Goal: Task Accomplishment & Management: Use online tool/utility

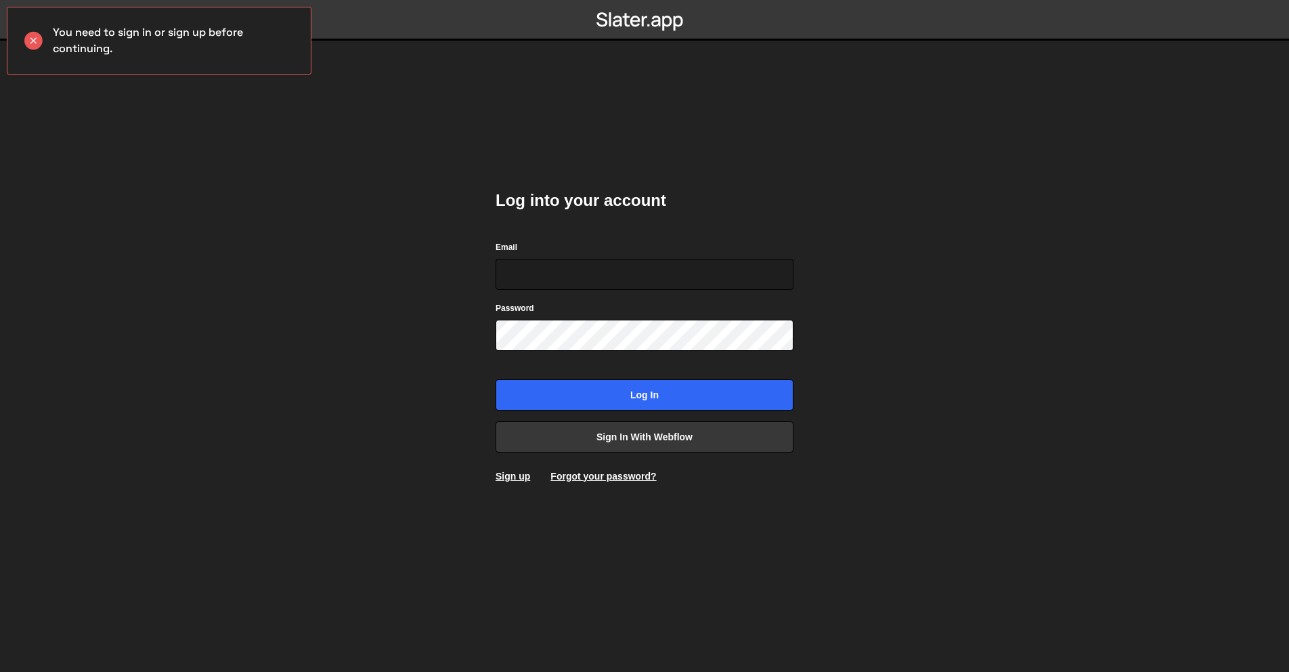
drag, startPoint x: 590, startPoint y: 135, endPoint x: 593, endPoint y: 141, distance: 7.0
click at [590, 135] on div "Log into your account Email Password Log in Sign in with Webflow Sign up Forgot…" at bounding box center [644, 336] width 339 height 672
click at [660, 435] on link "Sign in with Webflow" at bounding box center [645, 436] width 298 height 31
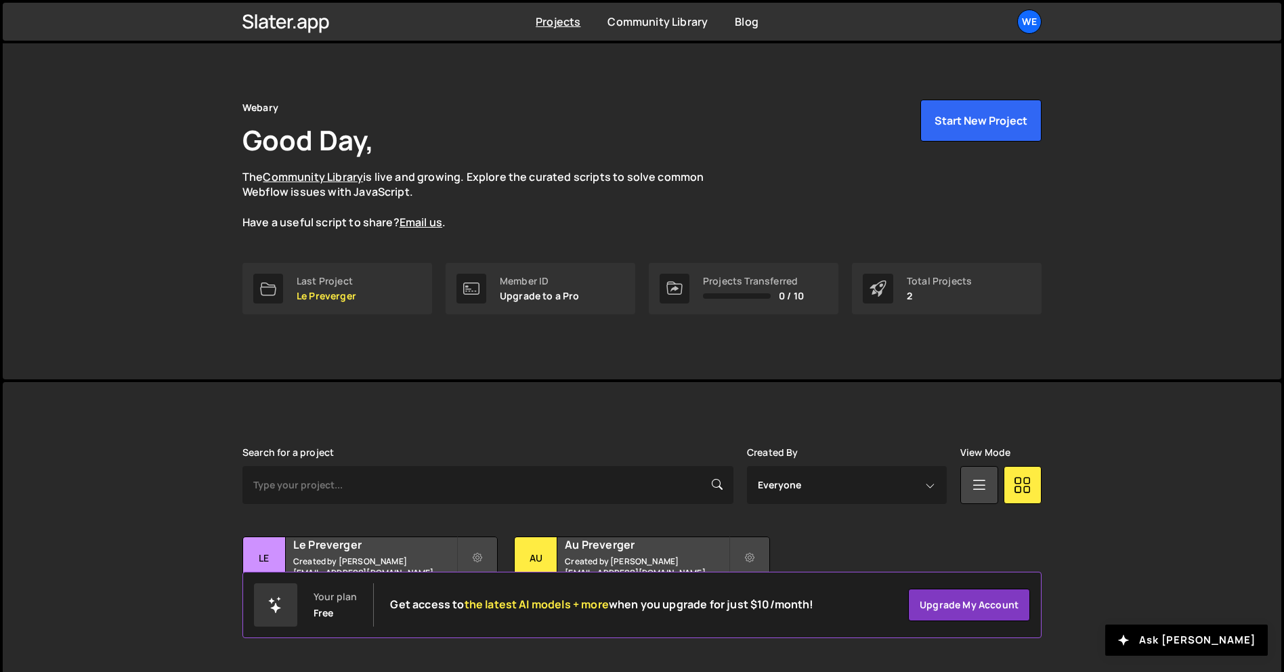
scroll to position [26, 0]
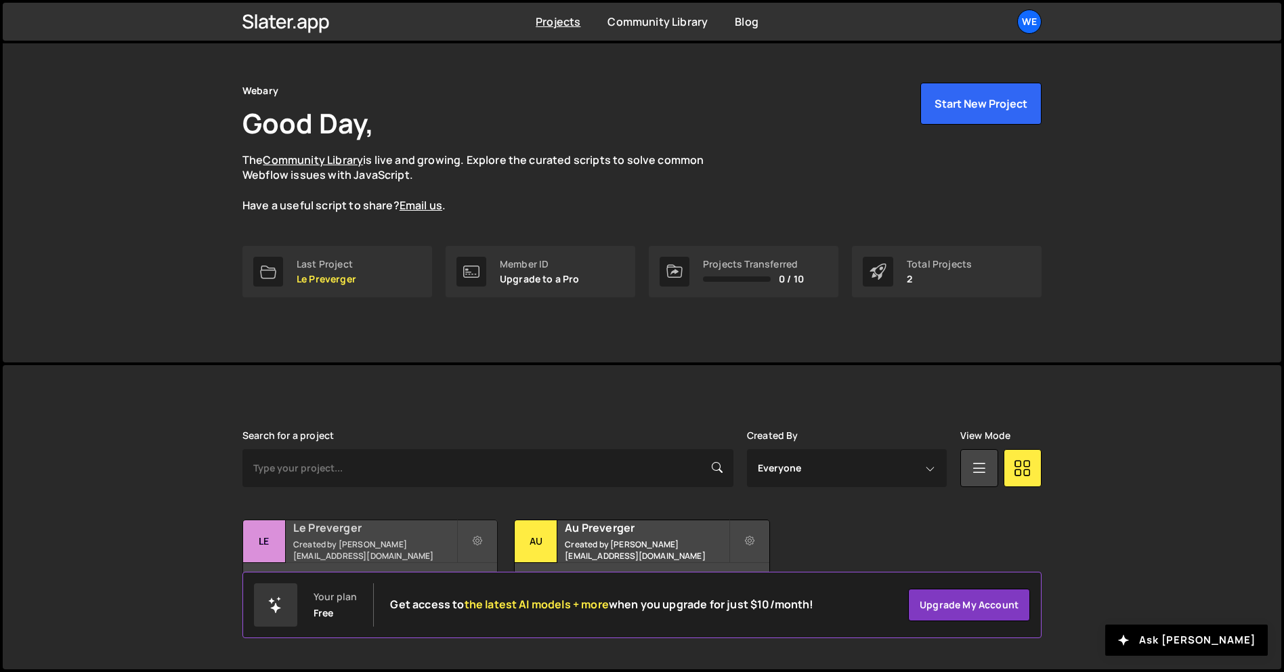
click at [452, 564] on div "9 pages, last updated by 3 minutes ago" at bounding box center [370, 583] width 254 height 41
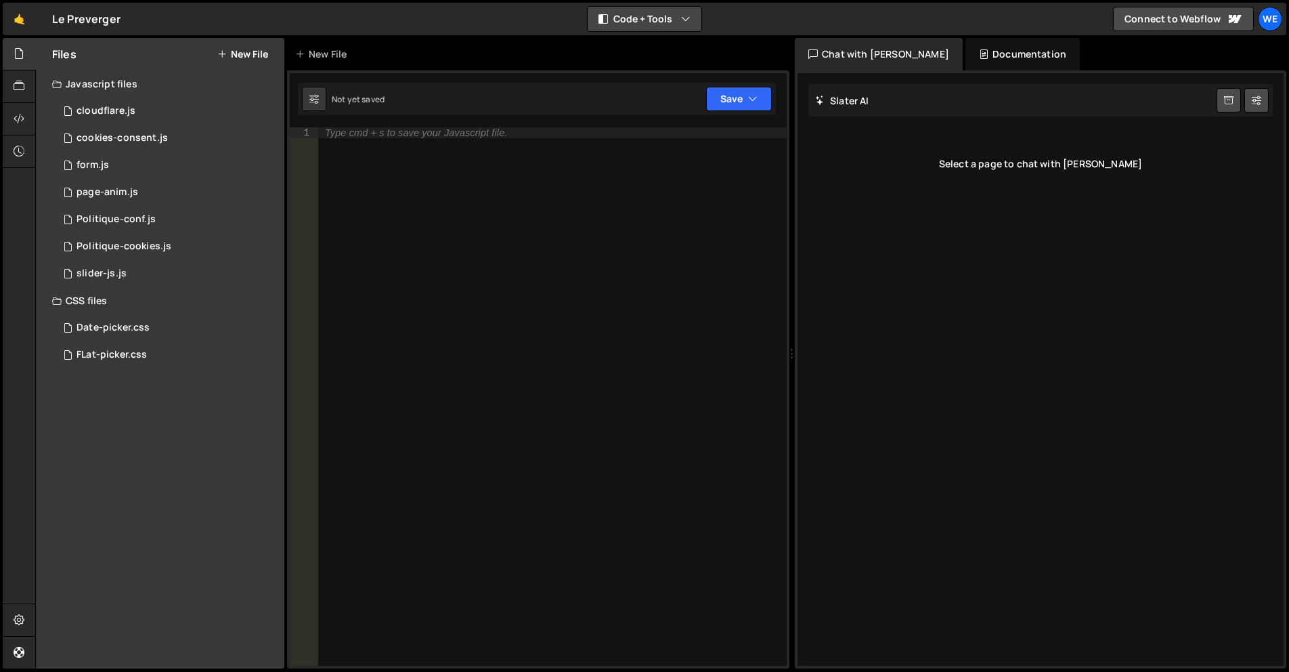
click at [668, 14] on button "Code + Tools" at bounding box center [645, 19] width 114 height 24
click at [659, 47] on button "Code Only" at bounding box center [645, 49] width 114 height 24
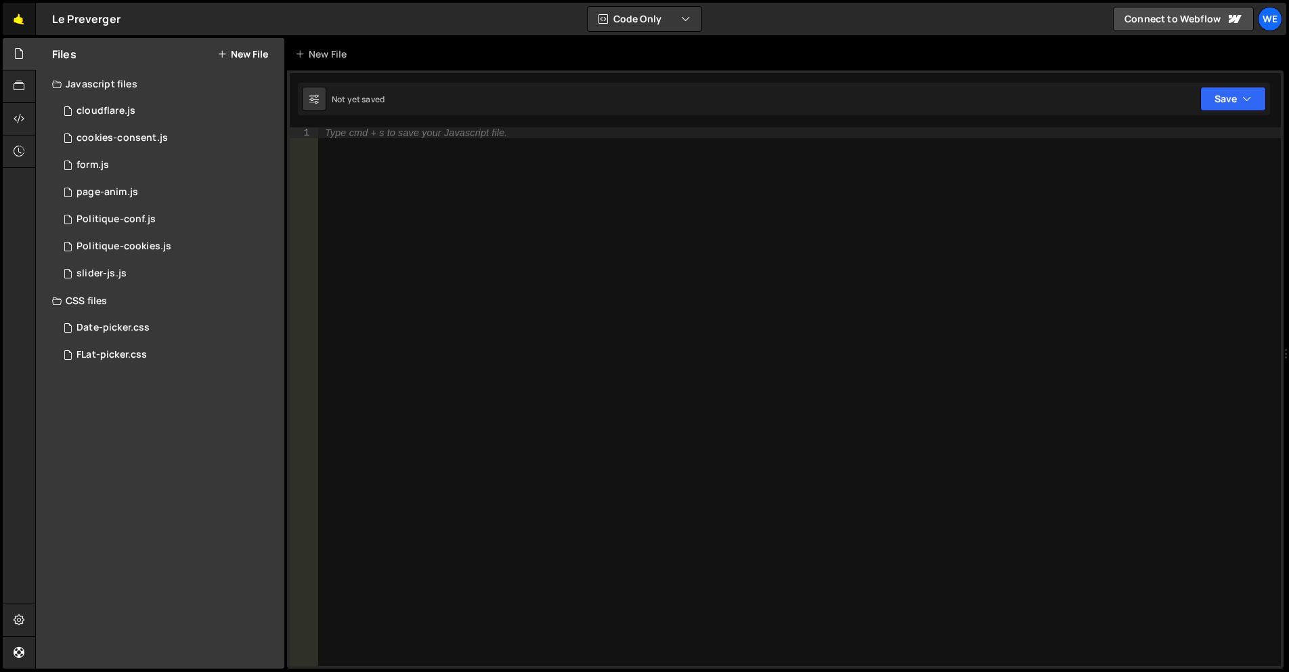
click at [18, 26] on link "🤙" at bounding box center [19, 19] width 33 height 32
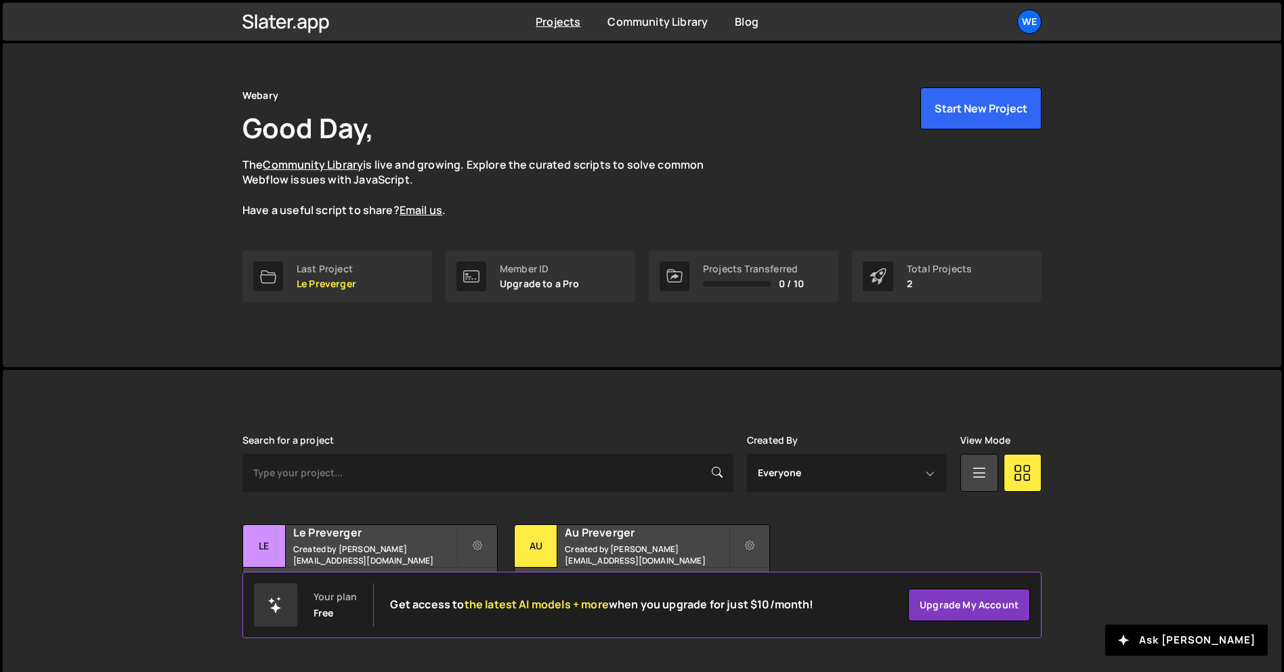
scroll to position [26, 0]
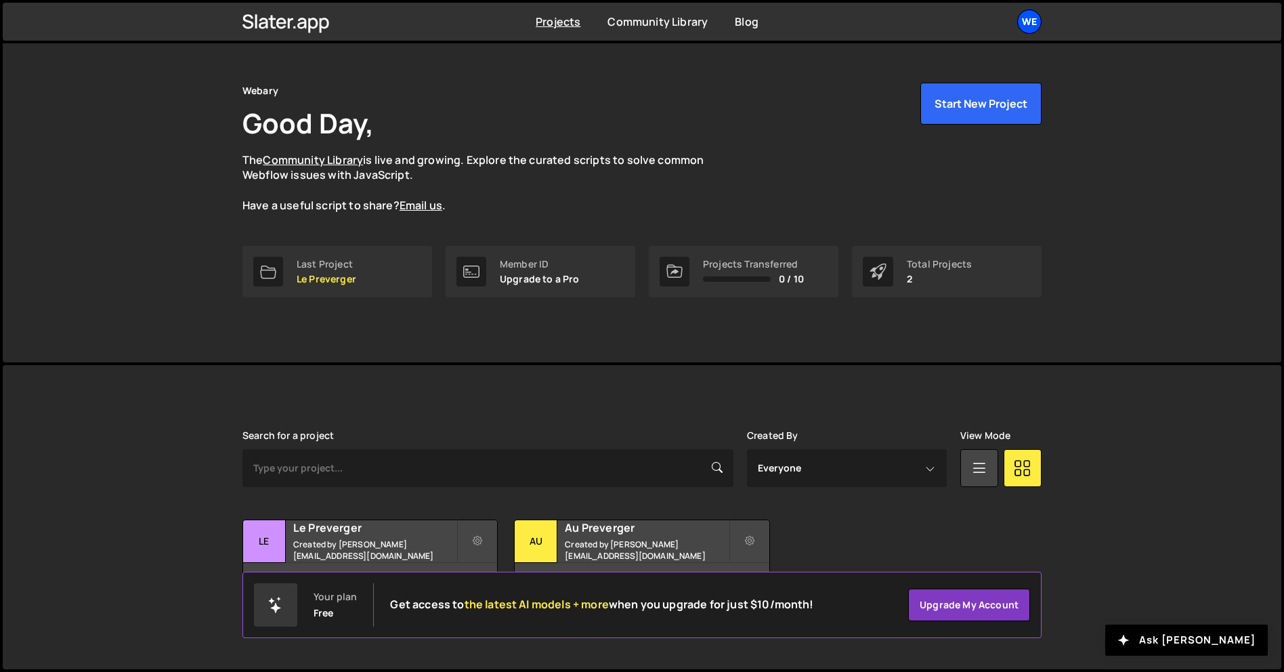
click at [1041, 18] on div "We" at bounding box center [1029, 21] width 24 height 24
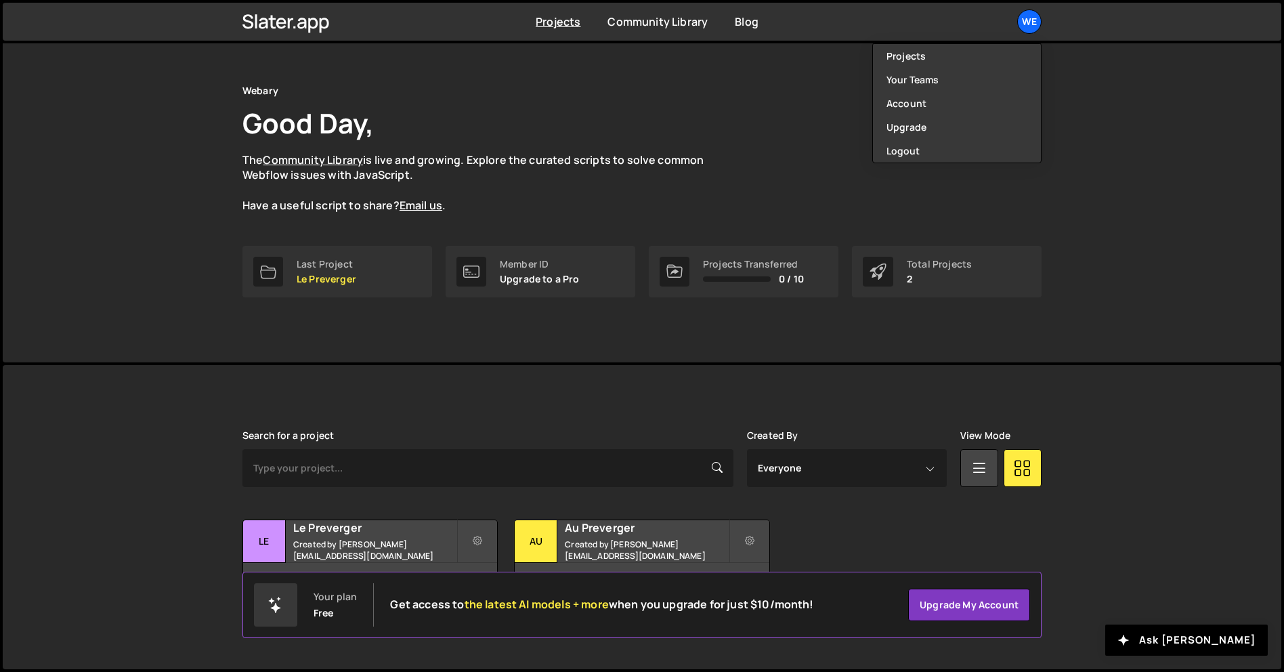
drag, startPoint x: 1066, startPoint y: 112, endPoint x: 73, endPoint y: 178, distance: 994.8
click at [1066, 112] on div "Webary Good Day, The Community Library is live and growing. Explore the curated…" at bounding box center [642, 190] width 1278 height 345
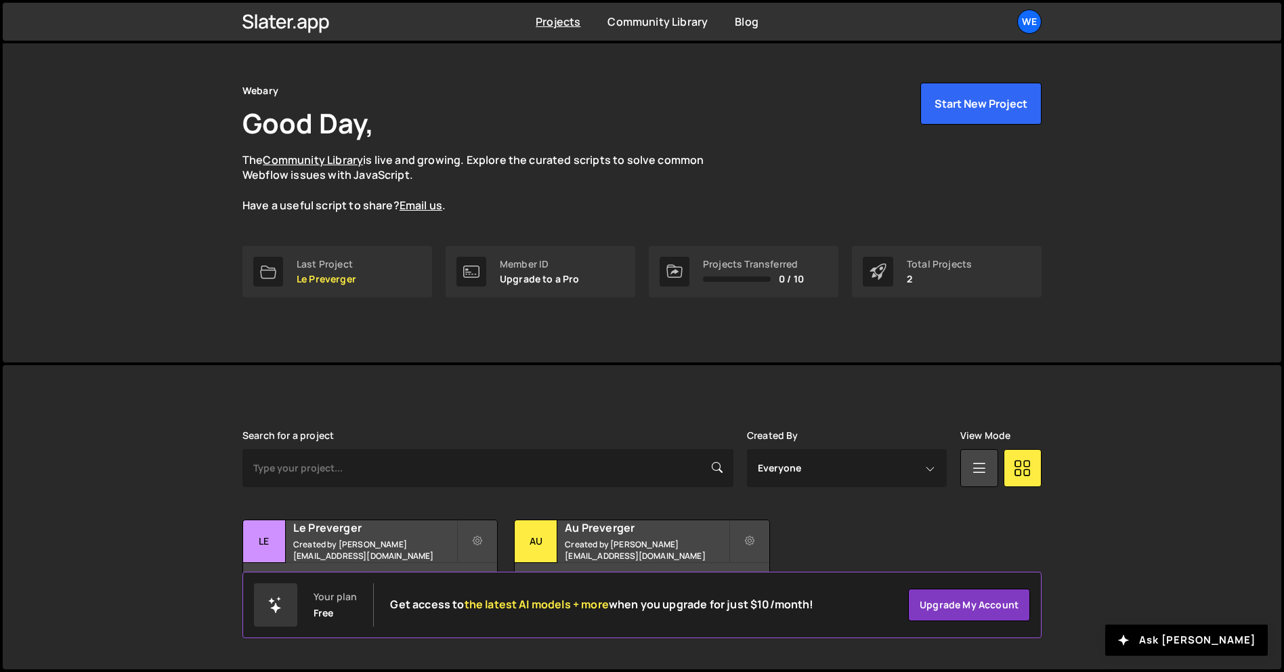
click at [87, 119] on div "Webary Good Day, The Community Library is live and growing. Explore the curated…" at bounding box center [642, 190] width 1278 height 345
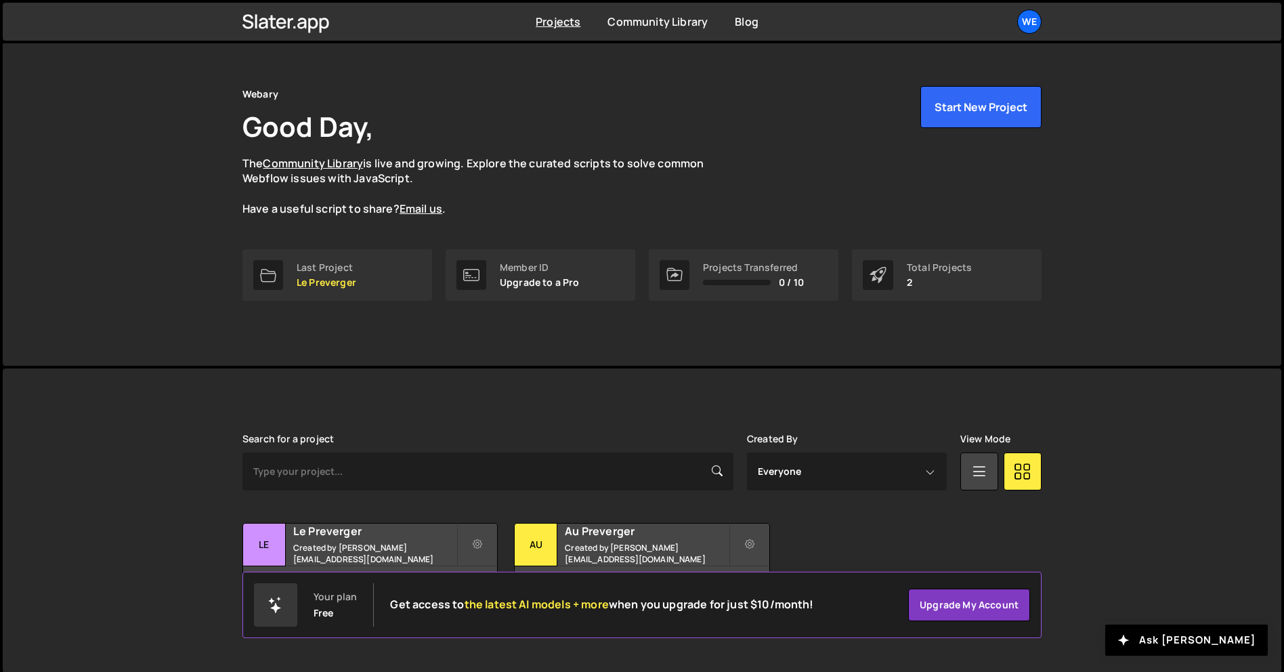
scroll to position [26, 0]
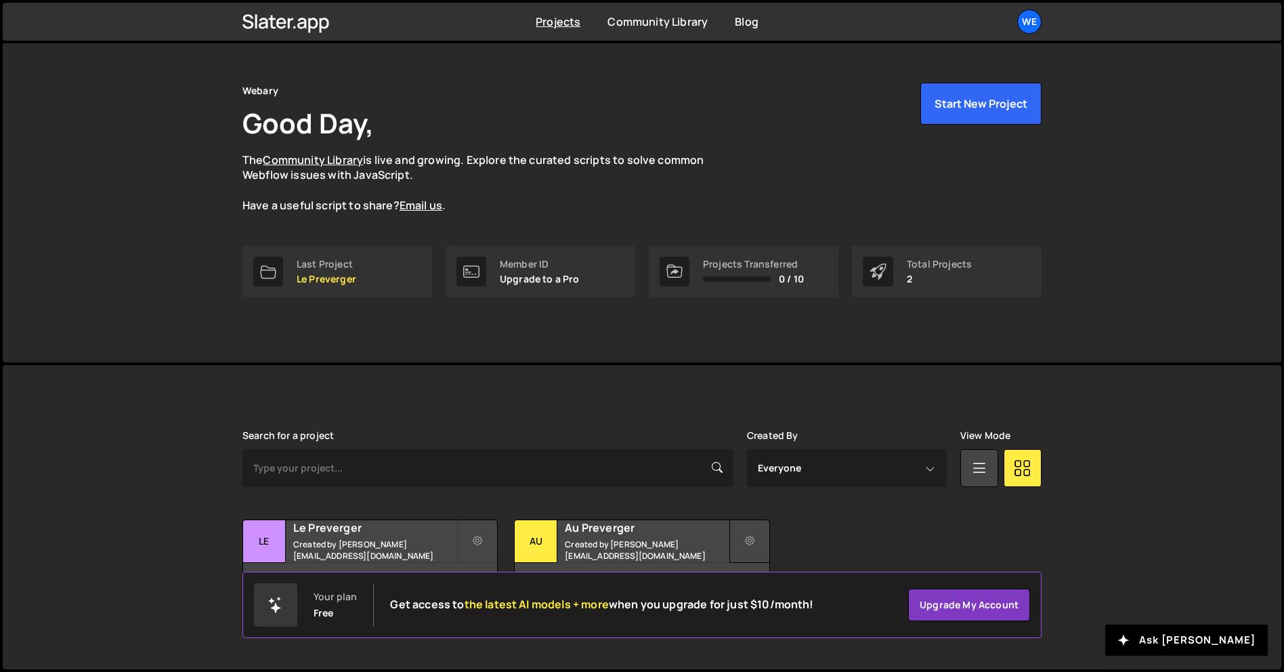
click at [741, 538] on button at bounding box center [749, 540] width 41 height 43
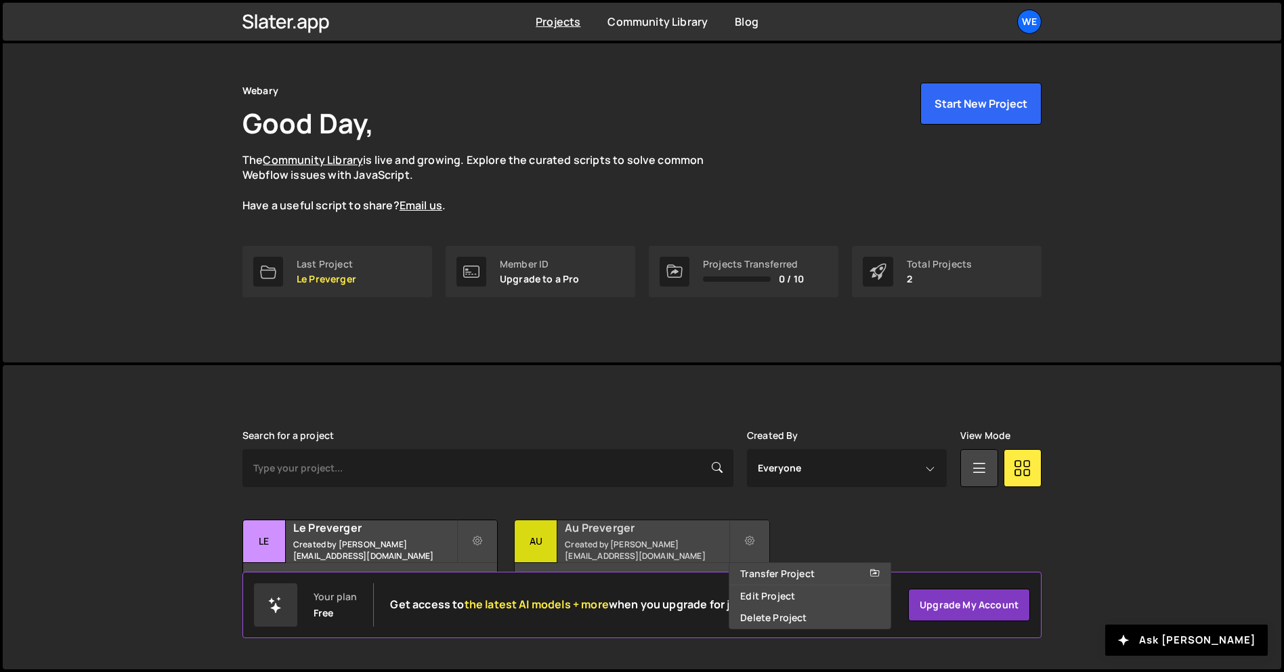
click at [626, 529] on h2 "Au Preverger" at bounding box center [646, 527] width 163 height 15
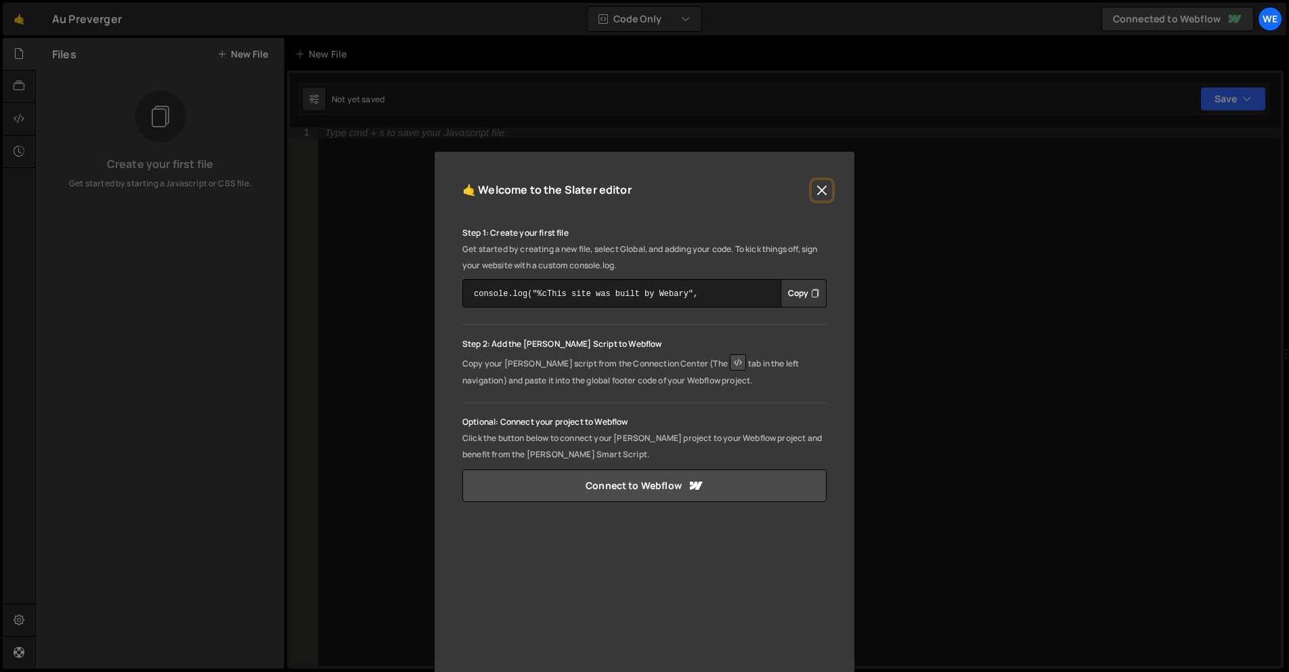
click at [813, 183] on button "Close" at bounding box center [822, 190] width 20 height 20
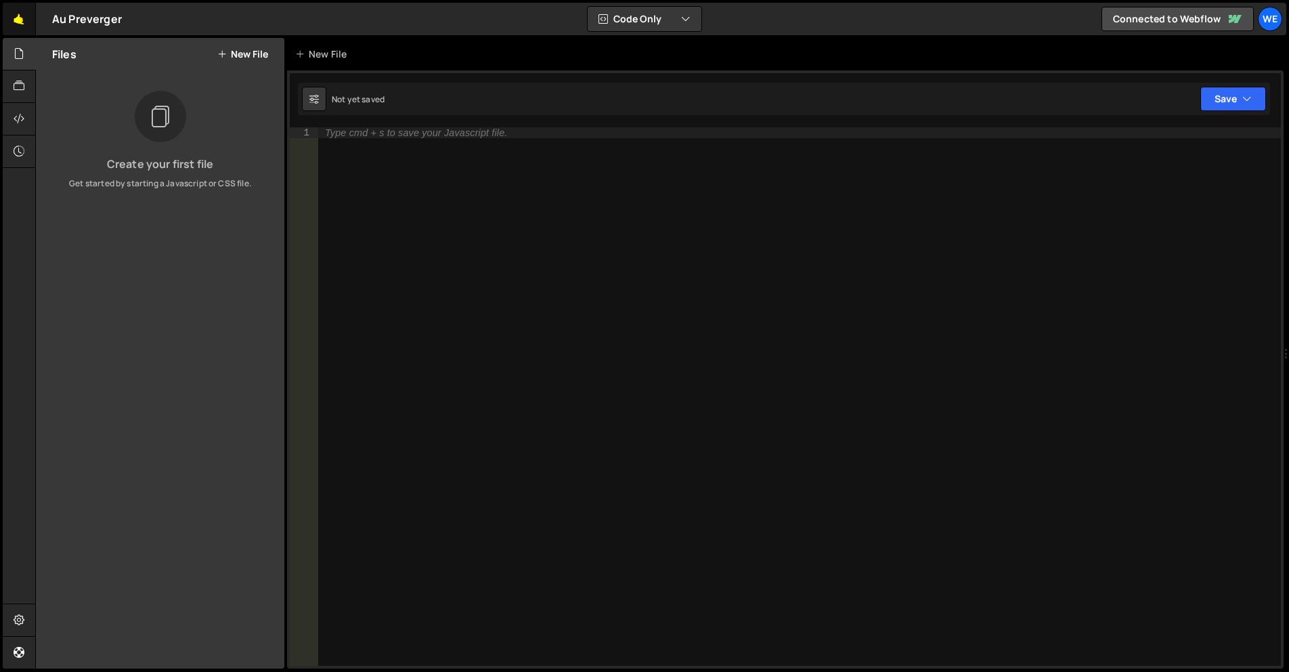
drag, startPoint x: 37, startPoint y: 24, endPoint x: 28, endPoint y: 25, distance: 8.8
click at [37, 24] on div "🤙 Au Preverger ⚠️ Code is being edited in another browser" at bounding box center [62, 19] width 119 height 32
click at [22, 25] on link "🤙" at bounding box center [19, 19] width 33 height 32
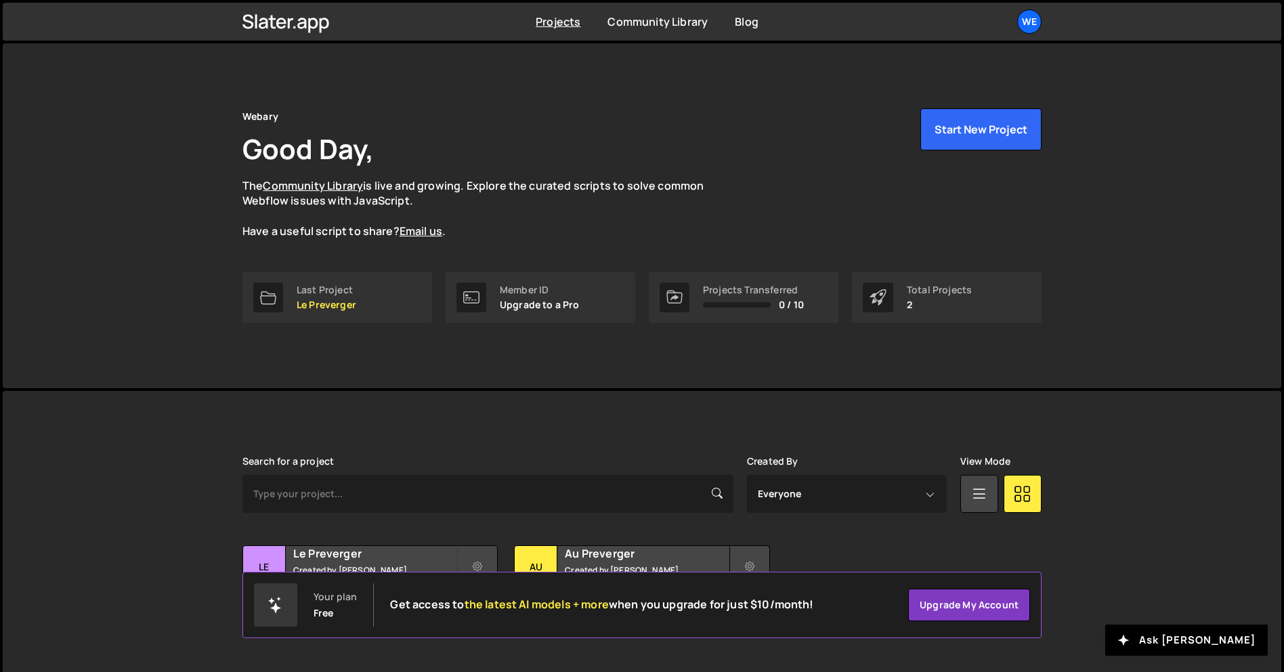
click at [759, 559] on button at bounding box center [749, 566] width 41 height 43
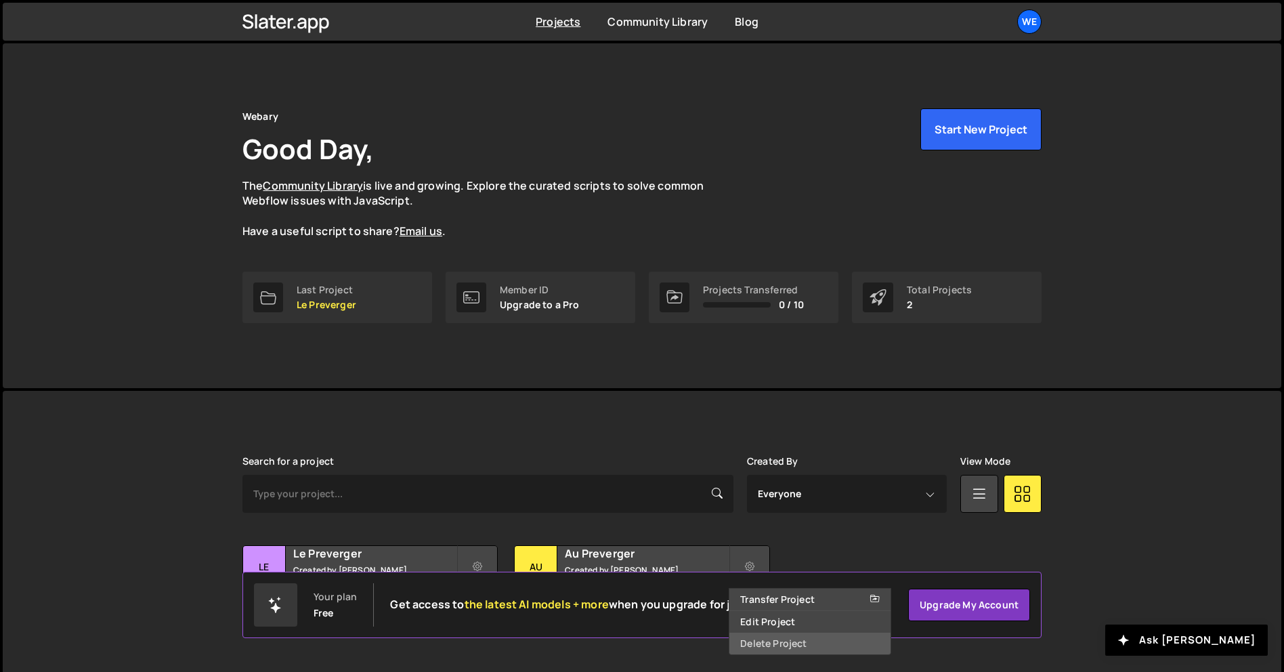
click at [771, 638] on link "Delete Project" at bounding box center [809, 643] width 161 height 22
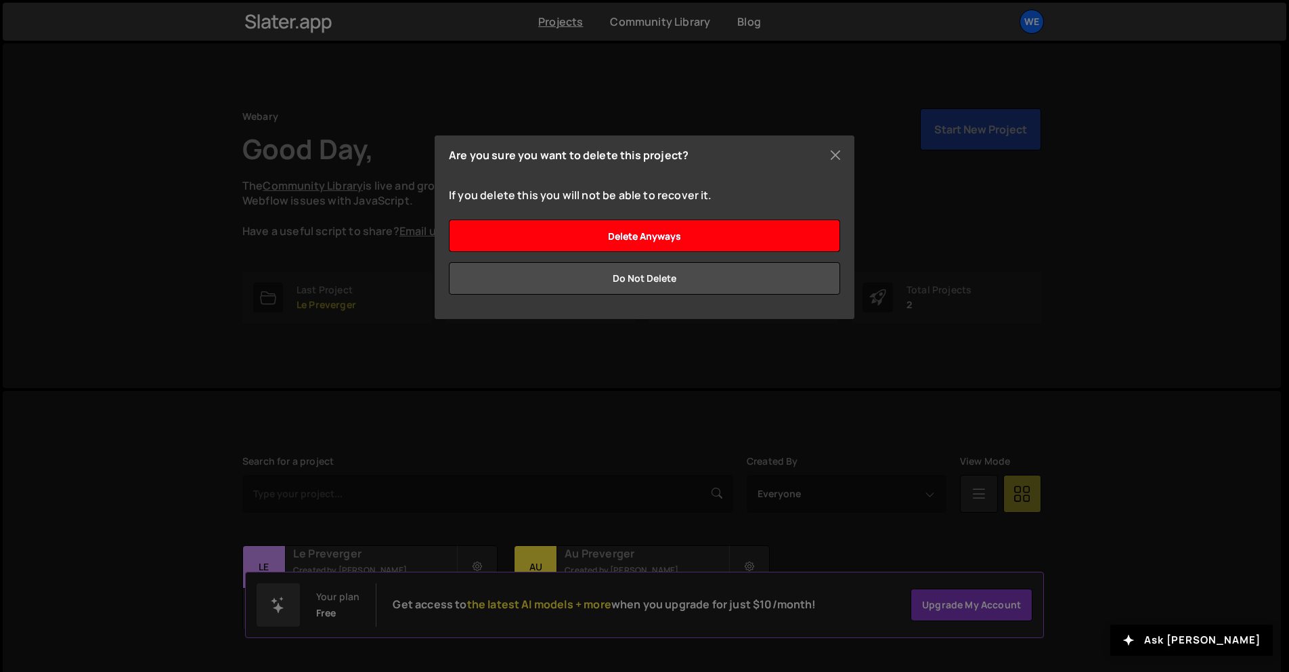
click at [729, 246] on input "Delete anyways" at bounding box center [644, 235] width 391 height 32
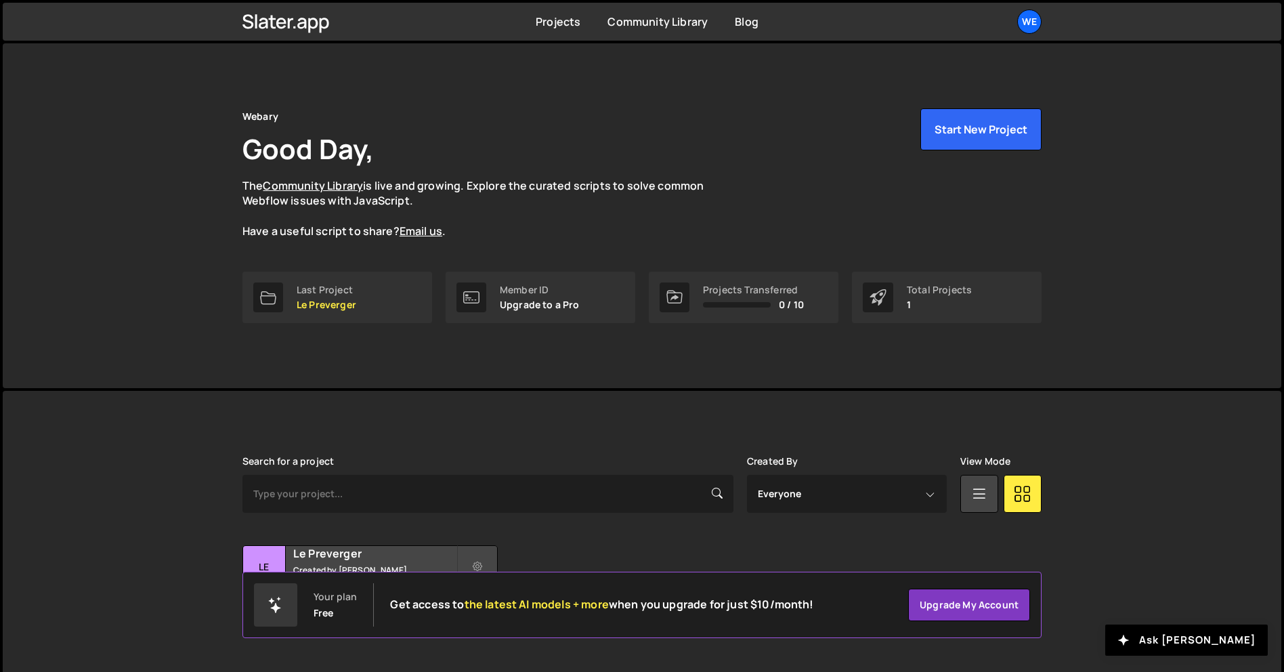
click at [781, 191] on div "Webary Good Day, The Community Library is live and growing. Explore the curated…" at bounding box center [641, 173] width 799 height 131
click at [1028, 23] on div "We" at bounding box center [1029, 21] width 24 height 24
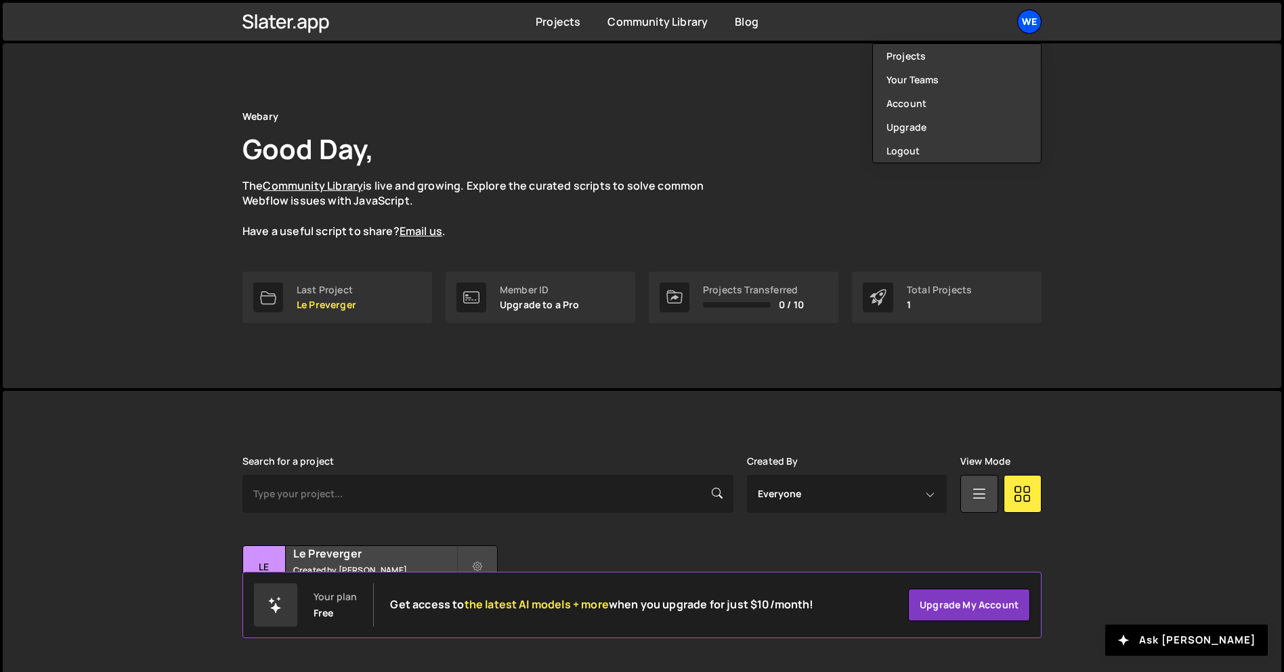
click at [1028, 23] on div "We" at bounding box center [1029, 21] width 24 height 24
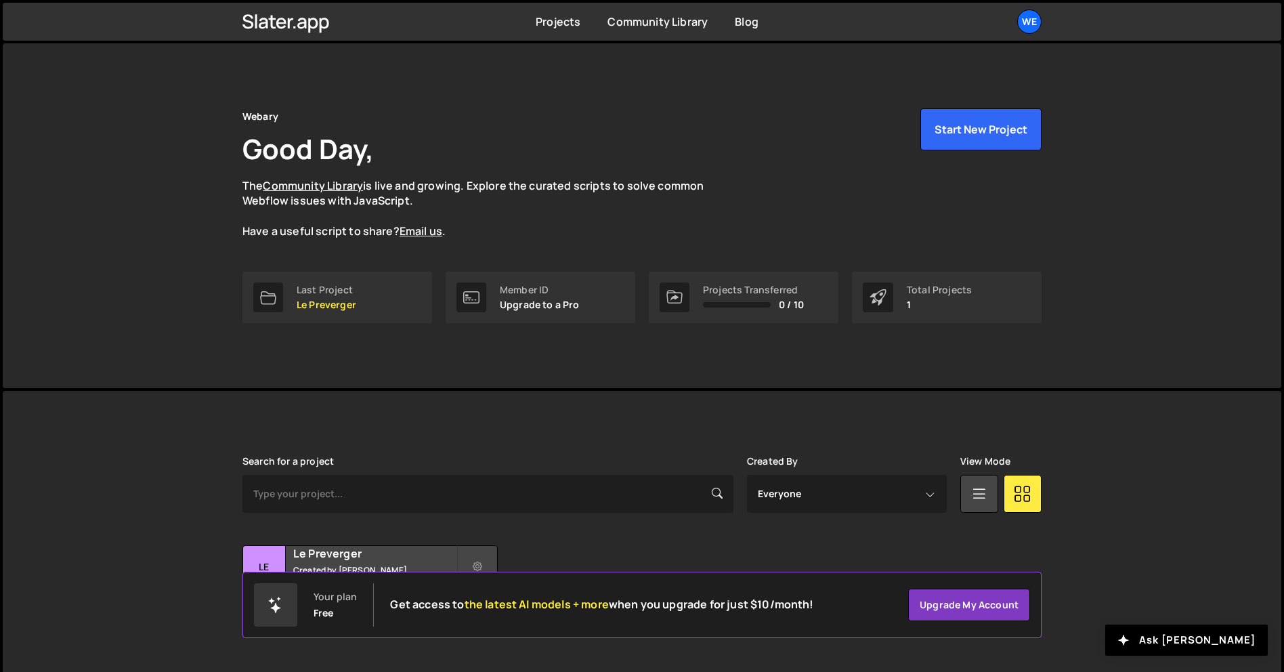
drag, startPoint x: 61, startPoint y: 116, endPoint x: 8, endPoint y: 122, distance: 53.2
click at [53, 118] on div "Webary Good Day, The Community Library is live and growing. Explore the curated…" at bounding box center [642, 215] width 1278 height 345
click at [1029, 31] on div "We" at bounding box center [1029, 21] width 24 height 24
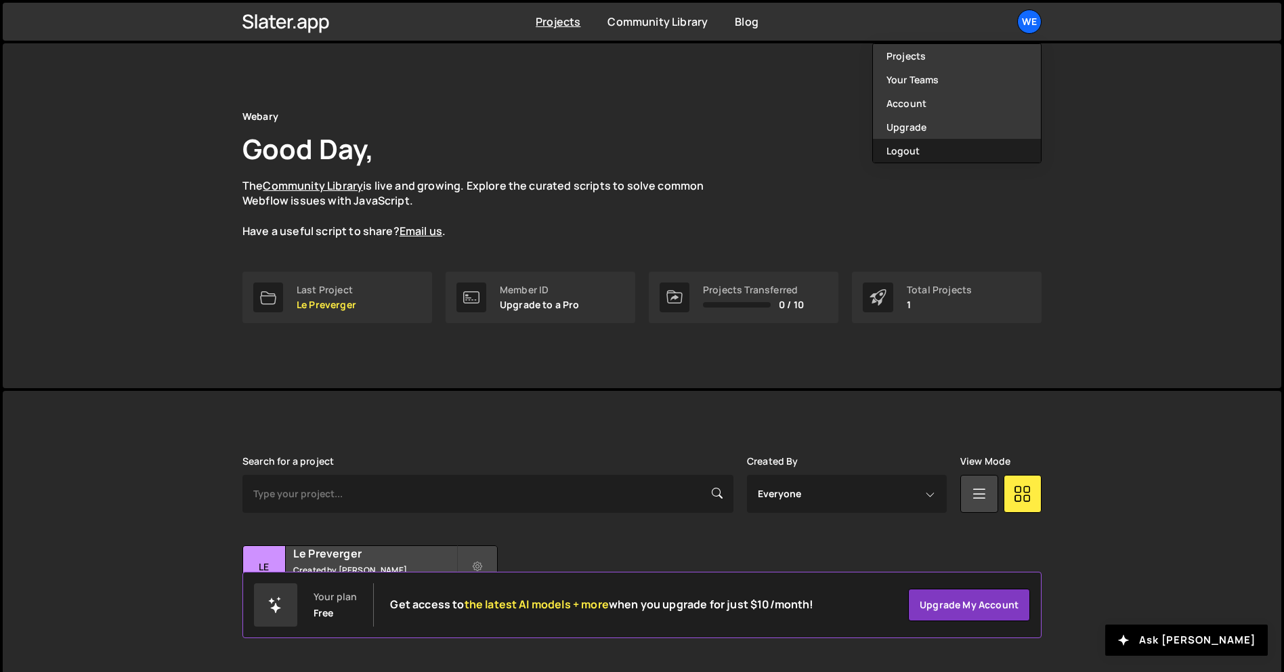
click at [887, 155] on button "Logout" at bounding box center [957, 151] width 168 height 24
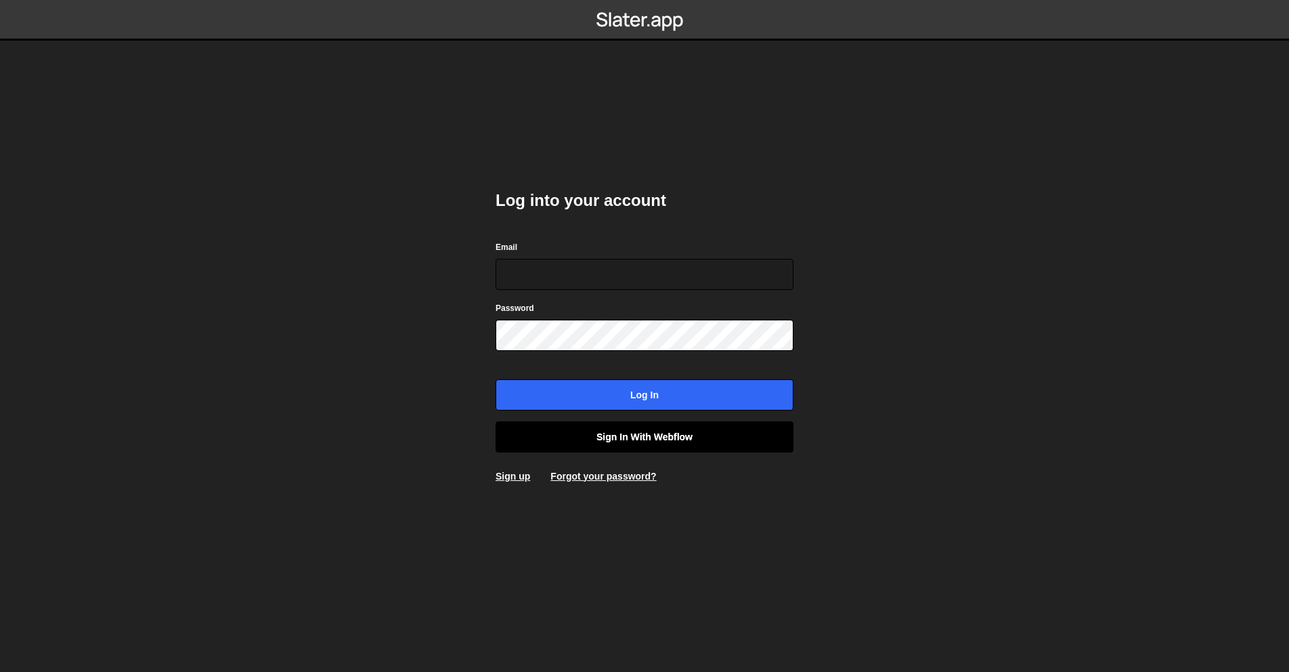
click at [711, 427] on link "Sign in with Webflow" at bounding box center [645, 436] width 298 height 31
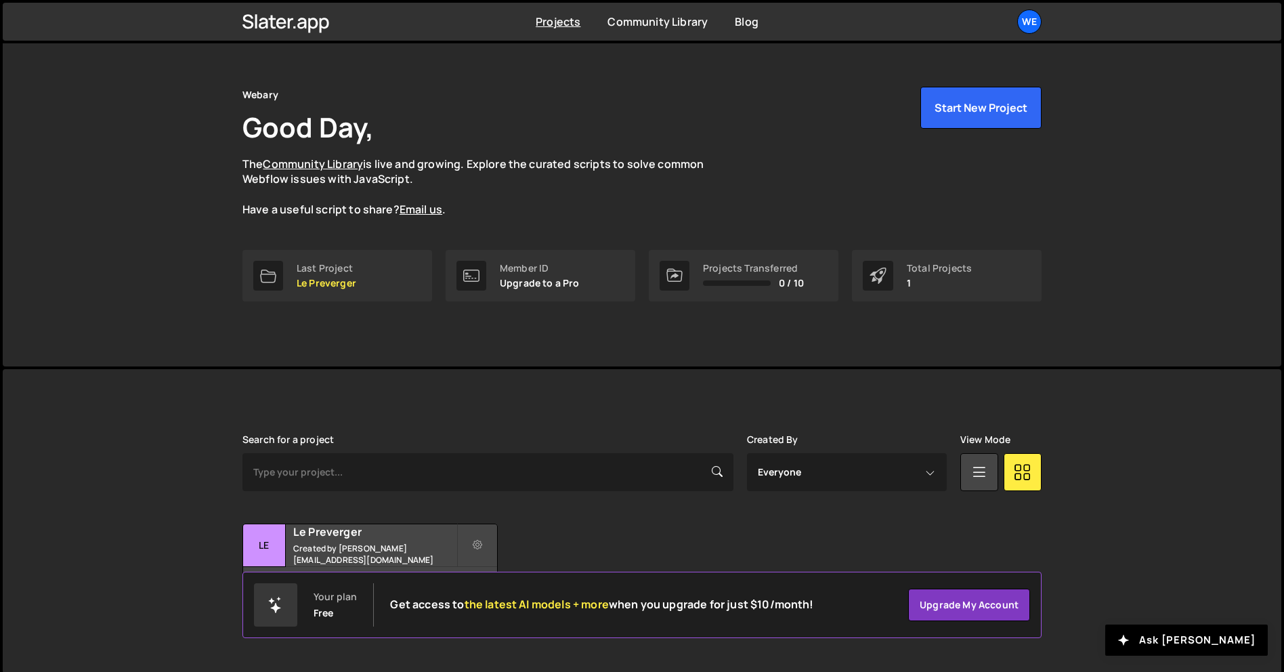
scroll to position [26, 0]
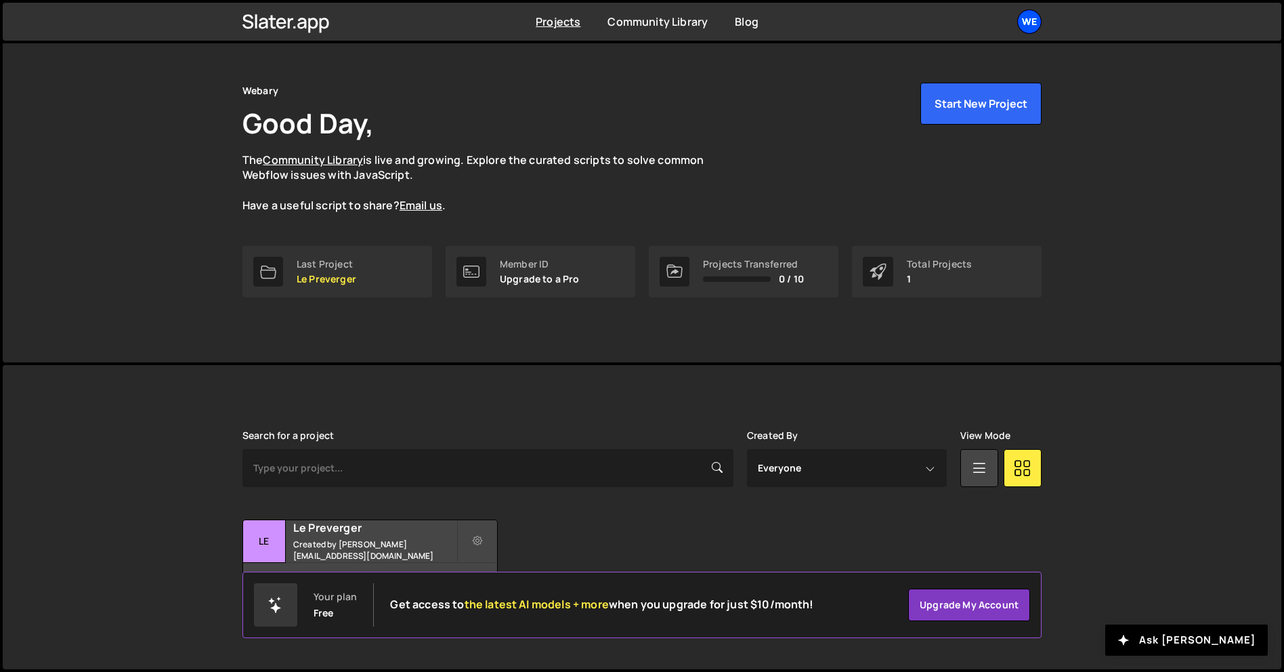
click at [1030, 22] on div "We" at bounding box center [1029, 21] width 24 height 24
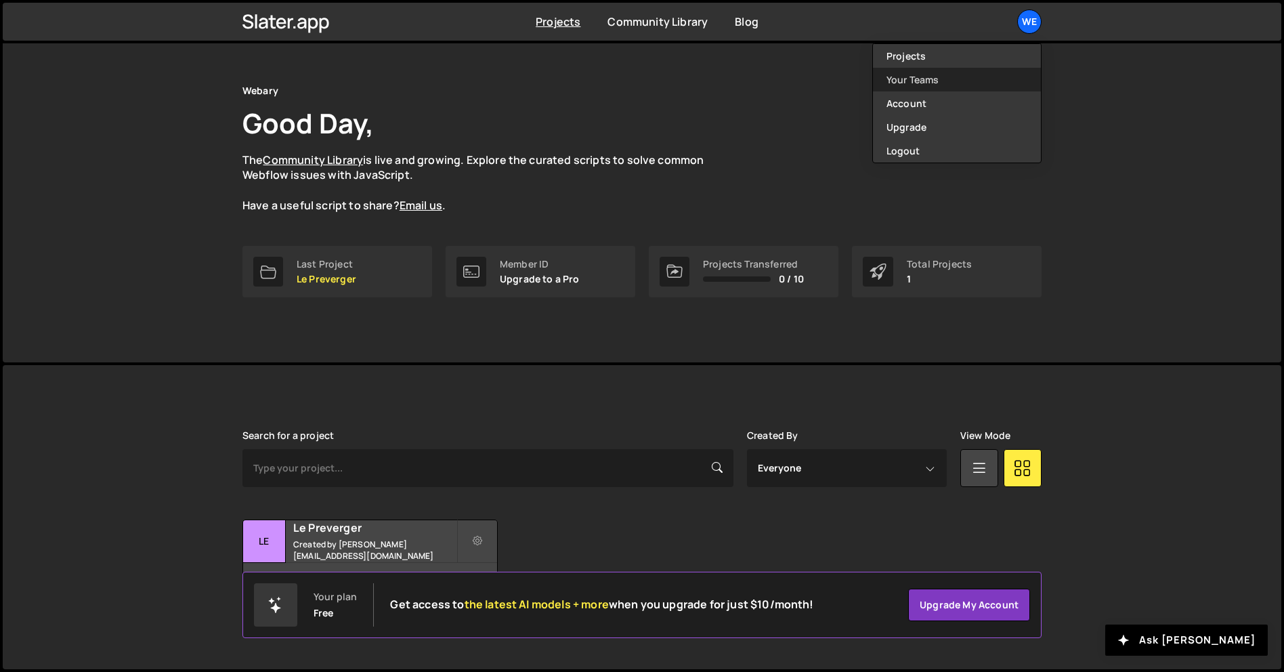
click at [936, 79] on link "Your Teams" at bounding box center [957, 80] width 168 height 24
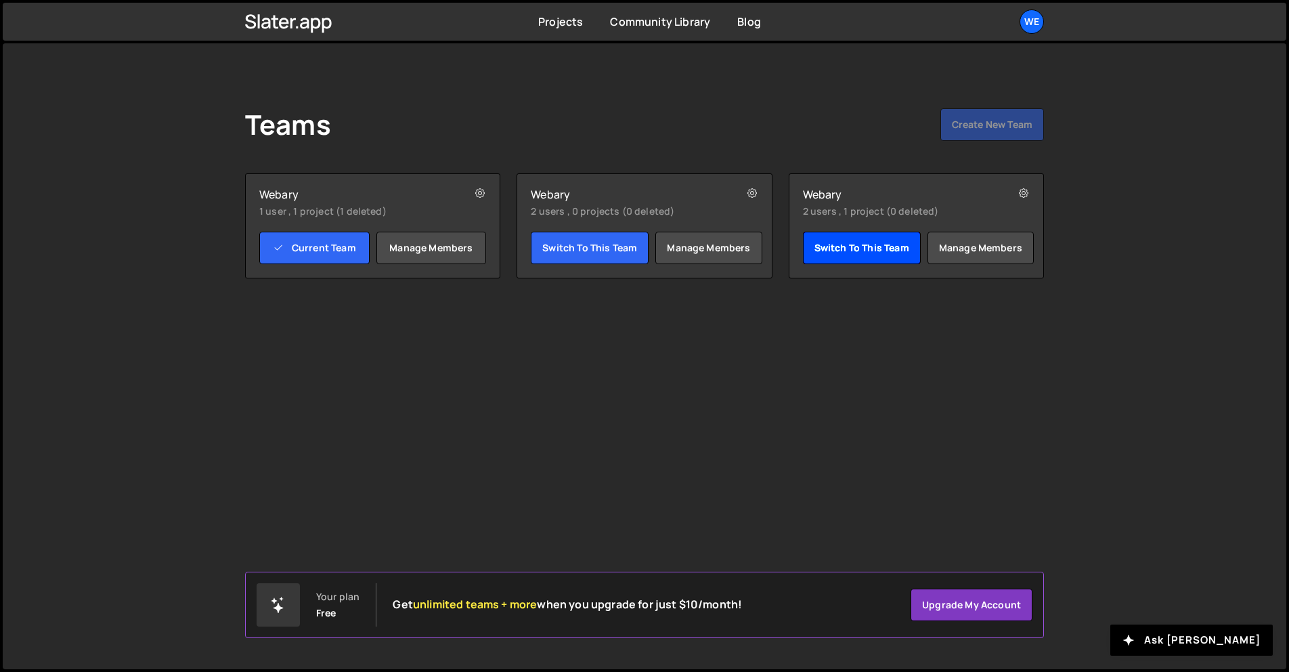
click at [872, 240] on link "Switch to this team" at bounding box center [862, 248] width 118 height 32
click at [748, 196] on icon at bounding box center [751, 194] width 9 height 14
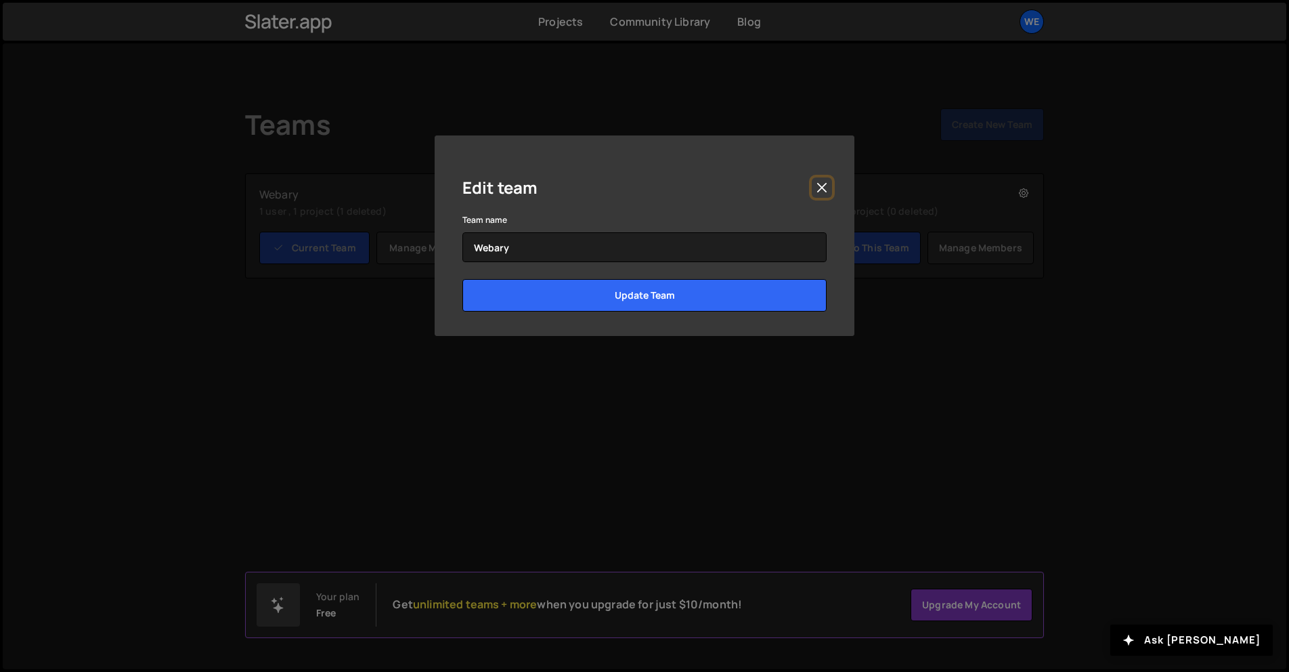
click at [814, 185] on button "Close" at bounding box center [822, 187] width 20 height 20
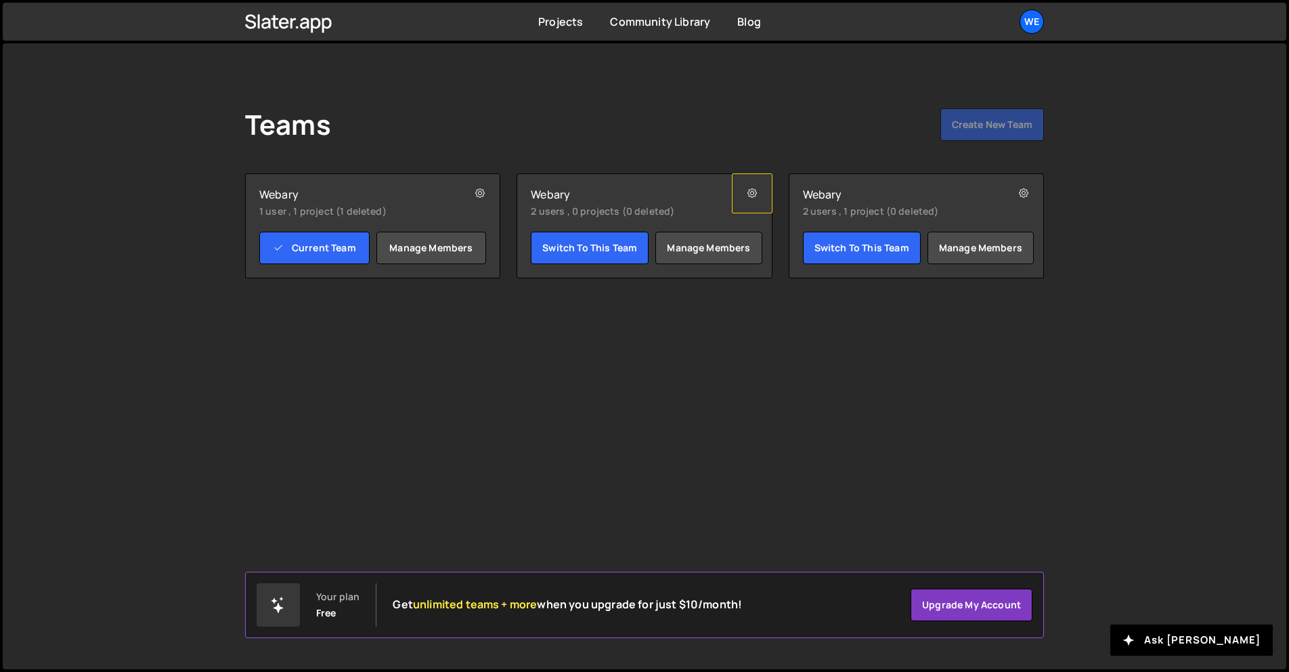
click at [754, 193] on icon at bounding box center [751, 194] width 9 height 14
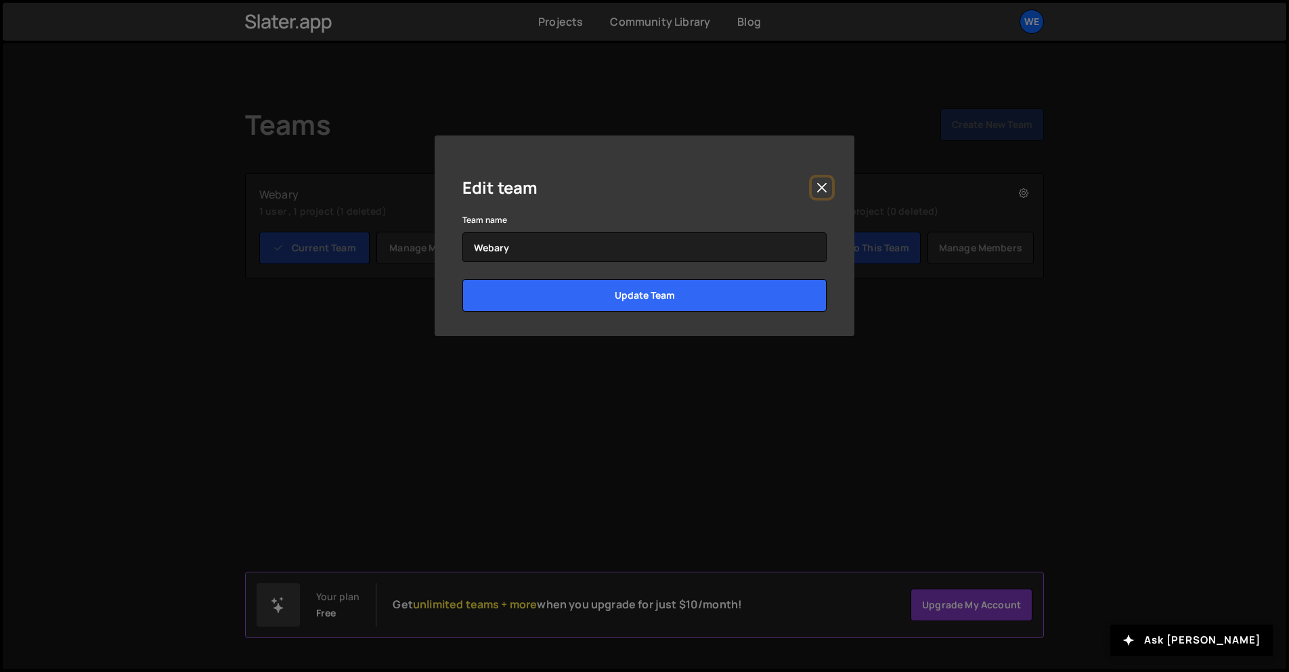
click at [818, 180] on button "Close" at bounding box center [822, 187] width 20 height 20
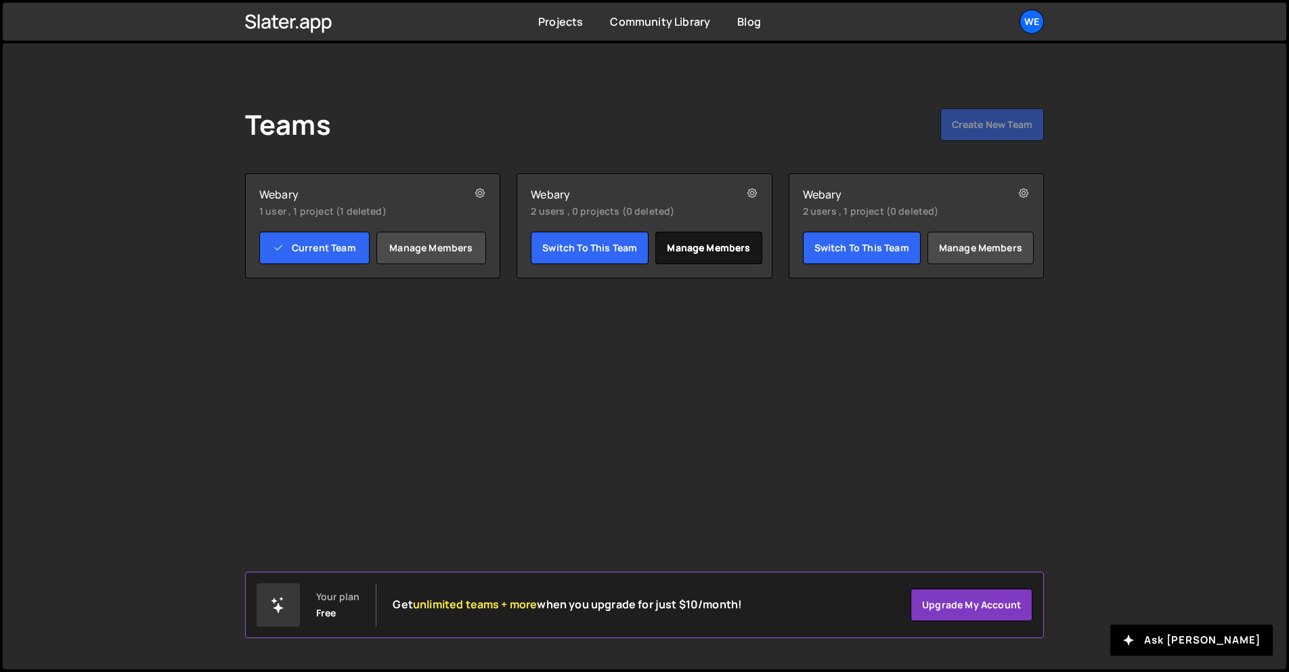
click at [735, 247] on link "Manage members" at bounding box center [708, 248] width 106 height 32
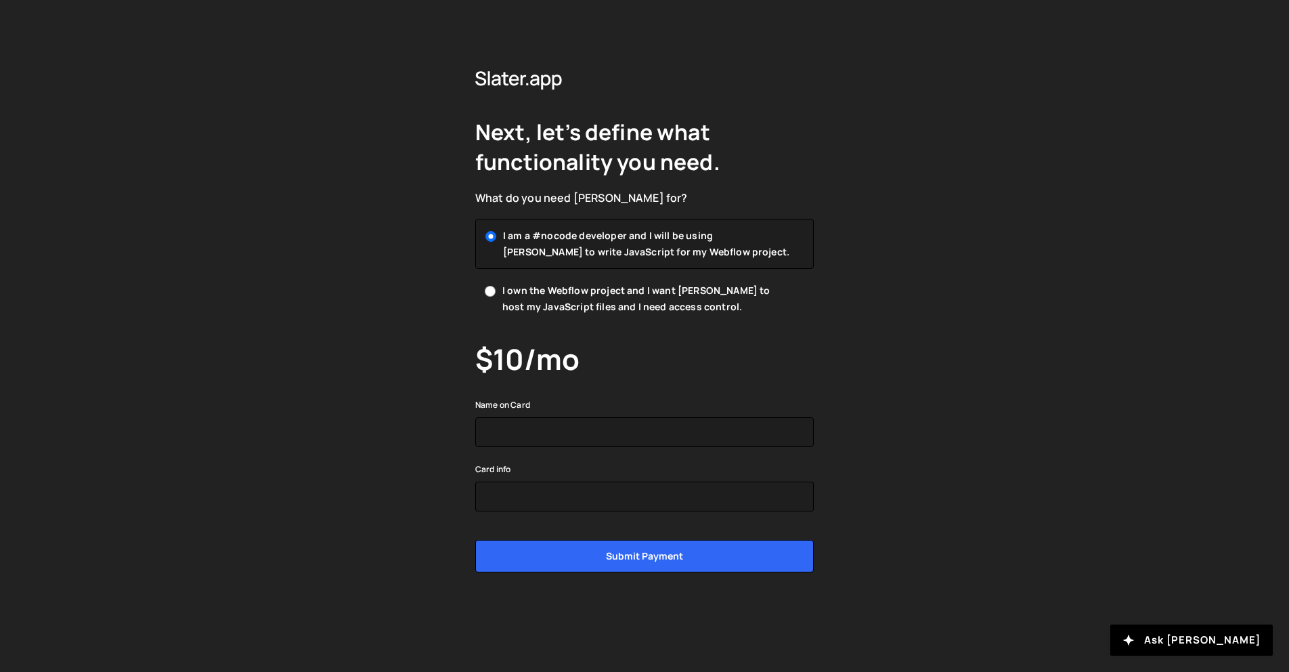
drag, startPoint x: 730, startPoint y: 252, endPoint x: 744, endPoint y: 231, distance: 25.4
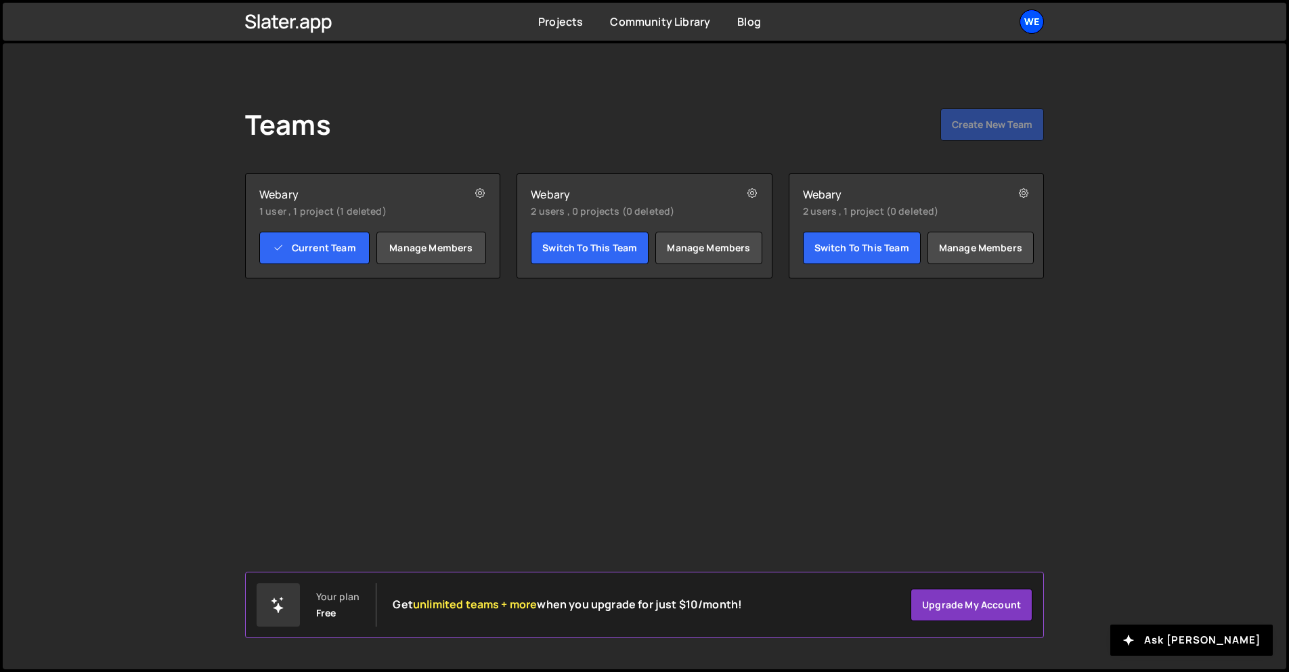
click at [1035, 20] on div "We" at bounding box center [1032, 21] width 24 height 24
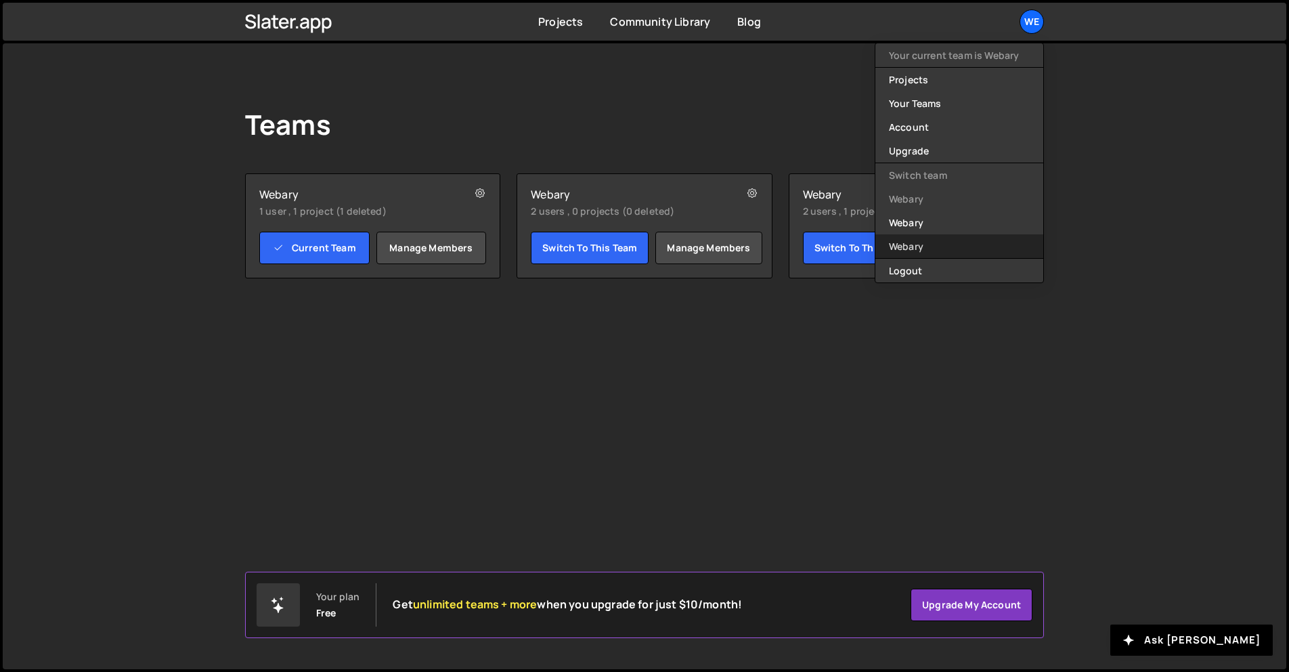
click at [947, 236] on link "Webary" at bounding box center [959, 246] width 168 height 24
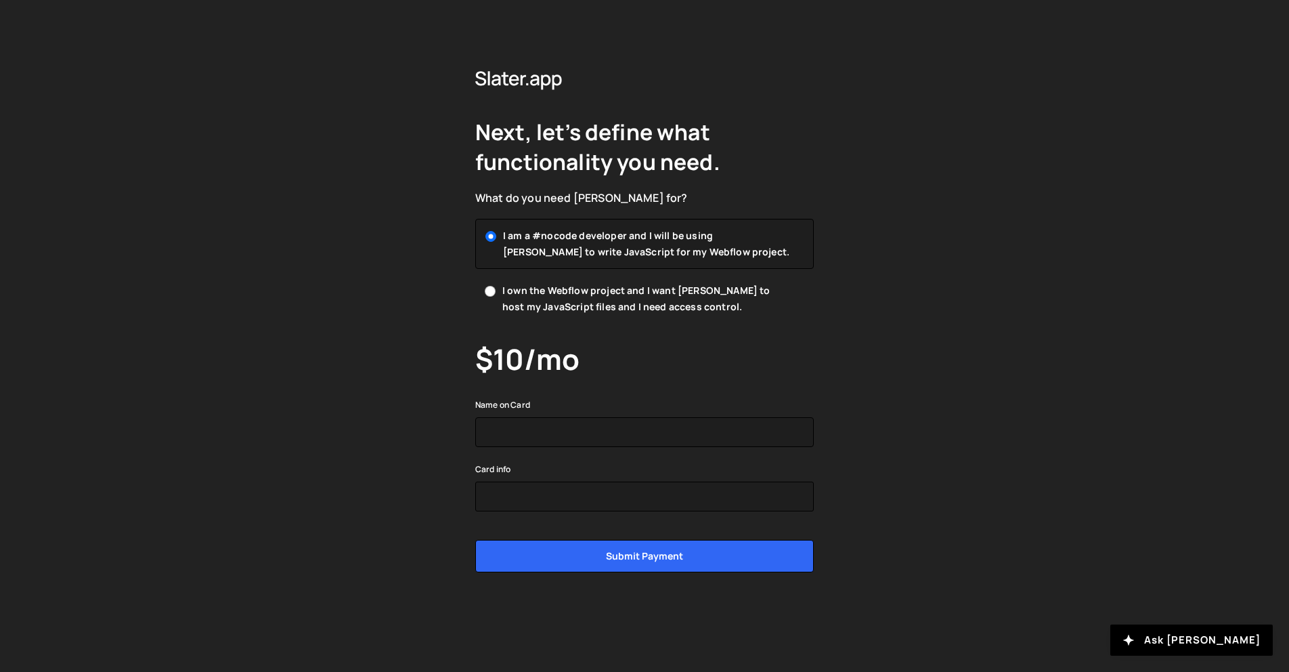
drag, startPoint x: 0, startPoint y: 0, endPoint x: 949, endPoint y: 221, distance: 973.9
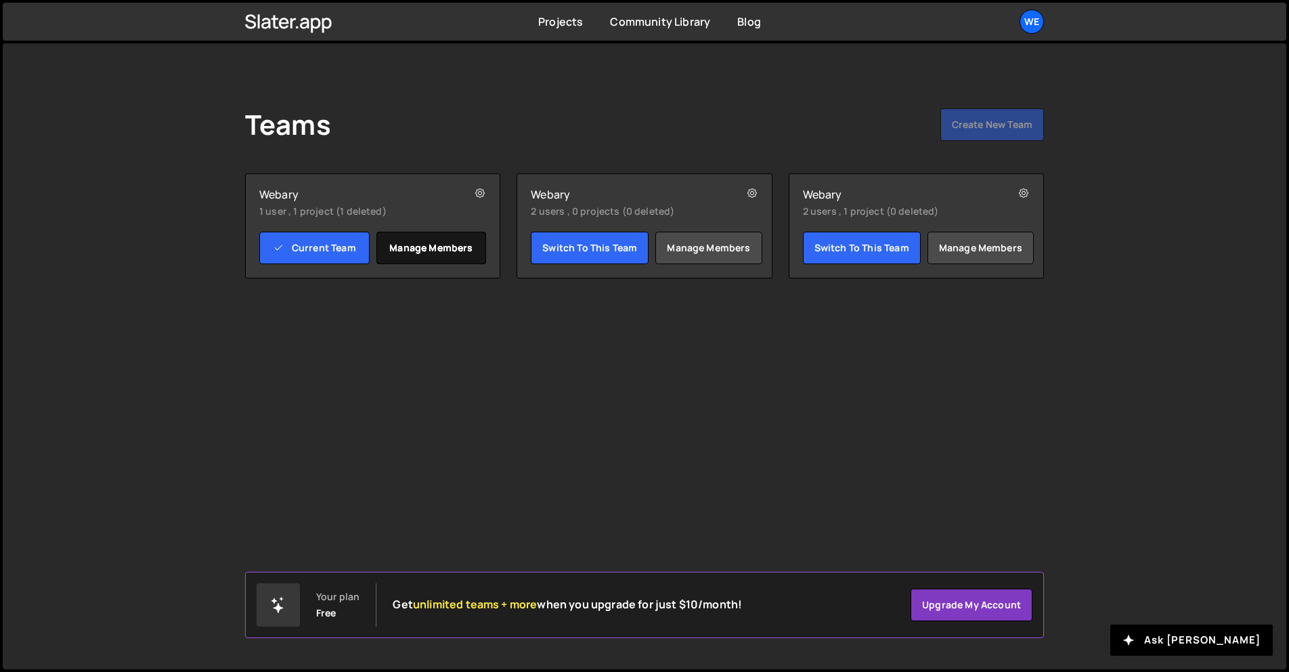
click at [426, 235] on link "Manage members" at bounding box center [431, 248] width 110 height 32
click at [325, 259] on link "Current Team" at bounding box center [314, 248] width 110 height 32
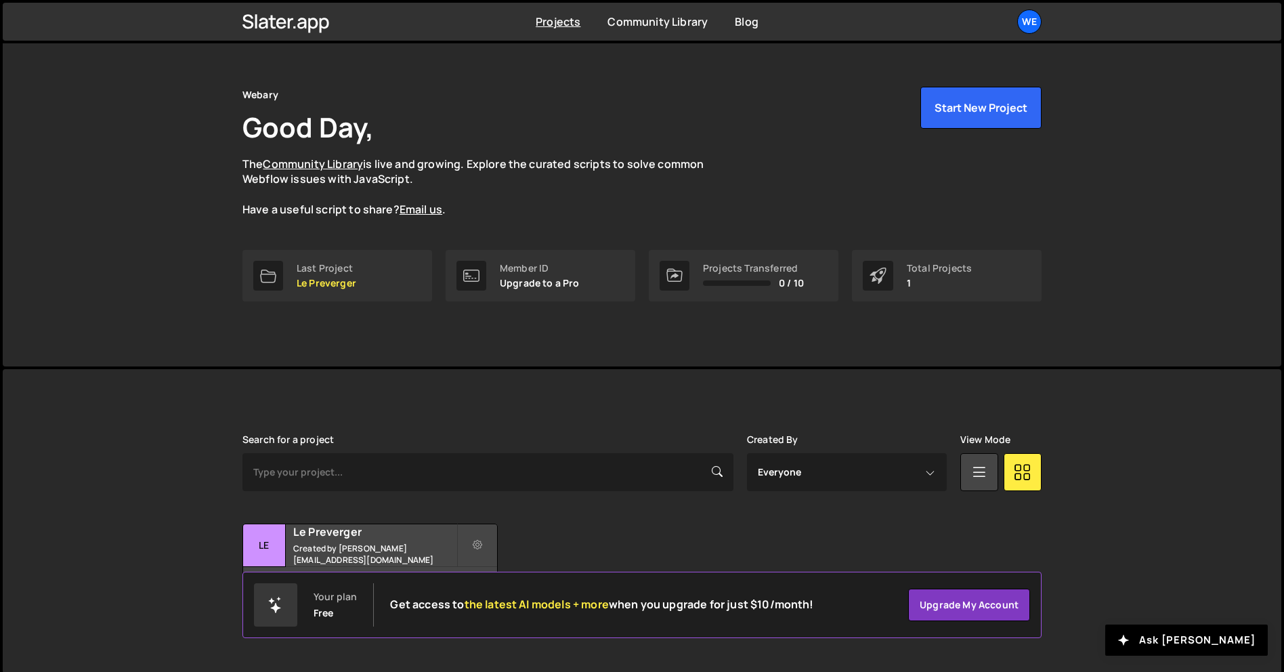
scroll to position [26, 0]
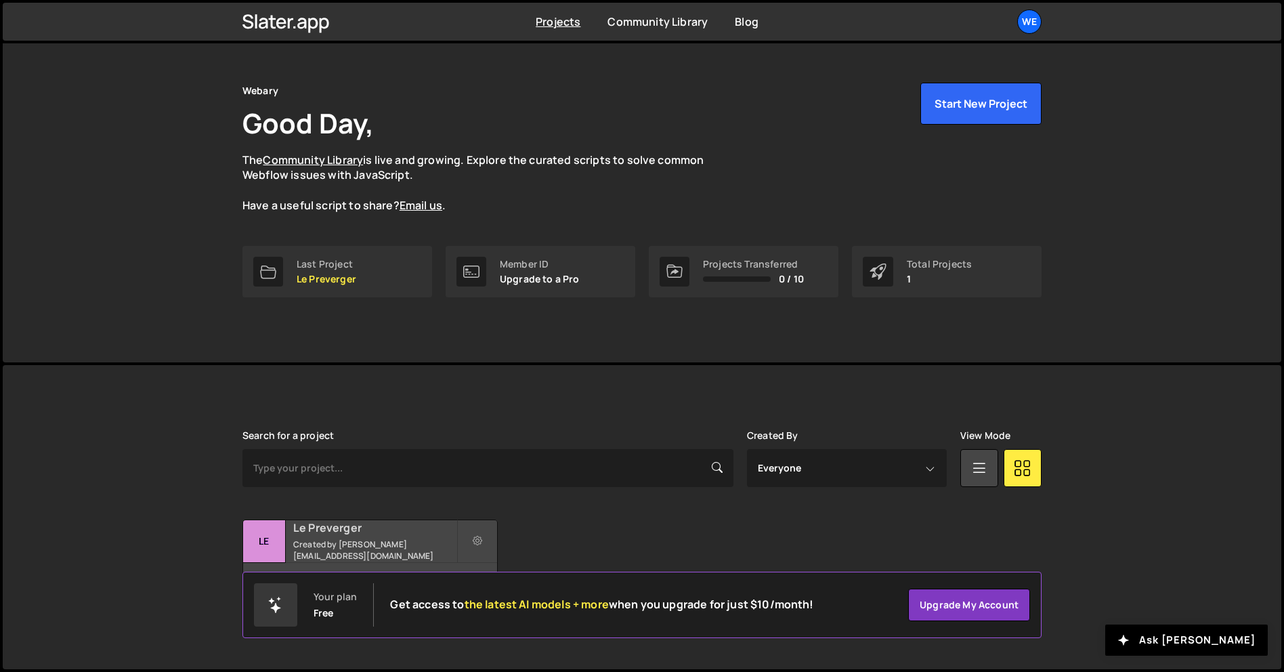
click at [479, 563] on div "9 pages, last updated by 7 minutes ago" at bounding box center [370, 583] width 254 height 41
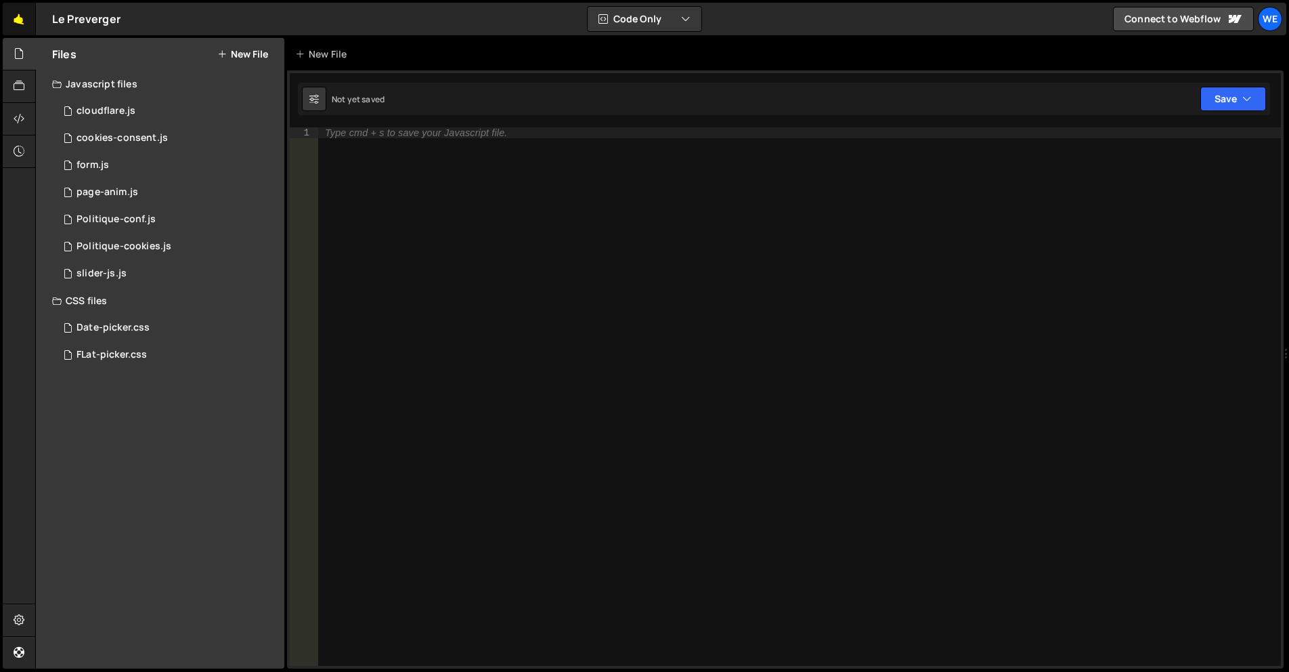
click at [17, 23] on link "🤙" at bounding box center [19, 19] width 33 height 32
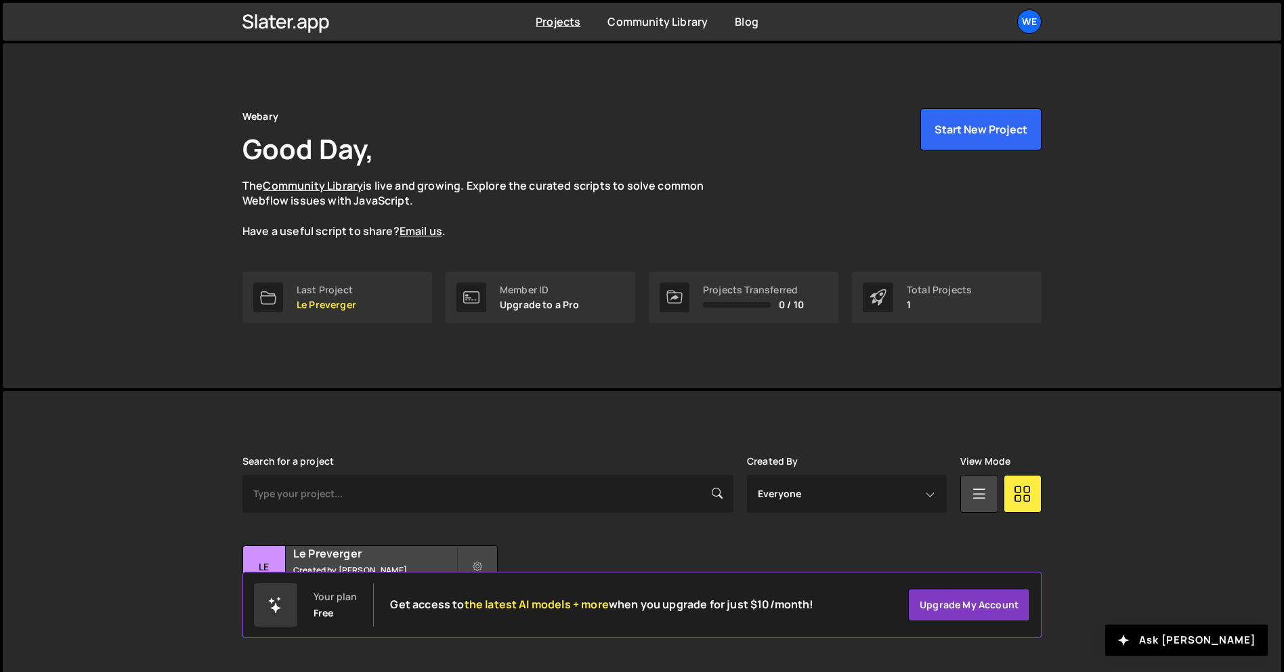
click at [24, 118] on div "Webary Good Day, The Community Library is live and growing. Explore the curated…" at bounding box center [642, 215] width 1278 height 345
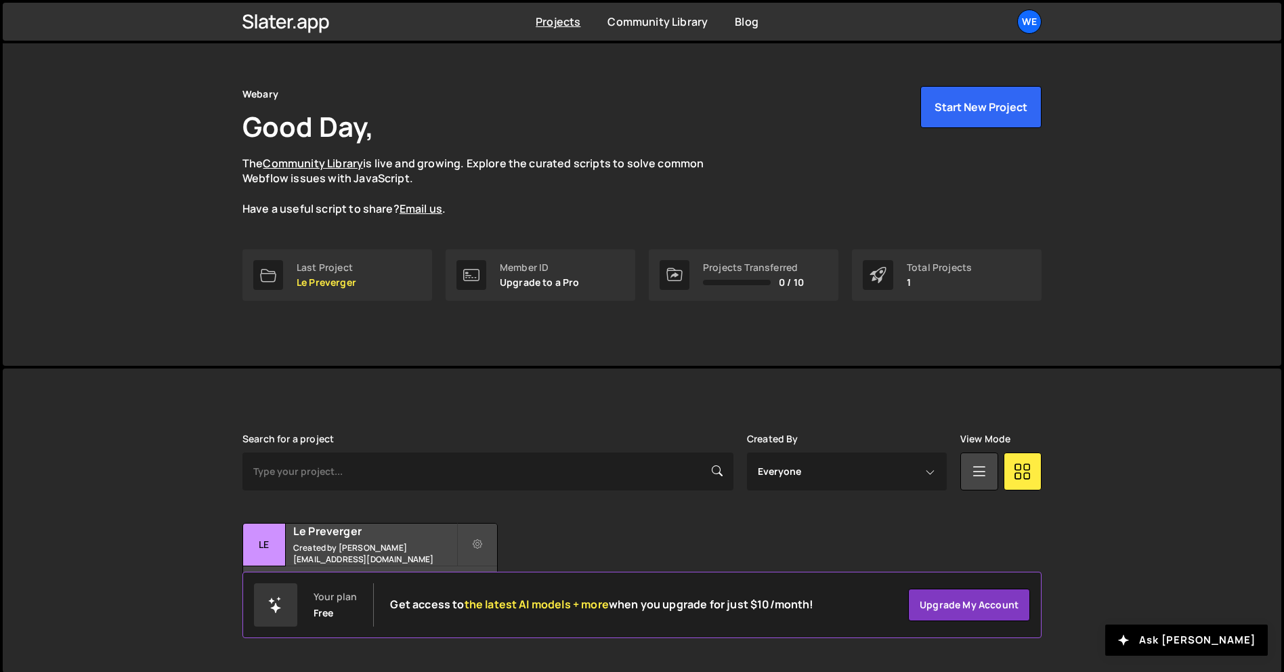
scroll to position [26, 0]
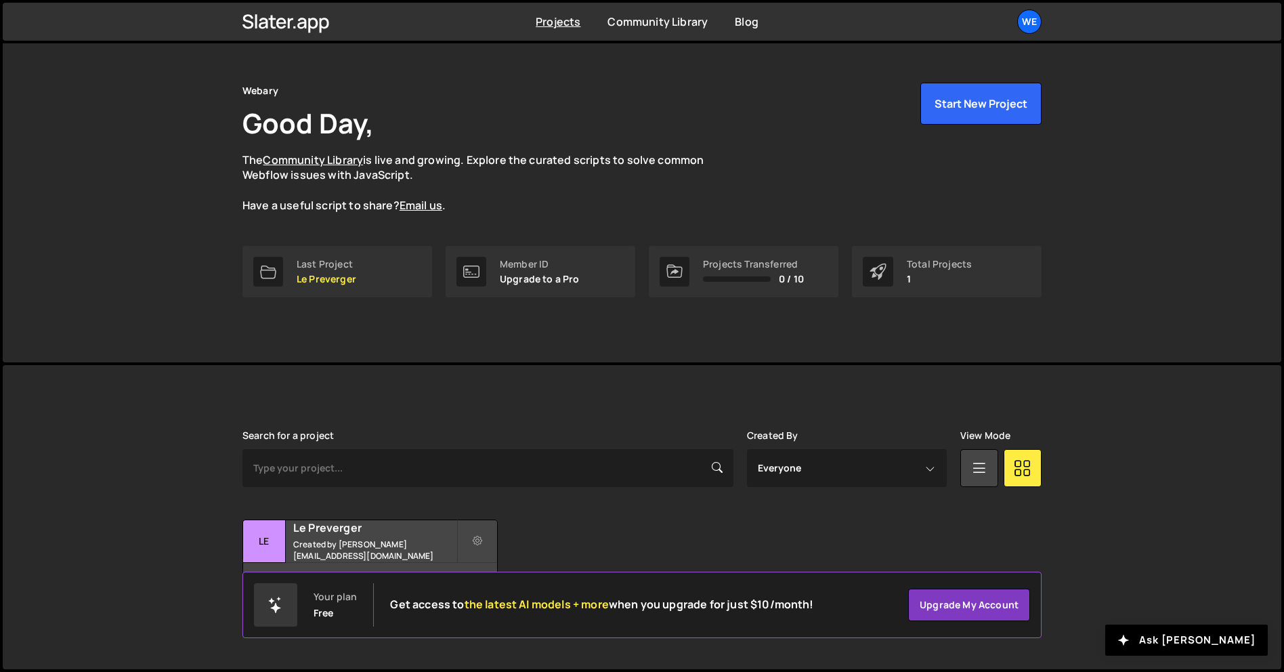
drag, startPoint x: 1015, startPoint y: 25, endPoint x: 1028, endPoint y: 39, distance: 19.2
click at [1015, 25] on ul "We Your current team is Webary Projects Your Teams Account Upgrade Switch team …" at bounding box center [997, 21] width 88 height 24
click at [1028, 25] on div "We" at bounding box center [1029, 21] width 24 height 24
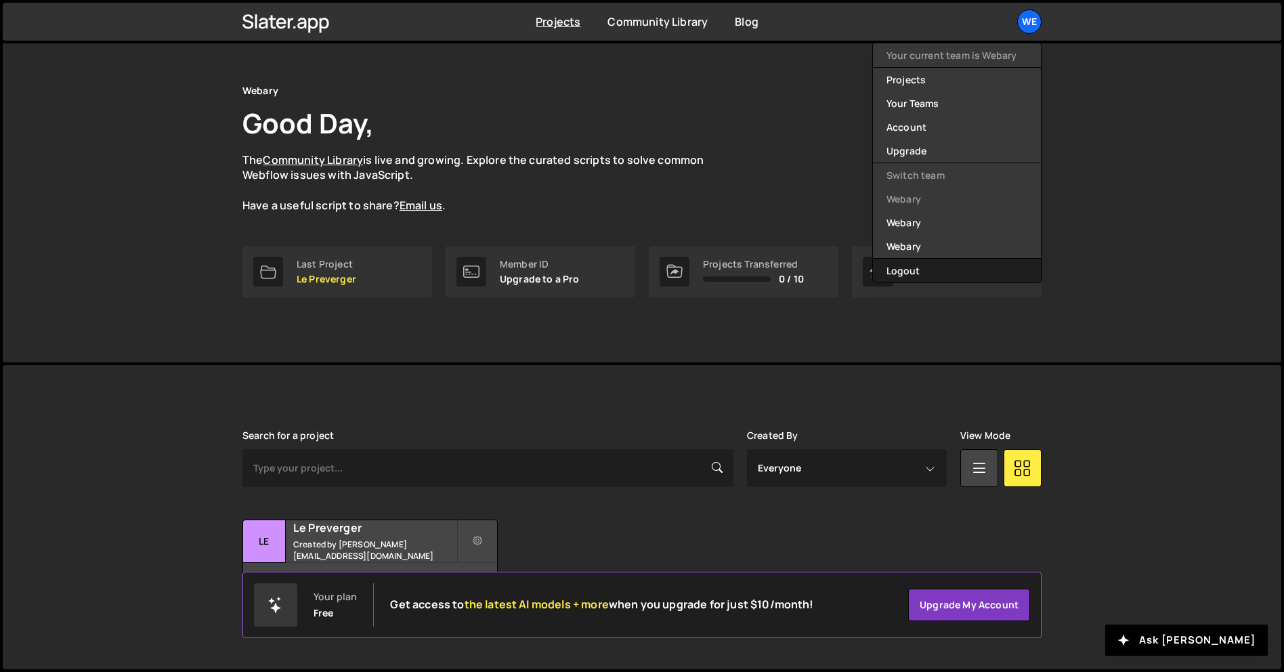
click at [924, 272] on button "Logout" at bounding box center [957, 271] width 168 height 24
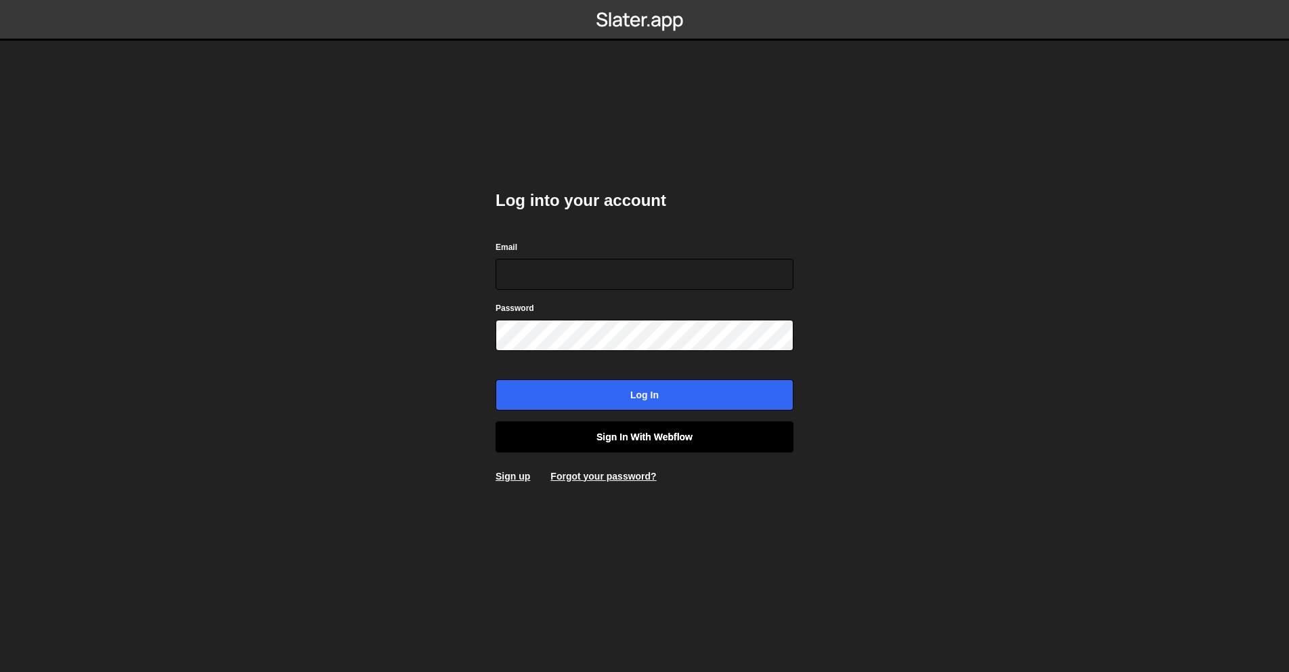
click at [607, 435] on link "Sign in with Webflow" at bounding box center [645, 436] width 298 height 31
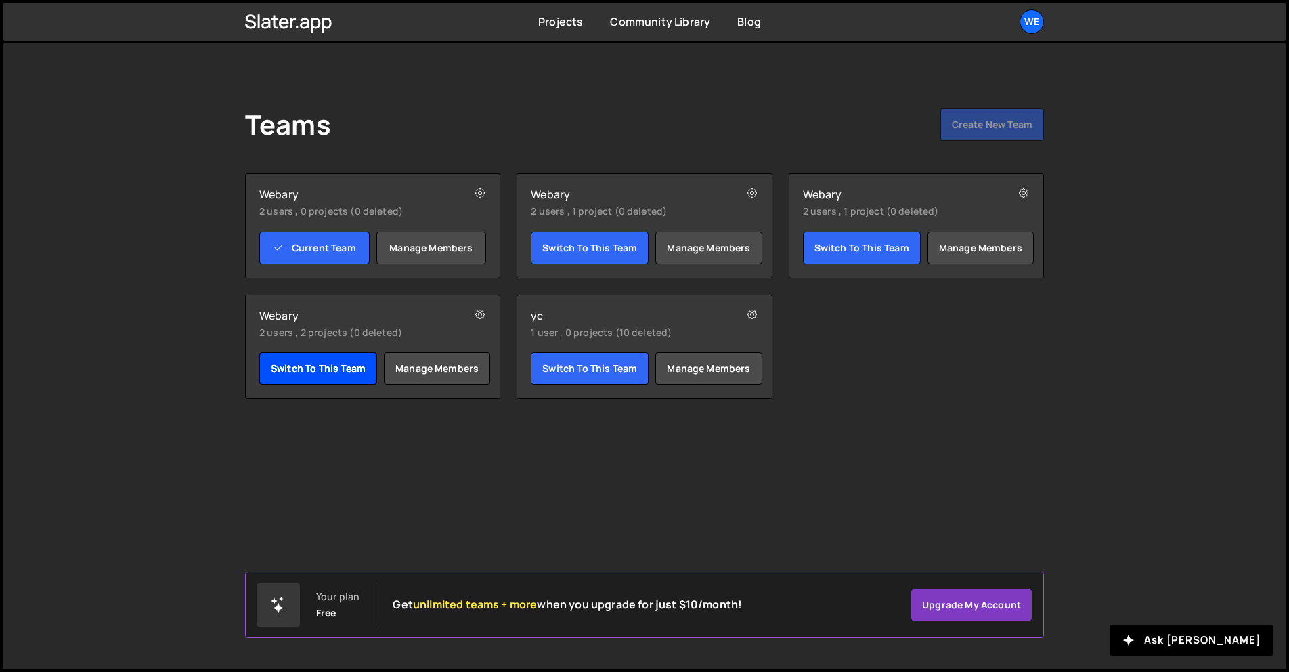
click at [331, 364] on link "Switch to this team" at bounding box center [318, 368] width 118 height 32
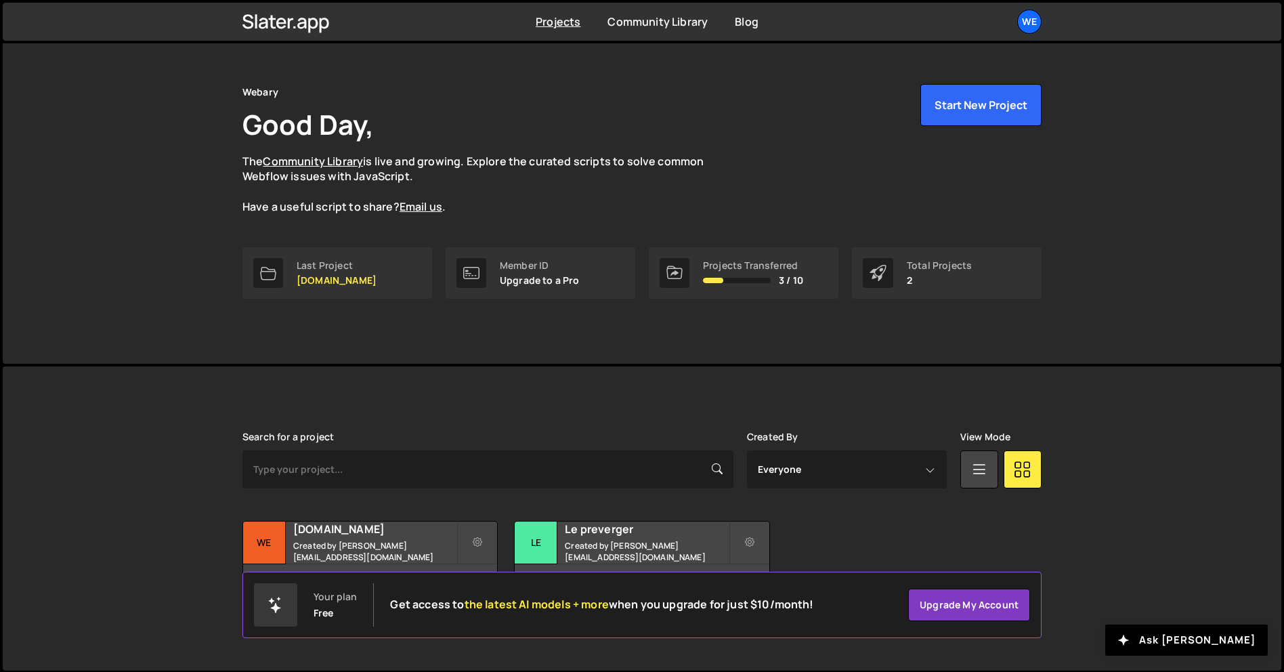
scroll to position [26, 0]
click at [474, 566] on div "No pages have been added to this project" at bounding box center [370, 583] width 254 height 41
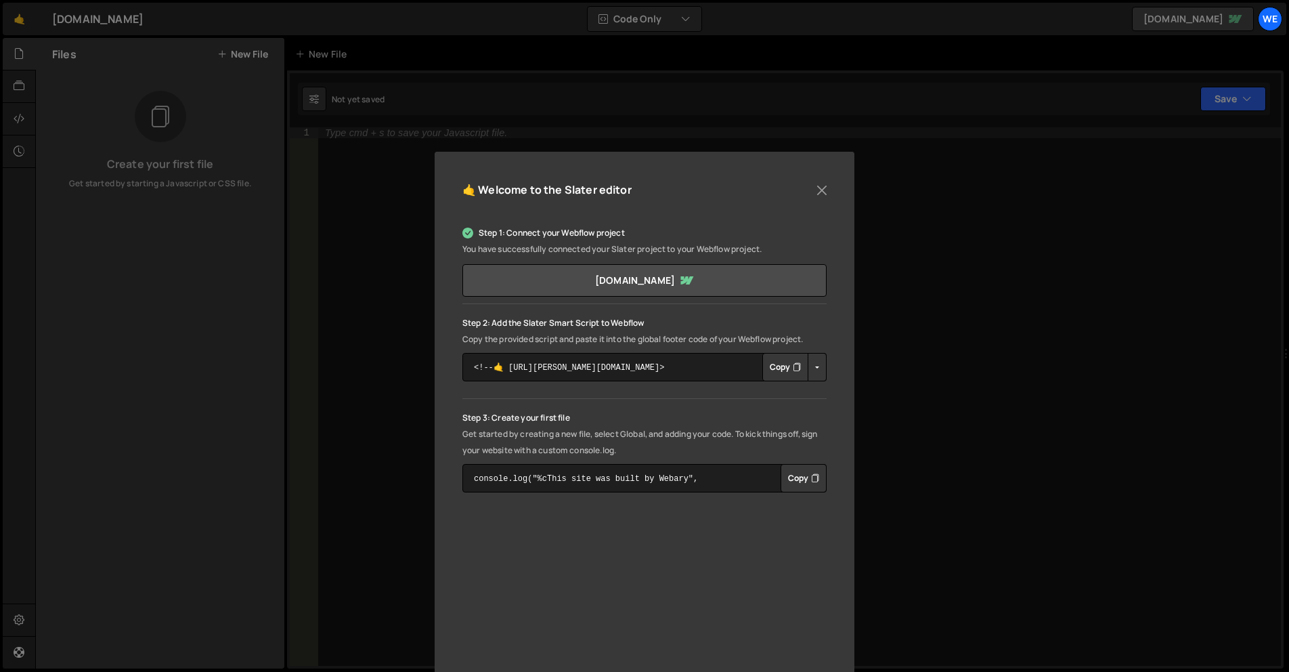
click at [782, 371] on button "Copy" at bounding box center [785, 367] width 46 height 28
click at [823, 188] on button "Close" at bounding box center [822, 190] width 20 height 20
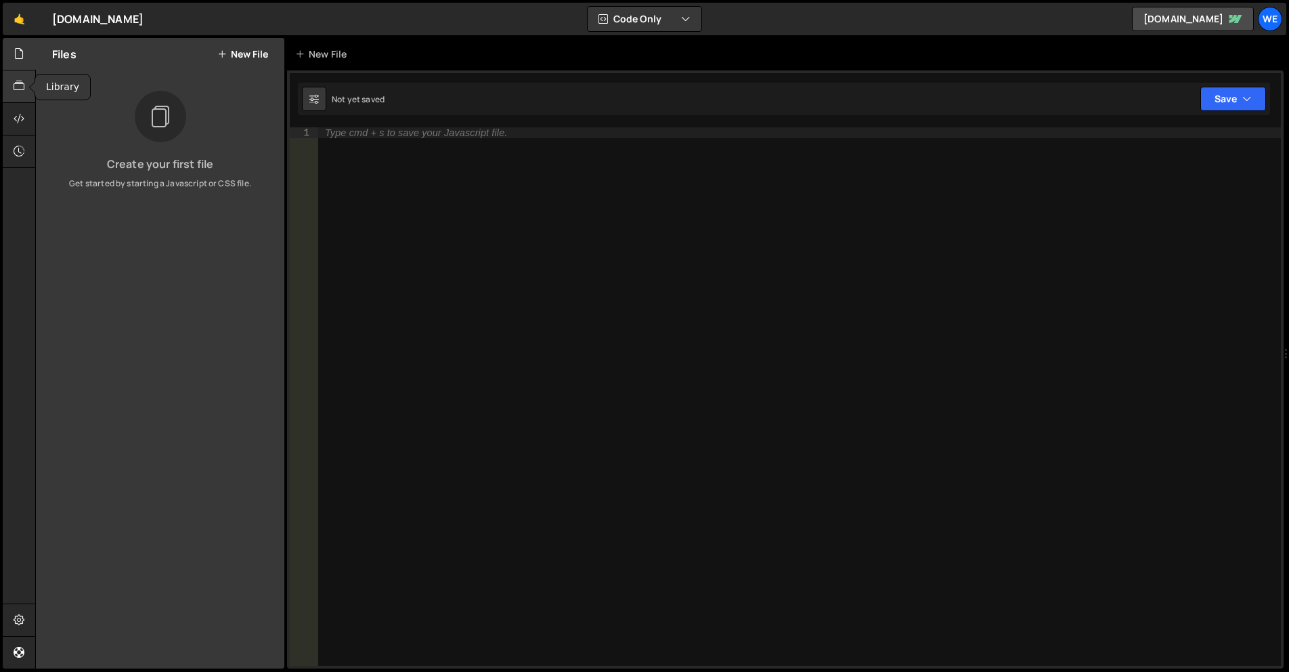
click at [20, 91] on icon at bounding box center [19, 86] width 11 height 15
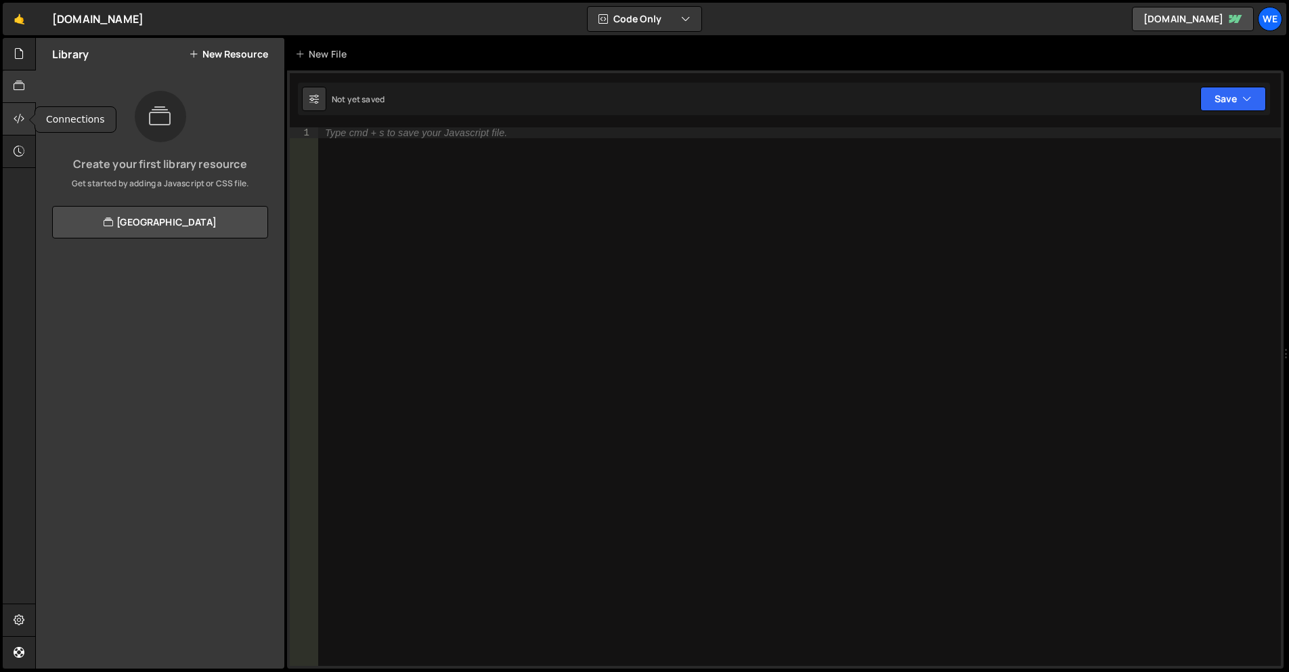
click at [28, 114] on div at bounding box center [19, 119] width 33 height 32
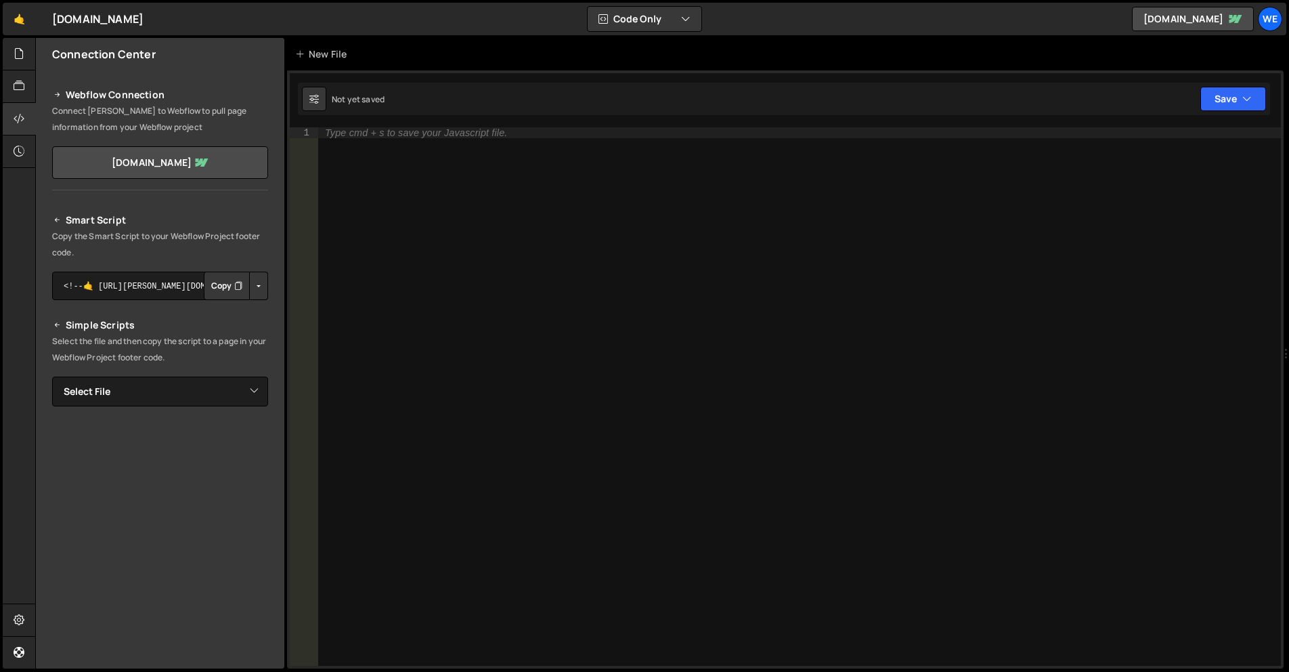
click at [257, 282] on button "Button group with nested dropdown" at bounding box center [258, 286] width 19 height 28
click at [227, 311] on link "Copy Staging Script" at bounding box center [201, 311] width 133 height 19
click at [467, 171] on div "Type cmd + s to save your Javascript file." at bounding box center [799, 407] width 963 height 560
click at [20, 60] on icon at bounding box center [19, 53] width 11 height 15
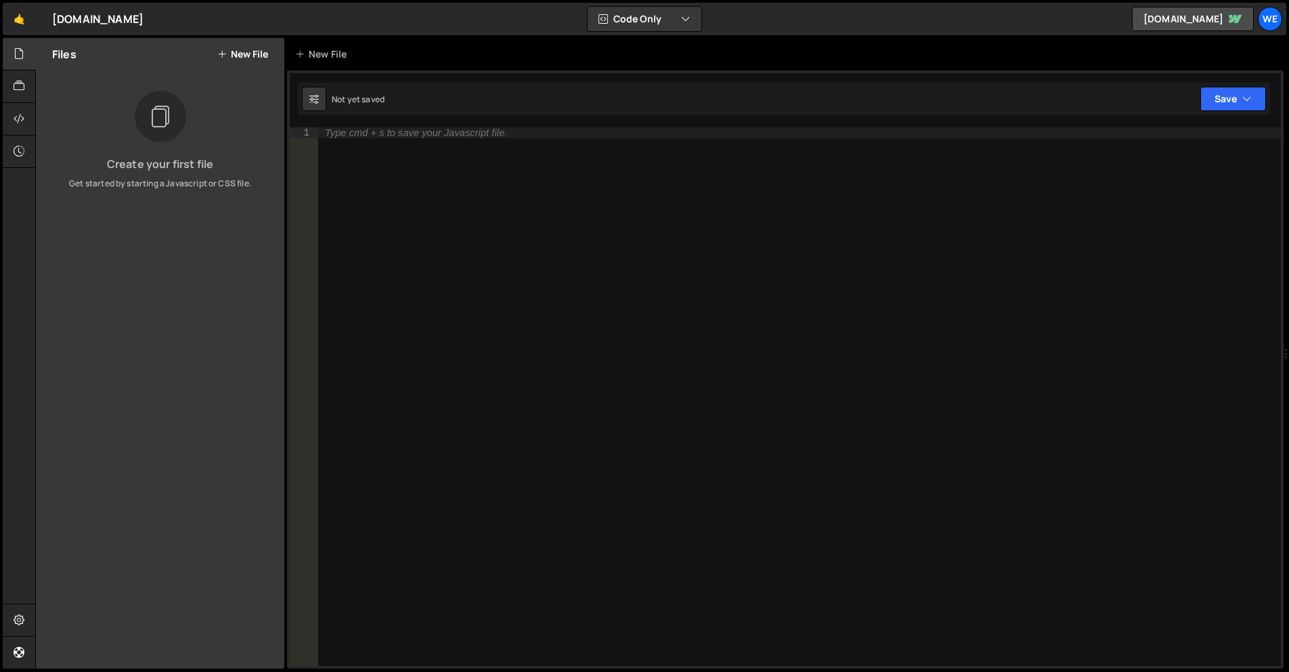
drag, startPoint x: 558, startPoint y: 269, endPoint x: 344, endPoint y: 124, distance: 258.4
click at [553, 265] on div "Type cmd + s to save your Javascript file." at bounding box center [799, 407] width 963 height 560
click at [240, 52] on button "New File" at bounding box center [242, 54] width 51 height 11
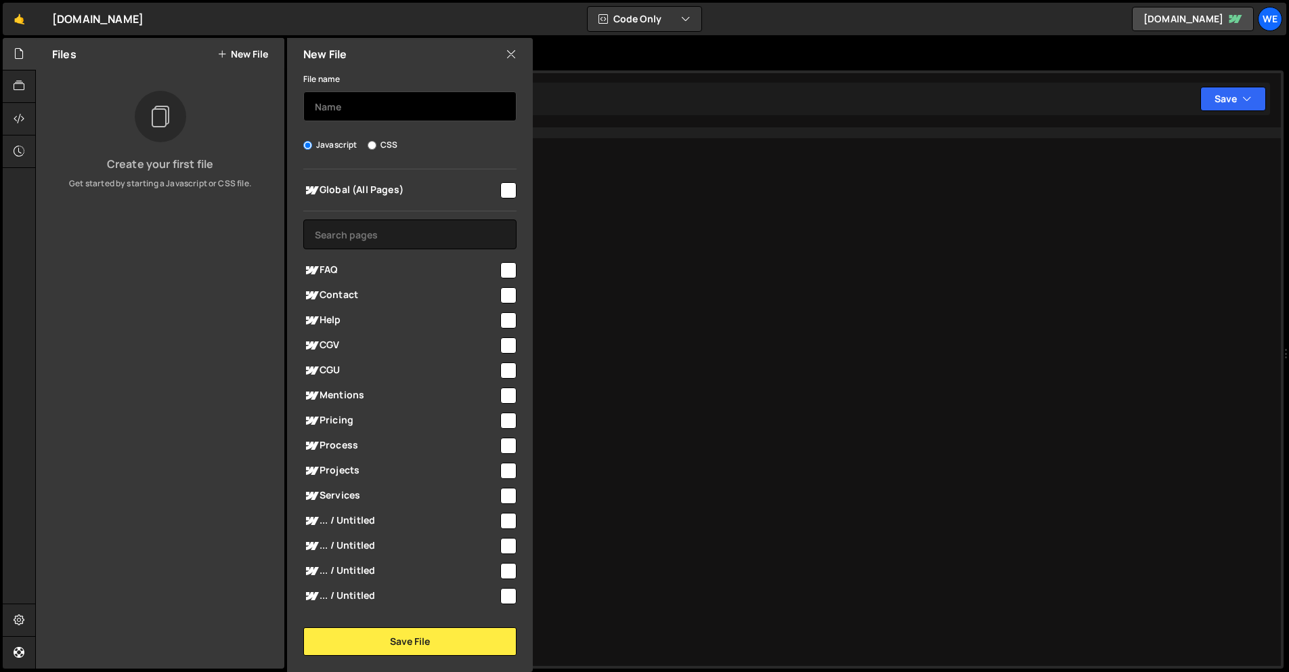
click at [346, 104] on input "text" at bounding box center [409, 106] width 213 height 30
type input "btn"
drag, startPoint x: 496, startPoint y: 188, endPoint x: 513, endPoint y: 240, distance: 54.6
click at [500, 188] on input "checkbox" at bounding box center [508, 190] width 16 height 16
checkbox input "true"
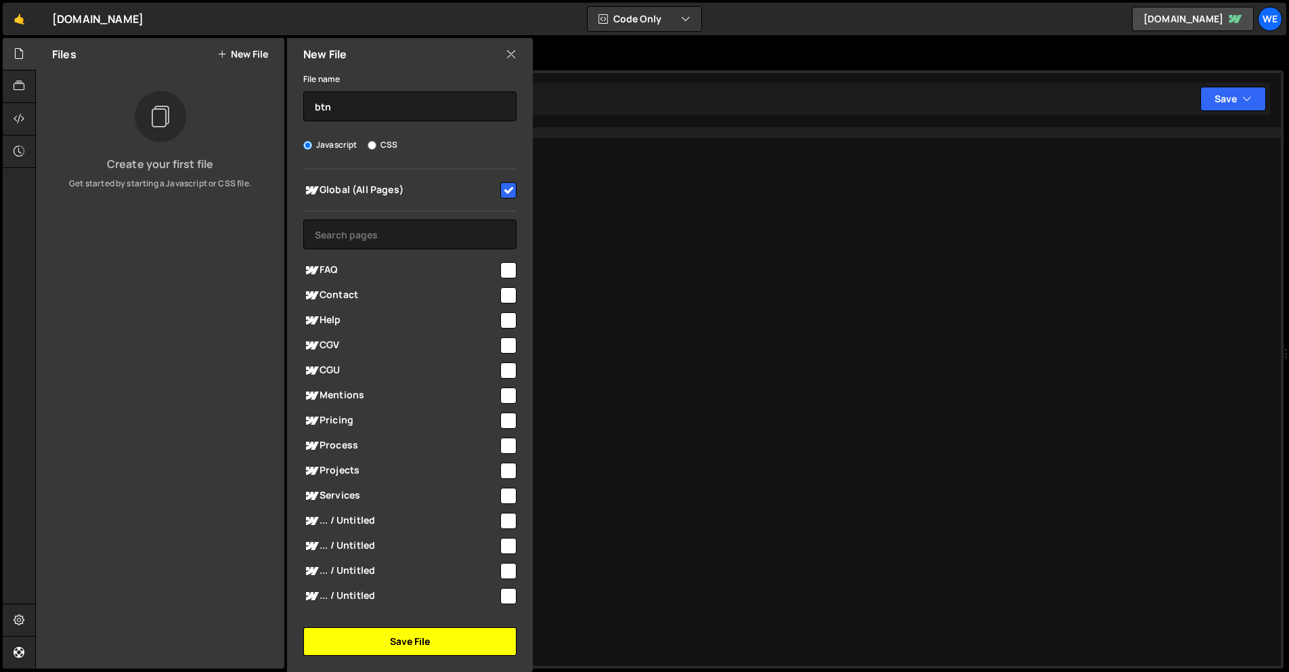
click at [456, 641] on button "Save File" at bounding box center [409, 641] width 213 height 28
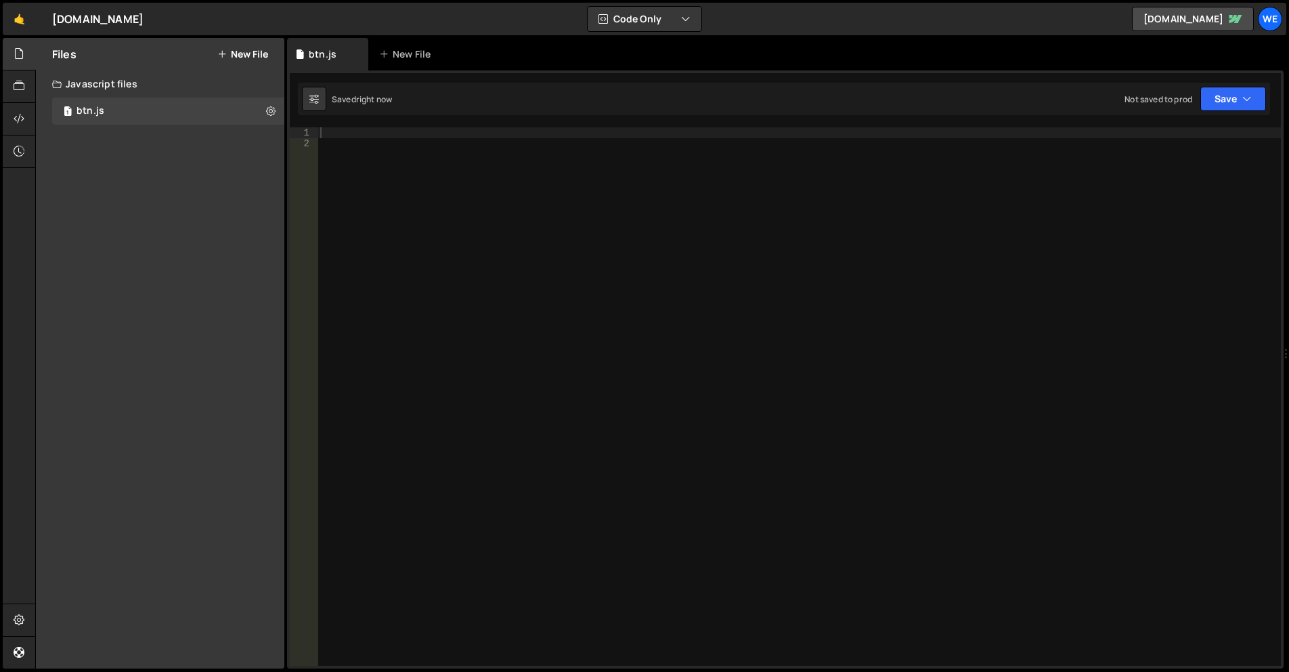
click at [588, 244] on div at bounding box center [799, 407] width 963 height 560
paste textarea "}"
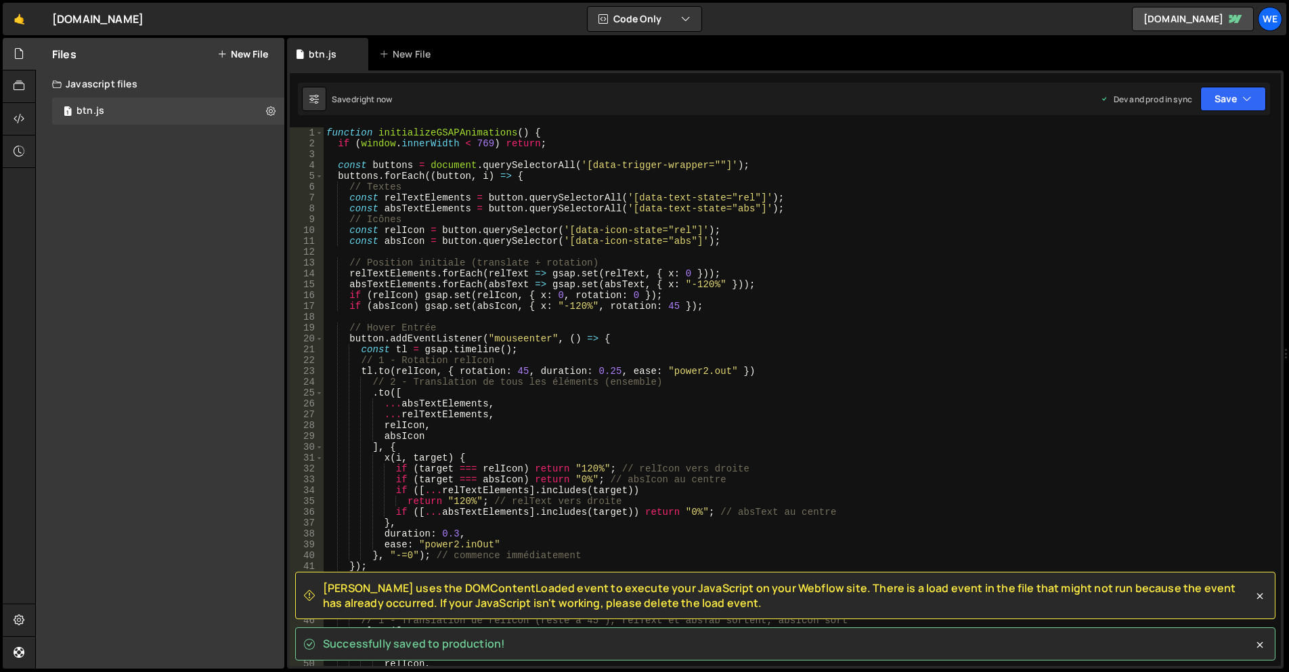
click at [324, 132] on div "function initializeGSAPAnimations ( ) { if ( window . innerWidth < 769 ) return…" at bounding box center [800, 407] width 952 height 560
type textarea "function initializeGSAPAnimations() {"
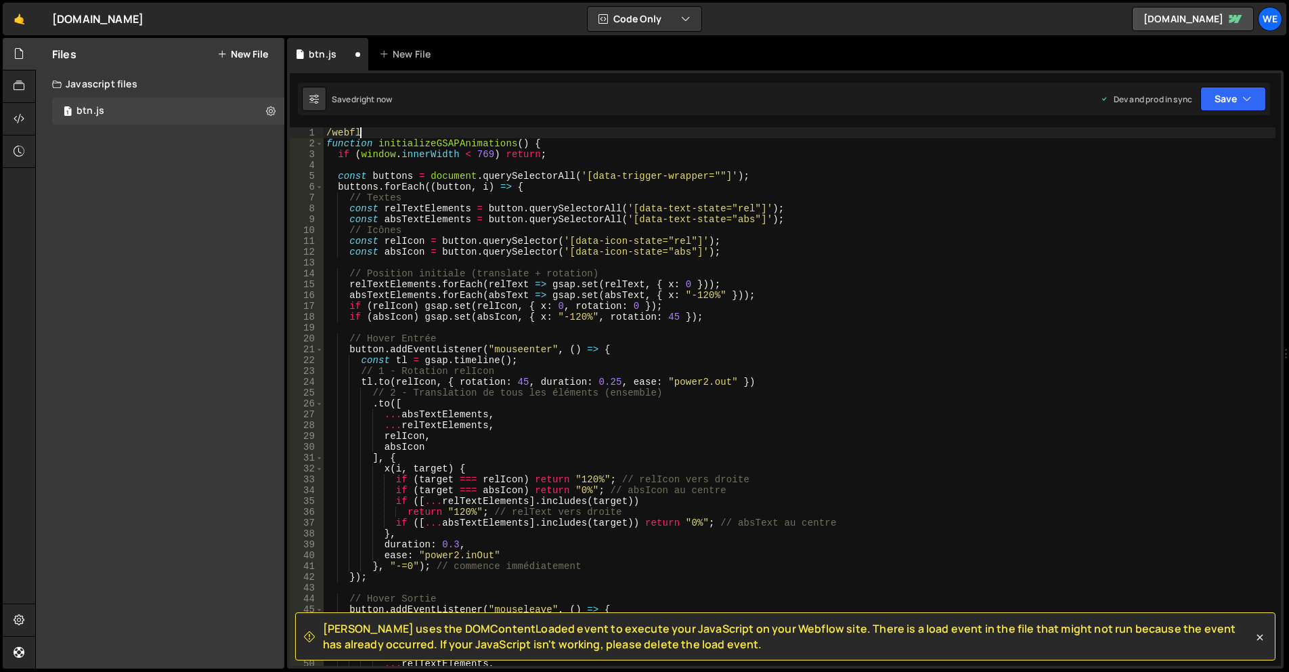
type textarea "/"
type textarea "});"
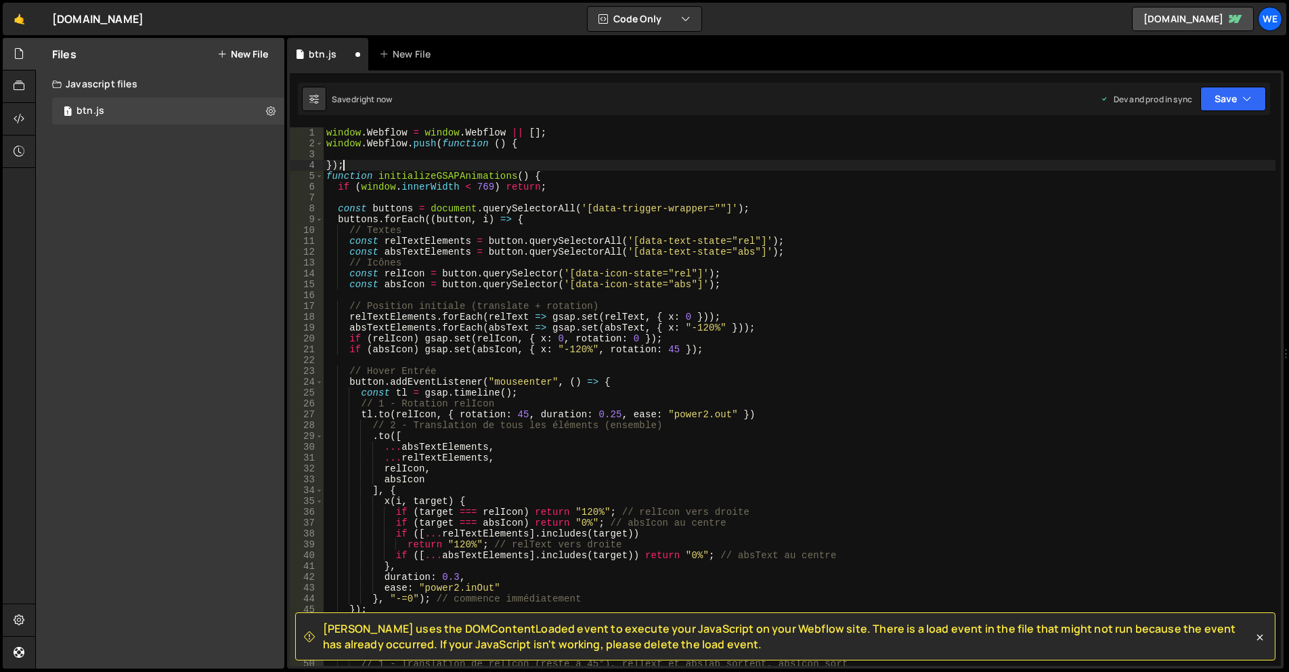
click at [355, 158] on div "window . Webflow = window . Webflow || [ ] ; window . Webflow . push ( function…" at bounding box center [800, 407] width 952 height 560
click at [368, 163] on div "window . Webflow = window . Webflow || [ ] ; window . Webflow . push ( function…" at bounding box center [800, 407] width 952 height 560
type textarea "});"
drag, startPoint x: 356, startPoint y: 165, endPoint x: 326, endPoint y: 163, distance: 29.8
click at [326, 163] on div "window . Webflow = window . Webflow || [ ] ; window . Webflow . push ( function…" at bounding box center [800, 407] width 952 height 560
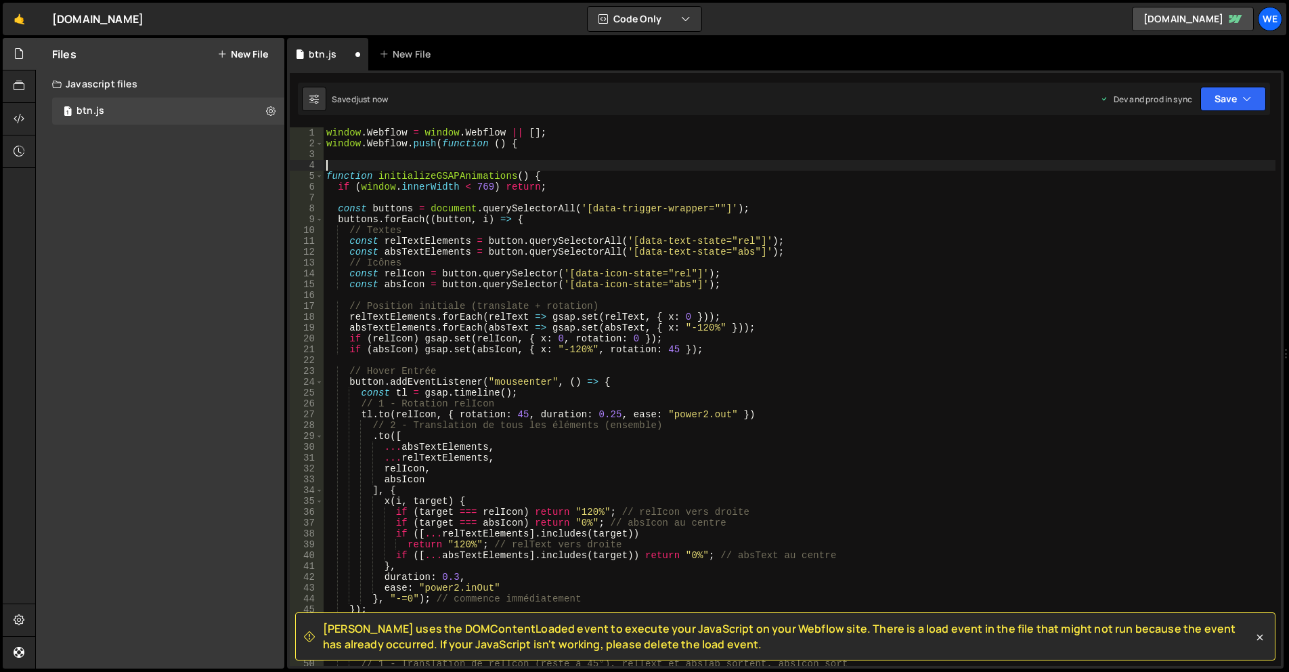
scroll to position [571, 0]
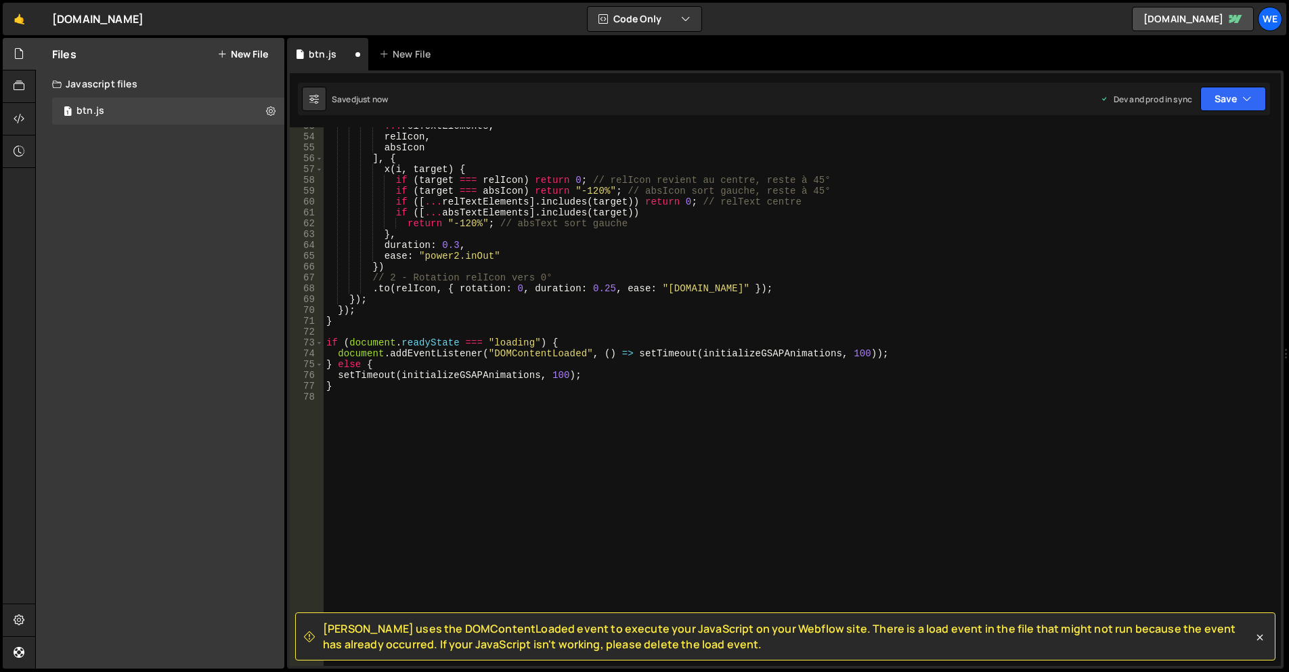
click at [359, 452] on div "... relTextElements , relIcon , absIcon ] , { x ( i , target ) { if ( target ==…" at bounding box center [800, 401] width 952 height 560
paste textarea "});"
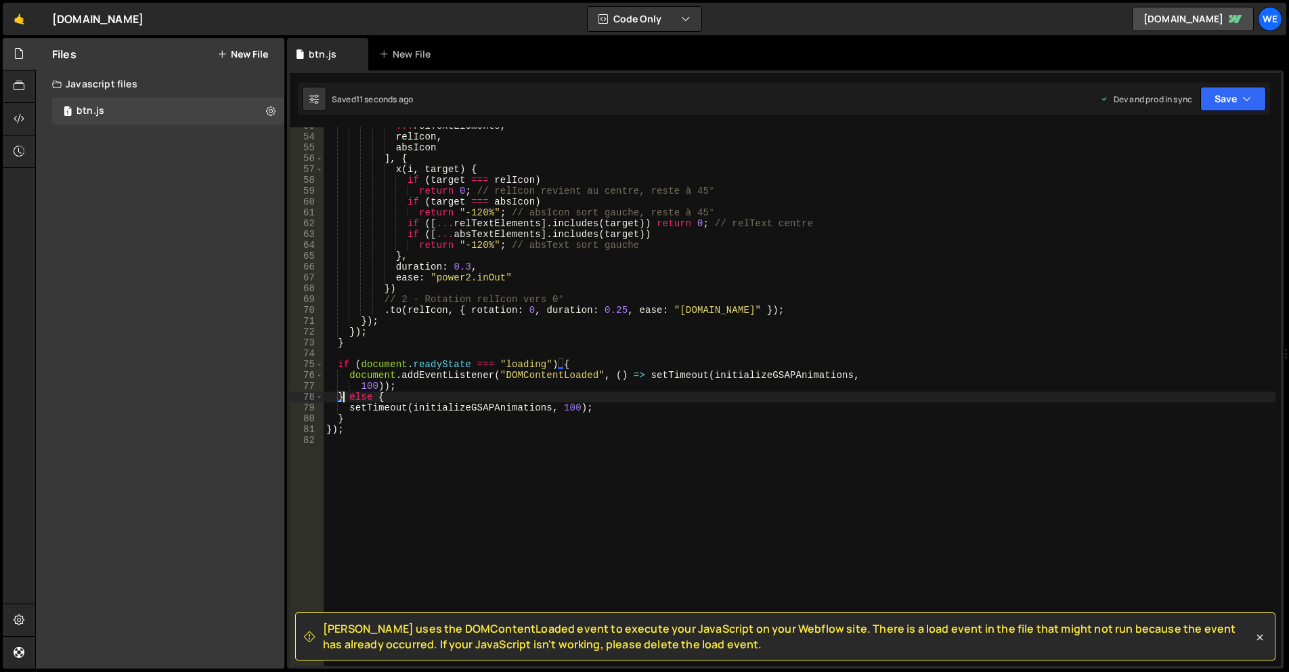
click at [676, 364] on div "... relTextElements , relIcon , absIcon ] , { x ( i , target ) { if ( target ==…" at bounding box center [800, 401] width 952 height 560
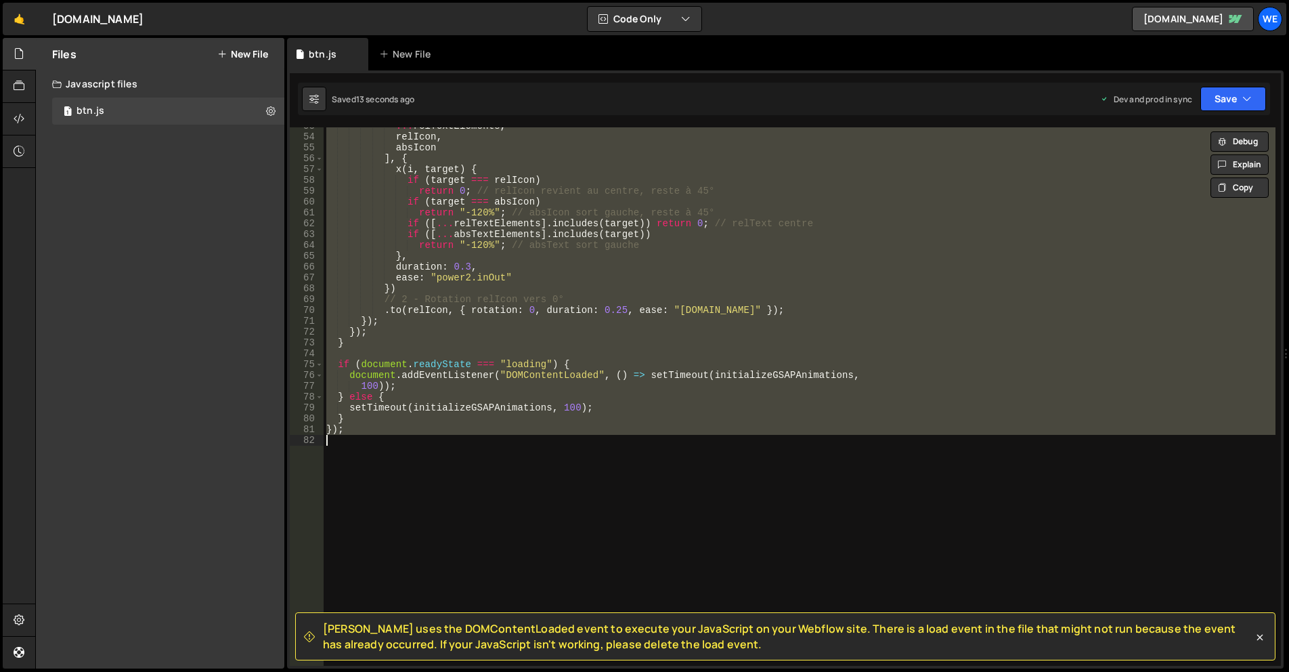
type textarea "// });"
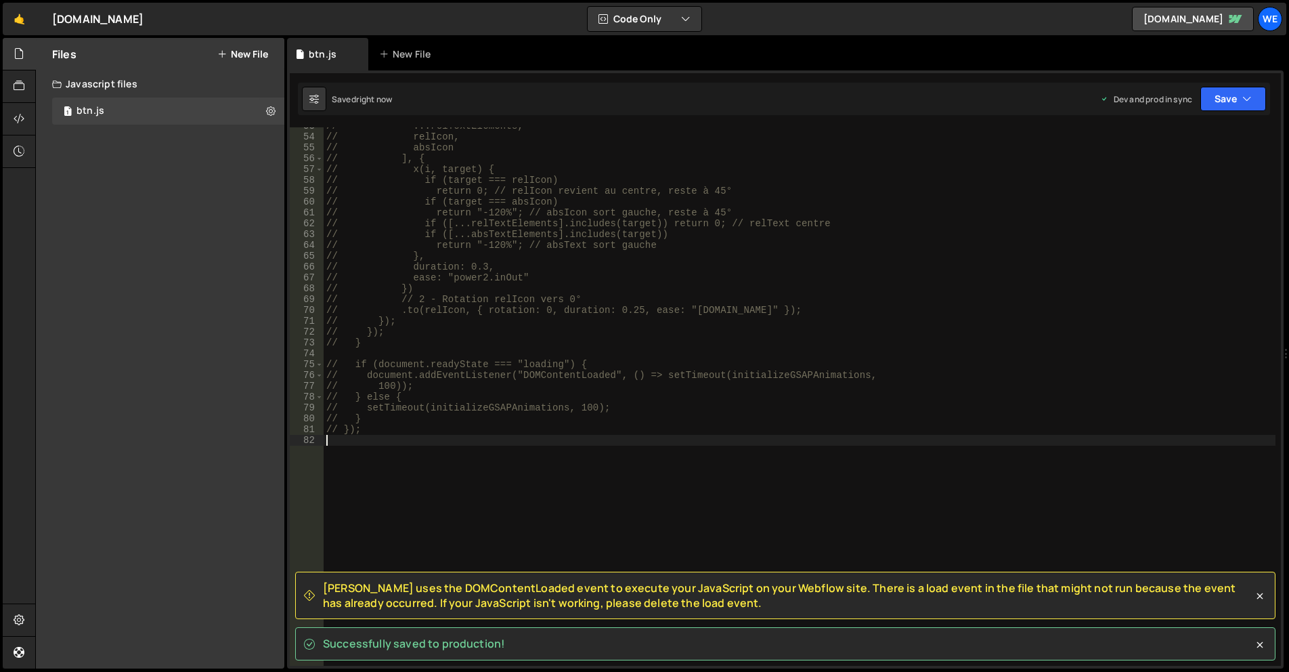
click at [811, 406] on div "// ...relTextElements, // relIcon, // absIcon // ], { // x(i, target) { // if (…" at bounding box center [800, 401] width 952 height 560
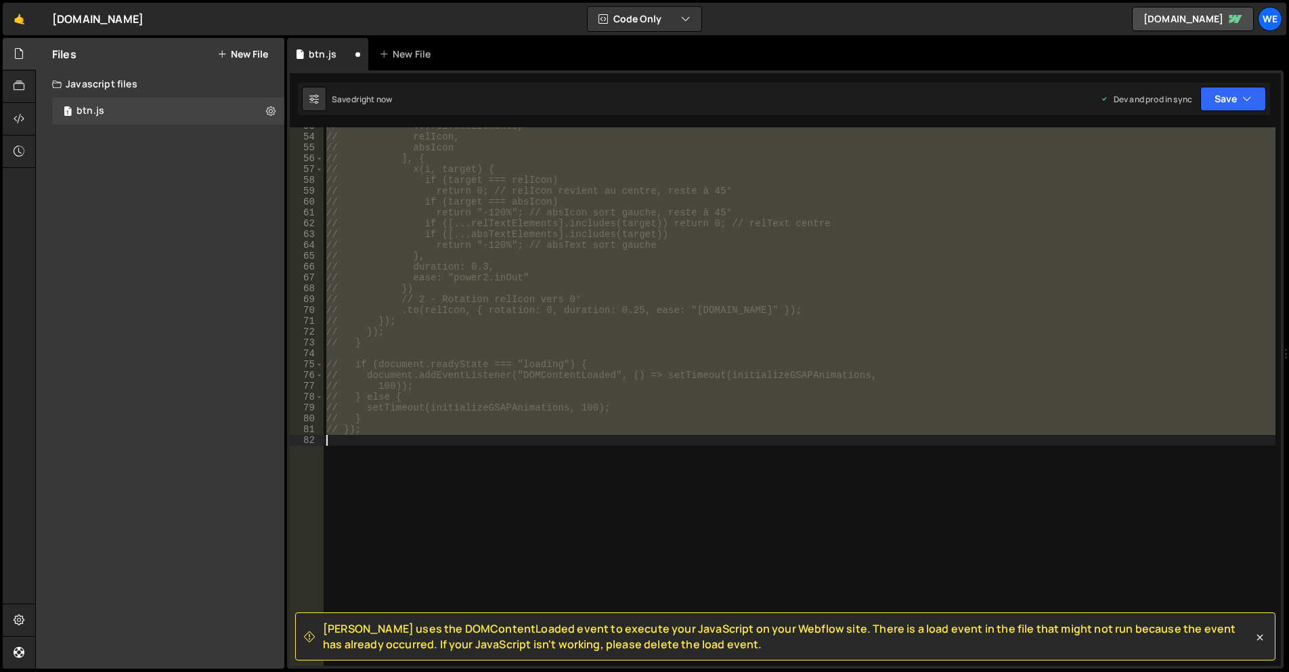
scroll to position [0, 0]
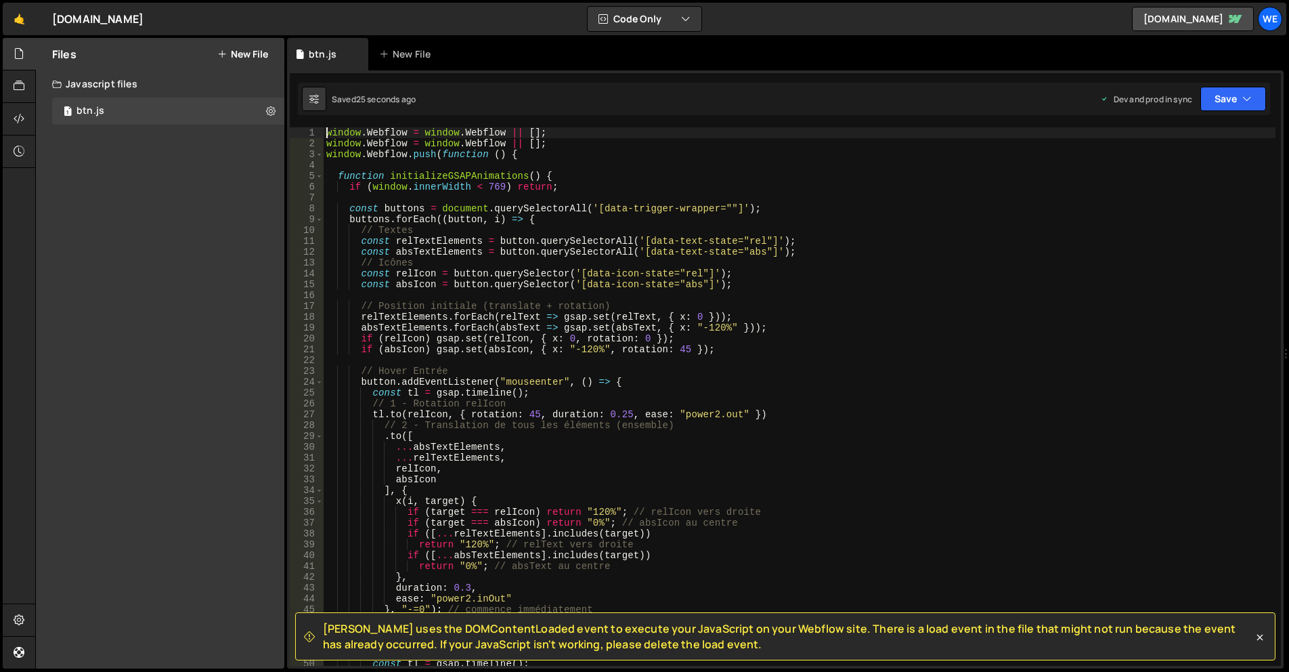
click at [517, 321] on div "window . Webflow = window . Webflow || [ ] ; window . Webflow = window . Webflo…" at bounding box center [800, 407] width 952 height 560
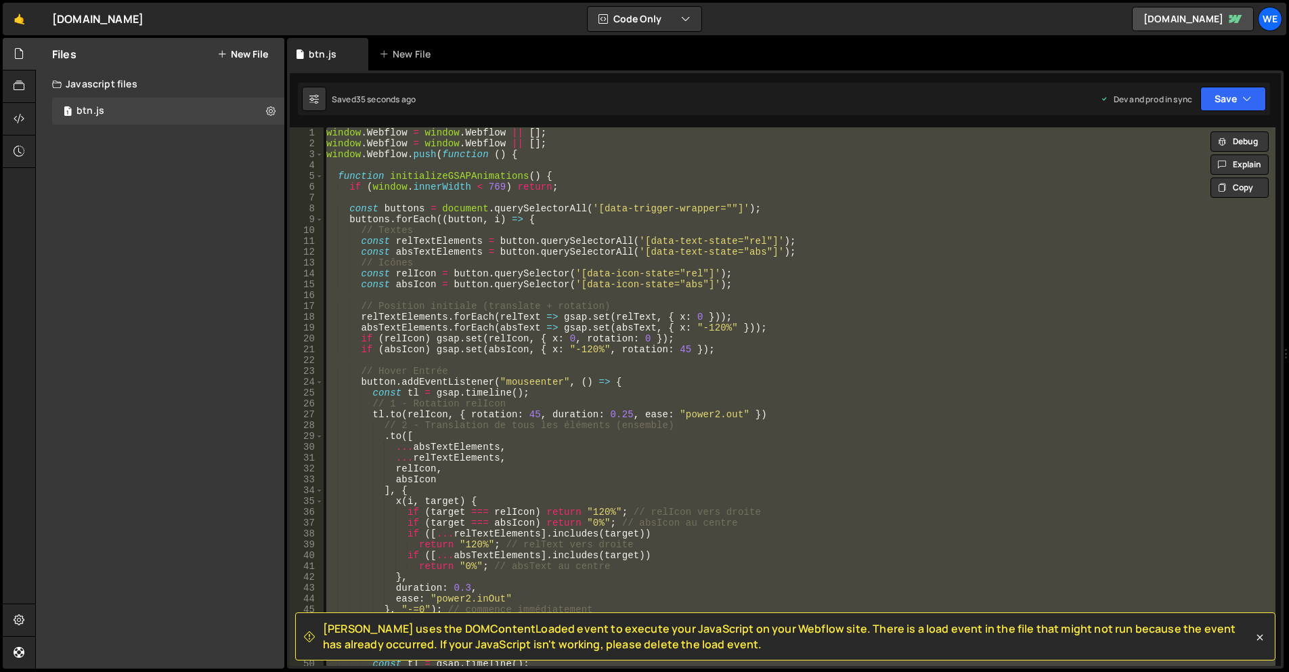
click at [605, 326] on div "window . Webflow = window . Webflow || [ ] ; window . Webflow = window . Webflo…" at bounding box center [800, 407] width 952 height 560
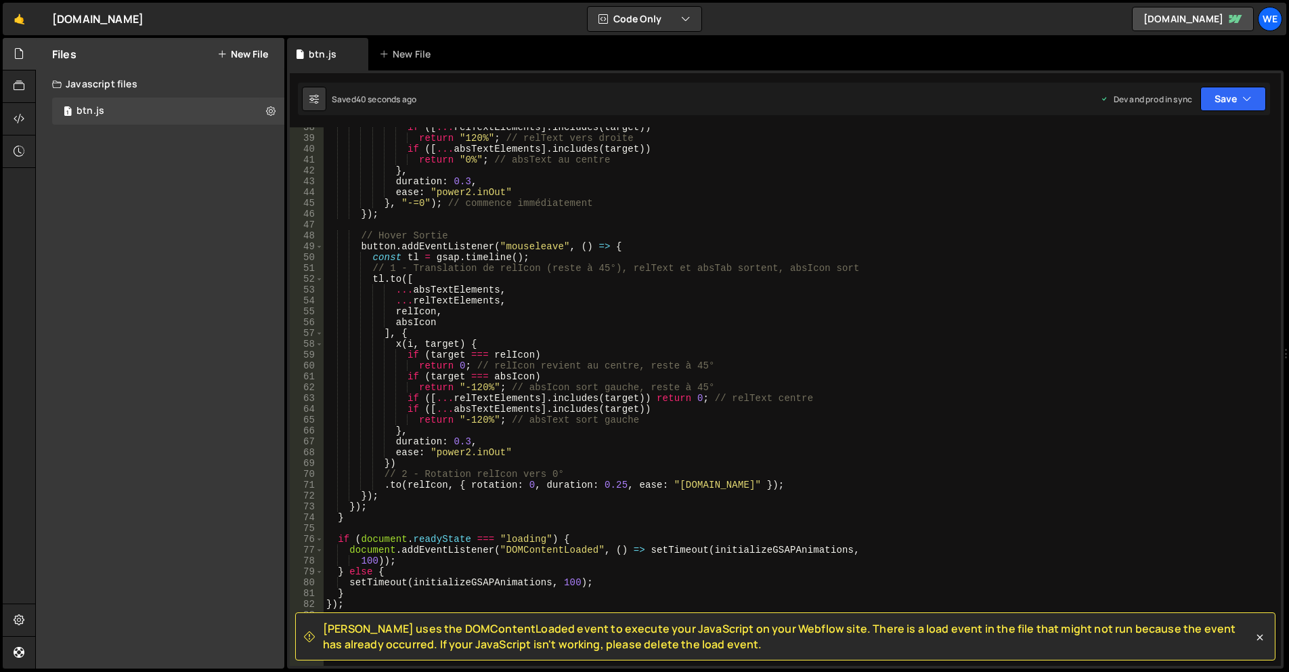
scroll to position [487, 0]
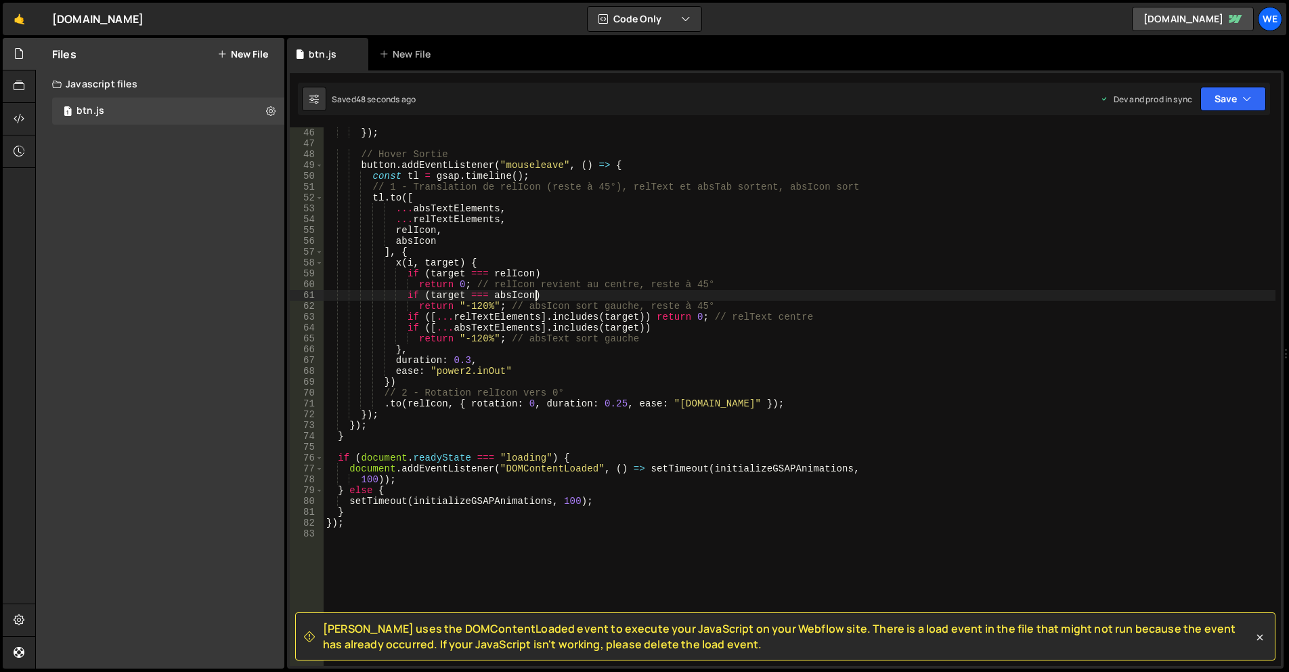
click at [884, 297] on div "}) ; // Hover Sortie button . addEventListener ( "mouseleave" , ( ) => { const …" at bounding box center [800, 407] width 952 height 560
type textarea "});"
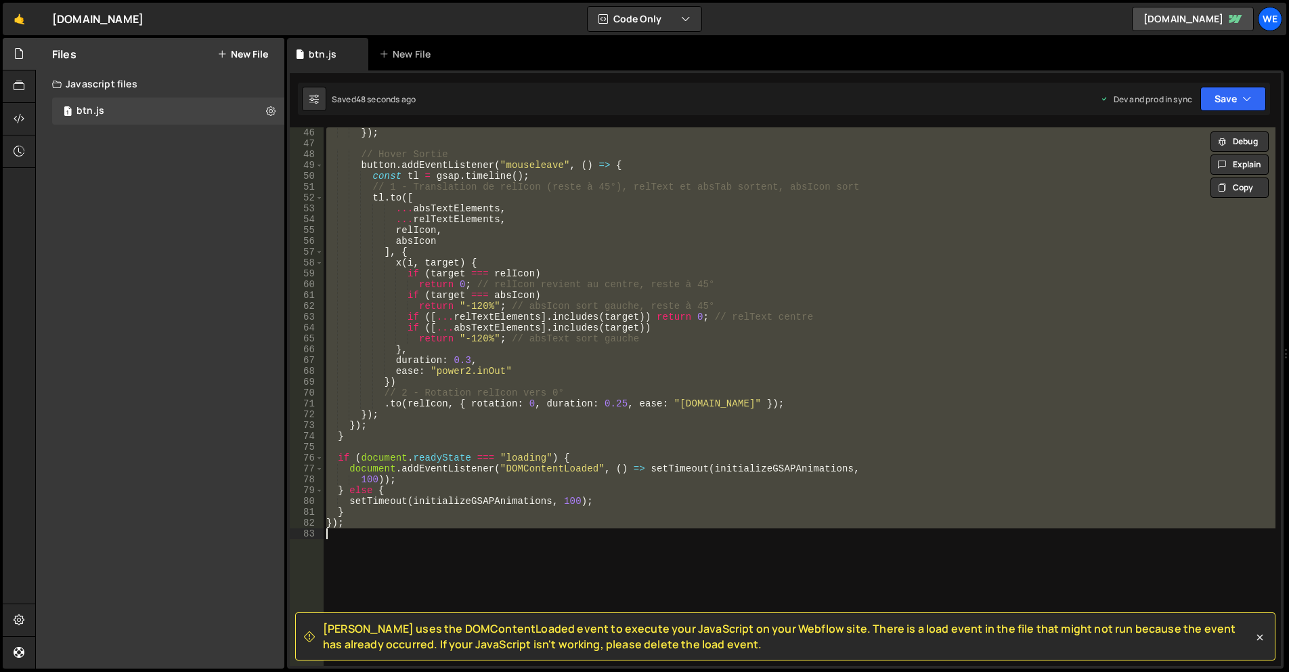
paste textarea
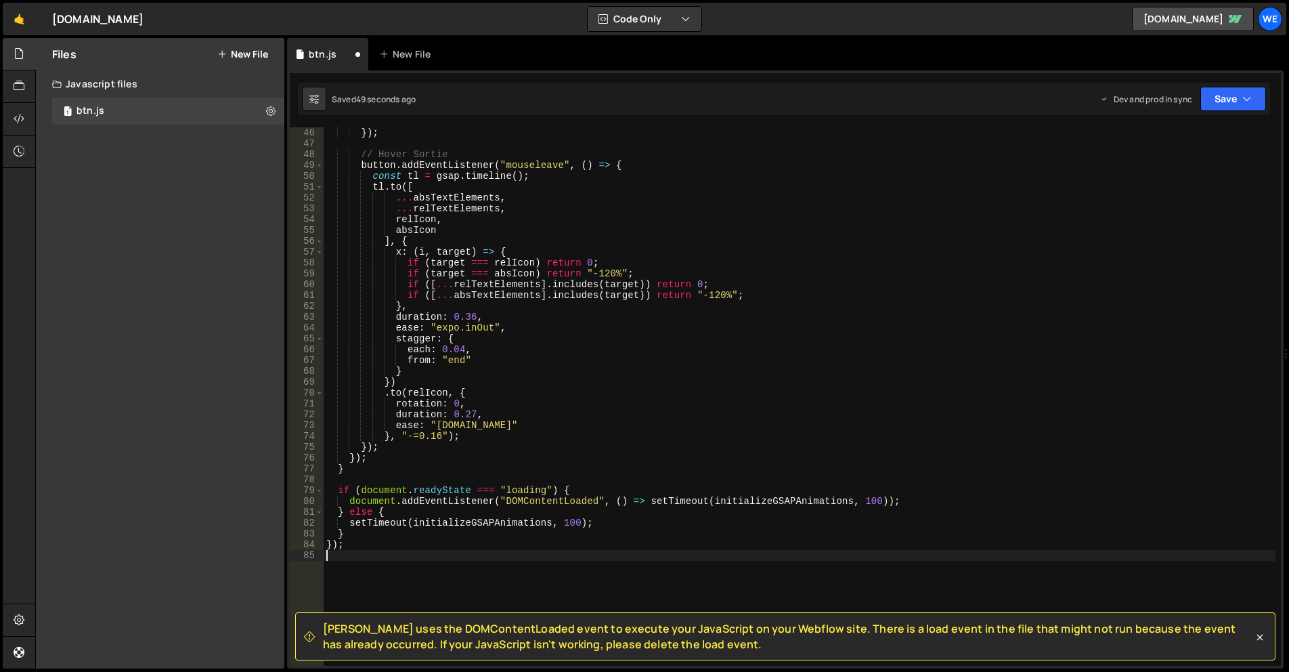
type textarea "});"
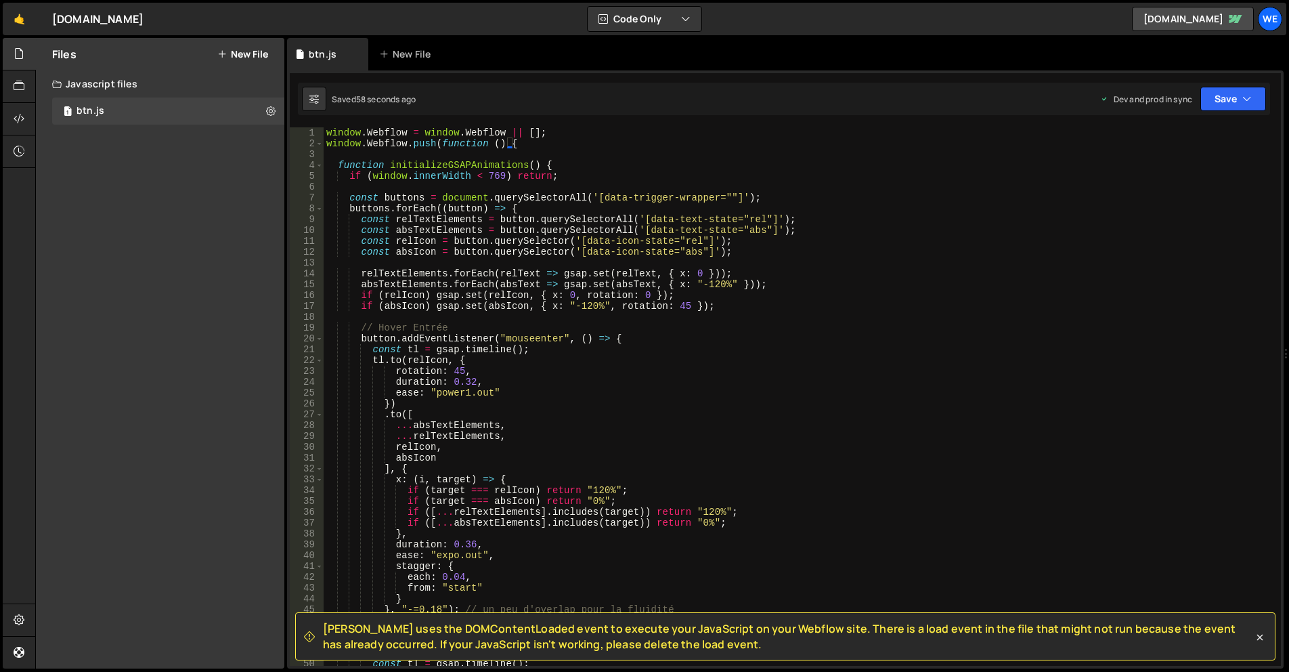
click at [251, 61] on div "Files New File" at bounding box center [160, 54] width 248 height 32
click at [246, 49] on button "New File" at bounding box center [242, 54] width 51 height 11
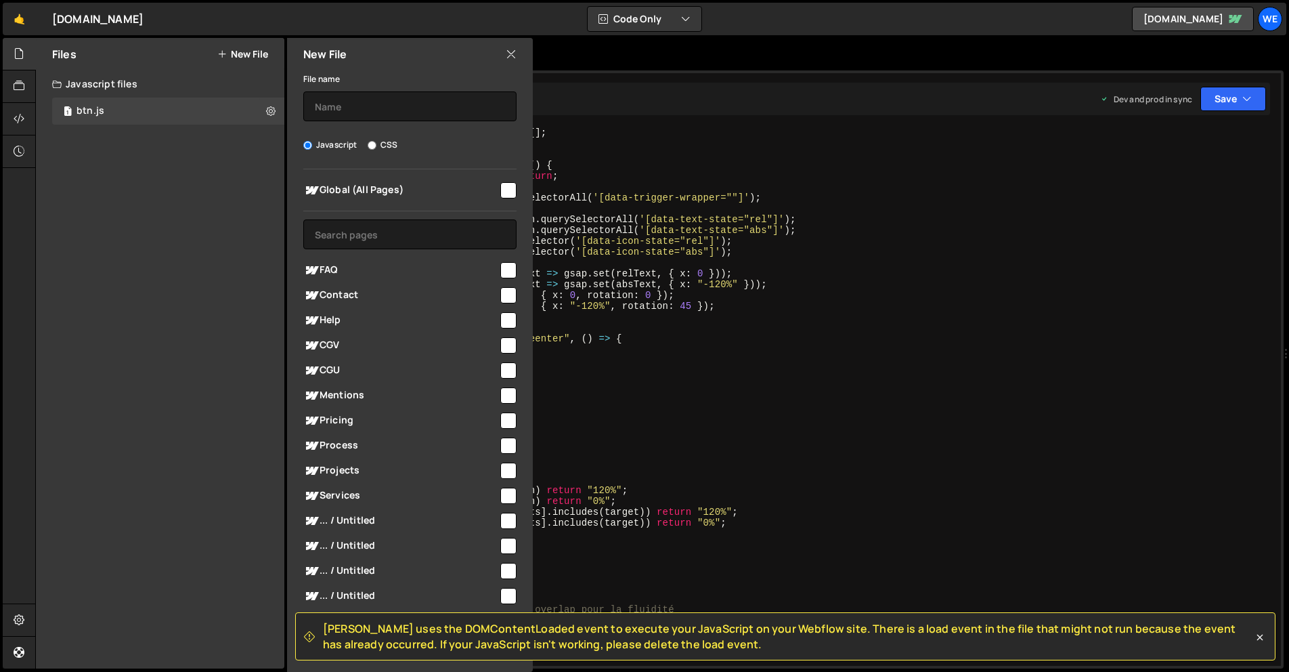
click at [385, 139] on label "CSS" at bounding box center [383, 145] width 30 height 14
click at [376, 141] on input "CSS" at bounding box center [372, 145] width 9 height 9
radio input "true"
click at [376, 108] on input "text" at bounding box center [409, 106] width 213 height 30
type input "btn"
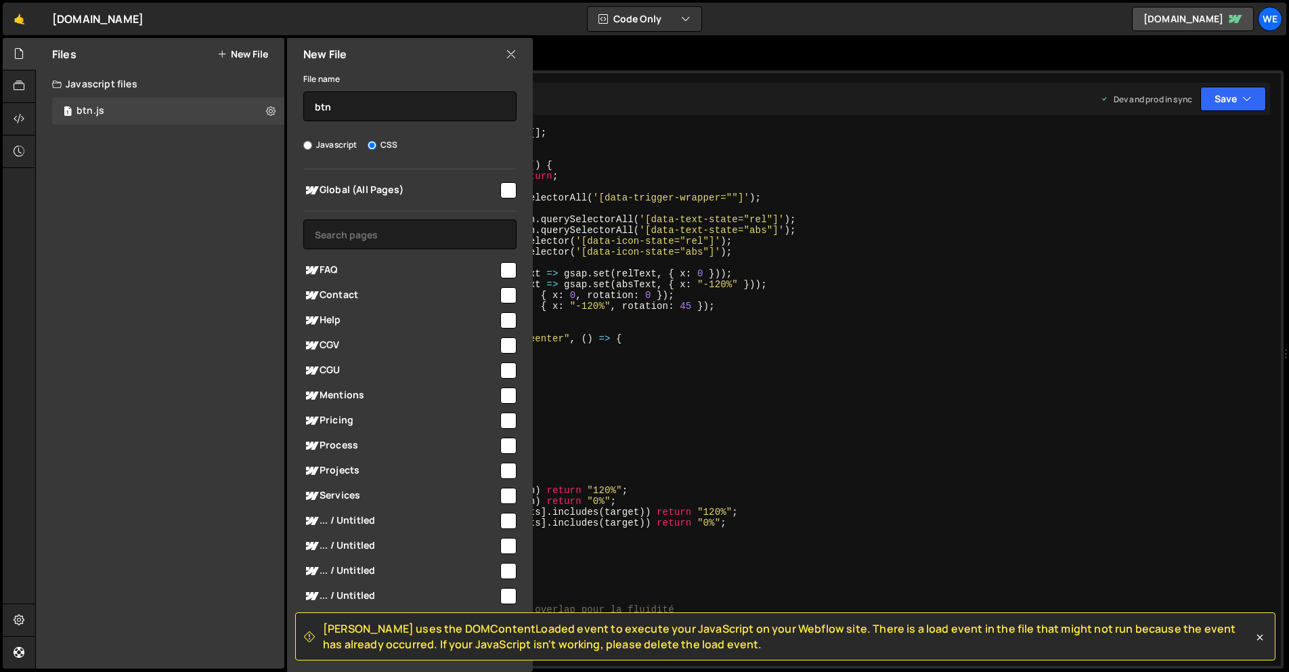
click at [515, 182] on div "Global (All Pages) FAQ" at bounding box center [410, 389] width 246 height 441
click at [510, 186] on input "checkbox" at bounding box center [508, 190] width 16 height 16
checkbox input "true"
click at [1271, 634] on div "Slater uses the DOMContentLoaded event to execute your JavaScript on your Webfl…" at bounding box center [785, 636] width 980 height 48
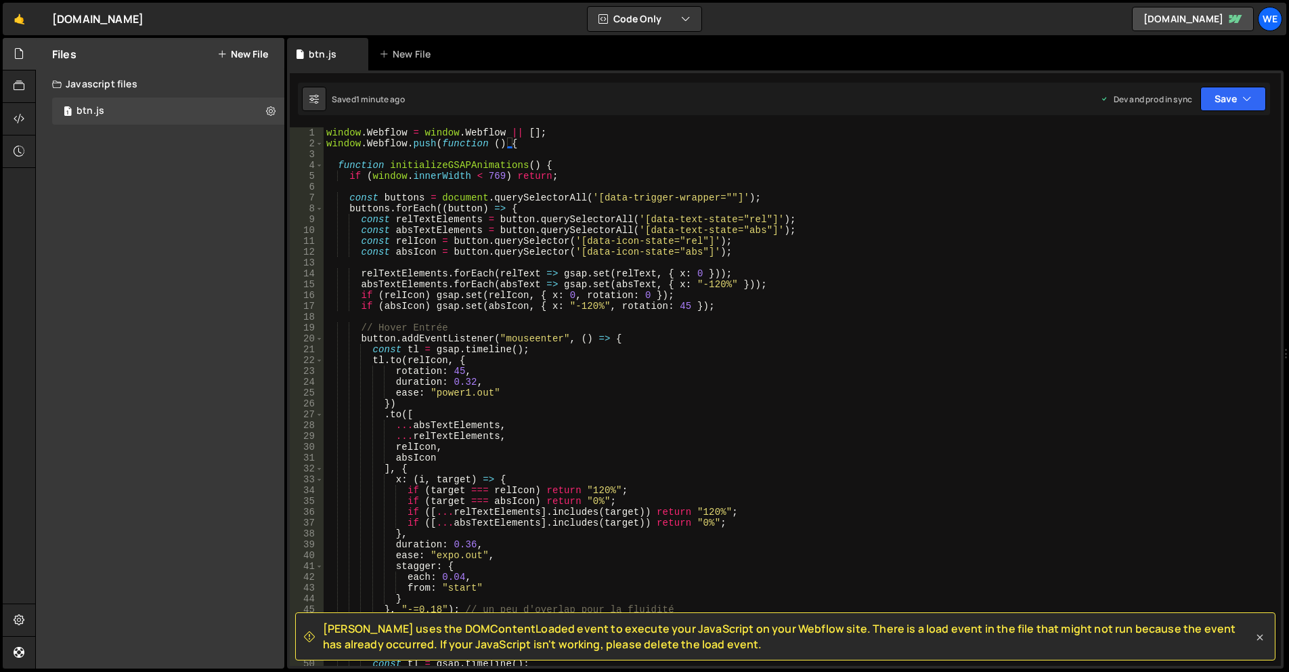
click at [1263, 637] on icon at bounding box center [1260, 637] width 14 height 14
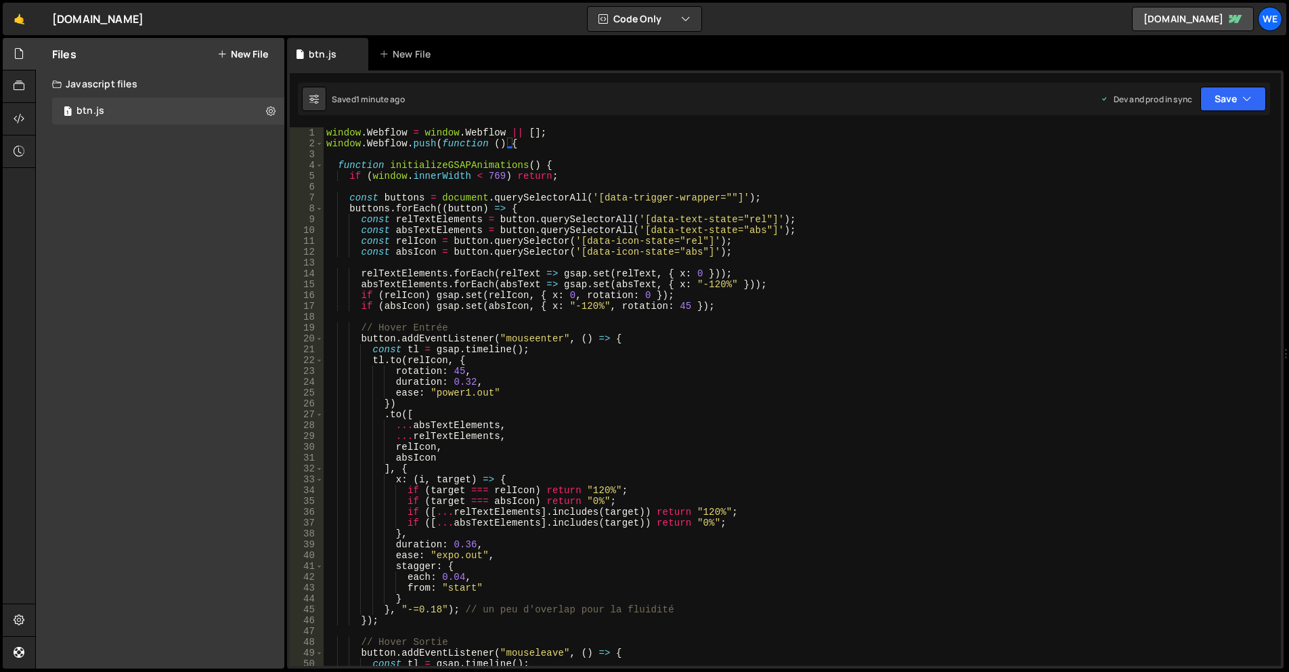
click at [252, 53] on button "New File" at bounding box center [242, 54] width 51 height 11
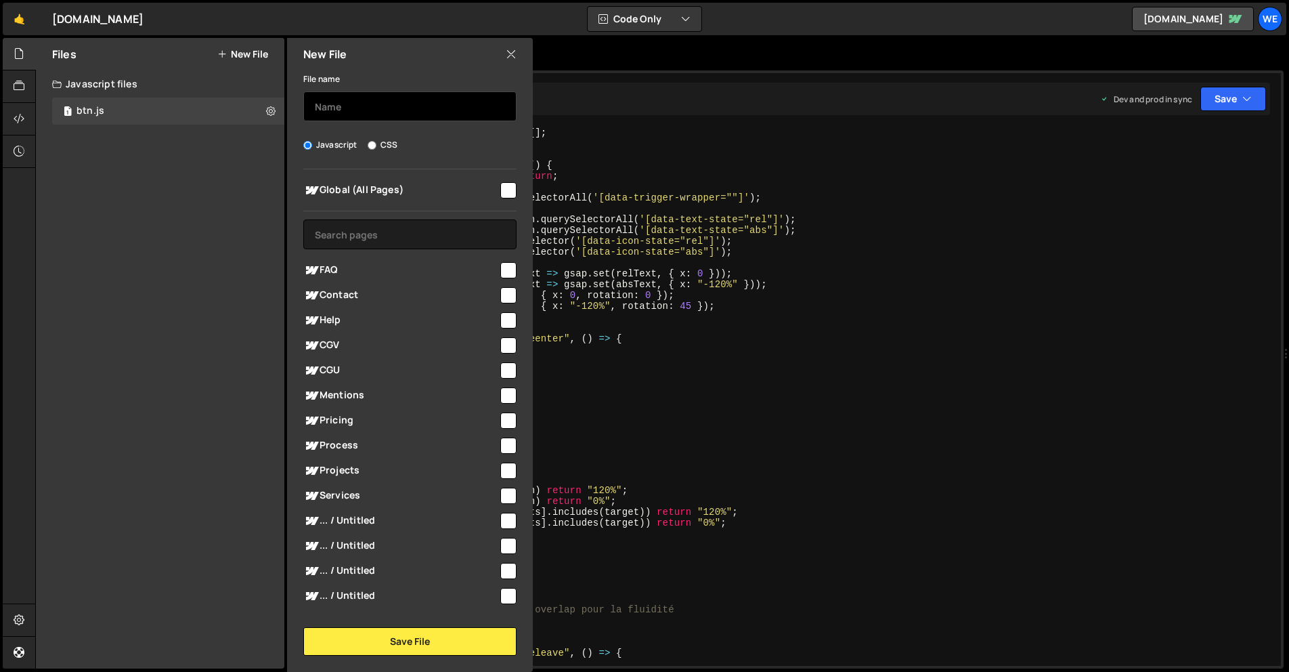
click at [424, 93] on input "text" at bounding box center [409, 106] width 213 height 30
type input "btn"
click at [393, 149] on label "CSS" at bounding box center [383, 145] width 30 height 14
click at [376, 149] on input "CSS" at bounding box center [372, 145] width 9 height 9
radio input "true"
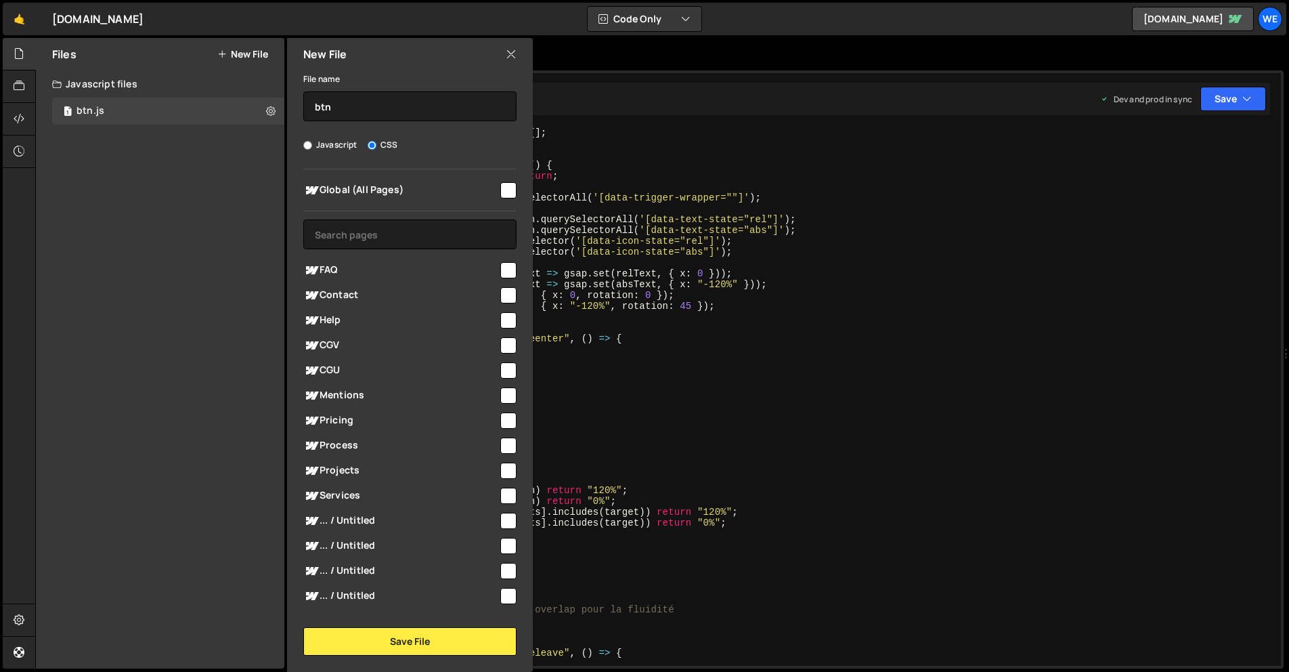
click at [503, 193] on input "checkbox" at bounding box center [508, 190] width 16 height 16
checkbox input "true"
click at [451, 635] on button "Save File" at bounding box center [409, 641] width 213 height 28
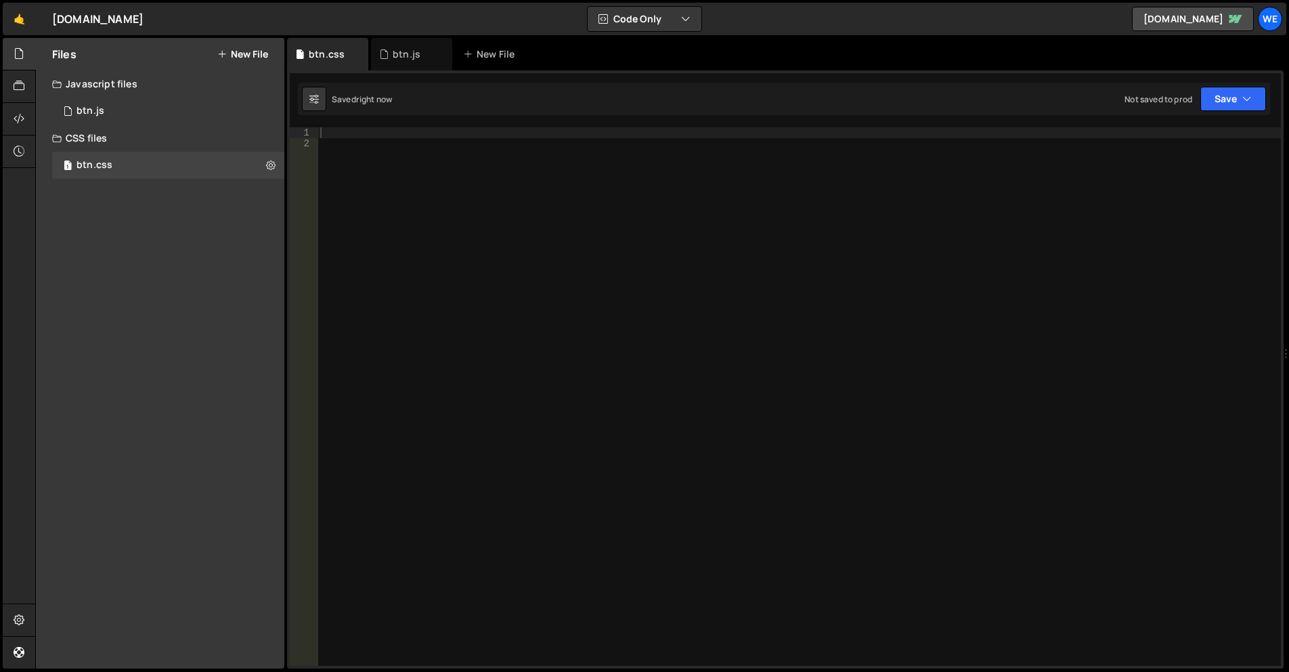
click at [515, 254] on div at bounding box center [799, 407] width 963 height 560
paste textarea "[data-trigger-wrapper]:hover [data-icon-state="abs"] {"
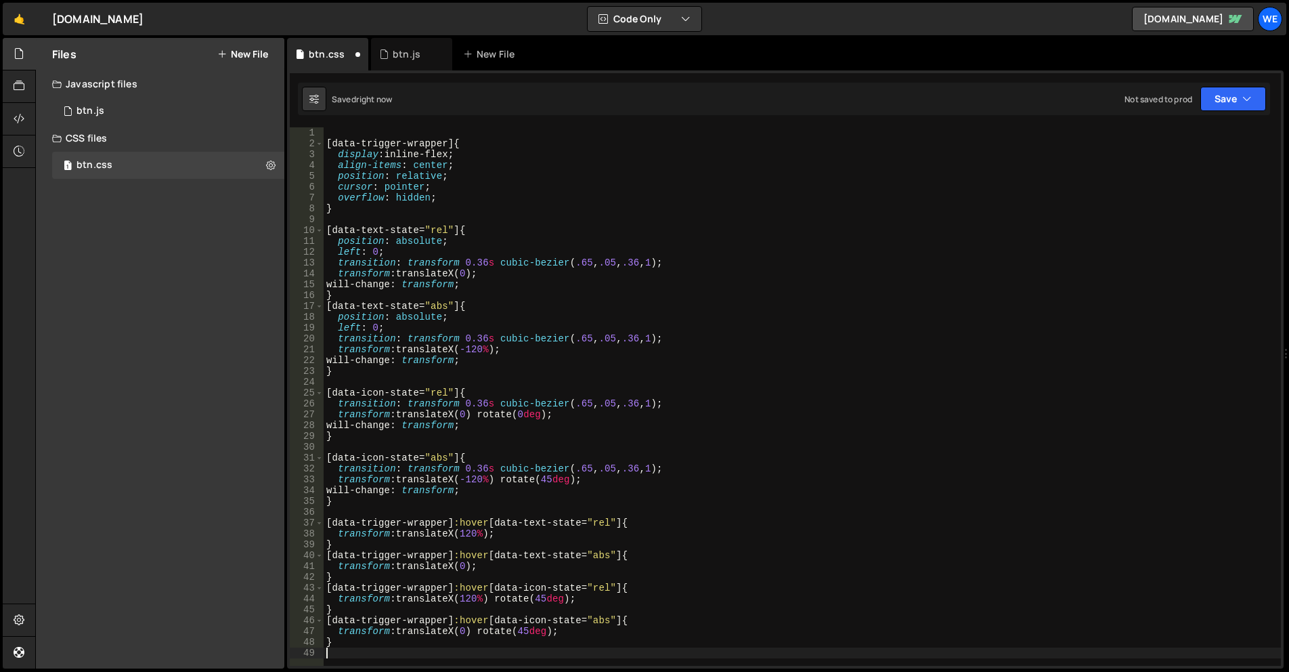
type textarea "[data-trigger-wrapper]:hover [data-icon-state="abs"] {"
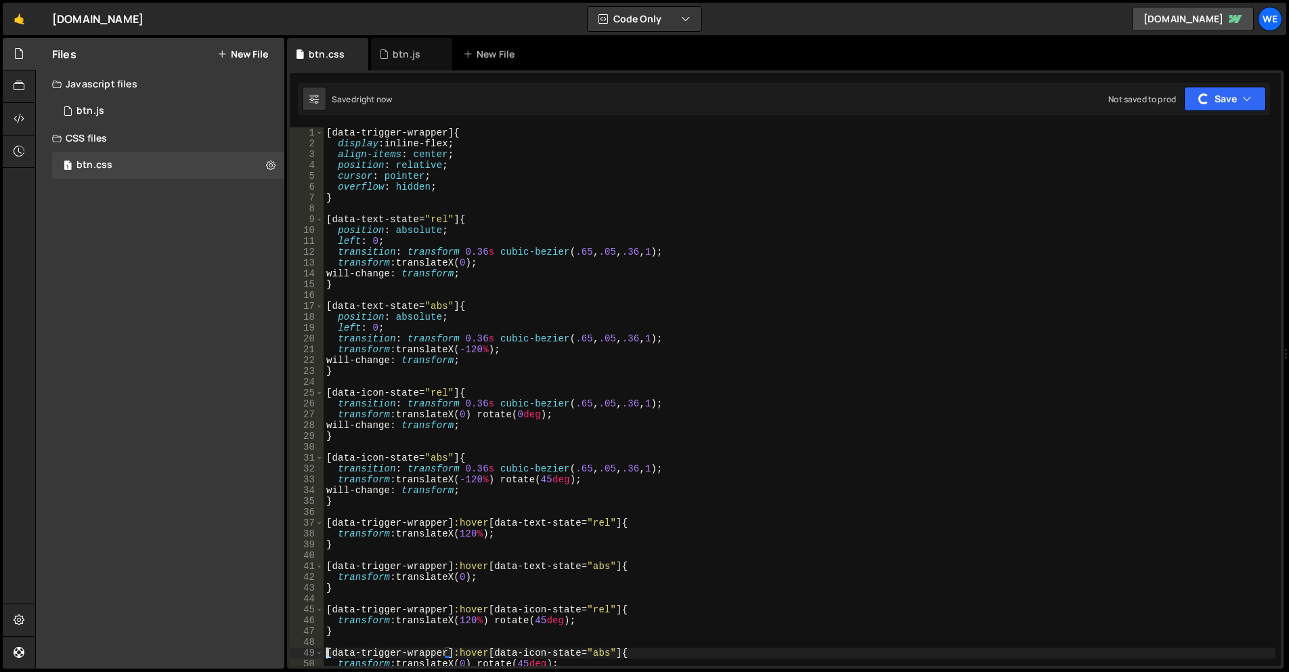
drag, startPoint x: 131, startPoint y: 94, endPoint x: 184, endPoint y: 120, distance: 58.7
click at [131, 94] on div "Javascript files" at bounding box center [160, 83] width 248 height 27
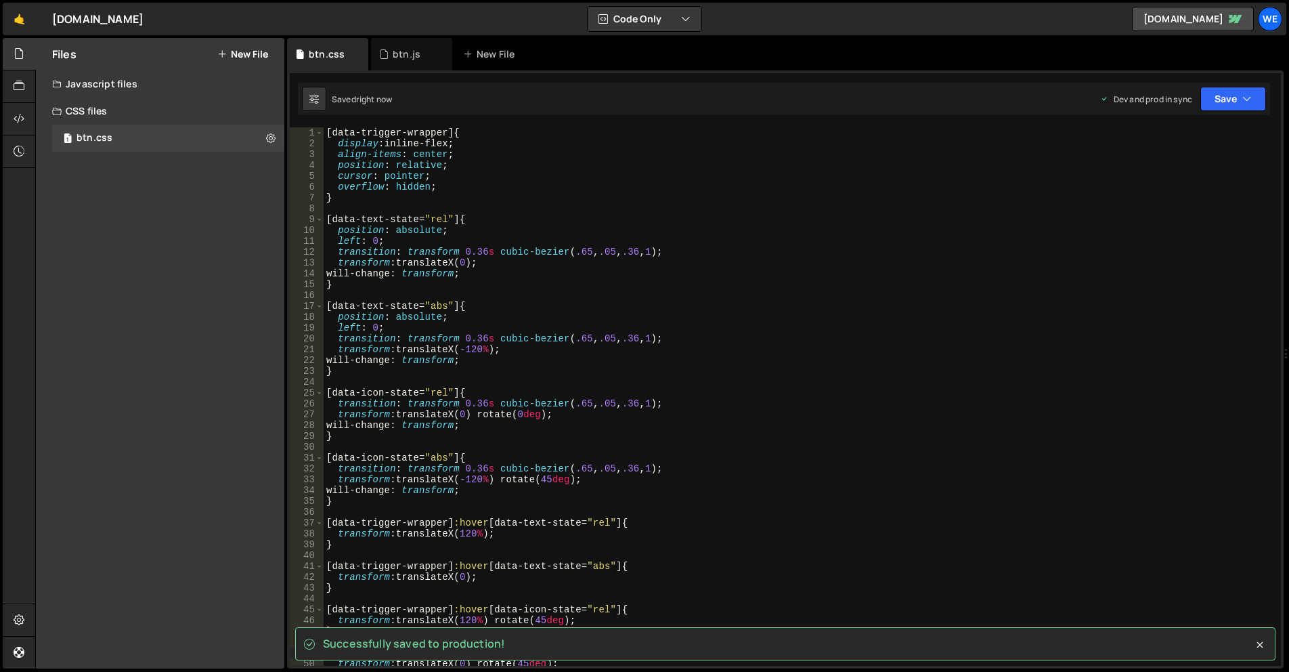
click at [100, 82] on div "Javascript files" at bounding box center [160, 83] width 248 height 27
click at [137, 101] on div "1 btn.js 0" at bounding box center [170, 110] width 237 height 27
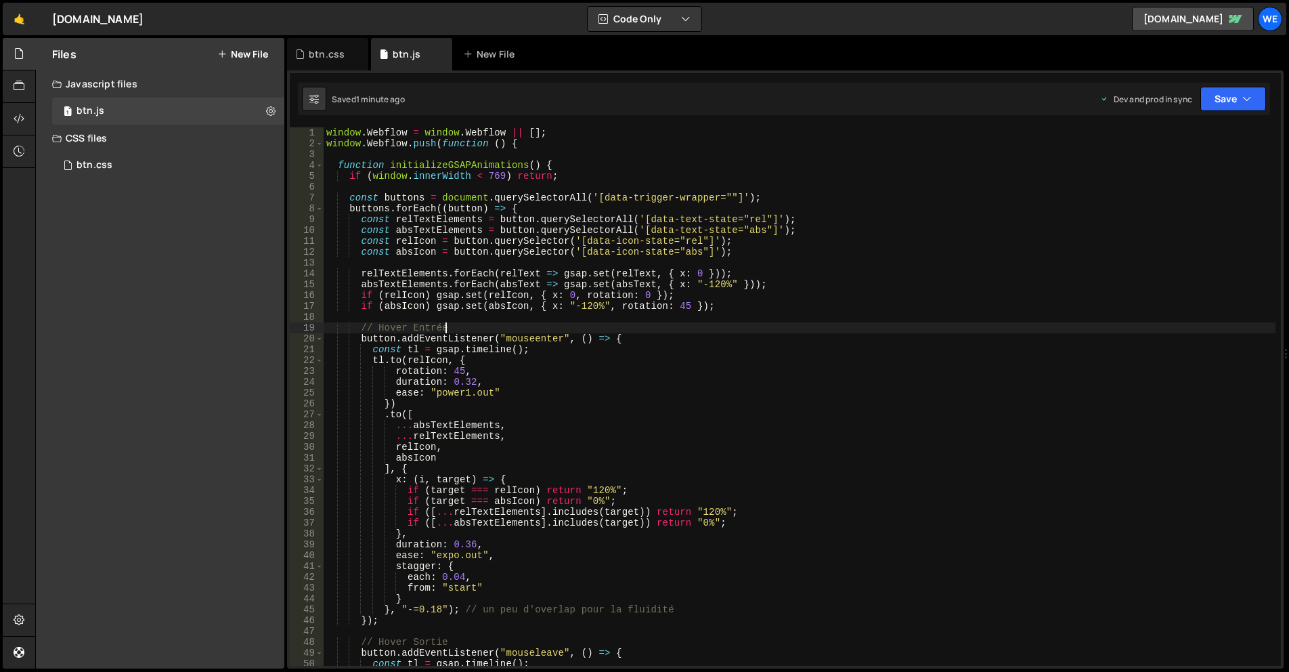
click at [765, 324] on div "window . Webflow = window . Webflow || [ ] ; window . Webflow . push ( function…" at bounding box center [800, 407] width 952 height 560
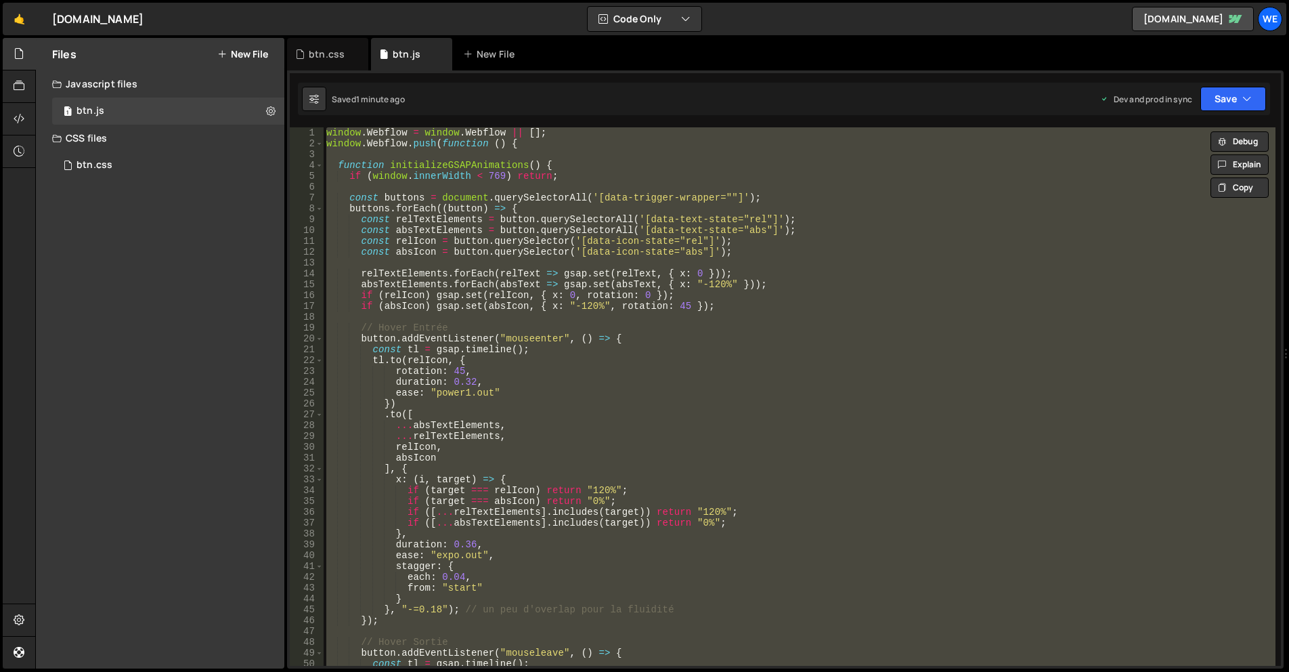
type textarea "// });"
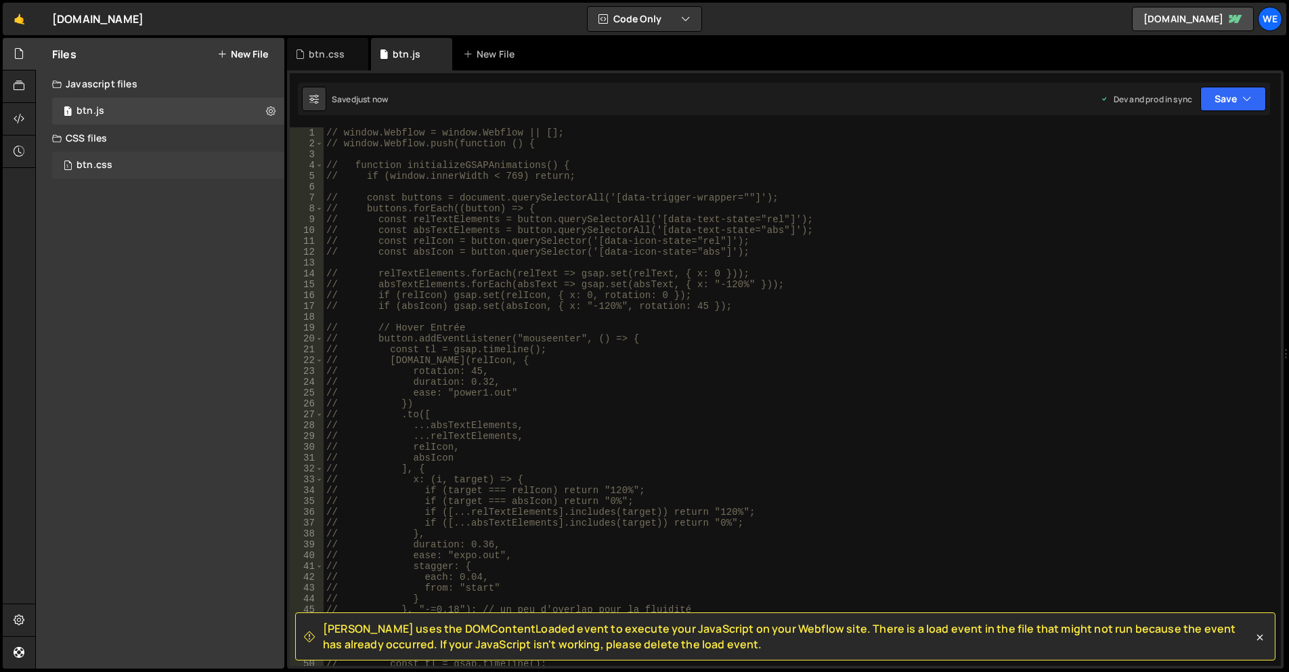
click at [160, 175] on div "1 btn.css 0" at bounding box center [168, 165] width 232 height 27
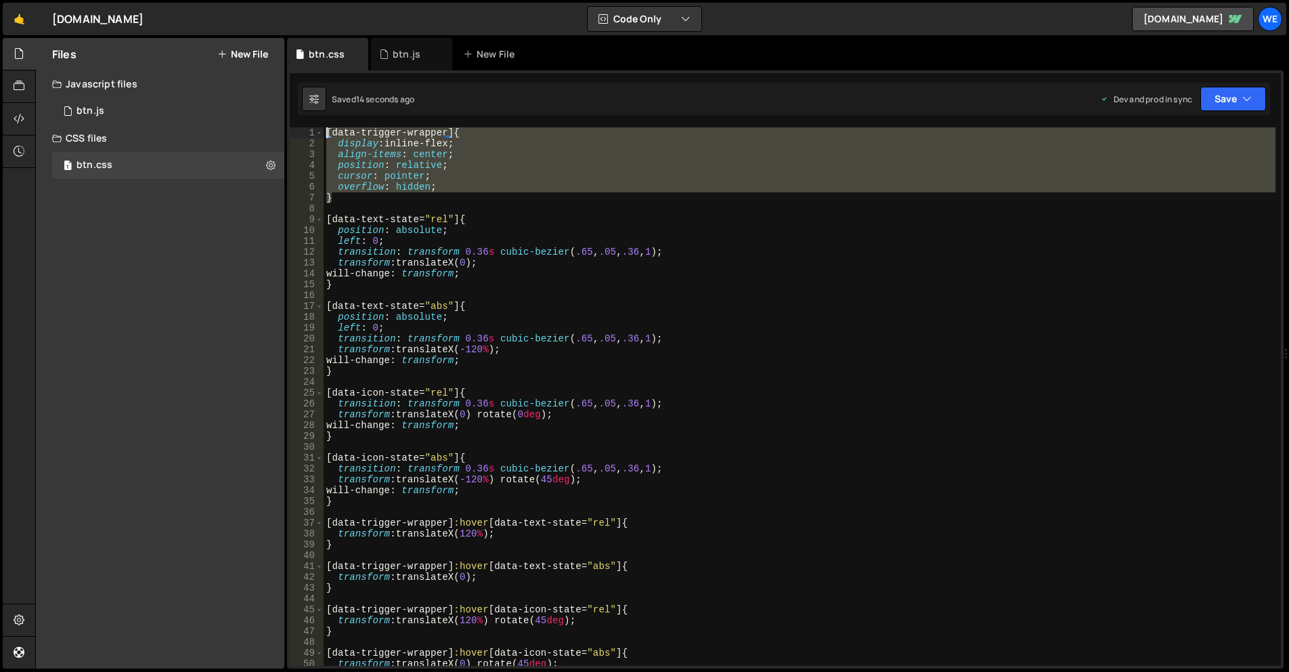
drag, startPoint x: 338, startPoint y: 198, endPoint x: 323, endPoint y: 129, distance: 70.7
click at [323, 129] on div "} 1 2 3 4 5 6 7 8 9 10 11 12 13 14 15 16 17 18 19 20 21 22 23 24 25 26 27 28 29…" at bounding box center [785, 396] width 991 height 538
type textarea "[data-trigger-wrapper] { display: inline-flex;"
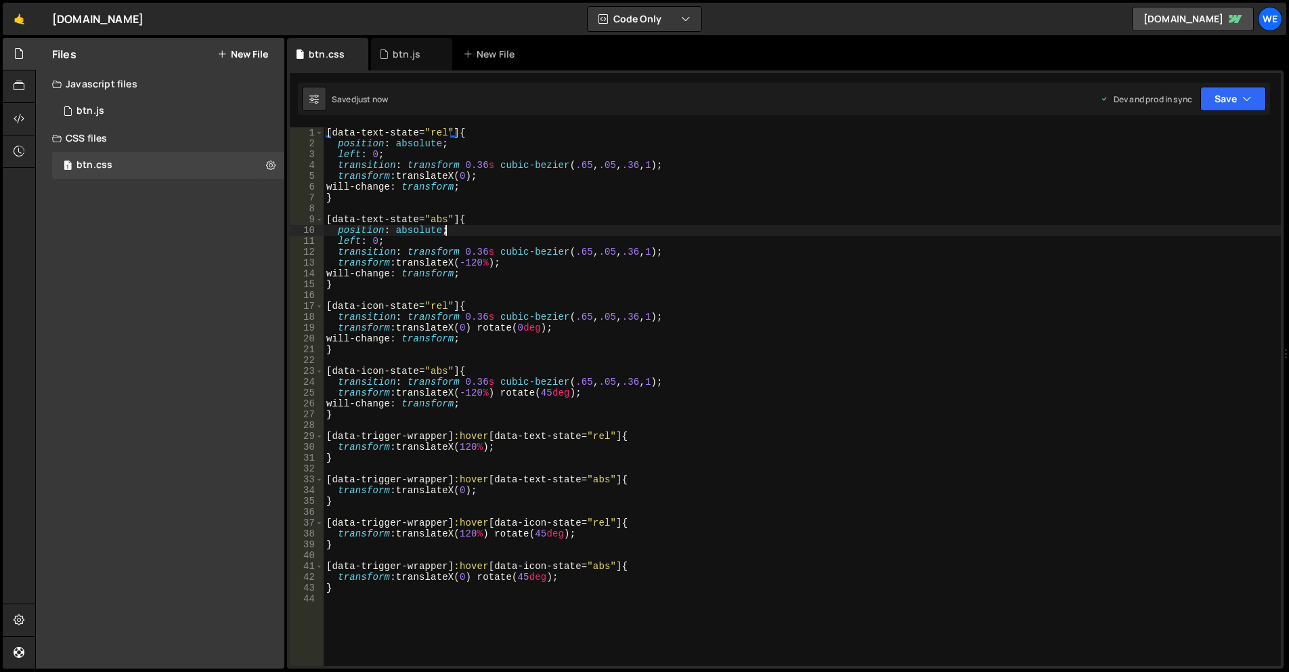
click at [467, 234] on div "[ data-text-state = " rel " ] { position : absolute ; left : 0 ; transition : t…" at bounding box center [802, 407] width 957 height 560
click at [427, 145] on div "[ data-text-state = " rel " ] { position : absolute ; left : 0 ; transition : t…" at bounding box center [802, 407] width 957 height 560
click at [439, 316] on div "[ data-text-state = " rel " ] { position : relative ; left : 0 ; transition : t…" at bounding box center [802, 407] width 957 height 560
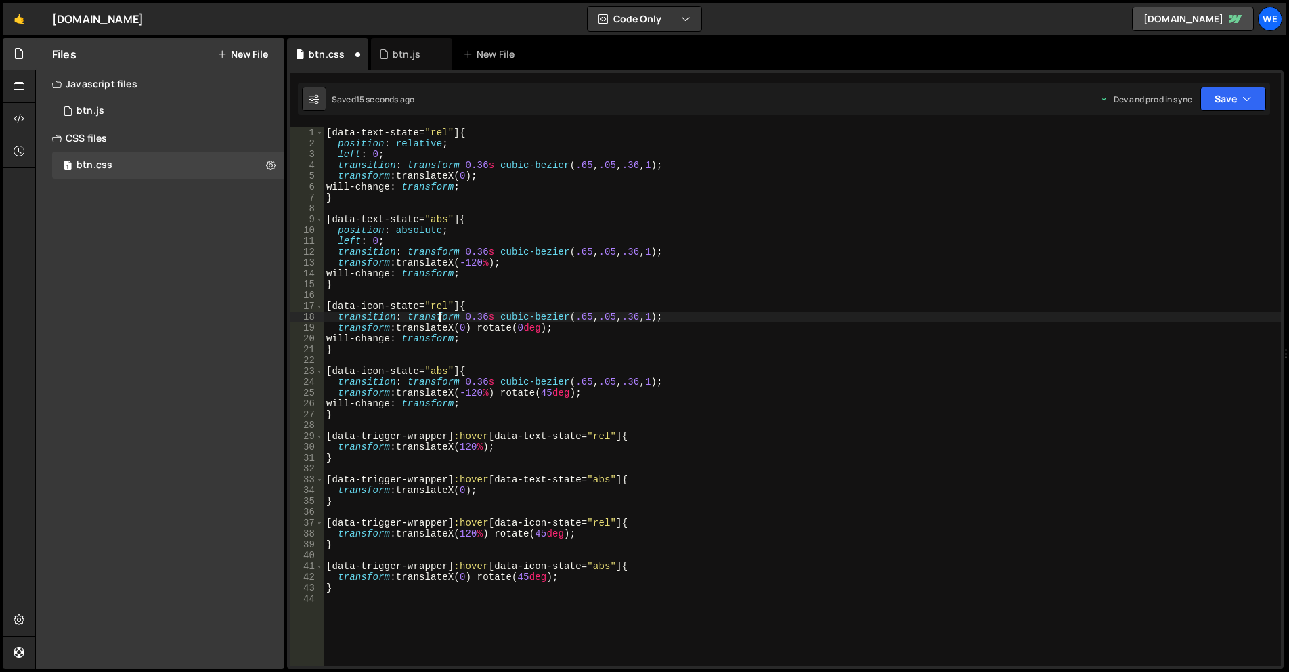
click at [439, 316] on div "[ data-text-state = " rel " ] { position : relative ; left : 0 ; transition : t…" at bounding box center [802, 407] width 957 height 560
click at [446, 281] on div "[ data-text-state = " rel " ] { position : relative ; left : 0 ; transition : t…" at bounding box center [802, 407] width 957 height 560
type textarea "}"
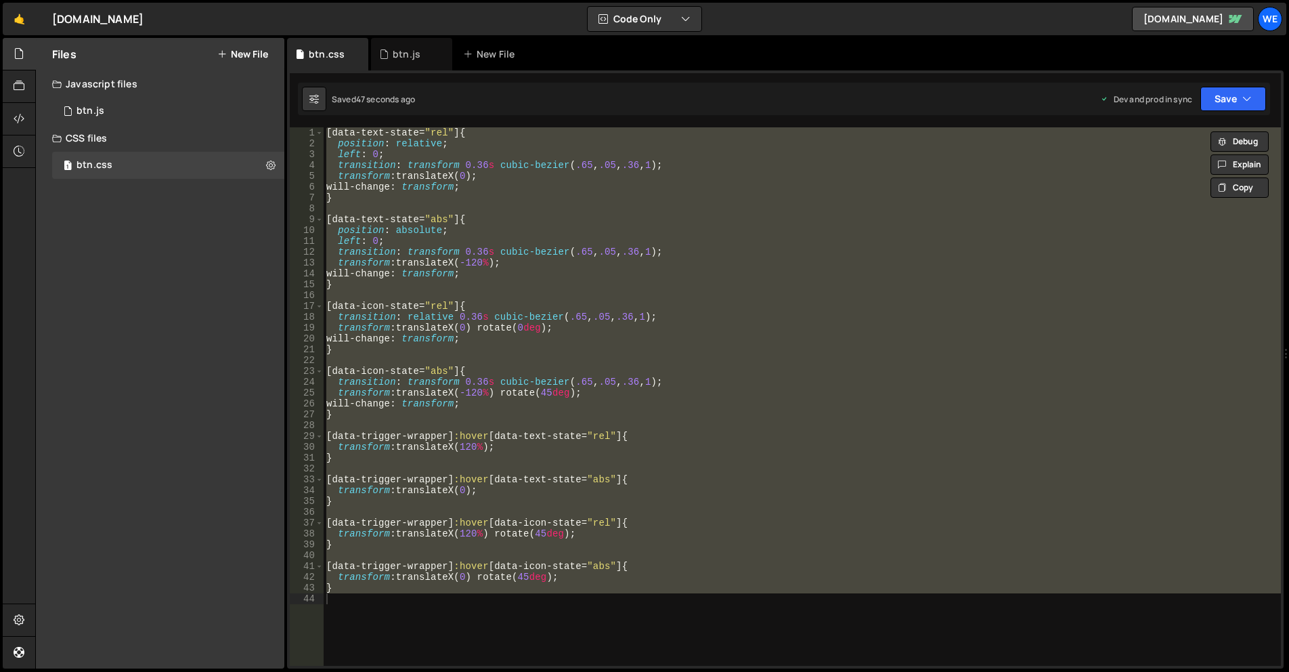
drag, startPoint x: 722, startPoint y: 295, endPoint x: 735, endPoint y: 302, distance: 13.9
click at [722, 295] on div "[ data-text-state = " rel " ] { position : relative ; left : 0 ; transition : t…" at bounding box center [802, 396] width 957 height 538
type textarea "}"
paste textarea
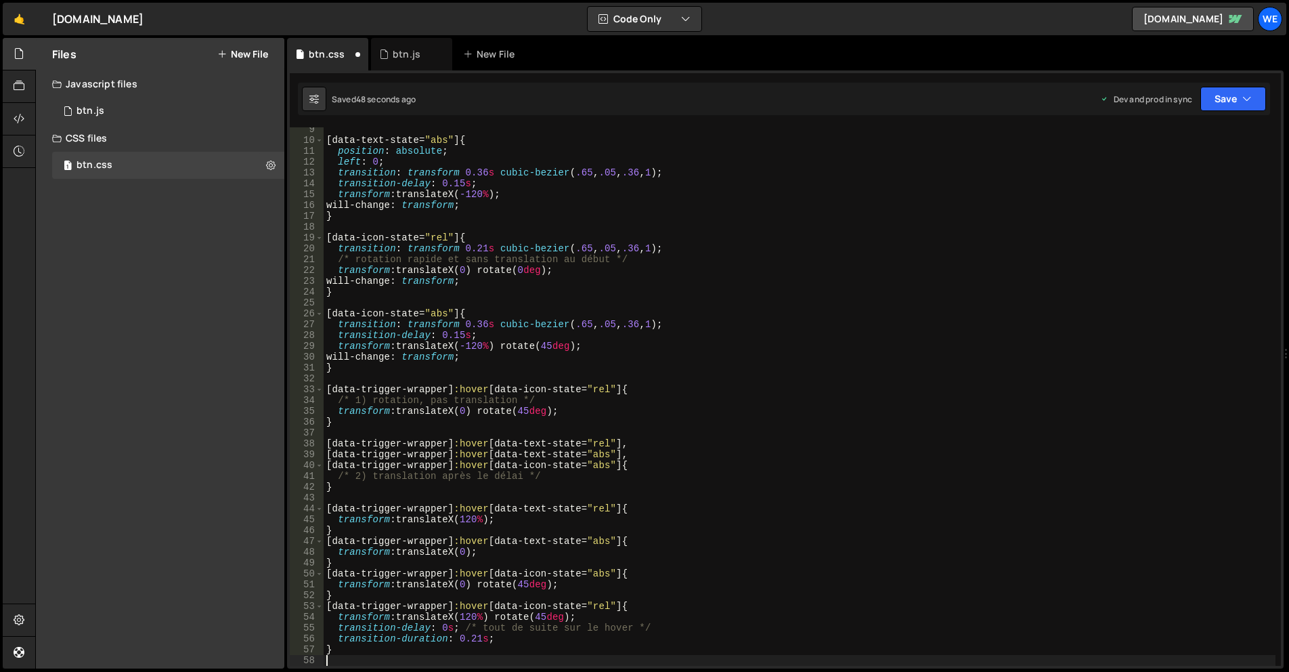
scroll to position [90, 0]
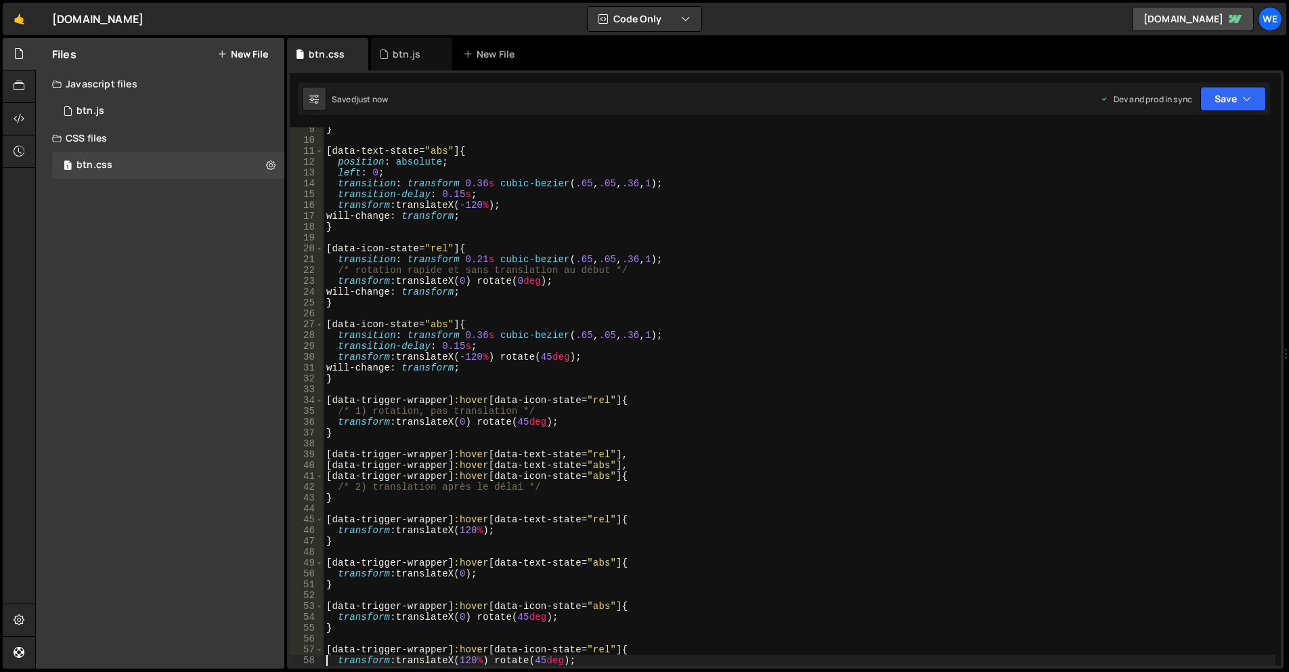
click at [455, 194] on div "} [ data-text-state = " abs " ] { position : absolute ; left : 0 ; transition :…" at bounding box center [800, 404] width 952 height 560
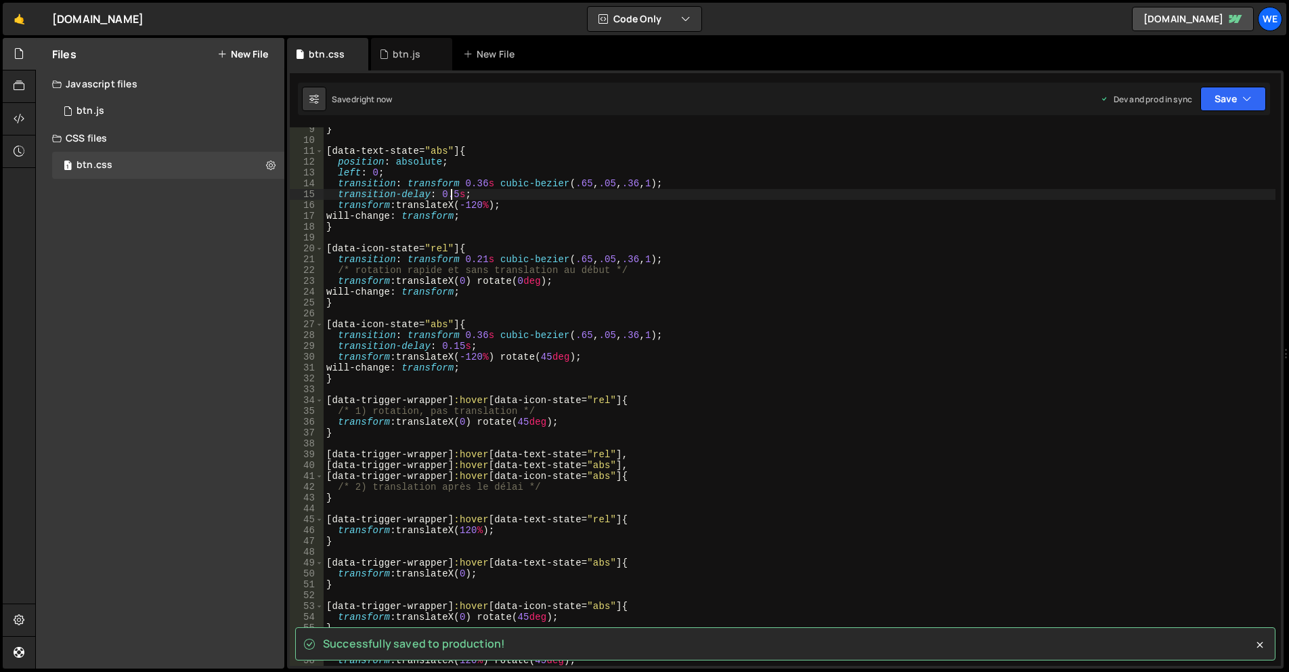
click at [503, 249] on div "} [ data-text-state = " abs " ] { position : absolute ; left : 0 ; transition :…" at bounding box center [800, 404] width 952 height 560
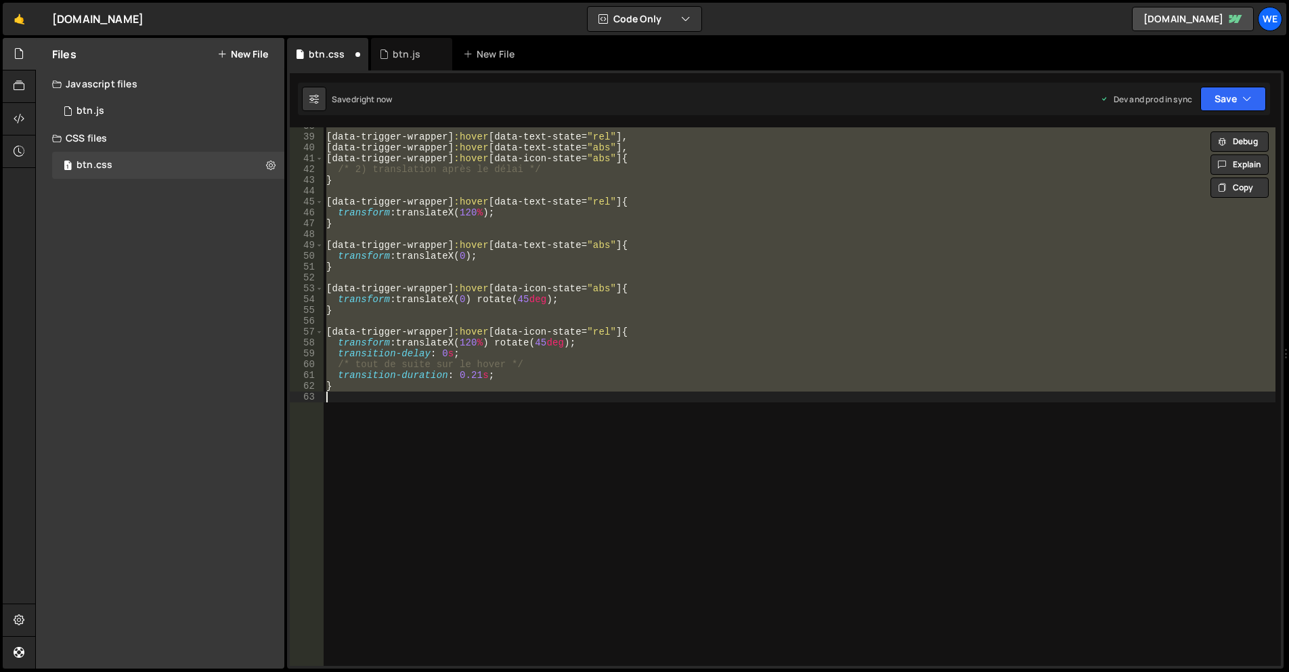
scroll to position [0, 0]
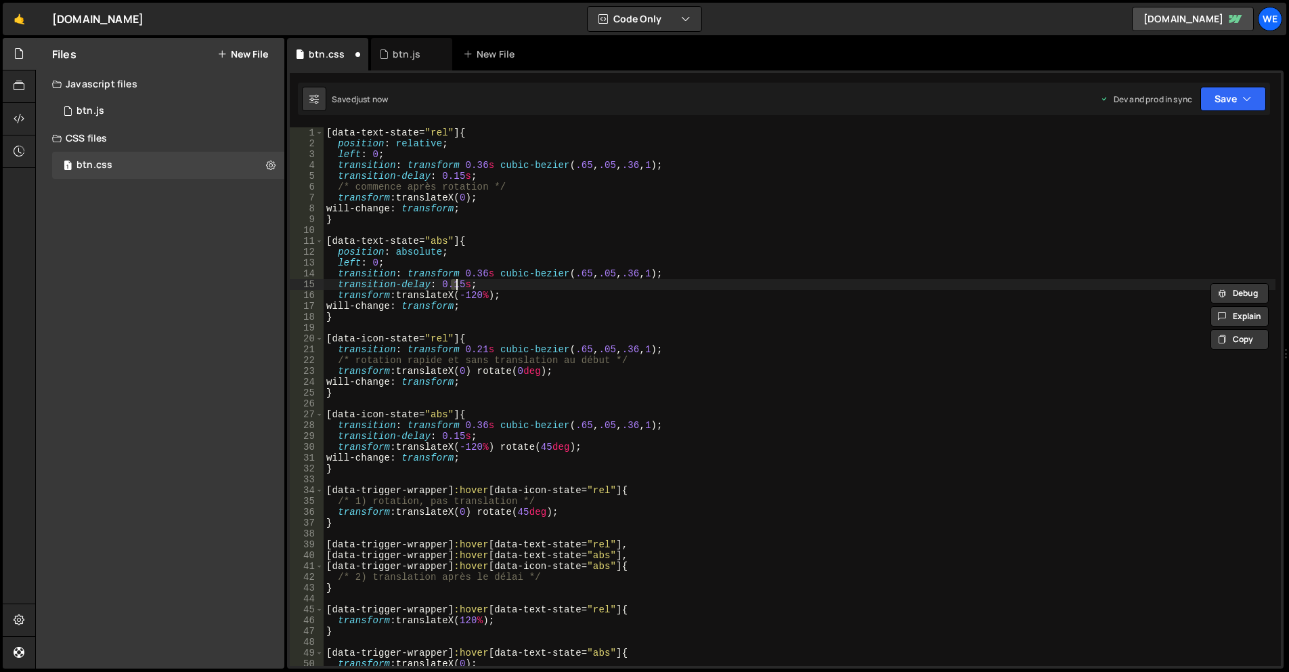
click at [453, 432] on div "[ data-text-state = " rel " ] { position : relative ; left : 0 ; transition : t…" at bounding box center [800, 407] width 952 height 560
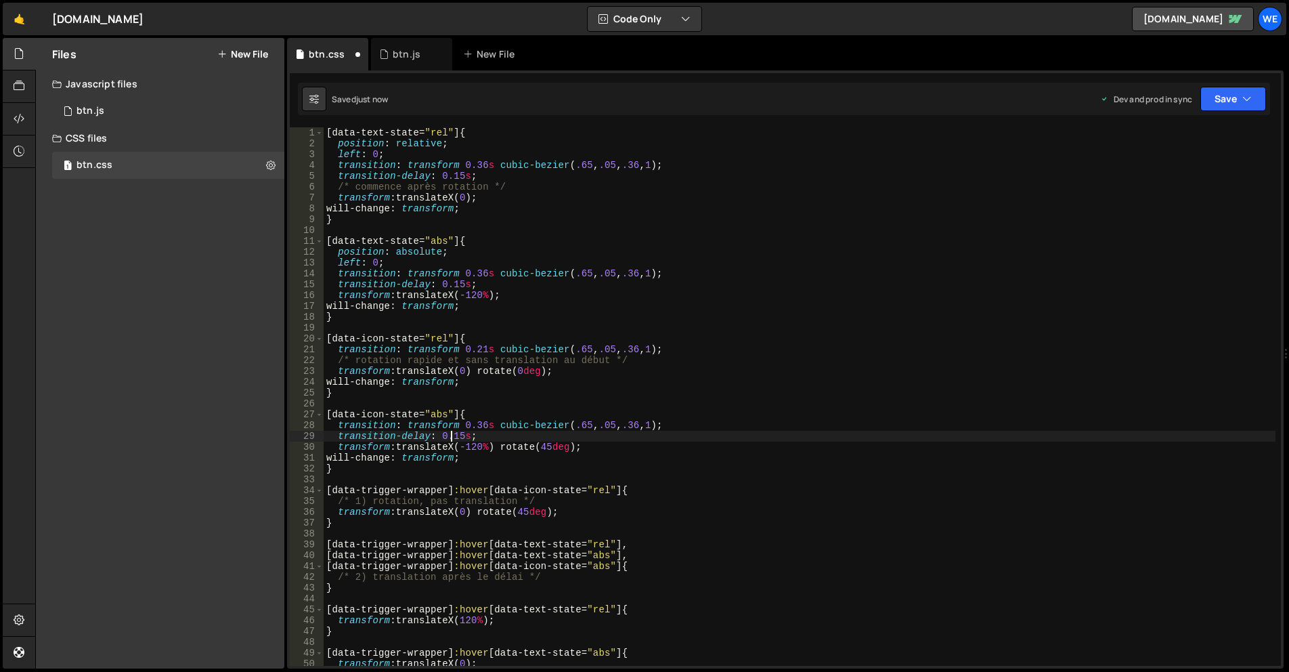
click at [456, 436] on div "[ data-text-state = " rel " ] { position : relative ; left : 0 ; transition : t…" at bounding box center [800, 407] width 952 height 560
click at [458, 280] on div "[ data-text-state = " rel " ] { position : relative ; left : 0 ; transition : t…" at bounding box center [800, 407] width 952 height 560
click at [458, 171] on div "[ data-text-state = " rel " ] { position : relative ; left : 0 ; transition : t…" at bounding box center [800, 407] width 952 height 560
click at [673, 378] on div "[ data-text-state = " rel " ] { position : relative ; left : 0 ; transition : t…" at bounding box center [800, 407] width 952 height 560
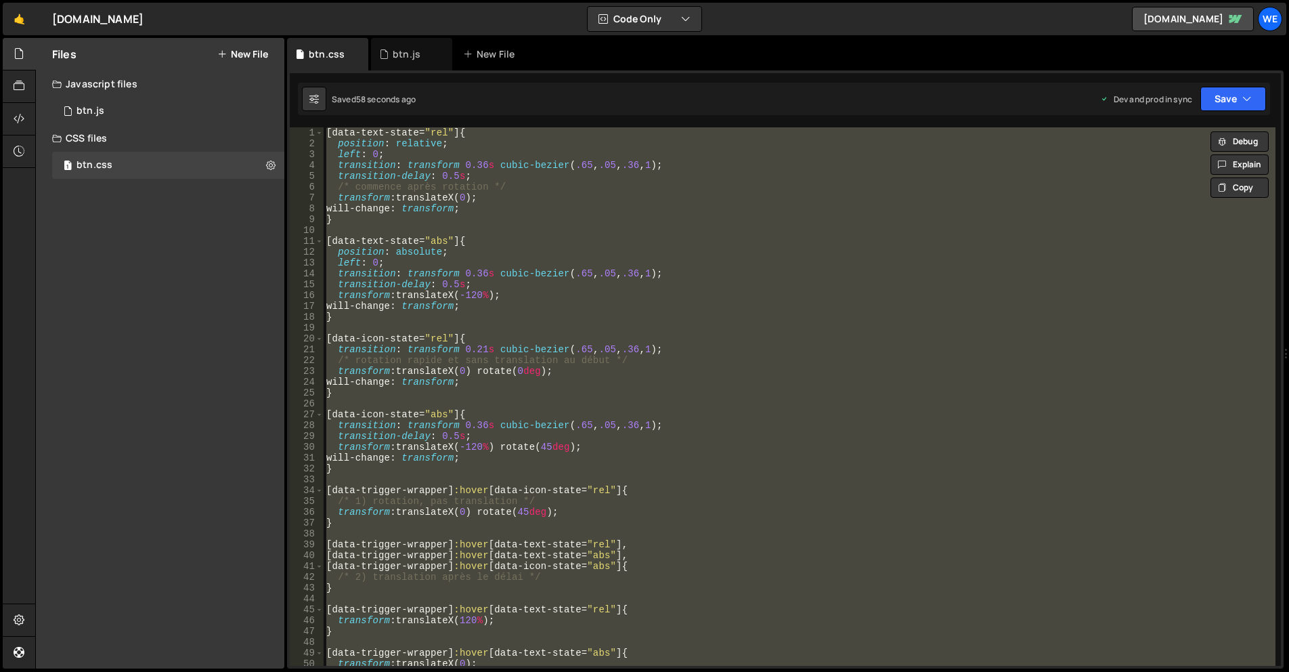
type textarea "/*}*/"
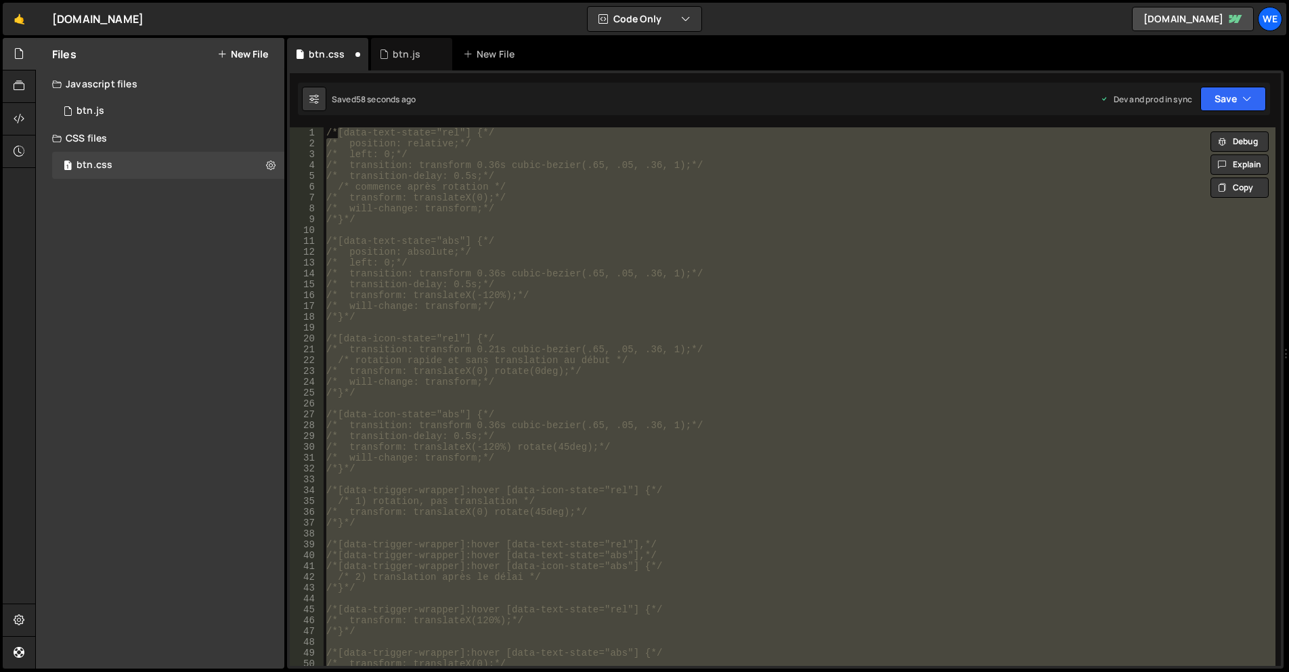
scroll to position [403, 0]
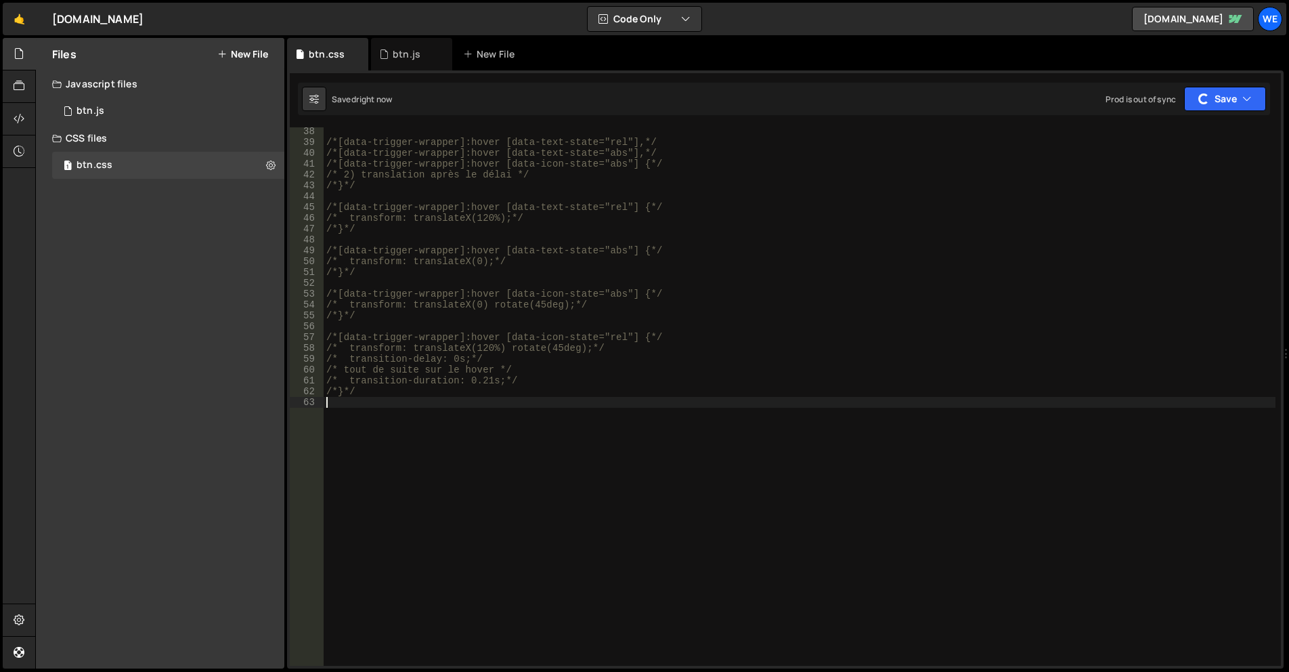
drag, startPoint x: 188, startPoint y: 113, endPoint x: 766, endPoint y: 297, distance: 606.6
click at [188, 113] on div "1 btn.js 0" at bounding box center [170, 110] width 237 height 27
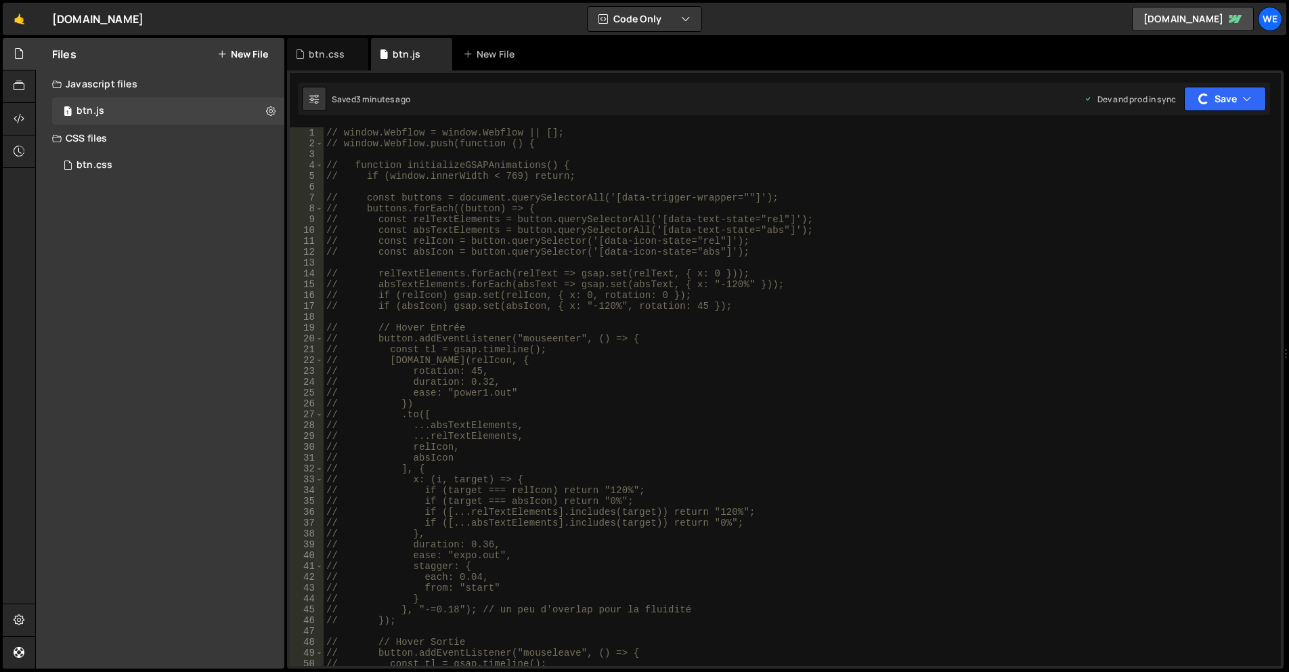
click at [804, 339] on div "// window.Webflow = window.Webflow || []; // window.Webflow.push(function () { …" at bounding box center [800, 407] width 952 height 560
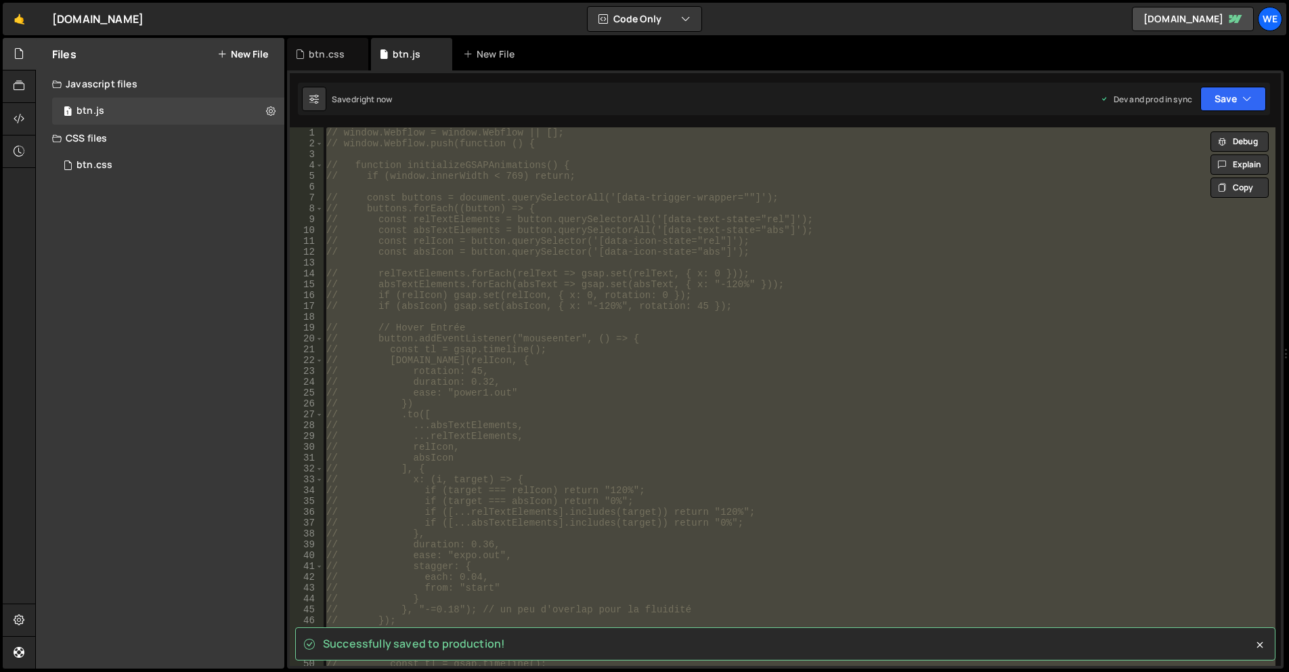
type textarea "});"
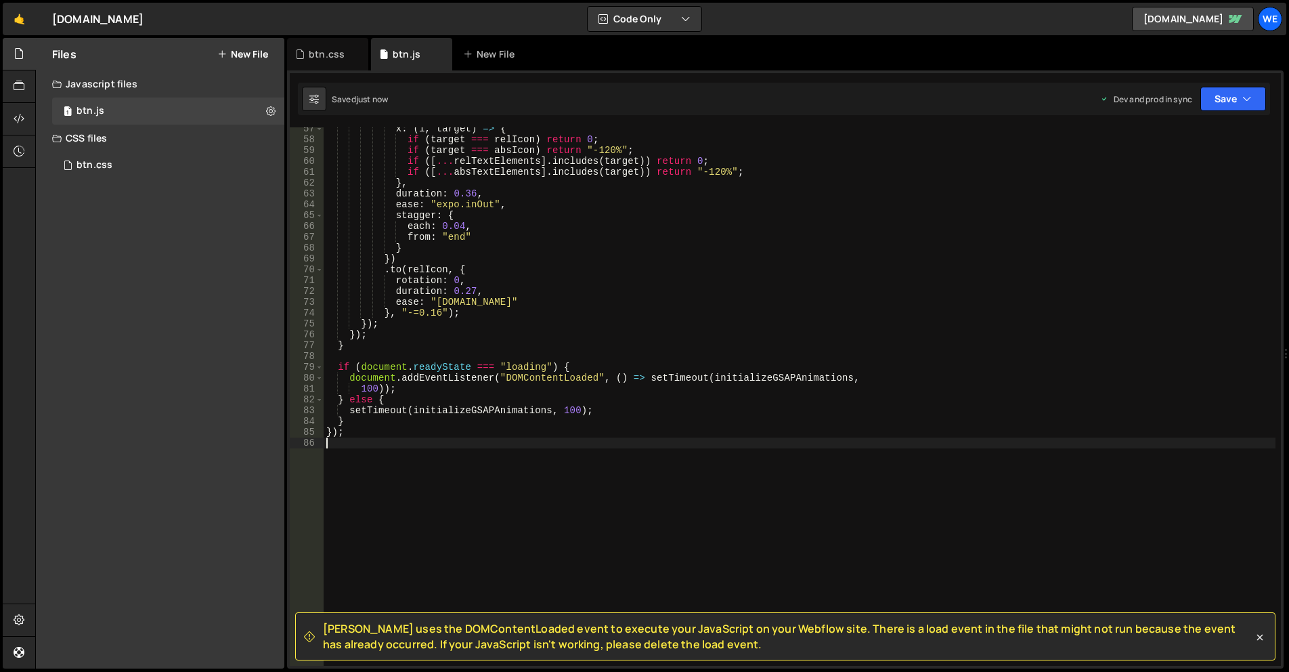
scroll to position [0, 0]
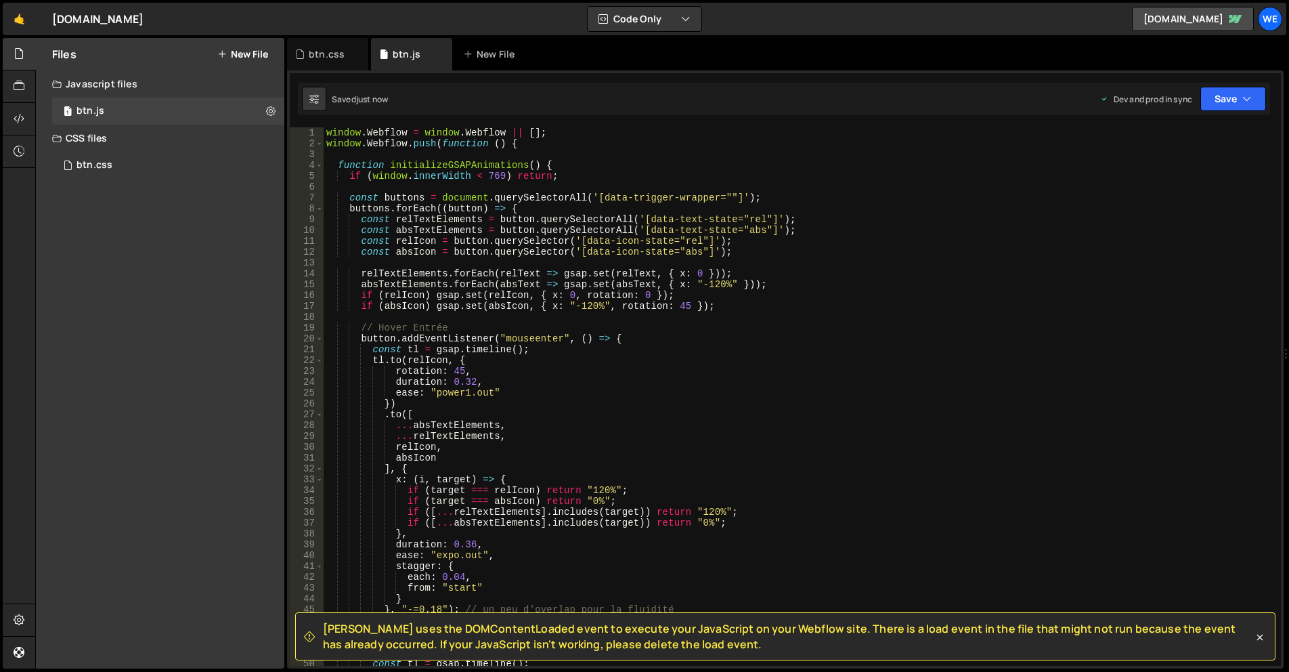
click at [825, 367] on div "window . Webflow = window . Webflow || [ ] ; window . Webflow . push ( function…" at bounding box center [800, 407] width 952 height 560
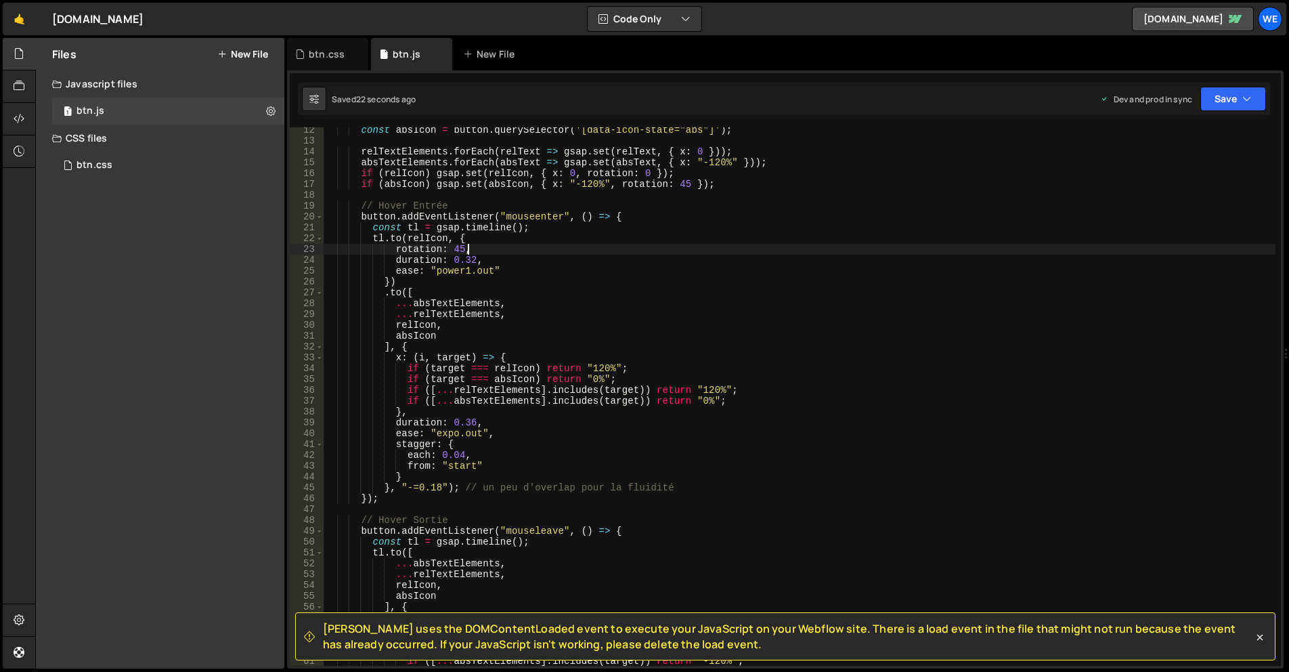
scroll to position [244, 0]
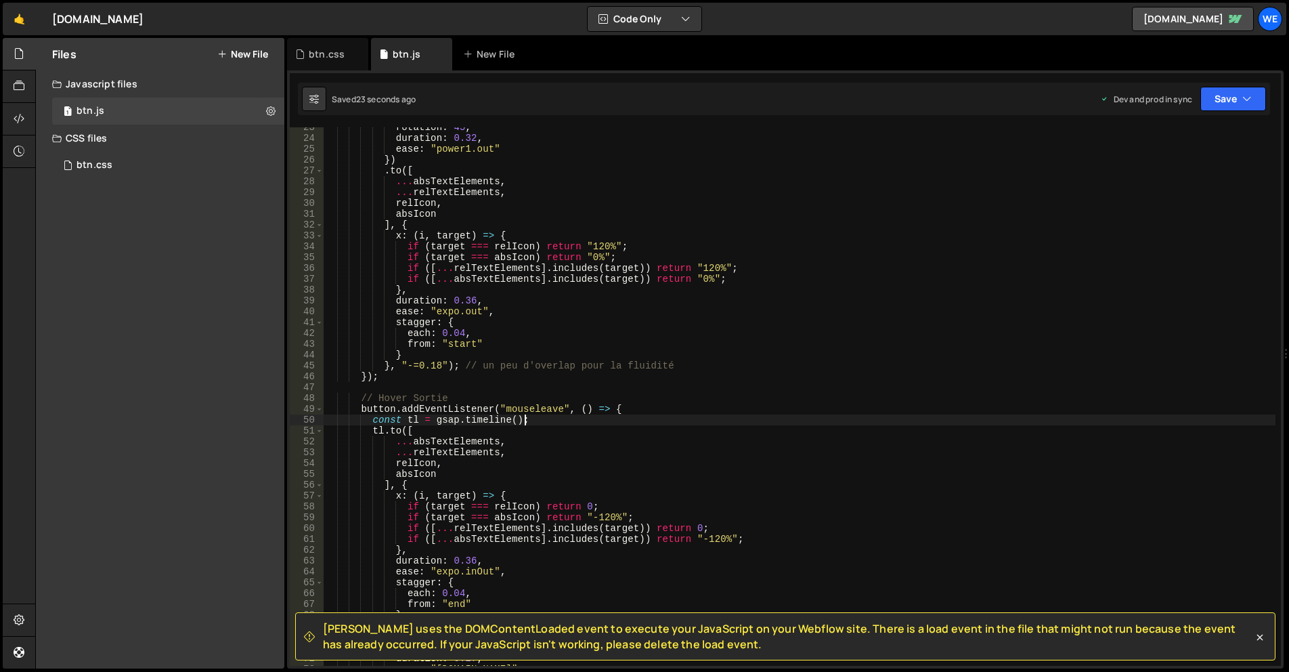
click at [610, 424] on div "rotation : 45 , duration : 0.32 , ease : "power1.out" }) . to ([ ... absTextEle…" at bounding box center [800, 402] width 952 height 560
click at [814, 362] on div "rotation : 45 , duration : 0.32 , ease : "power1.out" }) . to ([ ... absTextEle…" at bounding box center [800, 402] width 952 height 560
type textarea "});"
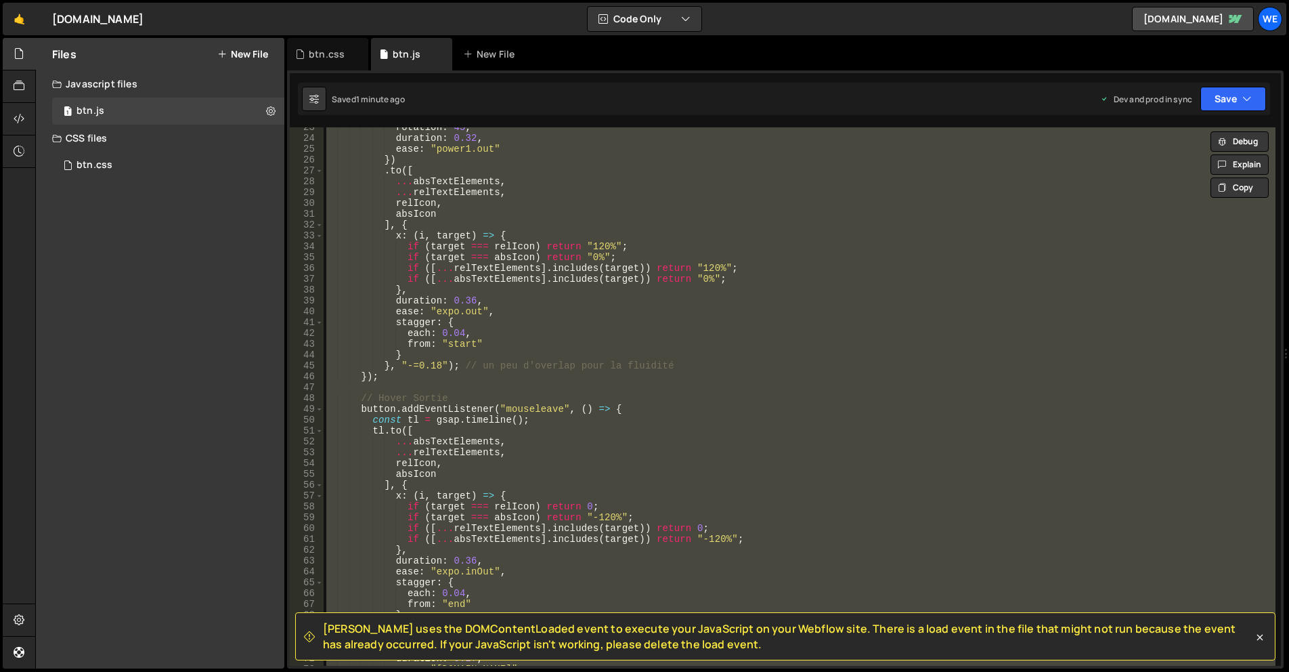
paste textarea
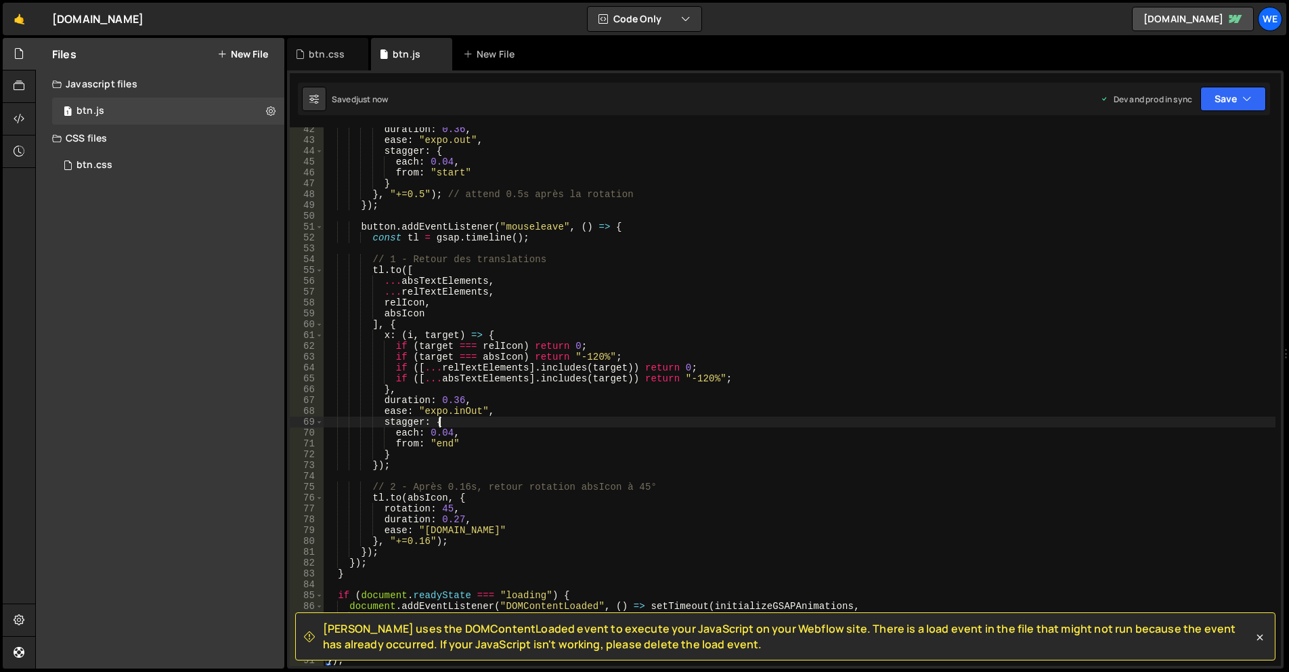
click at [619, 418] on div "duration : 0.36 , ease : "expo.out" , stagger : { each : 0.04 , from : "start" …" at bounding box center [800, 404] width 952 height 560
type textarea "});"
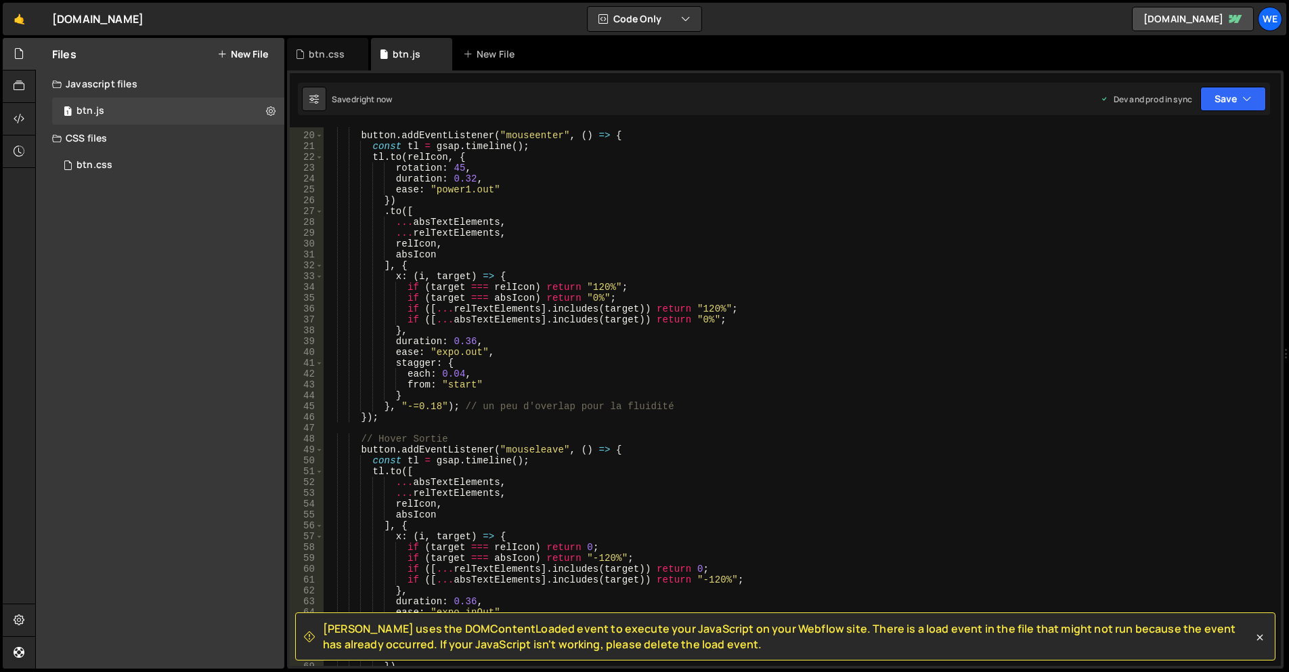
scroll to position [162, 0]
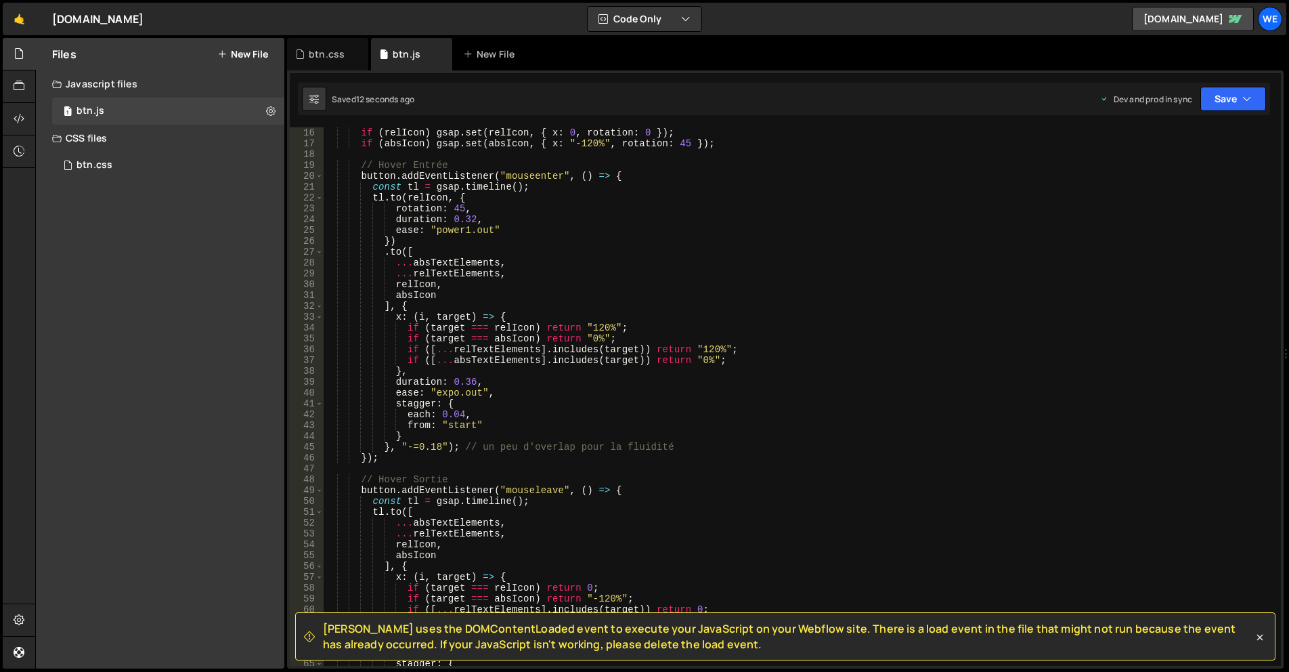
click at [750, 353] on div "if ( relIcon ) gsap . set ( relIcon , { x : 0 , rotation : 0 }) ; if ( absIcon …" at bounding box center [800, 407] width 952 height 560
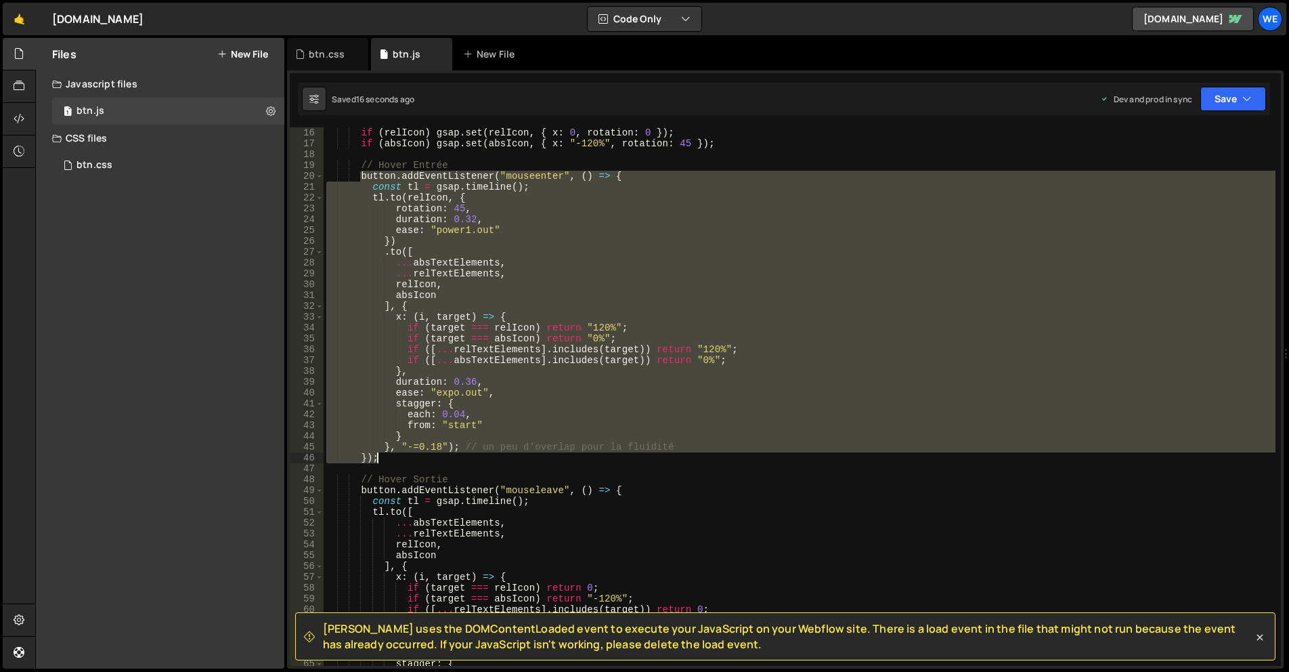
drag, startPoint x: 357, startPoint y: 295, endPoint x: 454, endPoint y: 457, distance: 188.2
click at [454, 457] on div "if ( relIcon ) gsap . set ( relIcon , { x : 0 , rotation : 0 }) ; if ( absIcon …" at bounding box center [800, 407] width 952 height 560
type textarea "}, "-=0.18"); // un peu d'overlap pour la fluidité });"
paste textarea
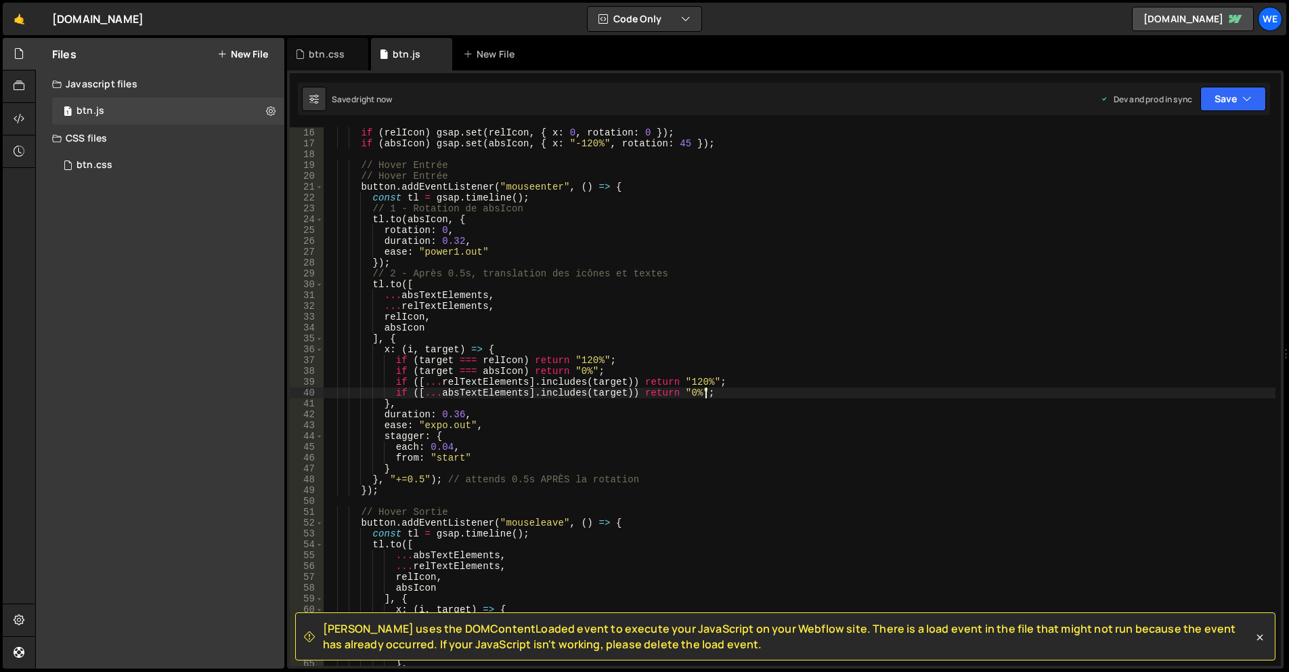
click at [804, 396] on div "if ( relIcon ) gsap . set ( relIcon , { x : 0 , rotation : 0 }) ; if ( absIcon …" at bounding box center [800, 407] width 952 height 560
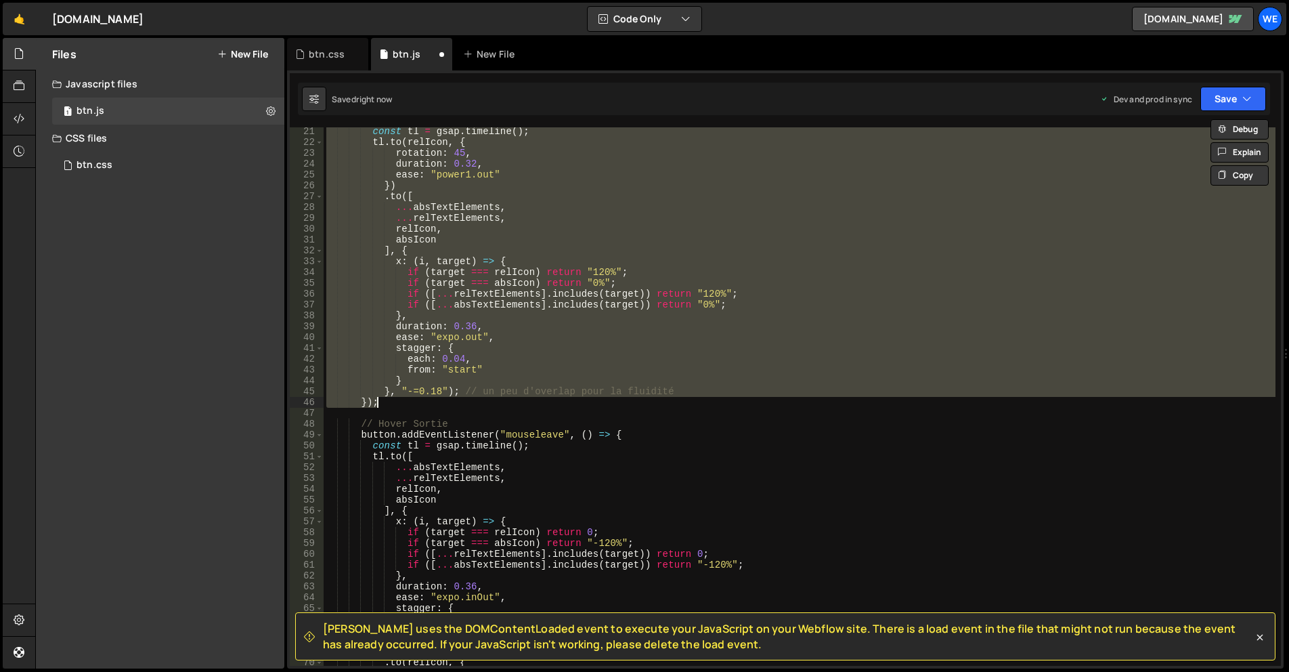
type textarea "});"
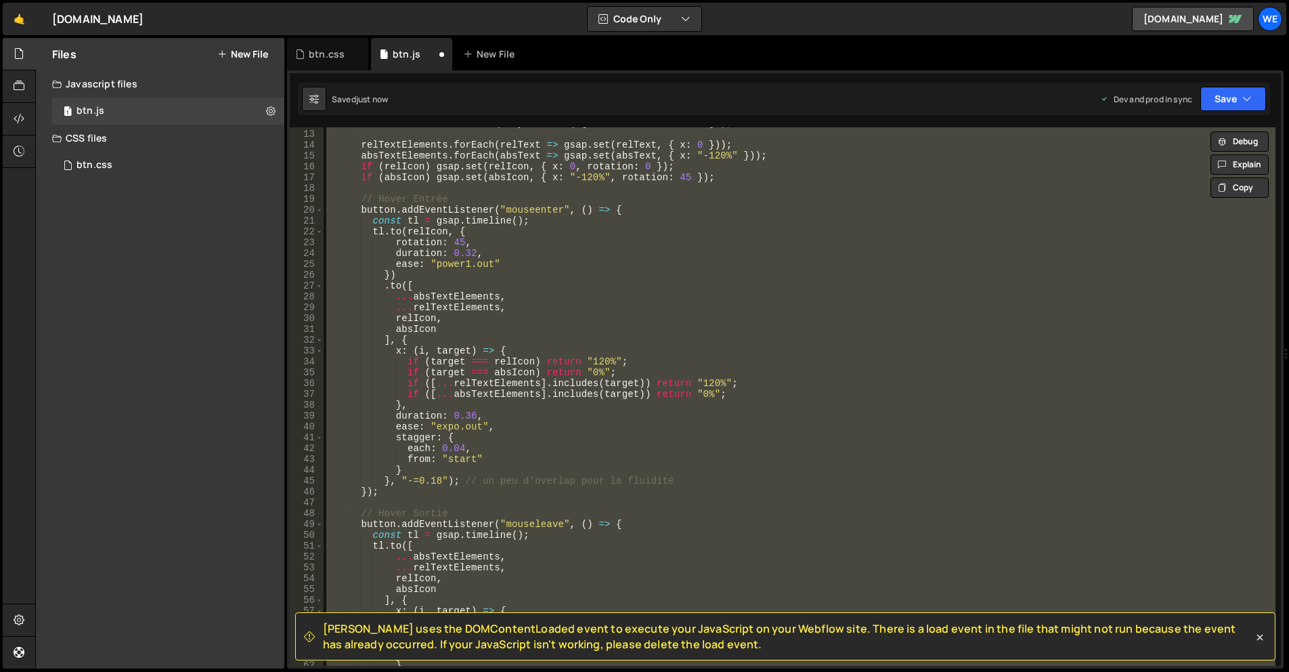
scroll to position [652, 0]
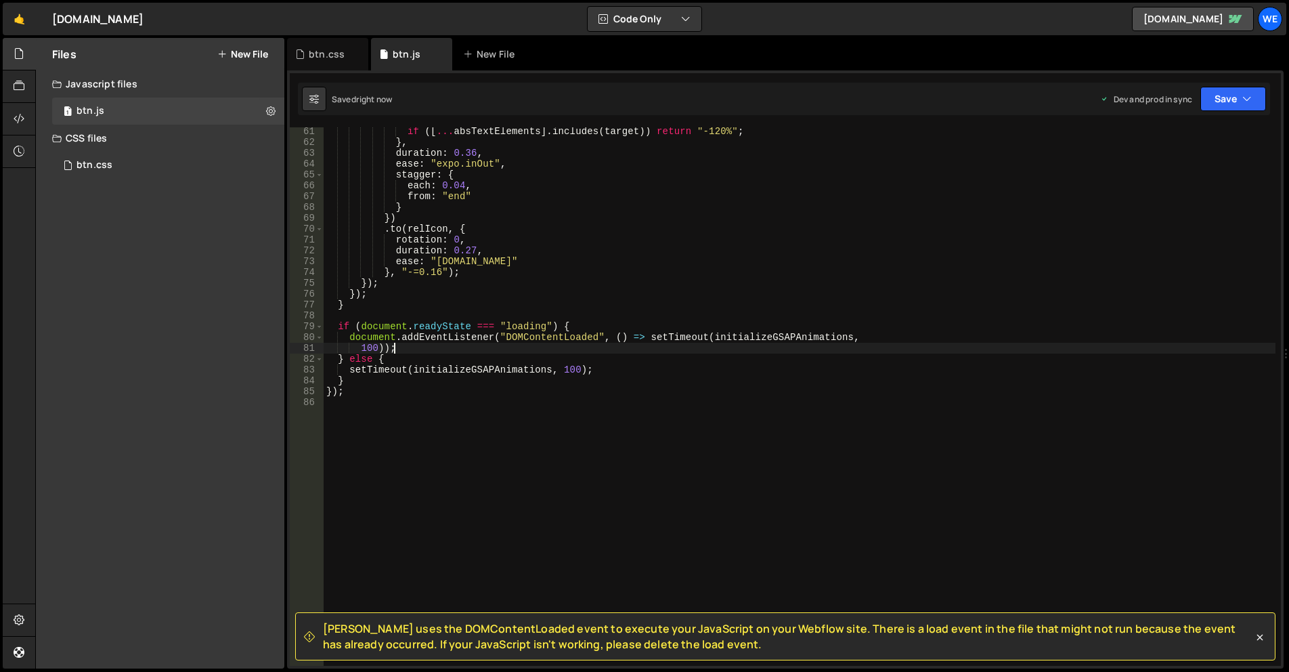
click at [520, 352] on div "if ([ ... absTextElements ] . includes ( target )) return "-120%" ; } , duratio…" at bounding box center [800, 406] width 952 height 560
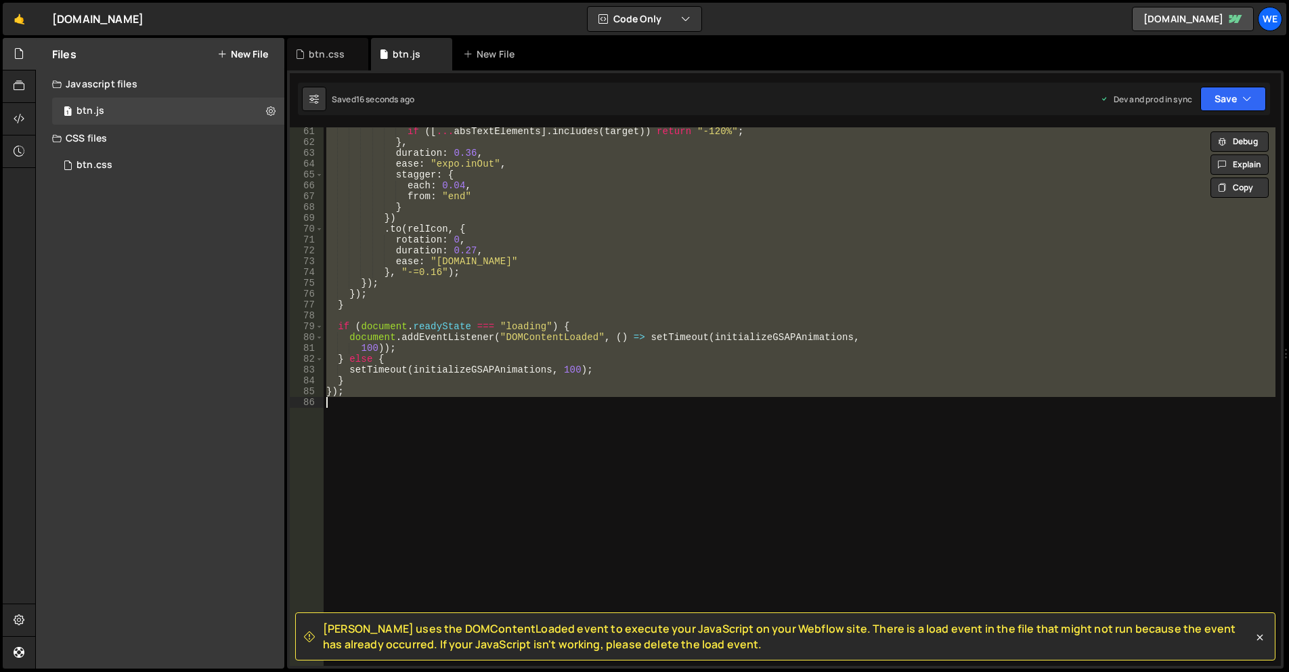
click at [812, 295] on div "if ([ ... absTextElements ] . includes ( target )) return "-120%" ; } , duratio…" at bounding box center [800, 396] width 952 height 538
type textarea "});"
paste textarea
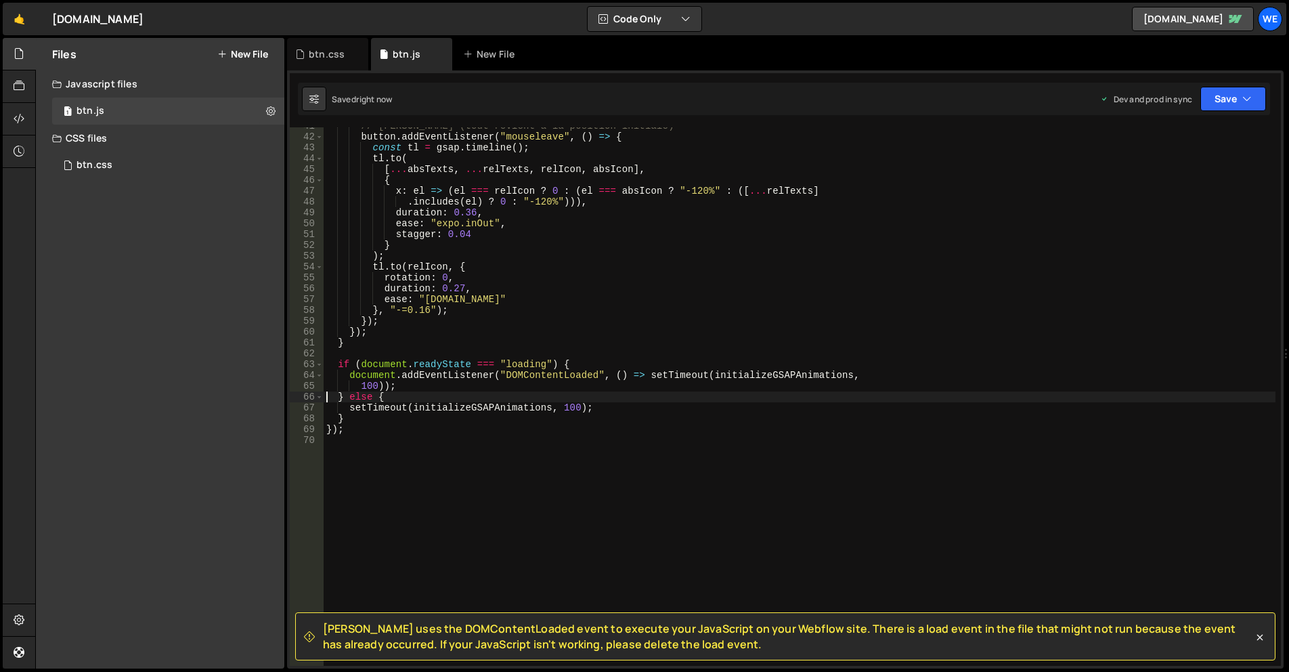
click at [692, 342] on div "// Hover Sortie (tout revient à la position initiale) button . addEventListener…" at bounding box center [800, 401] width 952 height 560
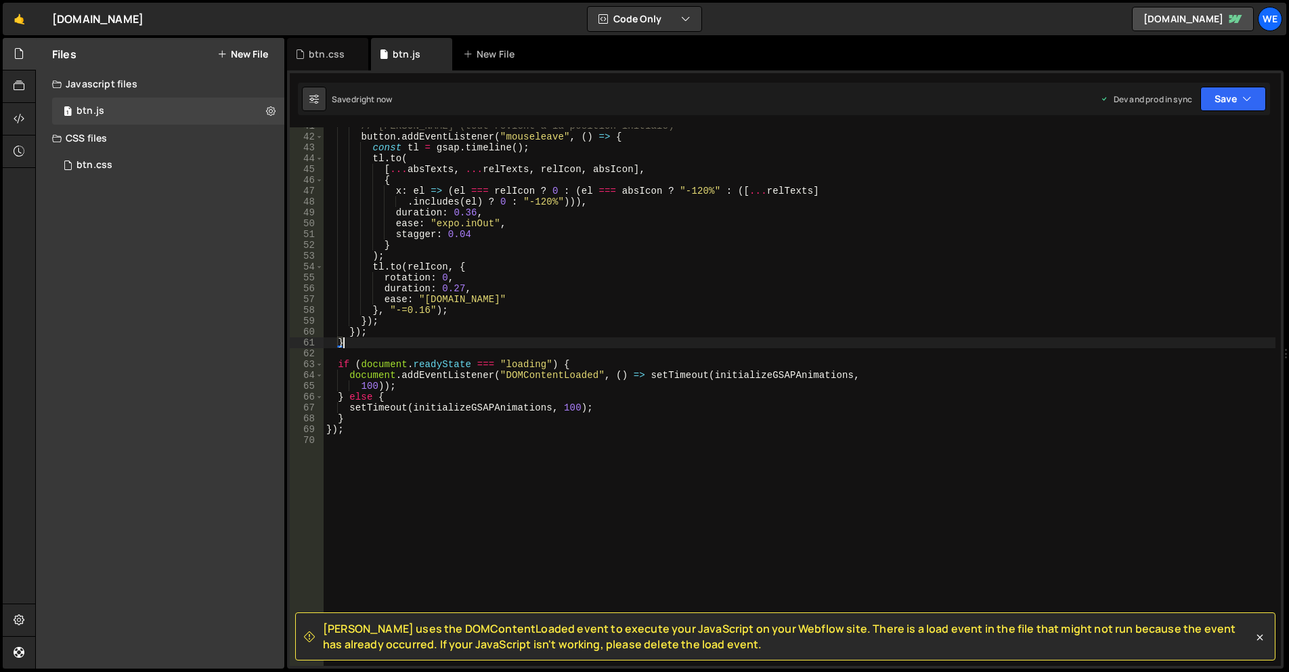
type textarea "});"
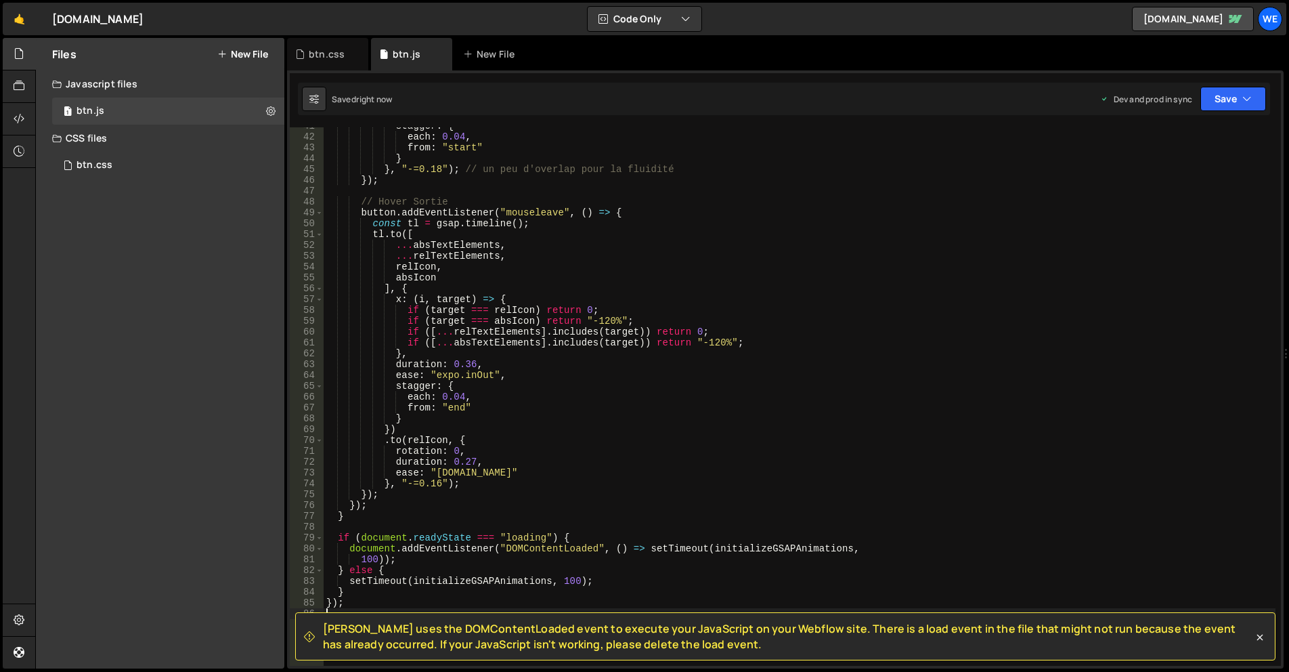
scroll to position [0, 0]
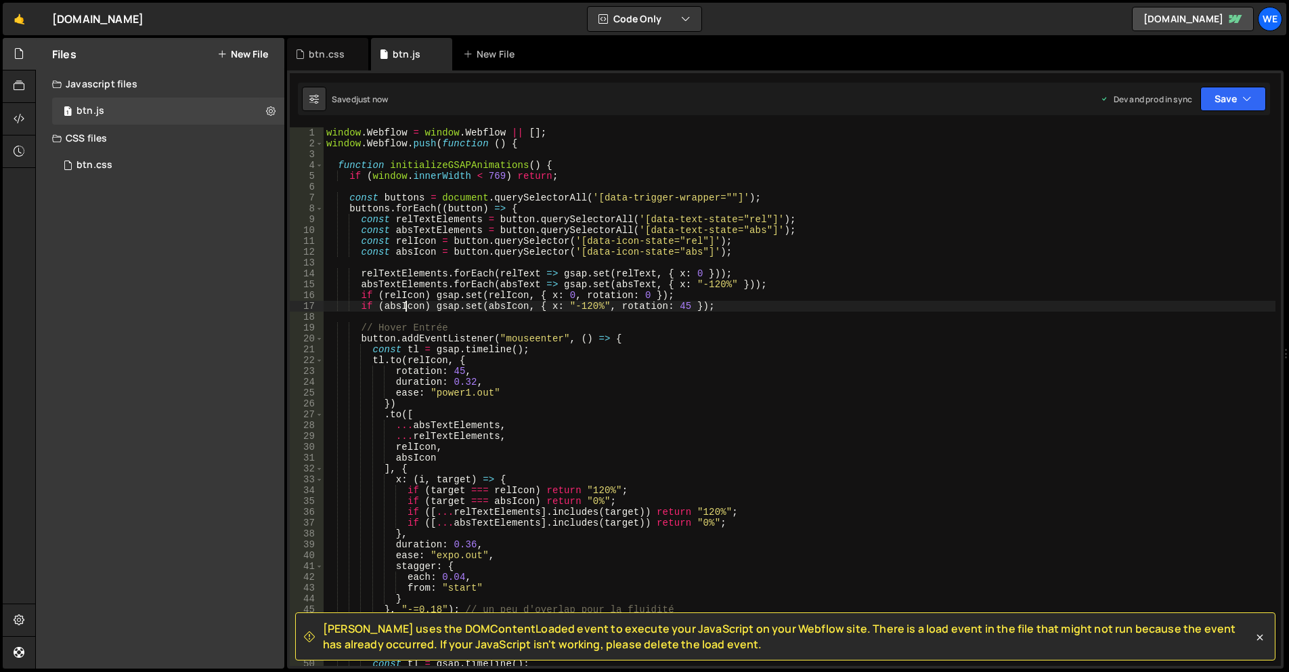
click at [408, 310] on div "window . Webflow = window . Webflow || [ ] ; window . Webflow . push ( function…" at bounding box center [800, 407] width 952 height 560
click at [406, 295] on div "window . Webflow = window . Webflow || [ ] ; window . Webflow . push ( function…" at bounding box center [800, 407] width 952 height 560
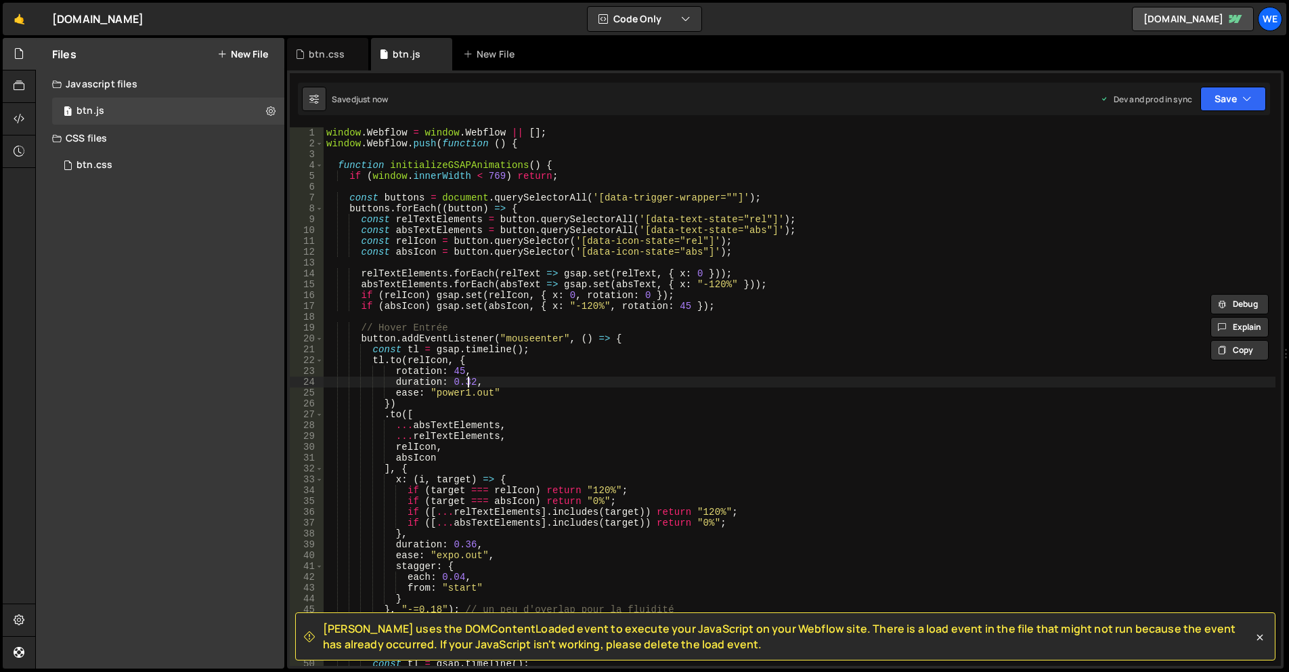
click at [468, 380] on div "window . Webflow = window . Webflow || [ ] ; window . Webflow . push ( function…" at bounding box center [800, 407] width 952 height 560
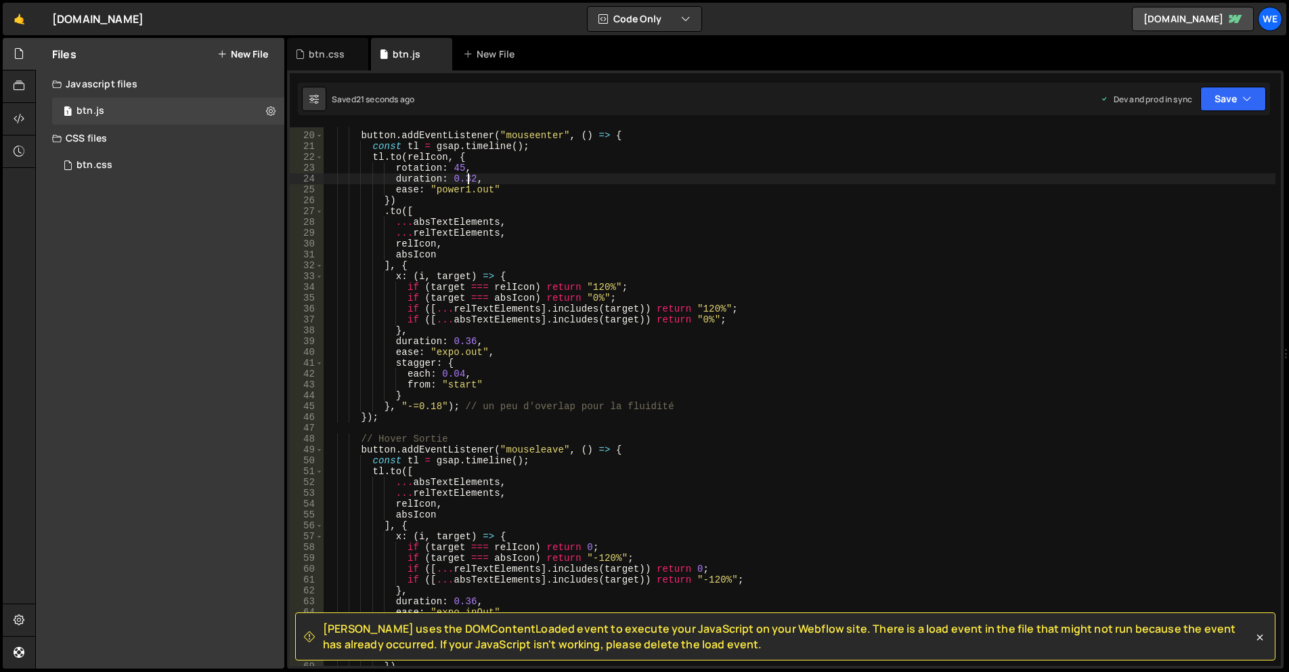
scroll to position [162, 0]
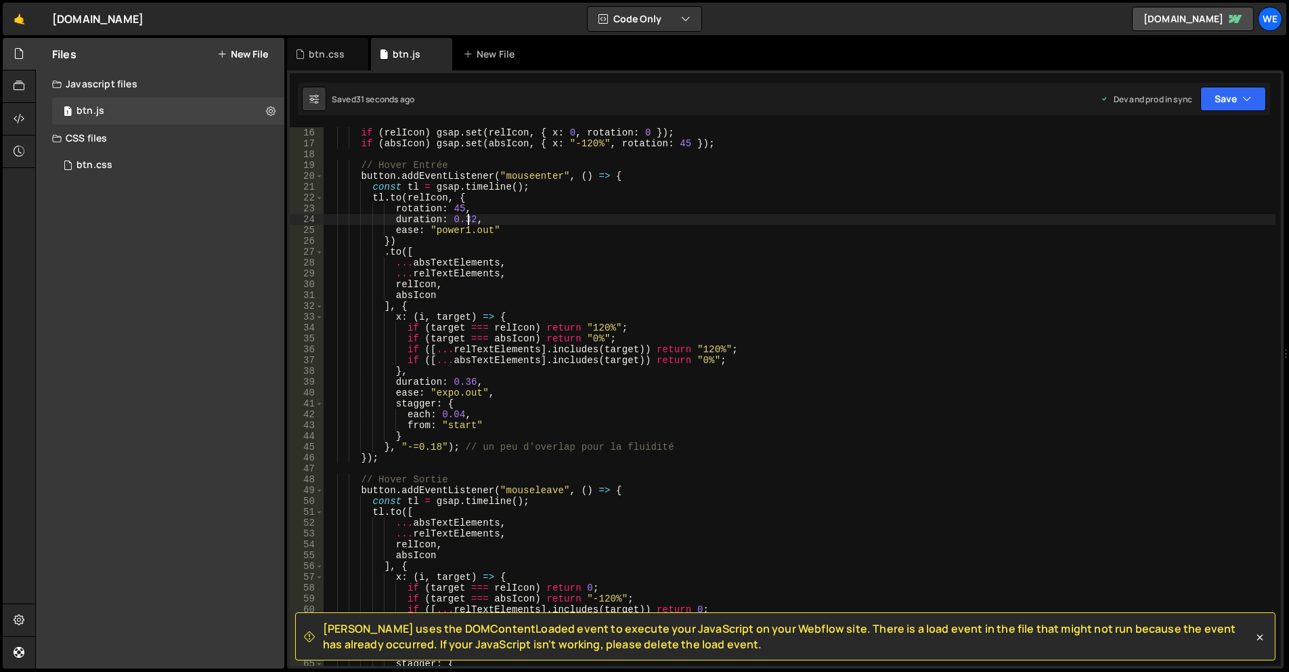
click at [467, 379] on div "if ( relIcon ) gsap . set ( relIcon , { x : 0 , rotation : 0 }) ; if ( absIcon …" at bounding box center [800, 407] width 952 height 560
click at [542, 408] on div "if ( relIcon ) gsap . set ( relIcon , { x : 0 , rotation : 0 }) ; if ( absIcon …" at bounding box center [800, 407] width 952 height 560
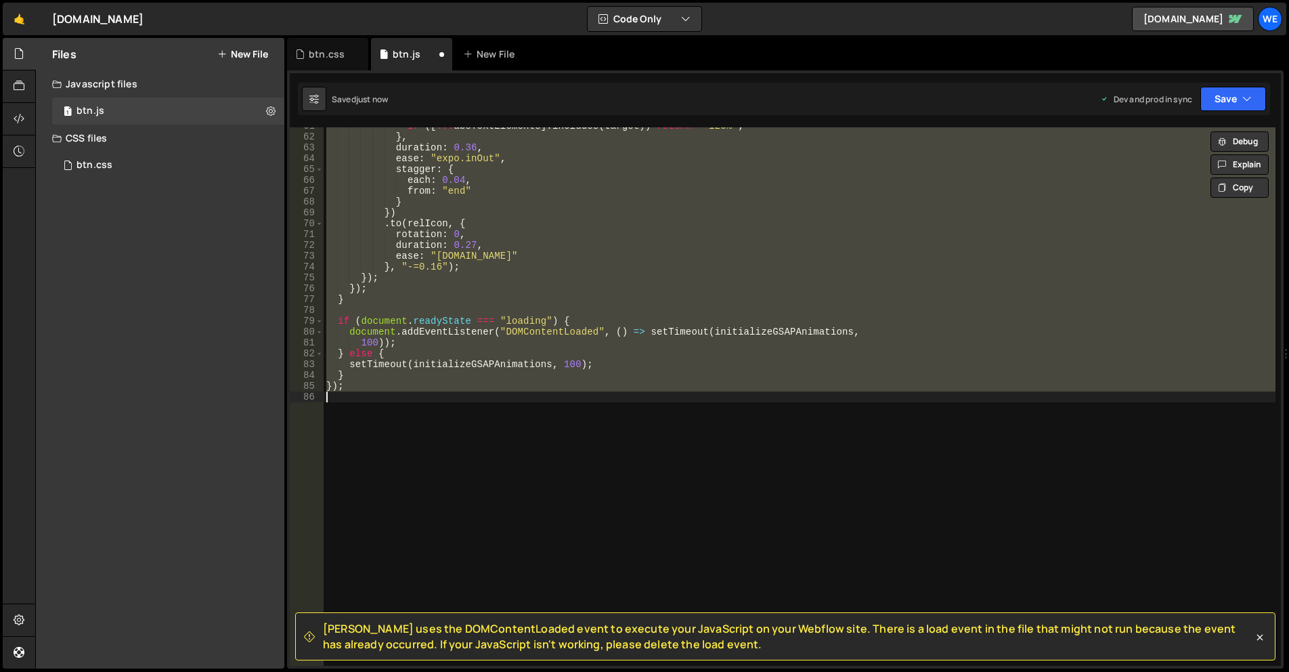
scroll to position [143, 0]
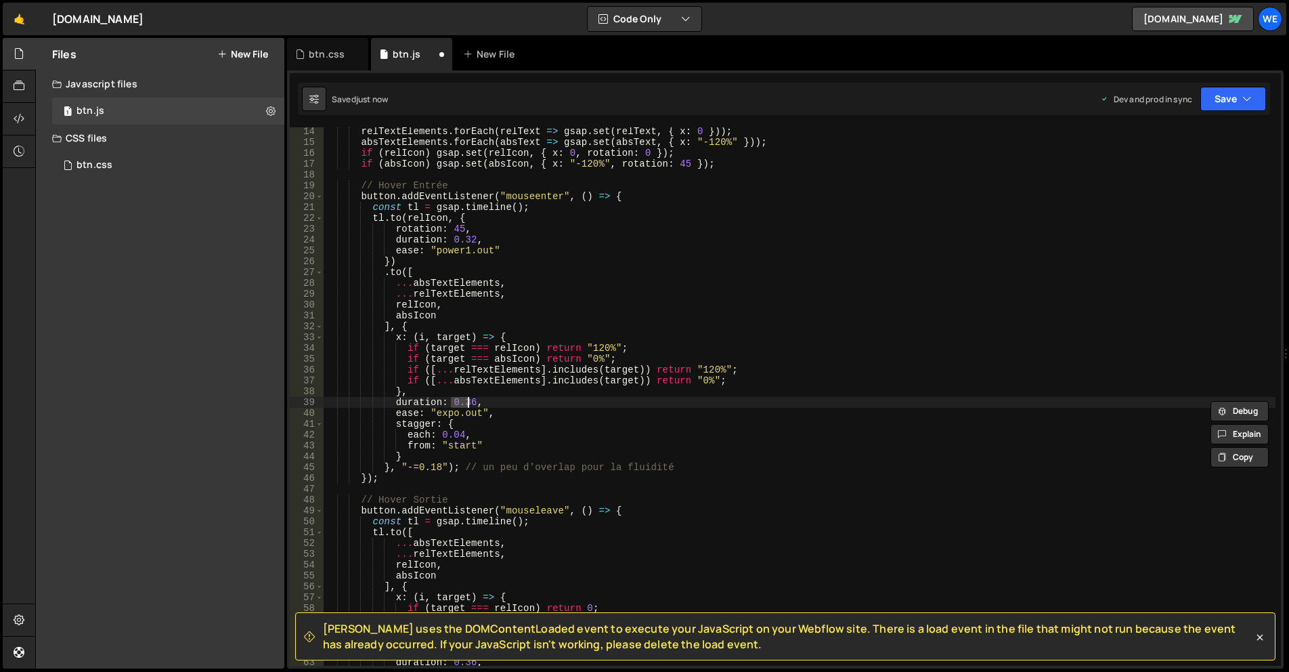
click at [545, 412] on div "relTextElements . forEach ( relText => gsap . set ( relText , { x : 0 })) ; abs…" at bounding box center [800, 406] width 952 height 560
click at [469, 400] on div "relTextElements . forEach ( relText => gsap . set ( relText , { x : 0 })) ; abs…" at bounding box center [800, 406] width 952 height 560
click at [471, 235] on div "relTextElements . forEach ( relText => gsap . set ( relText , { x : 0 })) ; abs…" at bounding box center [800, 406] width 952 height 560
click at [467, 238] on div "relTextElements . forEach ( relText => gsap . set ( relText , { x : 0 })) ; abs…" at bounding box center [800, 406] width 952 height 560
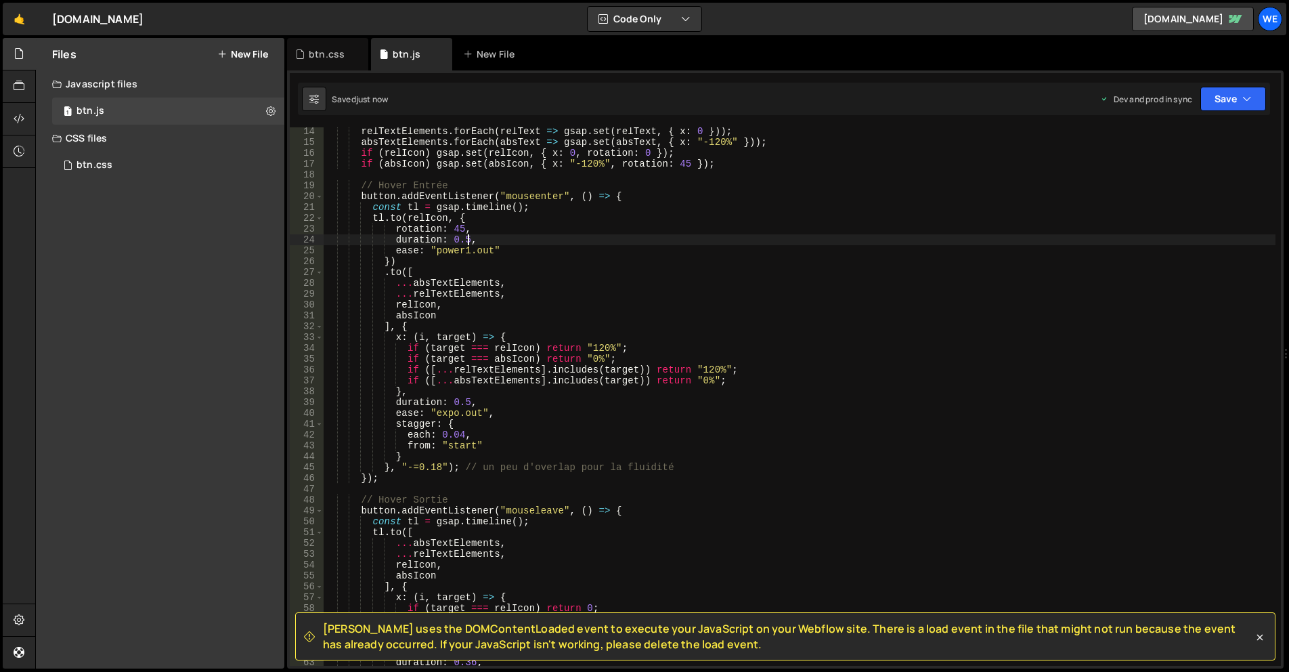
click at [468, 239] on div "relTextElements . forEach ( relText => gsap . set ( relText , { x : 0 })) ; abs…" at bounding box center [800, 406] width 952 height 560
click at [435, 465] on div "relTextElements . forEach ( relText => gsap . set ( relText , { x : 0 })) ; abs…" at bounding box center [800, 406] width 952 height 560
click at [760, 458] on div "relTextElements . forEach ( relText => gsap . set ( relText , { x : 0 })) ; abs…" at bounding box center [800, 406] width 952 height 560
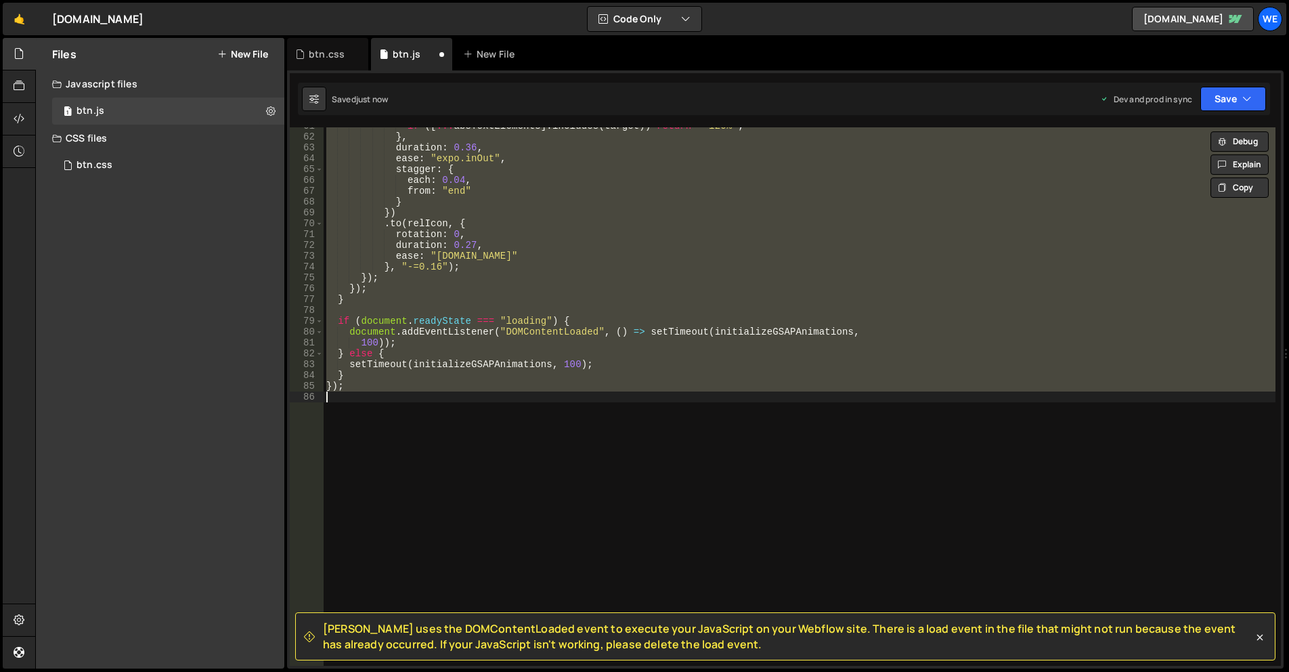
scroll to position [208, 0]
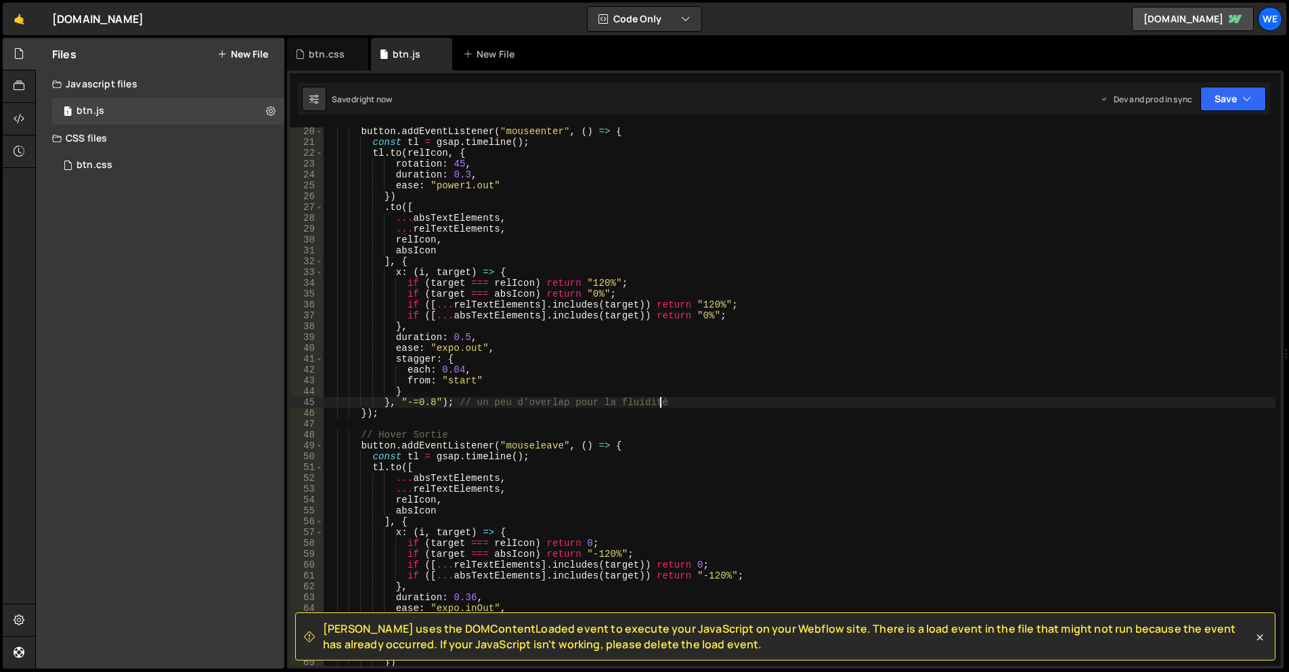
click at [695, 401] on div "button . addEventListener ( "mouseenter" , ( ) => { const tl = gsap . timeline …" at bounding box center [800, 406] width 952 height 560
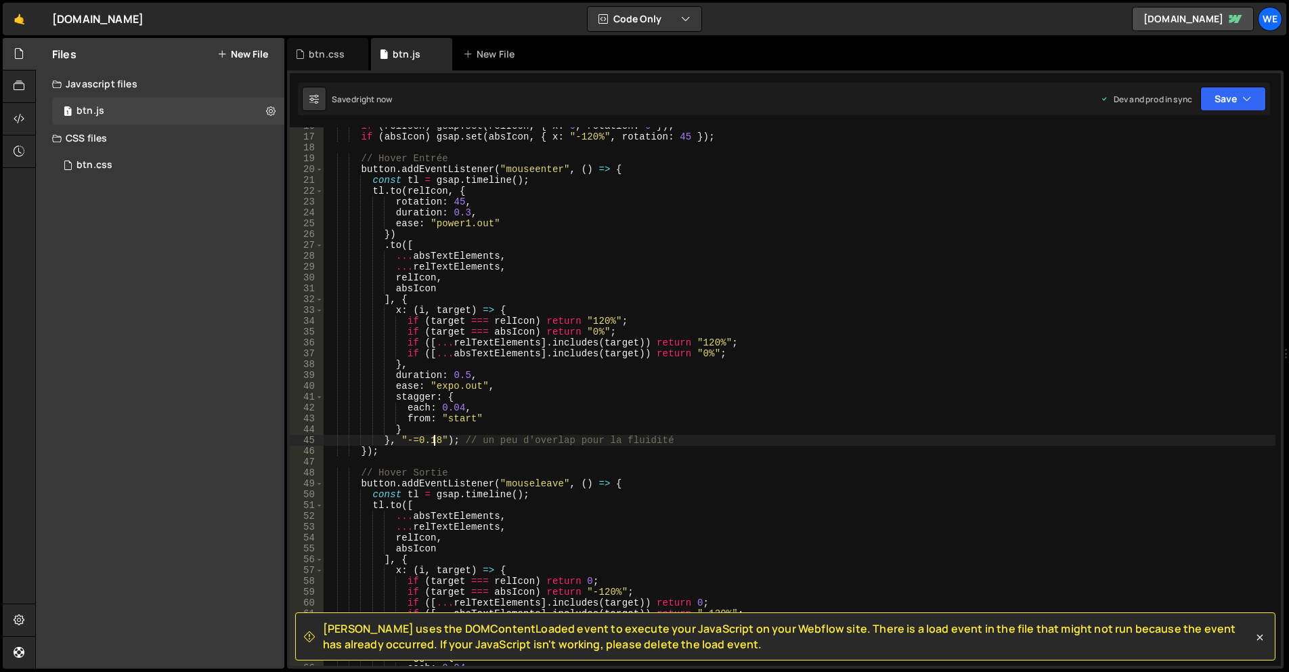
click at [471, 213] on div "if ( relIcon ) gsap . set ( relIcon , { x : 0 , rotation : 0 }) ; if ( absIcon …" at bounding box center [800, 401] width 952 height 560
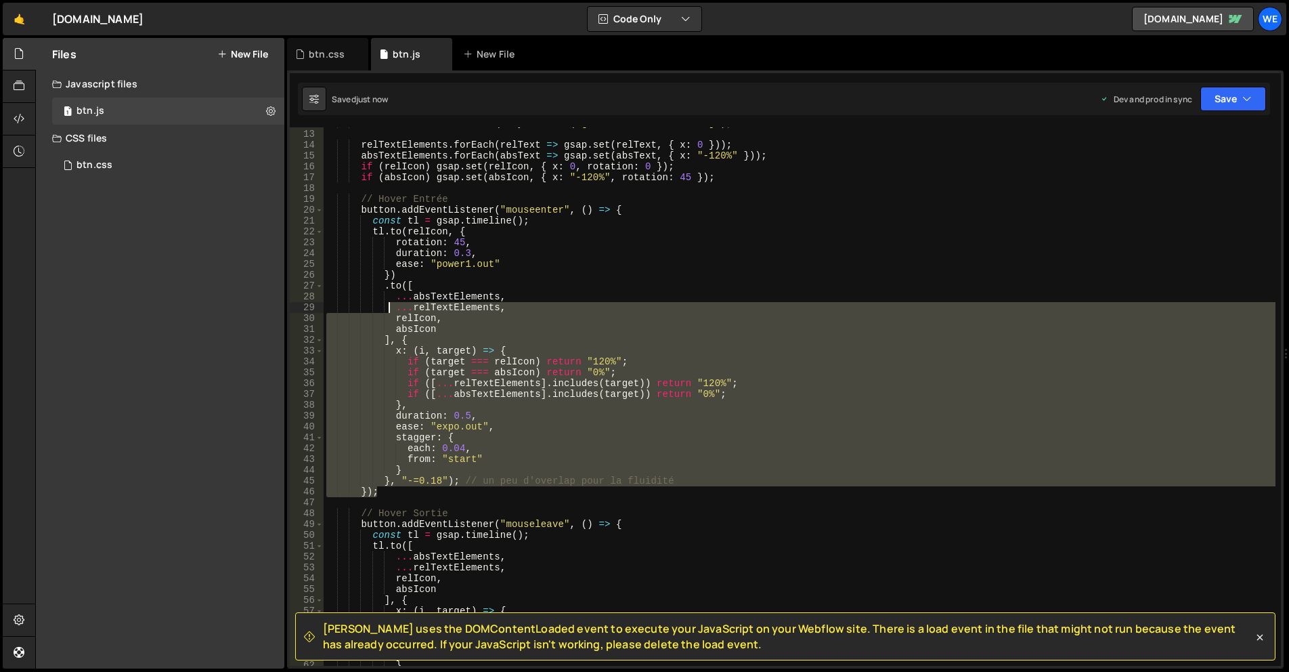
scroll to position [89, 0]
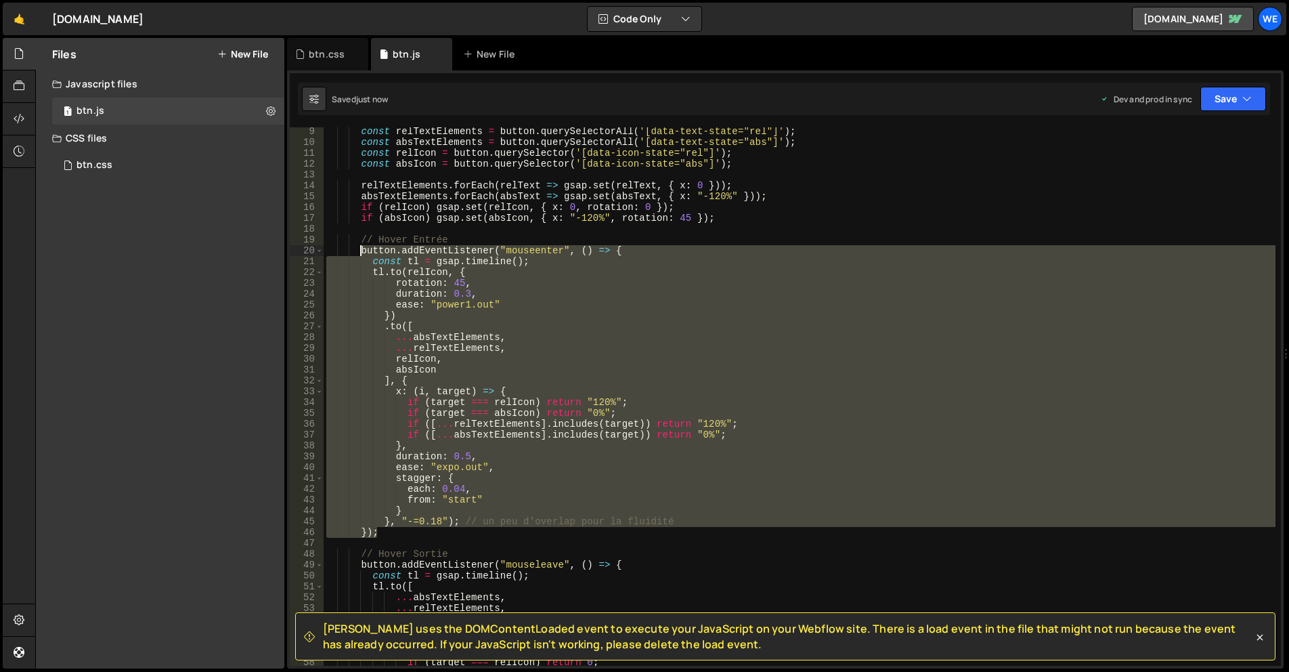
drag, startPoint x: 387, startPoint y: 406, endPoint x: 358, endPoint y: 251, distance: 157.6
click at [358, 251] on div "const relTextElements = button . querySelectorAll ( '[data-text-state="rel"]' )…" at bounding box center [800, 406] width 952 height 560
click at [499, 465] on div "const relTextElements = button . querySelectorAll ( '[data-text-state="rel"]' )…" at bounding box center [800, 396] width 952 height 538
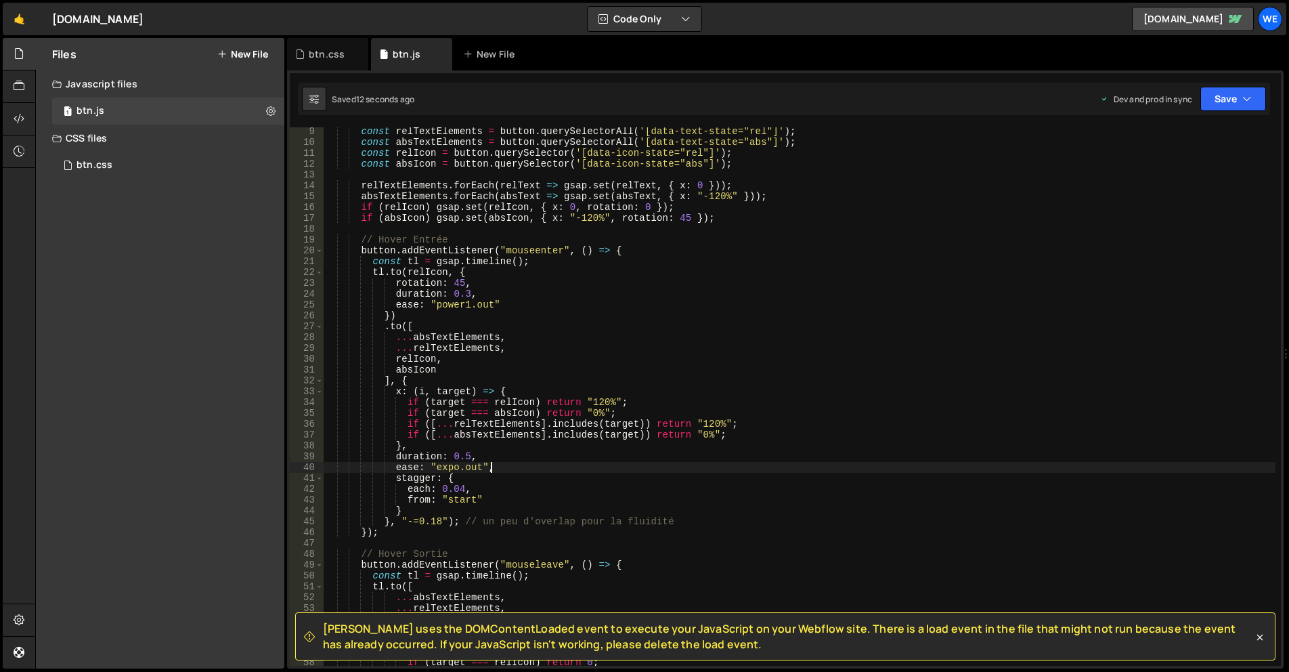
click at [467, 452] on div "const relTextElements = button . querySelectorAll ( '[data-text-state="rel"]' )…" at bounding box center [800, 406] width 952 height 560
click at [381, 530] on div "const relTextElements = button . querySelectorAll ( '[data-text-state="rel"]' )…" at bounding box center [800, 406] width 952 height 560
click at [361, 248] on div "const relTextElements = button . querySelectorAll ( '[data-text-state="rel"]' )…" at bounding box center [800, 406] width 952 height 560
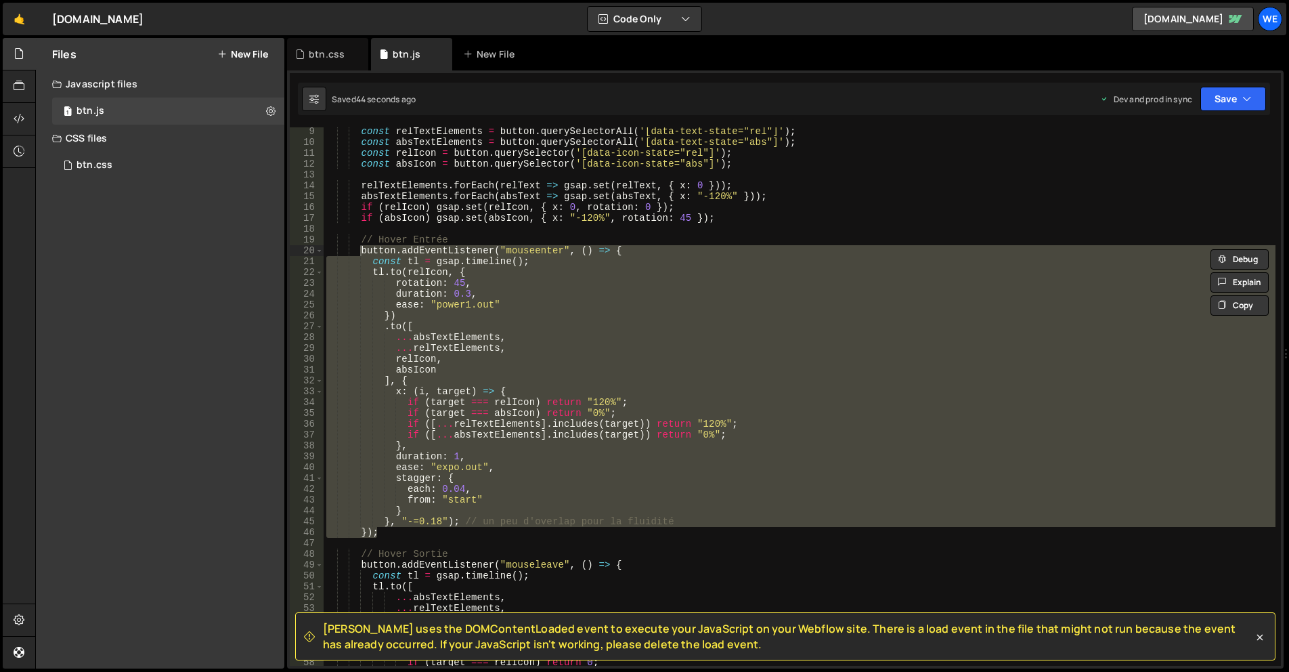
click at [538, 292] on div "const relTextElements = button . querySelectorAll ( '[data-text-state="rel"]' )…" at bounding box center [800, 406] width 952 height 560
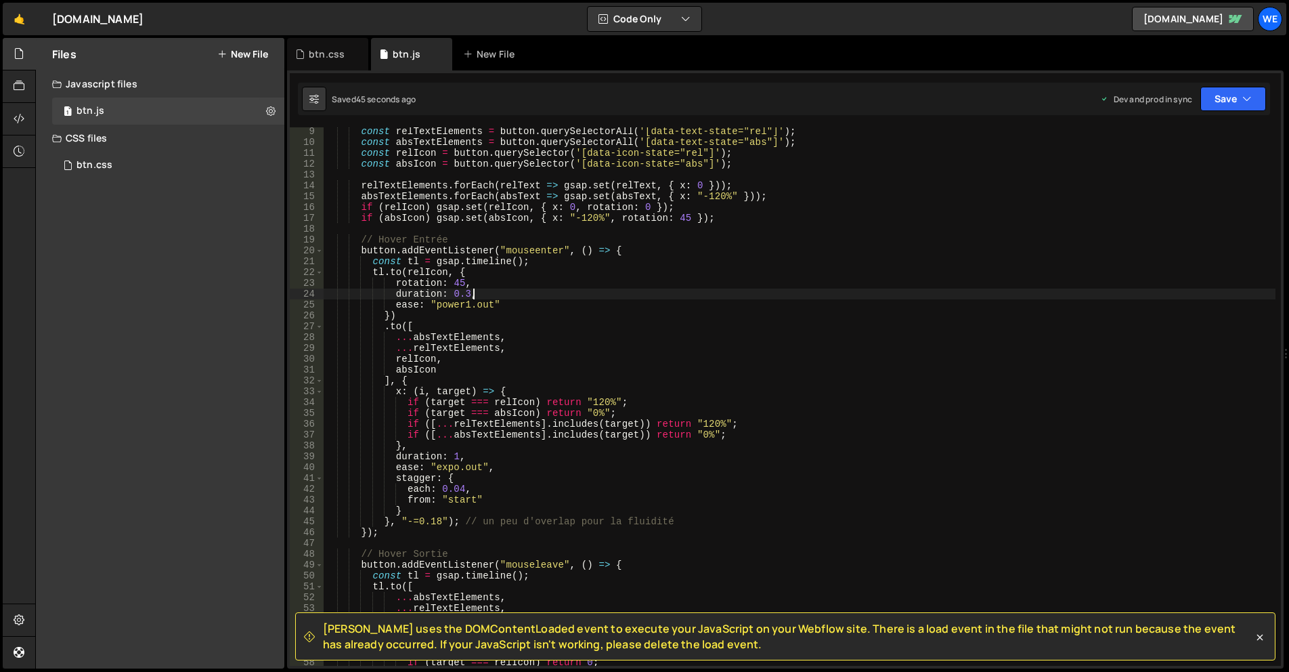
drag, startPoint x: 359, startPoint y: 247, endPoint x: 393, endPoint y: 267, distance: 40.1
click at [359, 247] on div "const relTextElements = button . querySelectorAll ( '[data-text-state="rel"]' )…" at bounding box center [800, 406] width 952 height 560
click at [395, 529] on div "const relTextElements = button . querySelectorAll ( '[data-text-state="rel"]' )…" at bounding box center [800, 406] width 952 height 560
type textarea "}, "-=0.18"); // un peu d'overlap pour la fluidité });"
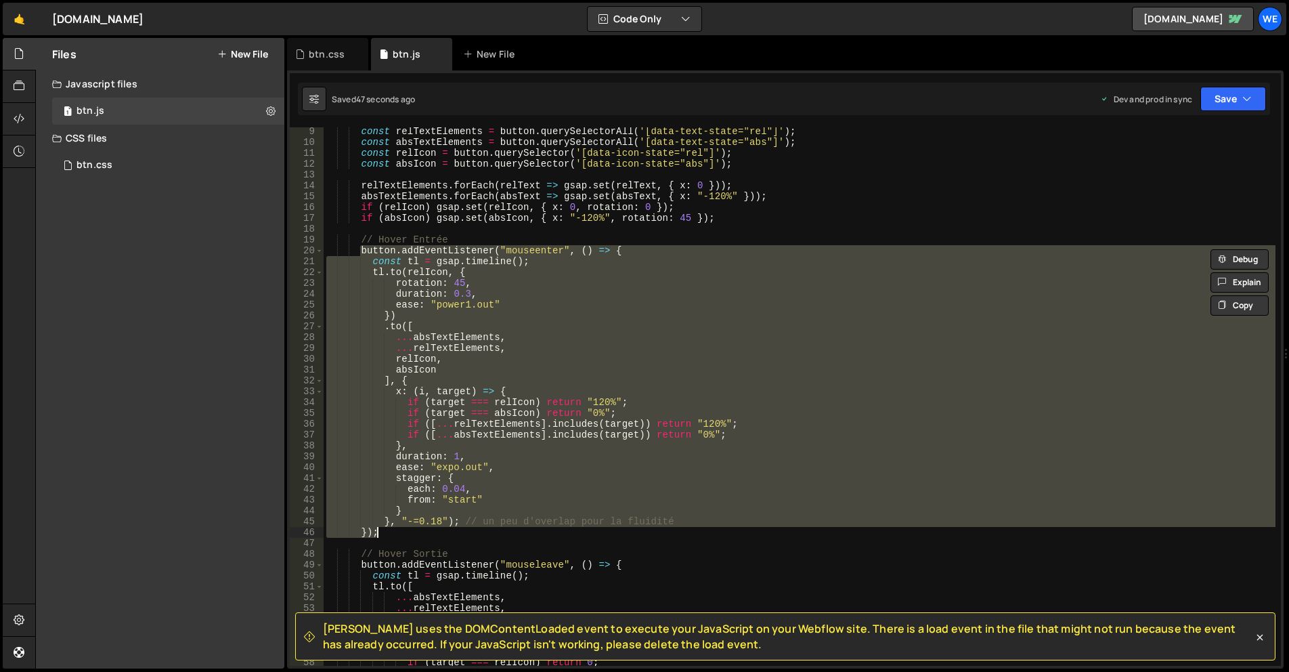
paste textarea
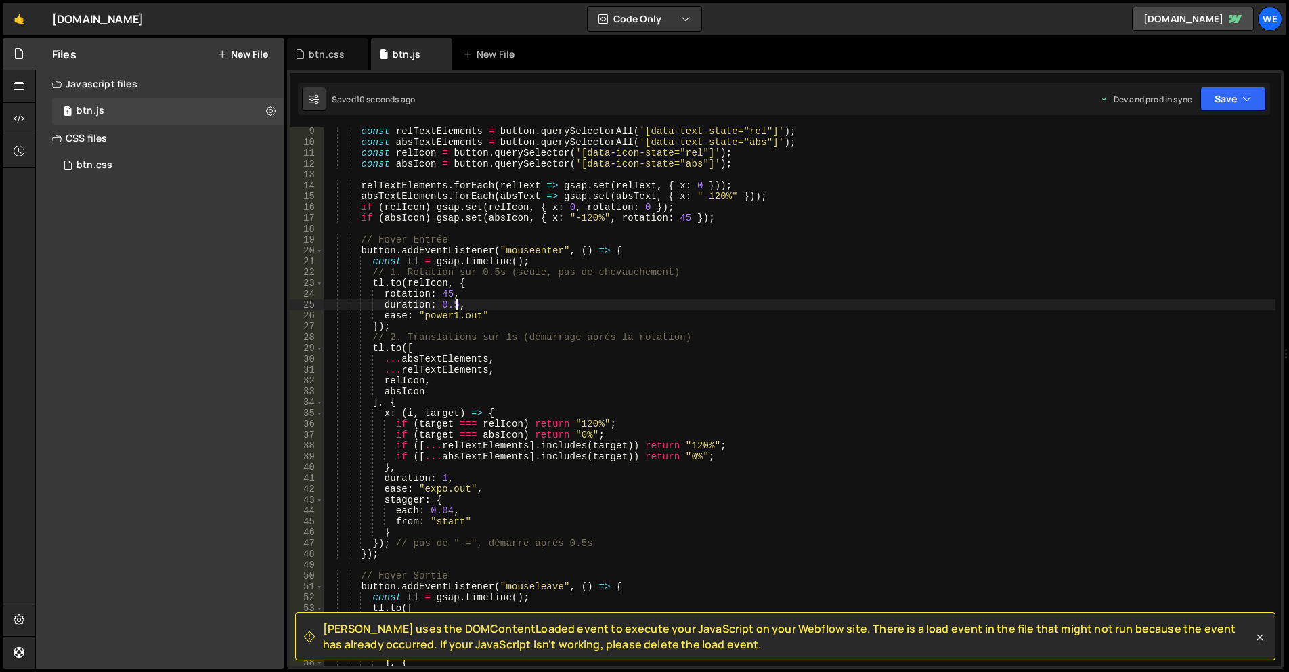
click at [454, 303] on div "const relTextElements = button . querySelectorAll ( '[data-text-state="rel"]' )…" at bounding box center [800, 406] width 952 height 560
click at [420, 306] on div "const relTextElements = button . querySelectorAll ( '[data-text-state="rel"]' )…" at bounding box center [800, 406] width 952 height 560
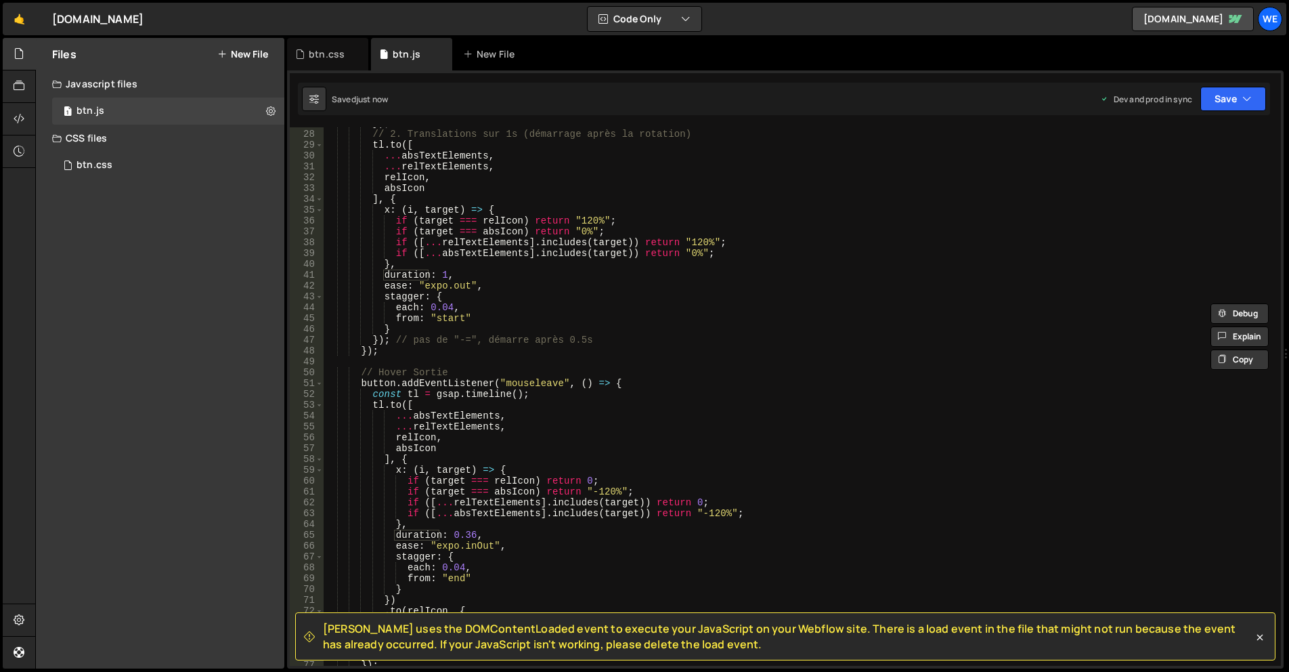
scroll to position [373, 0]
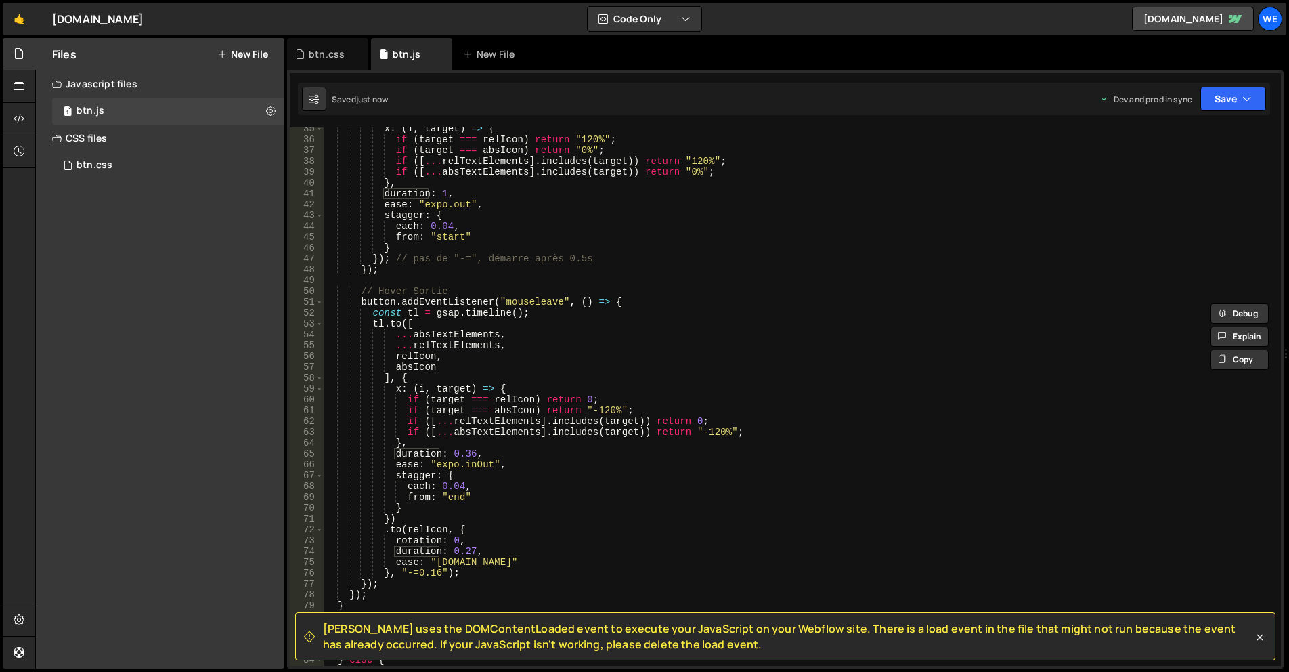
click at [472, 550] on div "x : ( i , target ) => { if ( target === relIcon ) return "120%" ; if ( target =…" at bounding box center [800, 403] width 952 height 560
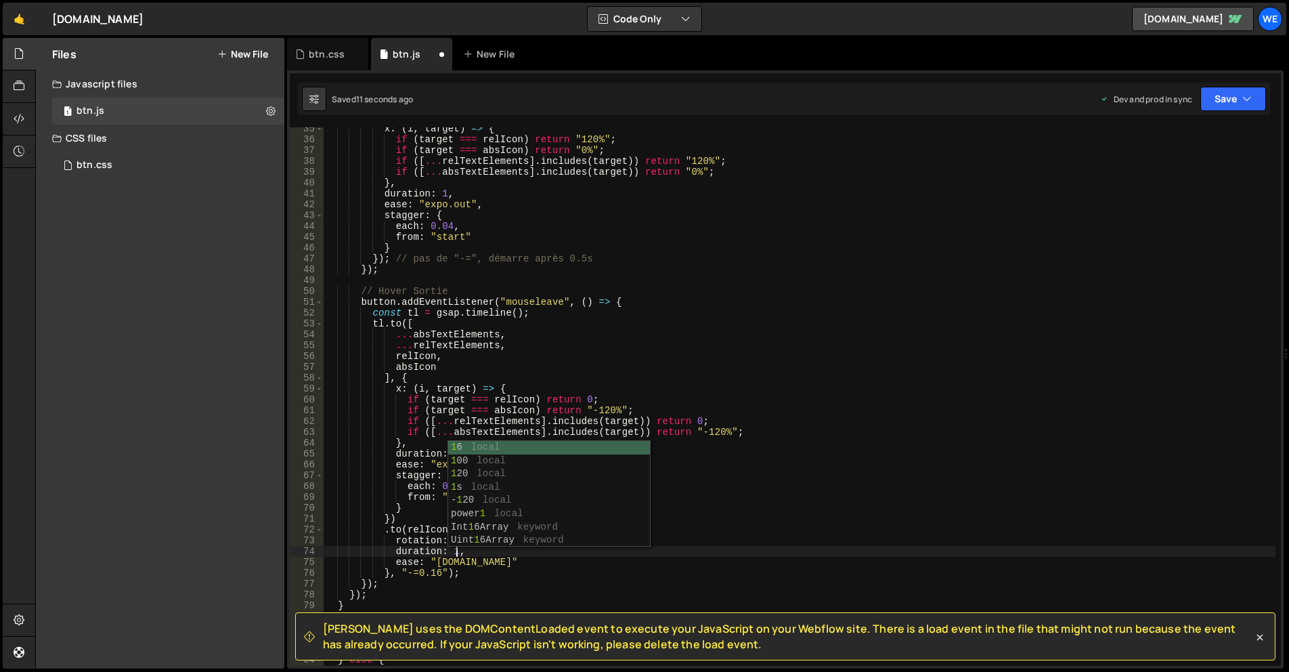
click at [565, 315] on div "x : ( i , target ) => { if ( target === relIcon ) return "120%" ; if ( target =…" at bounding box center [800, 403] width 952 height 560
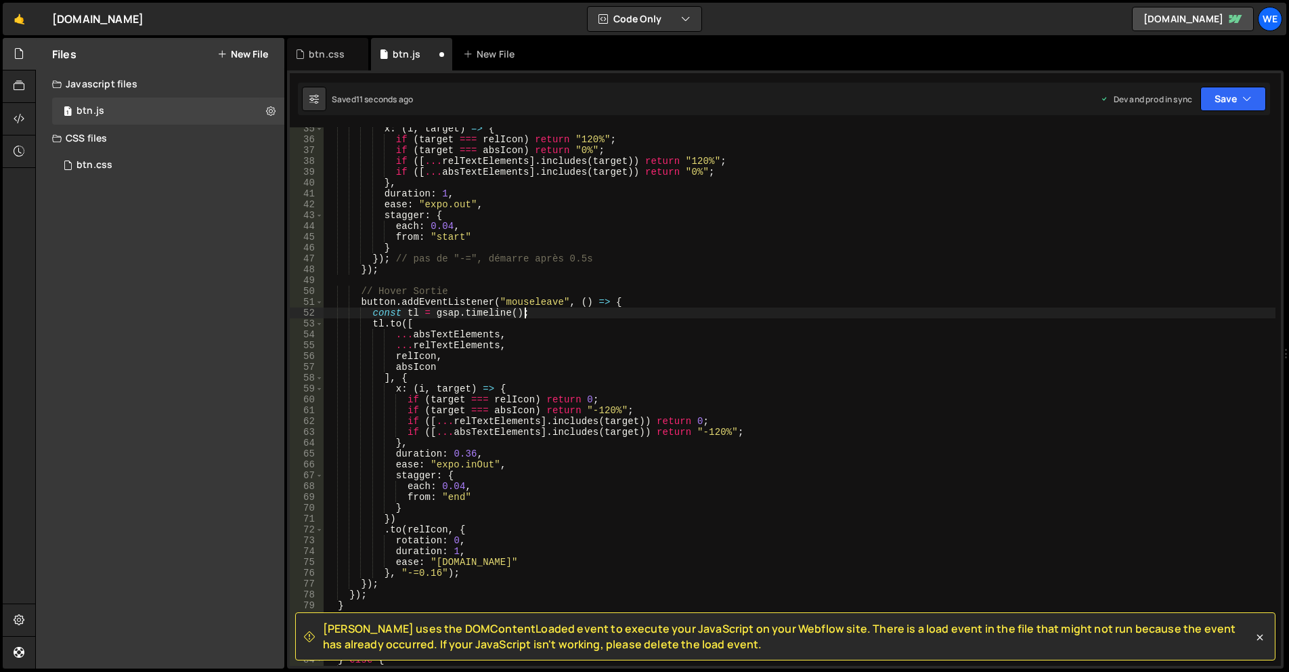
scroll to position [332, 0]
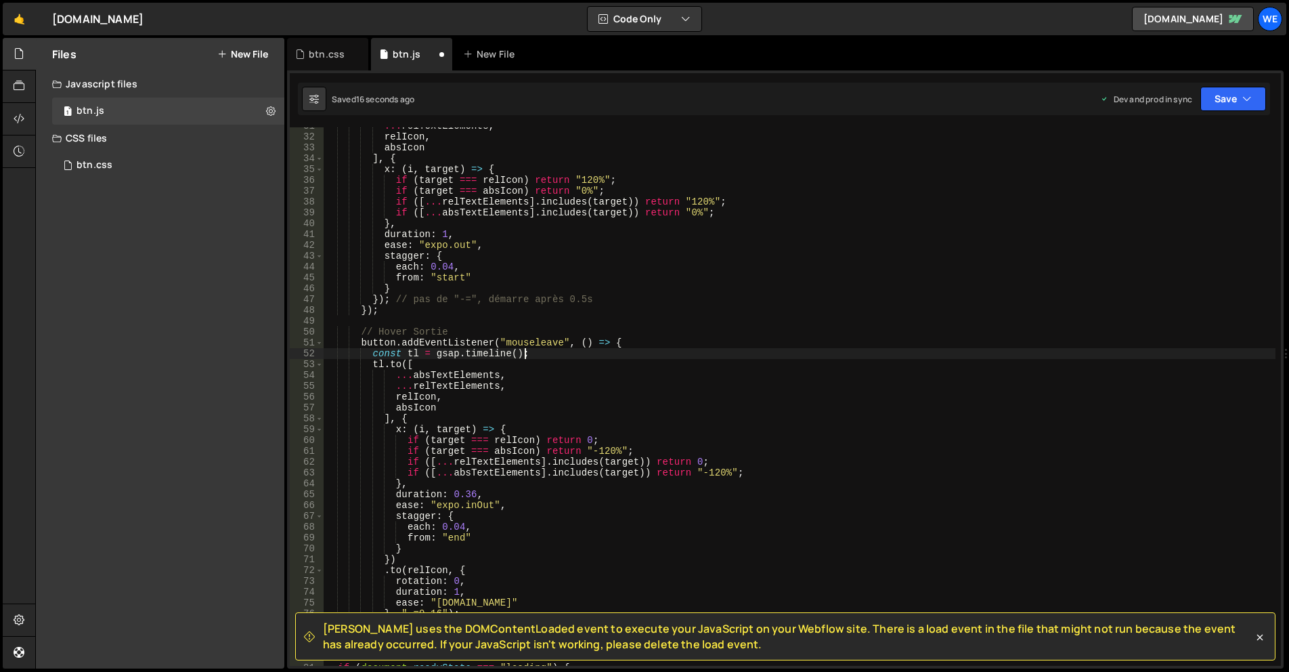
click at [416, 397] on div "... relTextElements , relIcon , absIcon ] , { x : ( i , target ) => { if ( targ…" at bounding box center [800, 401] width 952 height 560
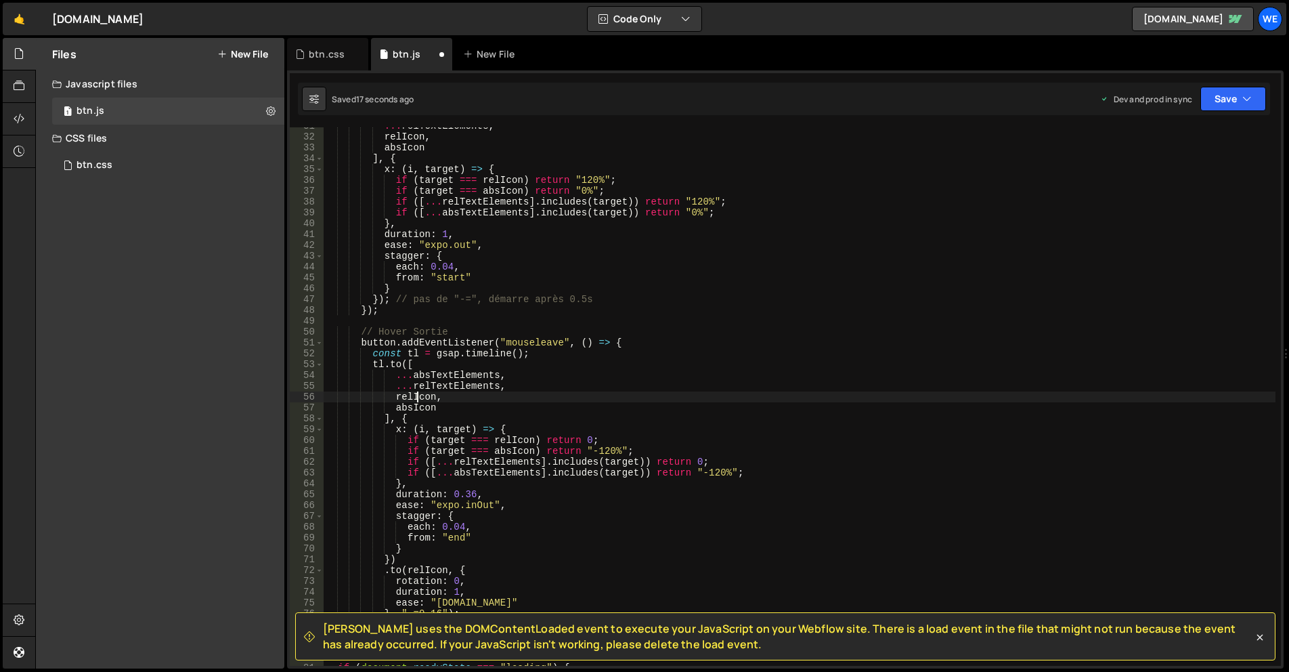
scroll to position [0, 7]
click at [416, 397] on div "... relTextElements , relIcon , absIcon ] , { x : ( i , target ) => { if ( targ…" at bounding box center [800, 401] width 952 height 560
click at [474, 494] on div "... relTextElements , relIcon , absIcon ] , { x : ( i , target ) => { if ( targ…" at bounding box center [800, 401] width 952 height 560
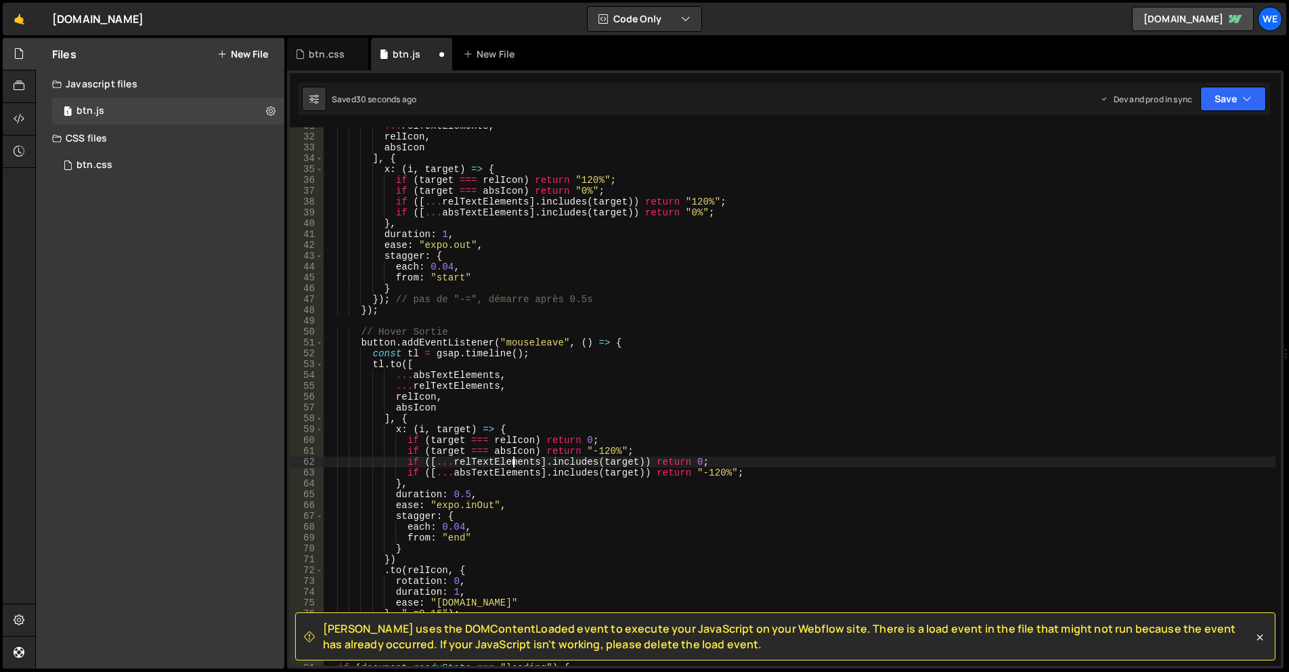
click at [515, 463] on div "... relTextElements , relIcon , absIcon ] , { x : ( i , target ) => { if ( targ…" at bounding box center [800, 401] width 952 height 560
click at [481, 493] on div "... relTextElements , relIcon , absIcon ] , { x : ( i , target ) => { if ( targ…" at bounding box center [800, 401] width 952 height 560
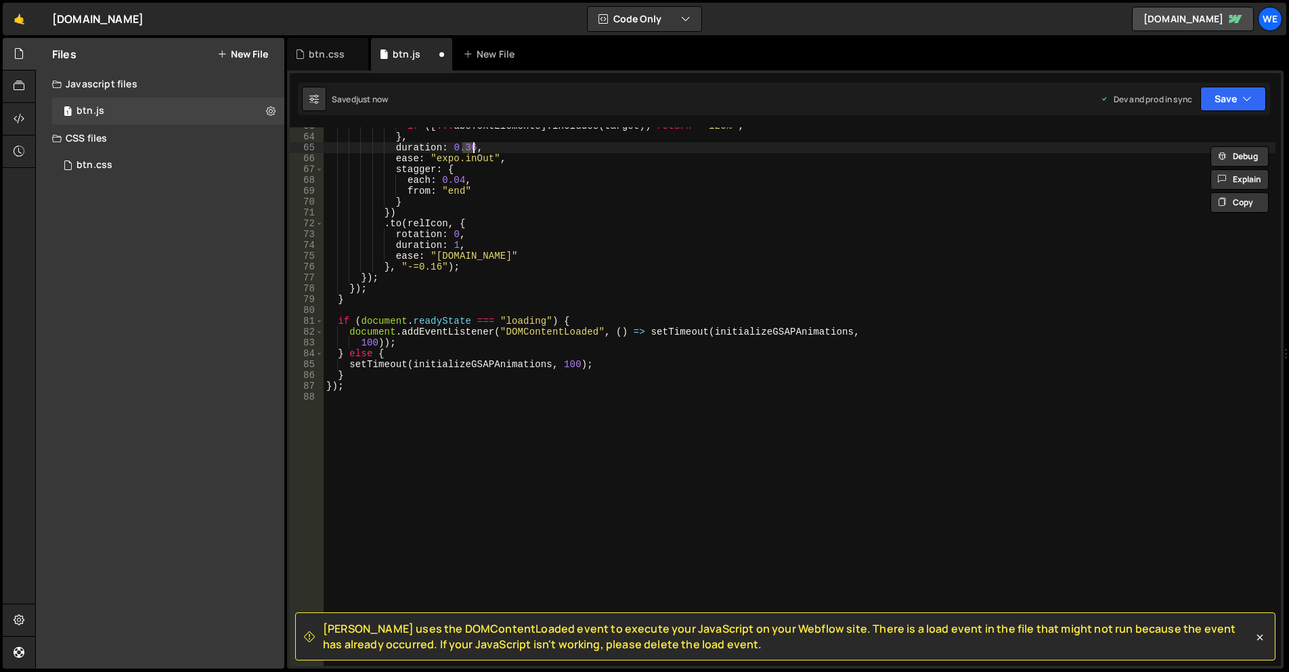
scroll to position [598, 0]
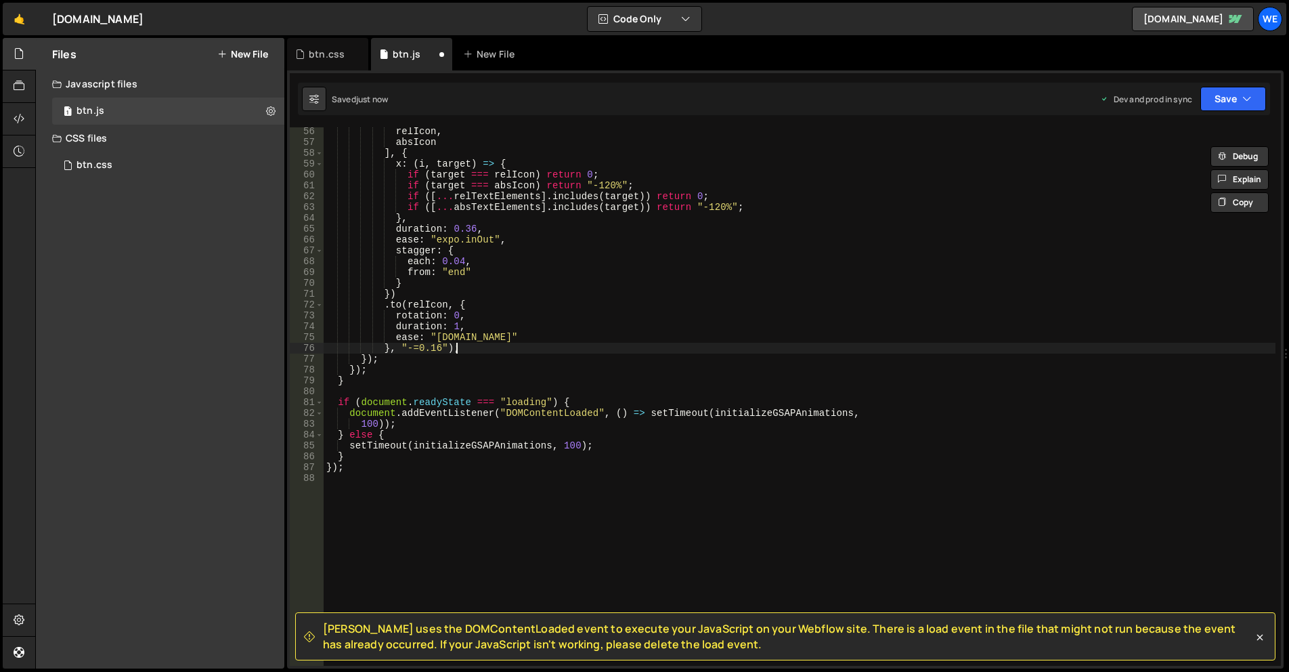
click at [576, 348] on div "relIcon , absIcon ] , { x : ( i , target ) => { if ( target === relIcon ) retur…" at bounding box center [800, 406] width 952 height 560
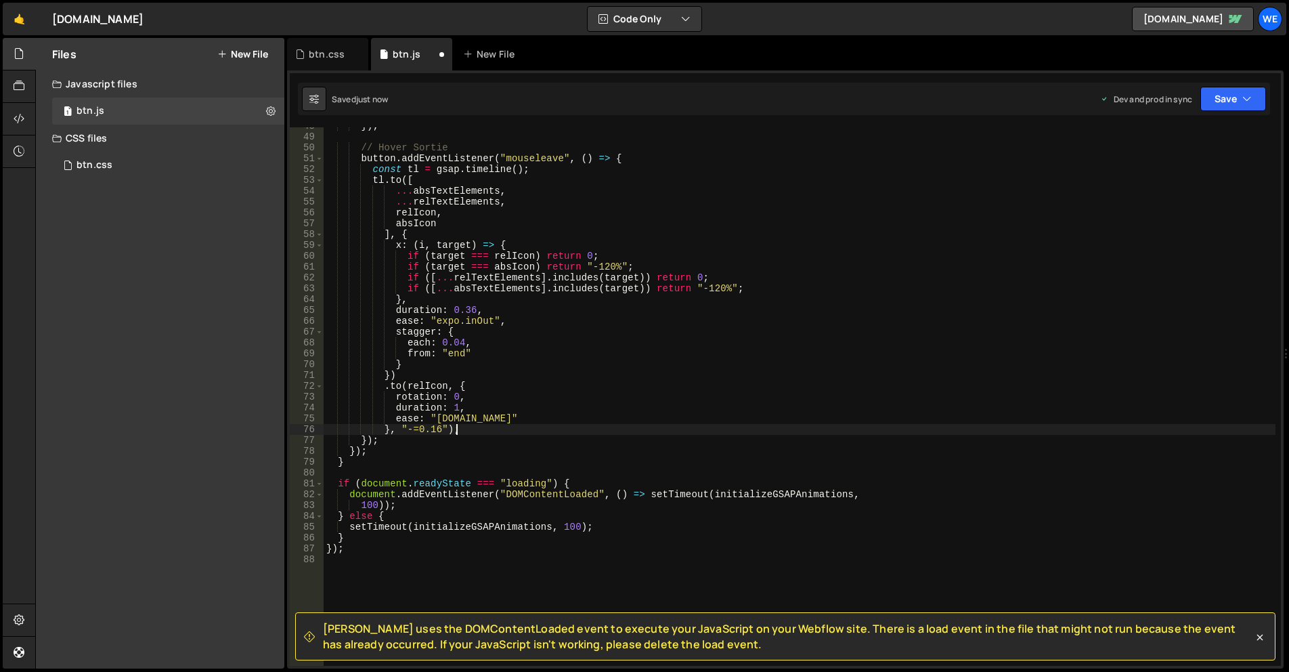
scroll to position [517, 0]
click at [537, 376] on div "}) ; // Hover Sortie button . addEventListener ( "mouseleave" , ( ) => { const …" at bounding box center [800, 401] width 952 height 560
click at [466, 310] on div "}) ; // Hover Sortie button . addEventListener ( "mouseleave" , ( ) => { const …" at bounding box center [800, 401] width 952 height 560
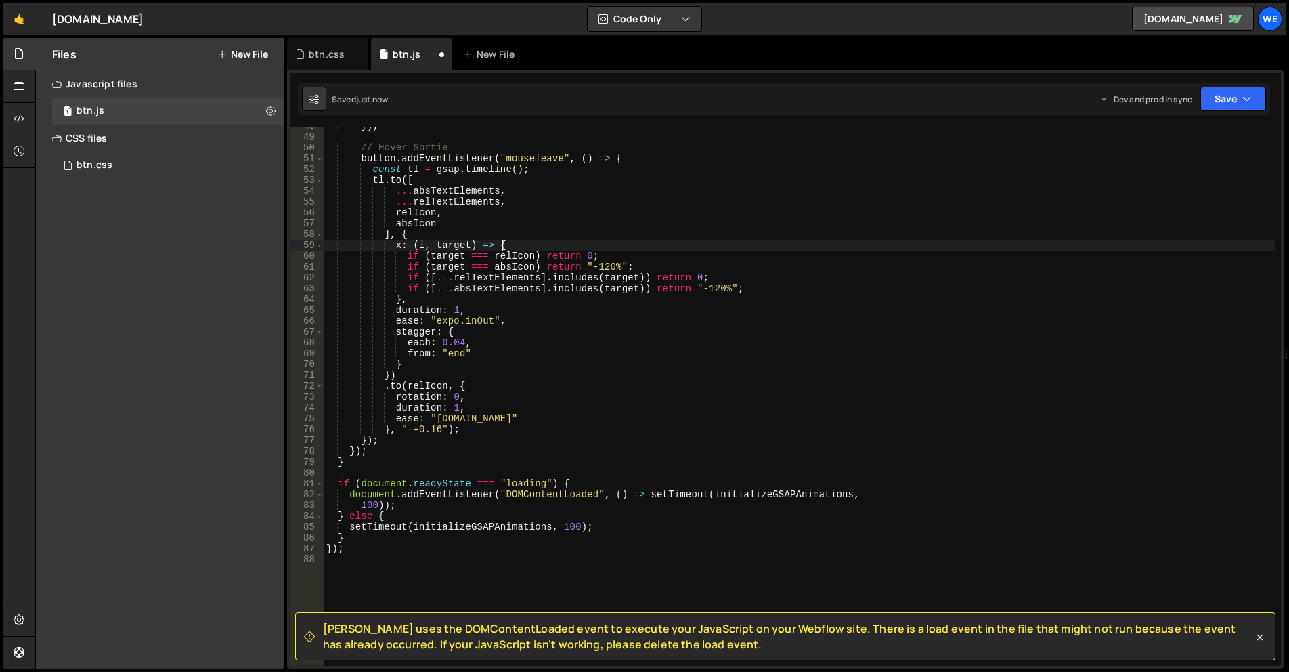
click at [522, 243] on div "}) ; // Hover Sortie button . addEventListener ( "mouseleave" , ( ) => { const …" at bounding box center [800, 401] width 952 height 560
click at [457, 402] on div "}) ; // Hover Sortie button . addEventListener ( "mouseleave" , ( ) => { const …" at bounding box center [800, 401] width 952 height 560
click at [455, 406] on div "}) ; // Hover Sortie button . addEventListener ( "mouseleave" , ( ) => { const …" at bounding box center [800, 401] width 952 height 560
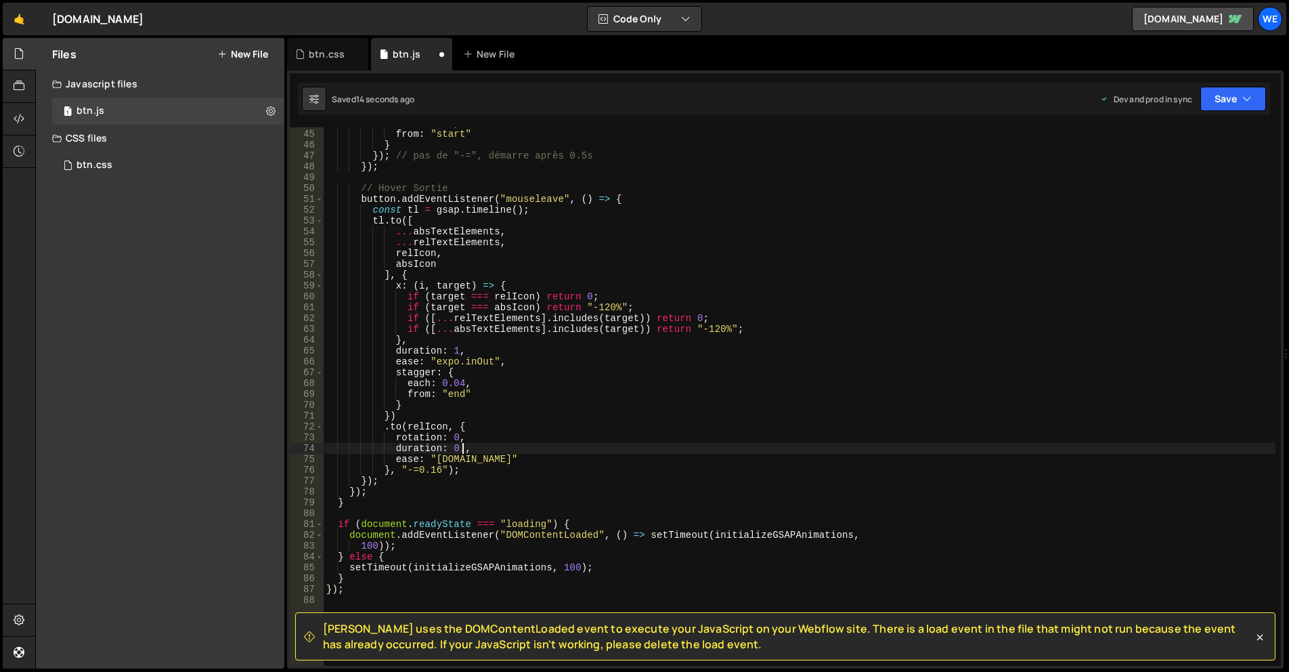
scroll to position [0, 9]
click at [521, 395] on div "each : 0.04 , from : "start" } }) ; // pas de "-=", démarre après 0.5s }) ; // …" at bounding box center [800, 398] width 952 height 560
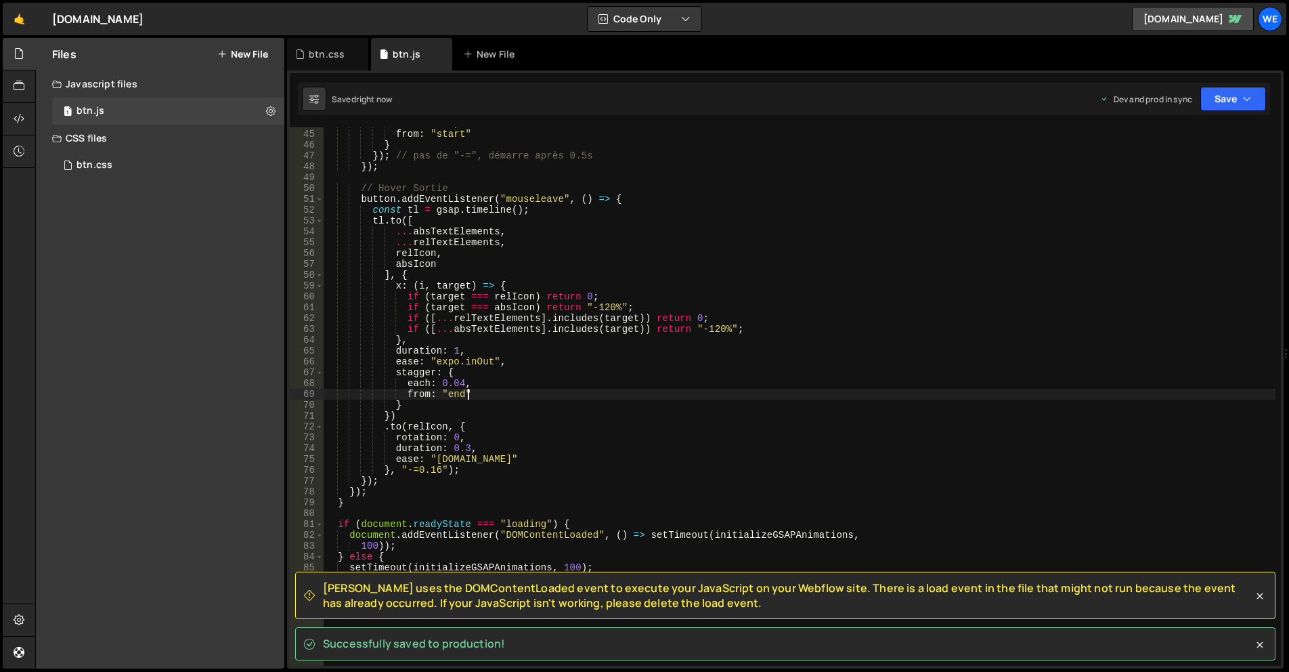
type textarea "from: "end""
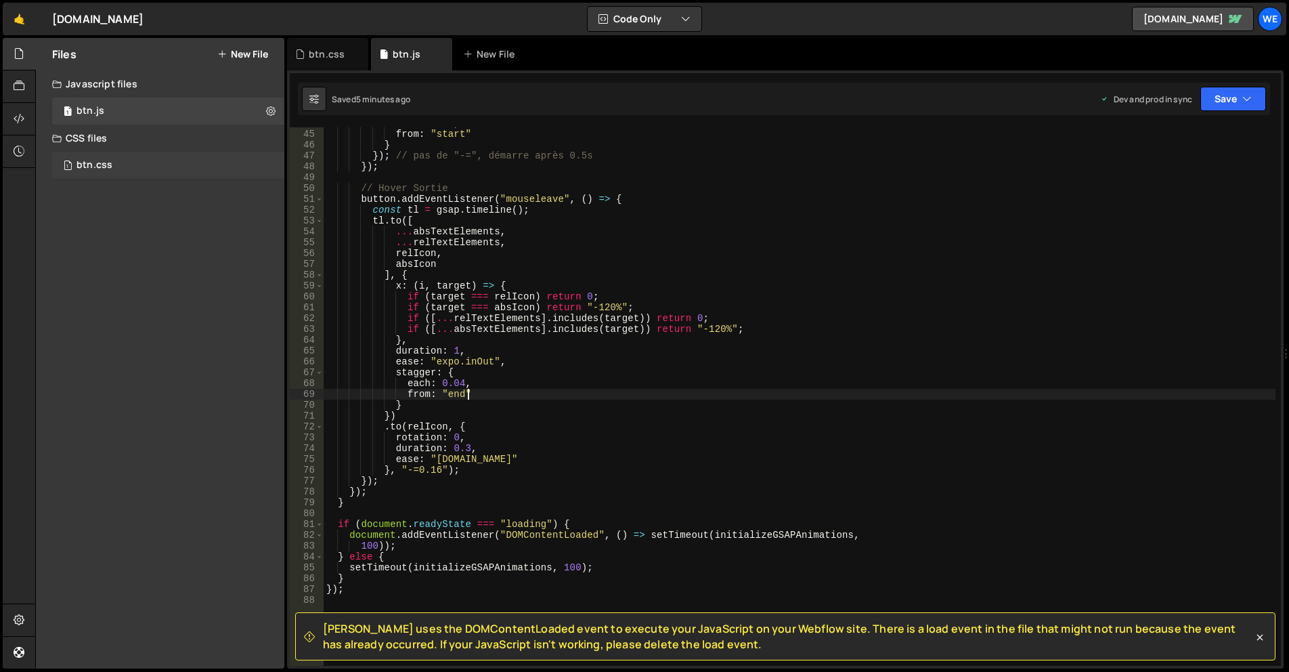
click at [267, 162] on div "1 btn.css 0" at bounding box center [168, 165] width 232 height 27
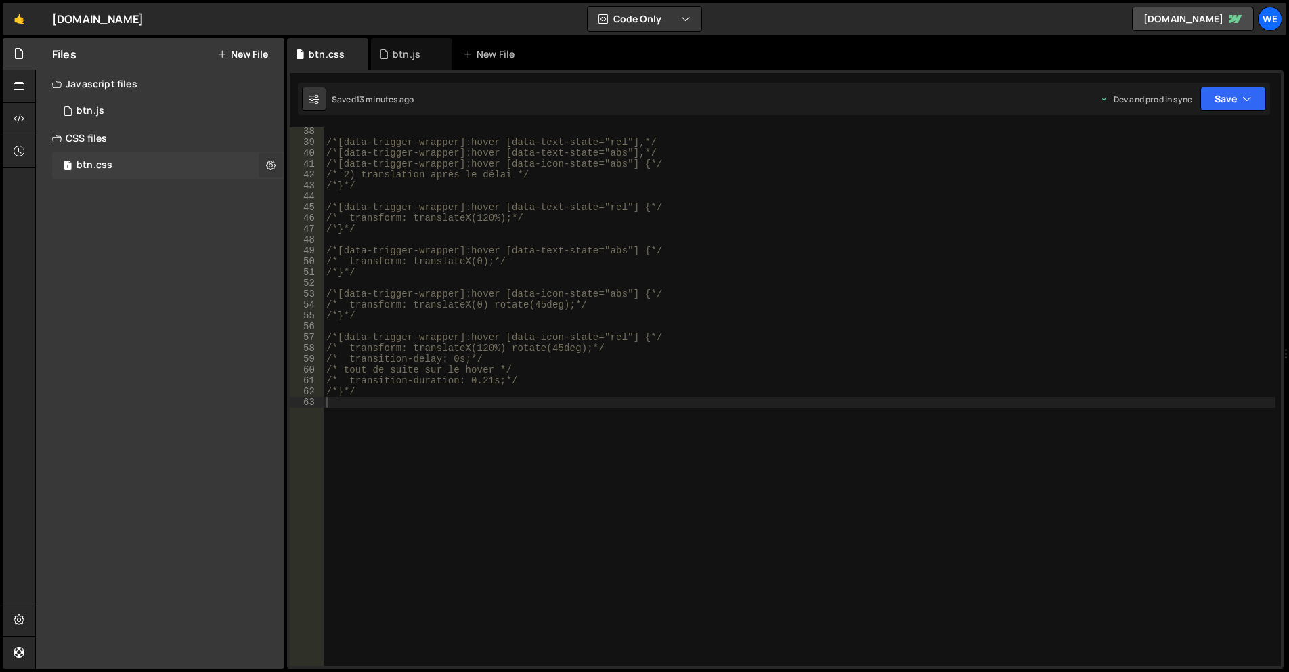
click at [269, 165] on icon at bounding box center [270, 164] width 9 height 13
type input "btn"
radio input "false"
radio input "true"
checkbox input "true"
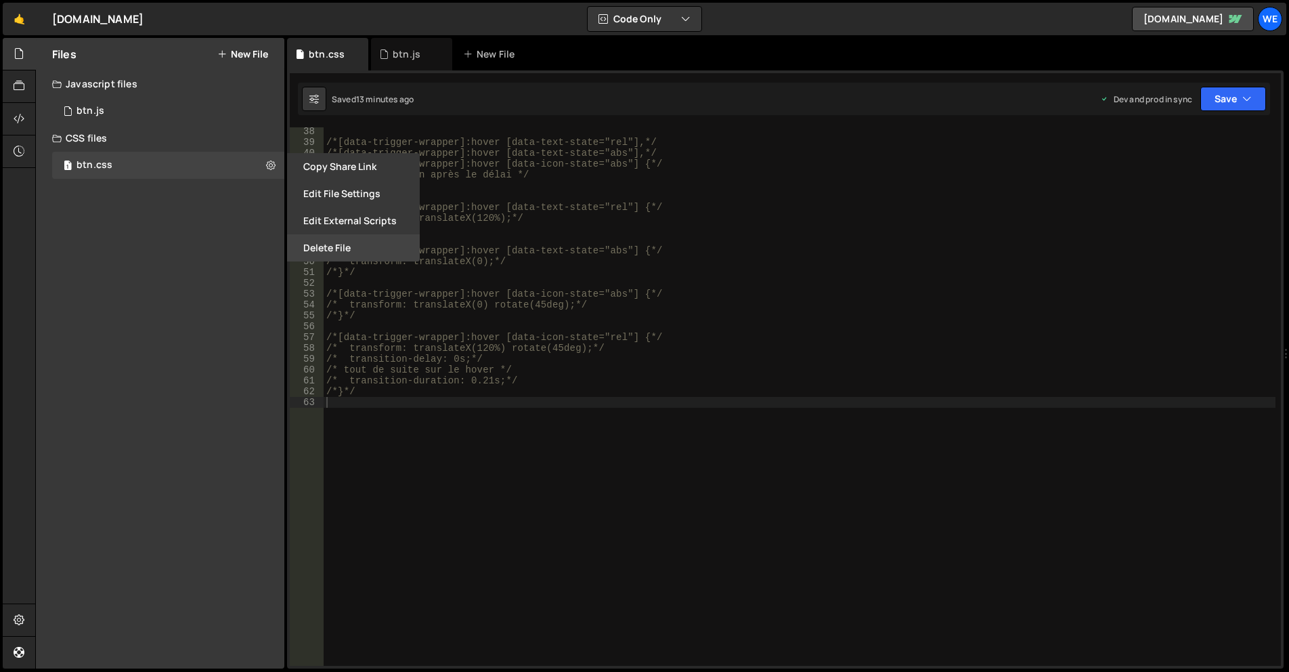
click at [311, 242] on button "Delete File" at bounding box center [353, 247] width 133 height 27
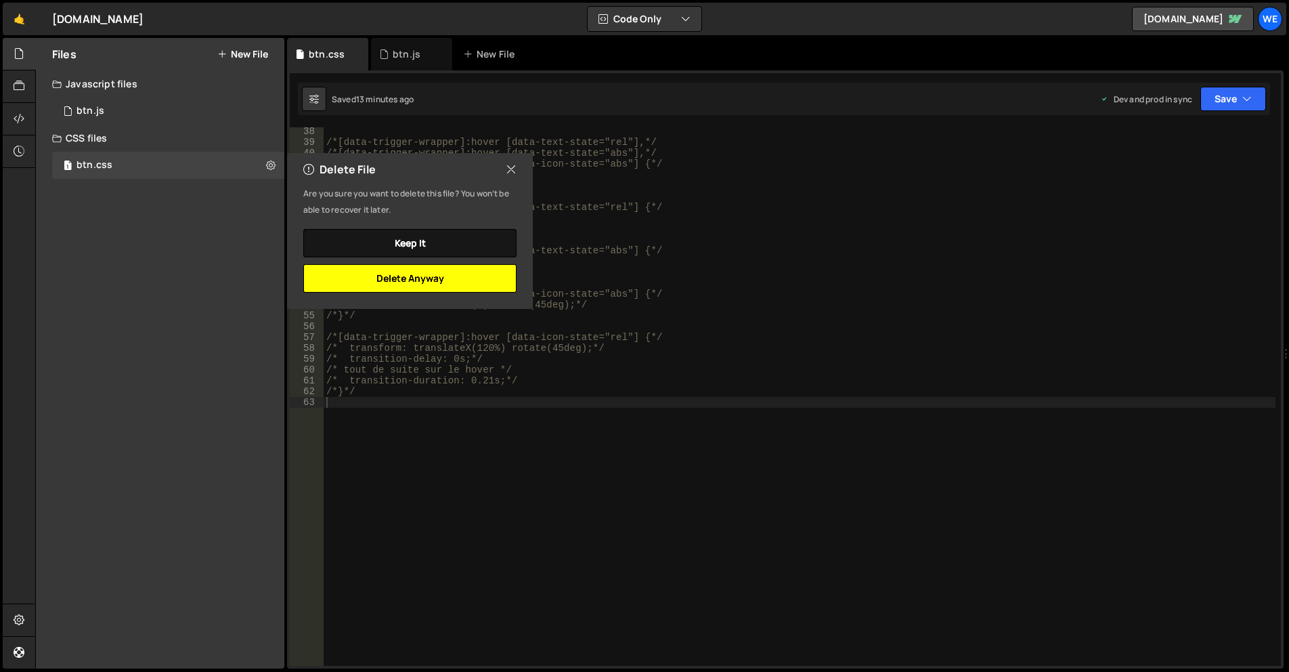
drag, startPoint x: 449, startPoint y: 280, endPoint x: 412, endPoint y: 248, distance: 48.5
click at [449, 280] on button "Delete Anyway" at bounding box center [409, 278] width 213 height 28
radio input "true"
checkbox input "false"
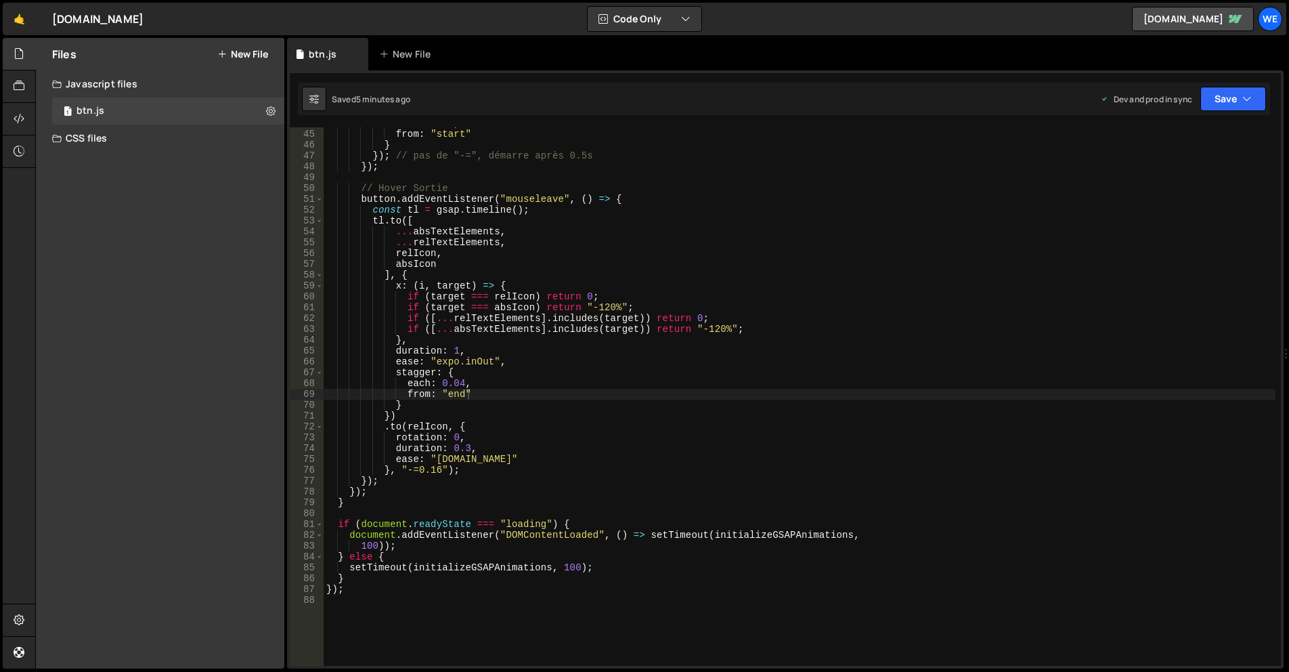
drag, startPoint x: 242, startPoint y: 55, endPoint x: 250, endPoint y: 60, distance: 9.8
click at [242, 54] on button "New File" at bounding box center [242, 54] width 51 height 11
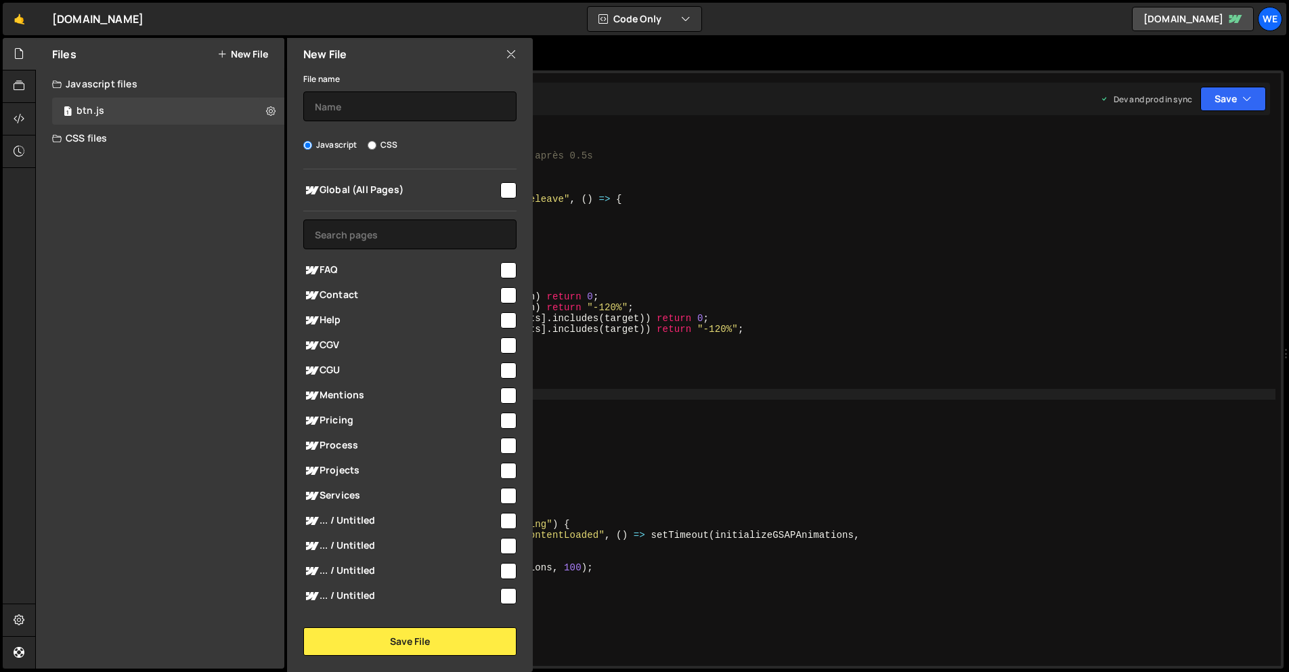
click at [371, 145] on input "CSS" at bounding box center [372, 145] width 9 height 9
radio input "true"
click at [391, 102] on input "text" at bounding box center [409, 106] width 213 height 30
type input "line-test"
click at [497, 198] on div "Global (All Pages)" at bounding box center [409, 189] width 213 height 25
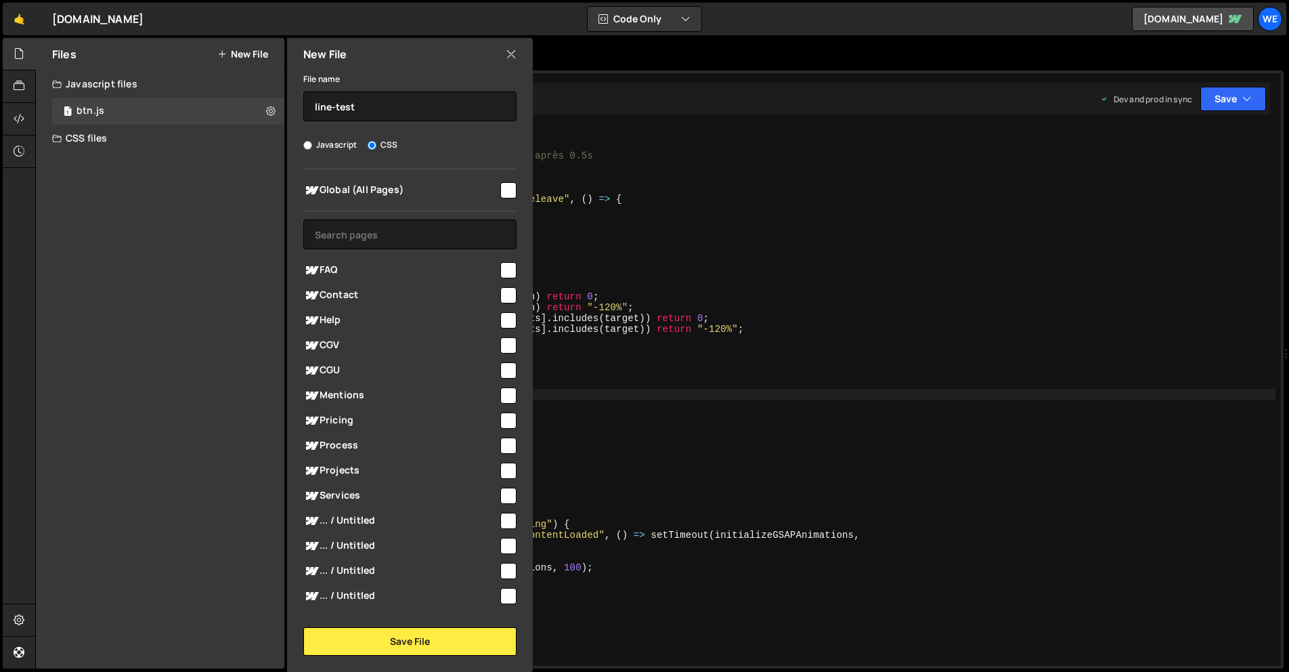
drag, startPoint x: 503, startPoint y: 188, endPoint x: 512, endPoint y: 264, distance: 77.0
click at [503, 188] on input "checkbox" at bounding box center [508, 190] width 16 height 16
checkbox input "true"
click at [448, 635] on button "Save File" at bounding box center [409, 641] width 213 height 28
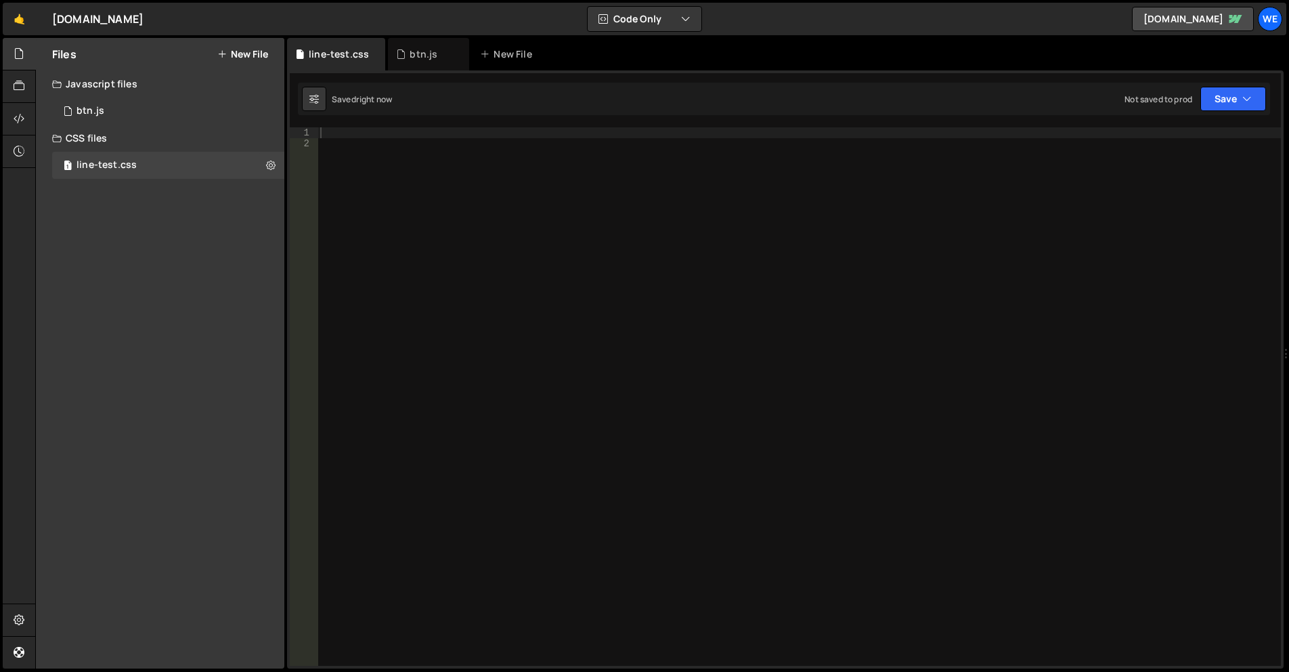
click at [736, 401] on div at bounding box center [799, 407] width 963 height 560
paste textarea "</style>"
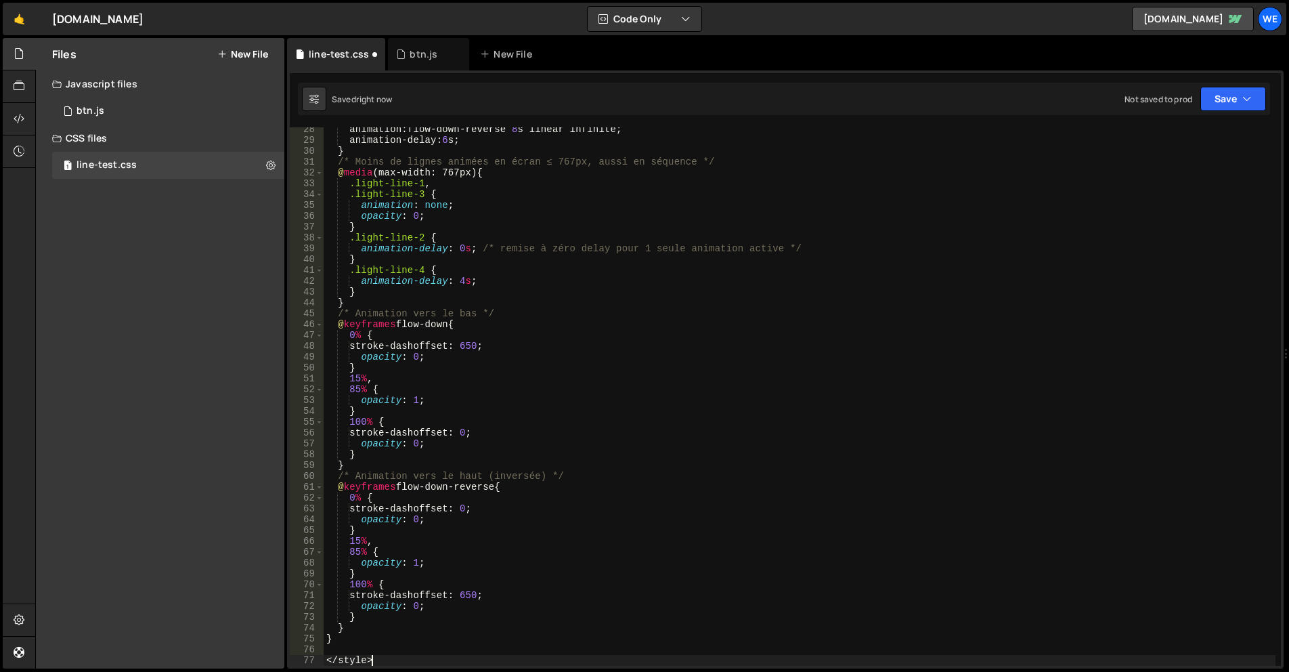
type textarea "}"
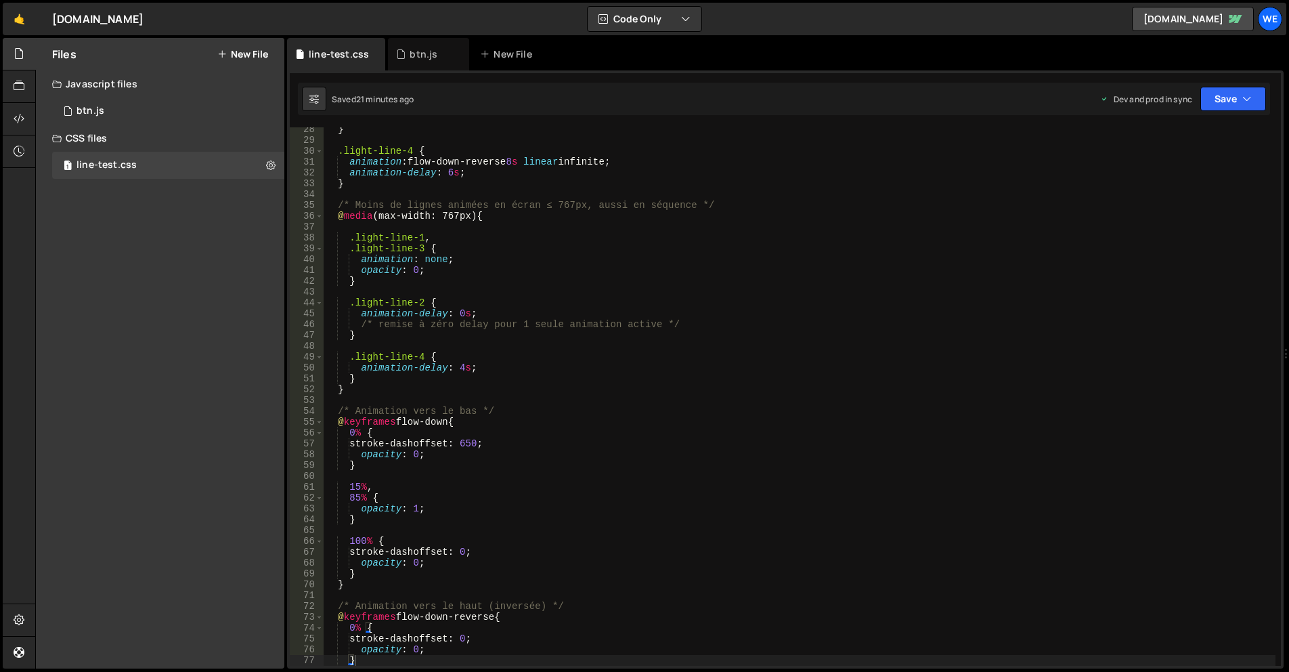
click at [226, 60] on div "Files New File" at bounding box center [160, 54] width 248 height 32
click at [246, 58] on button "New File" at bounding box center [242, 54] width 51 height 11
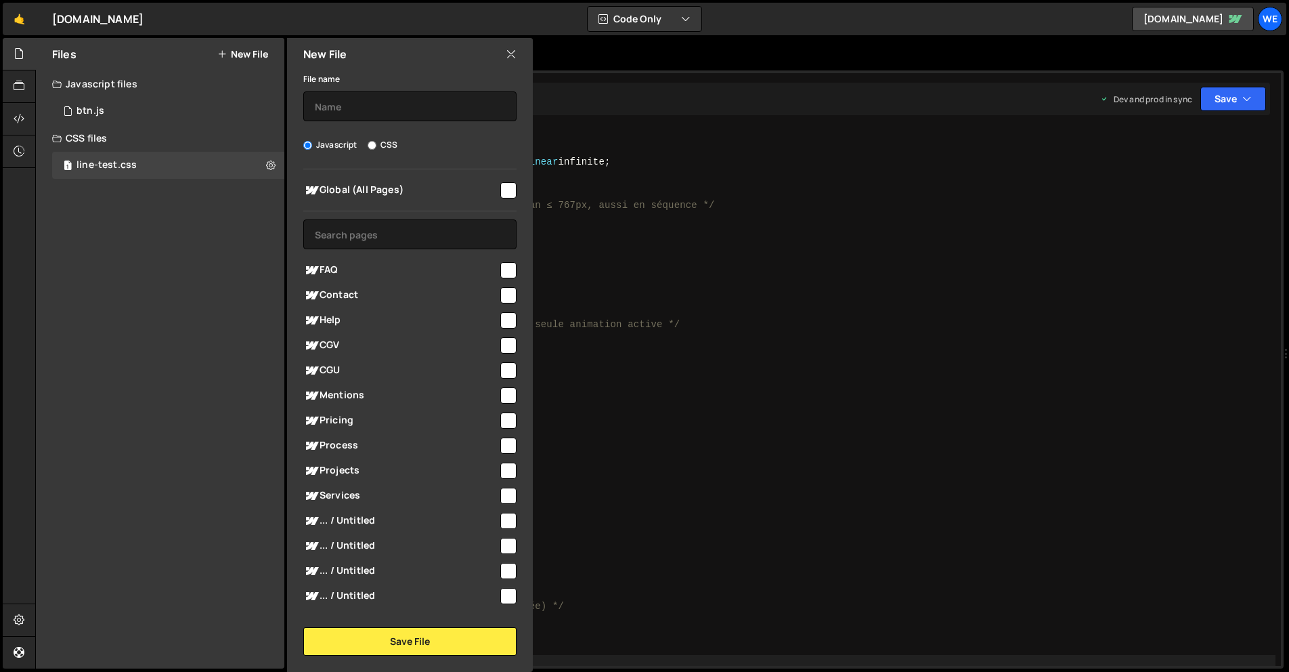
click at [356, 123] on div "File name Javascript CSS Global (All Pages) Save File" at bounding box center [410, 362] width 246 height 585
click at [347, 115] on input "text" at bounding box center [409, 106] width 213 height 30
type input "Comet"
click at [507, 192] on input "checkbox" at bounding box center [508, 190] width 16 height 16
checkbox input "true"
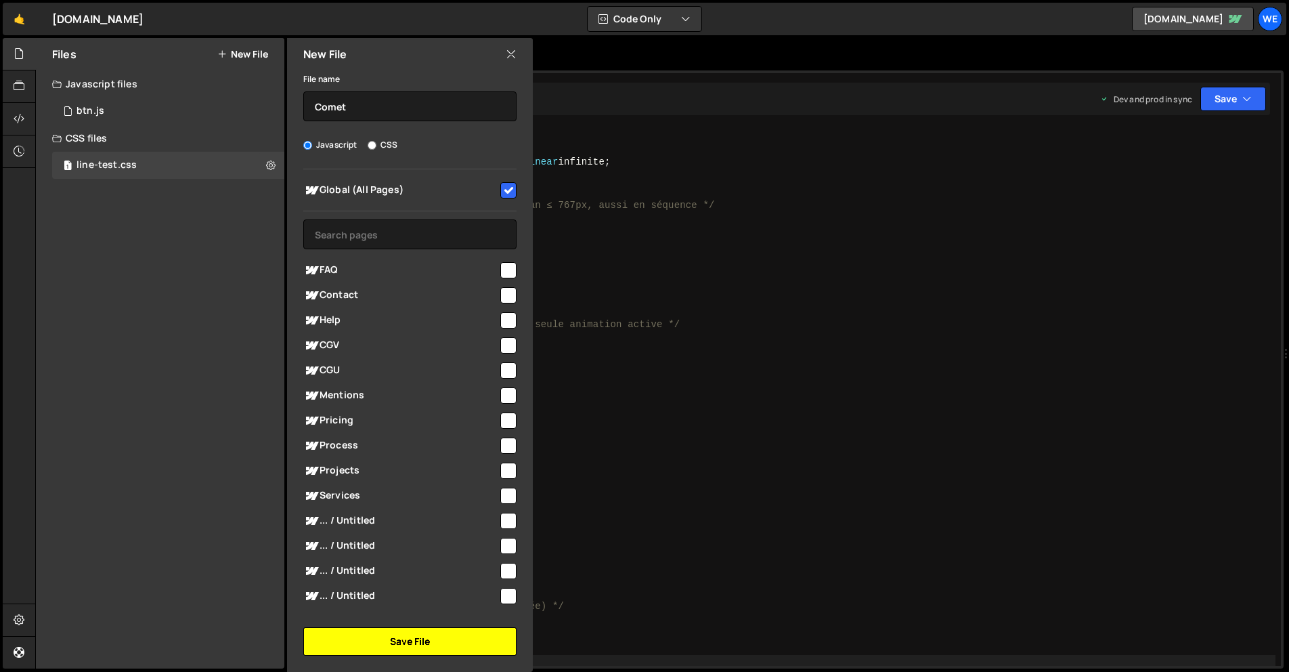
drag, startPoint x: 457, startPoint y: 636, endPoint x: 474, endPoint y: 605, distance: 35.4
click at [457, 636] on button "Save File" at bounding box center [409, 641] width 213 height 28
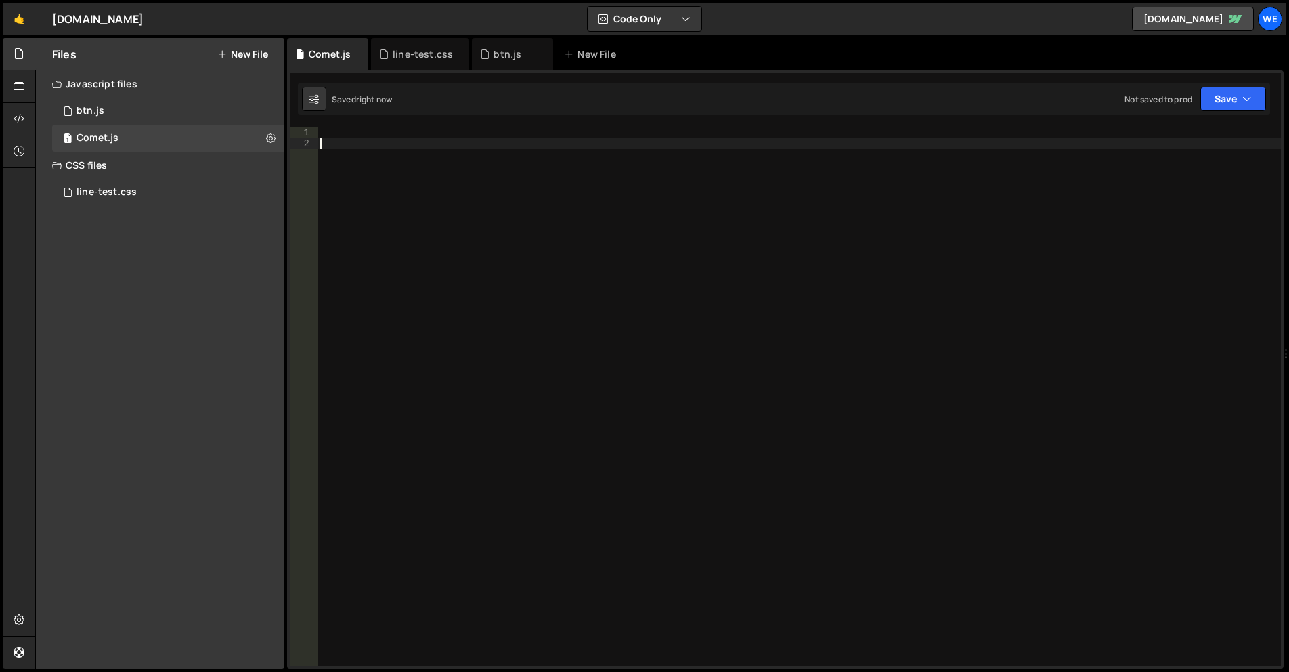
click at [647, 351] on div at bounding box center [799, 407] width 963 height 560
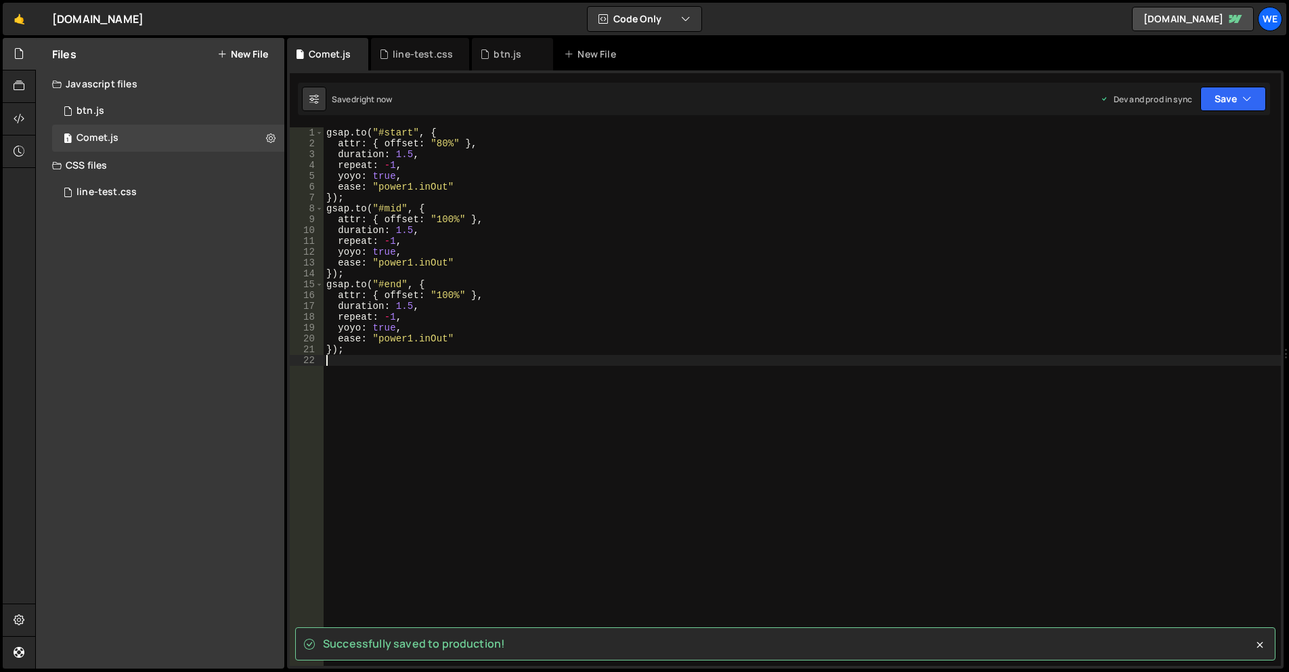
click at [661, 377] on div "gsap . to ( "#start" , { attr : { offset : "80%" } , duration : 1.5 , repeat : …" at bounding box center [802, 407] width 957 height 560
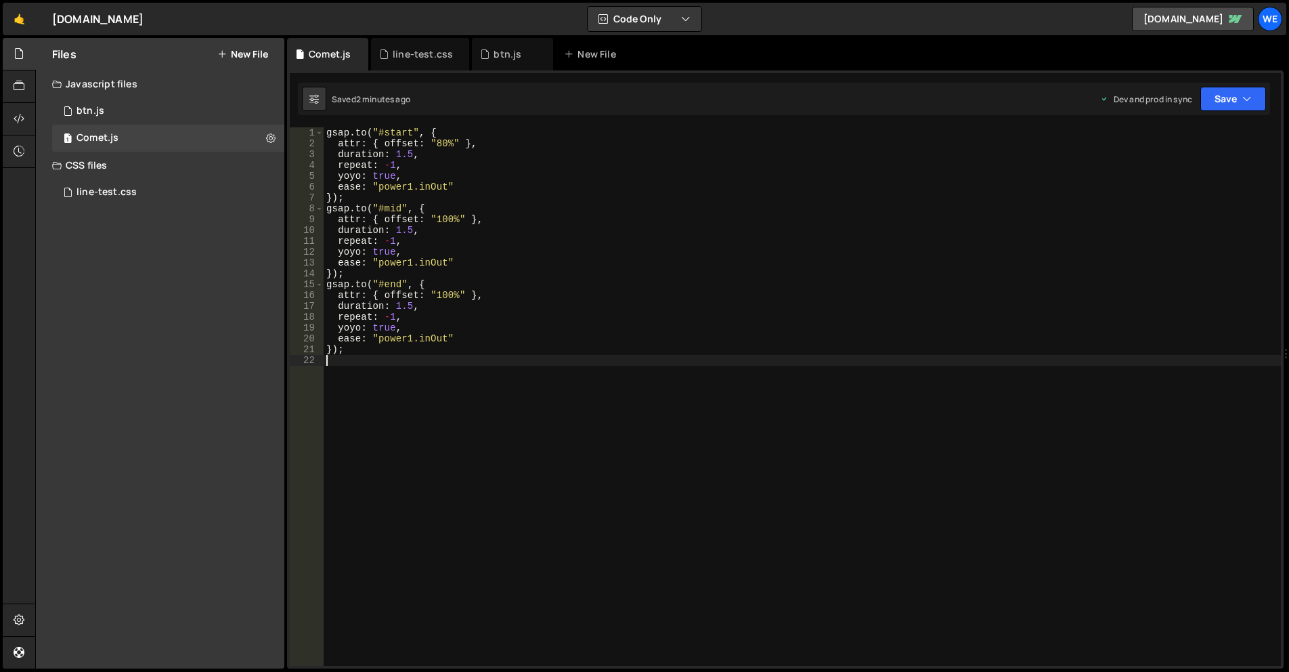
click at [529, 403] on div "gsap . to ( "#start" , { attr : { offset : "80%" } , duration : 1.5 , repeat : …" at bounding box center [802, 407] width 957 height 560
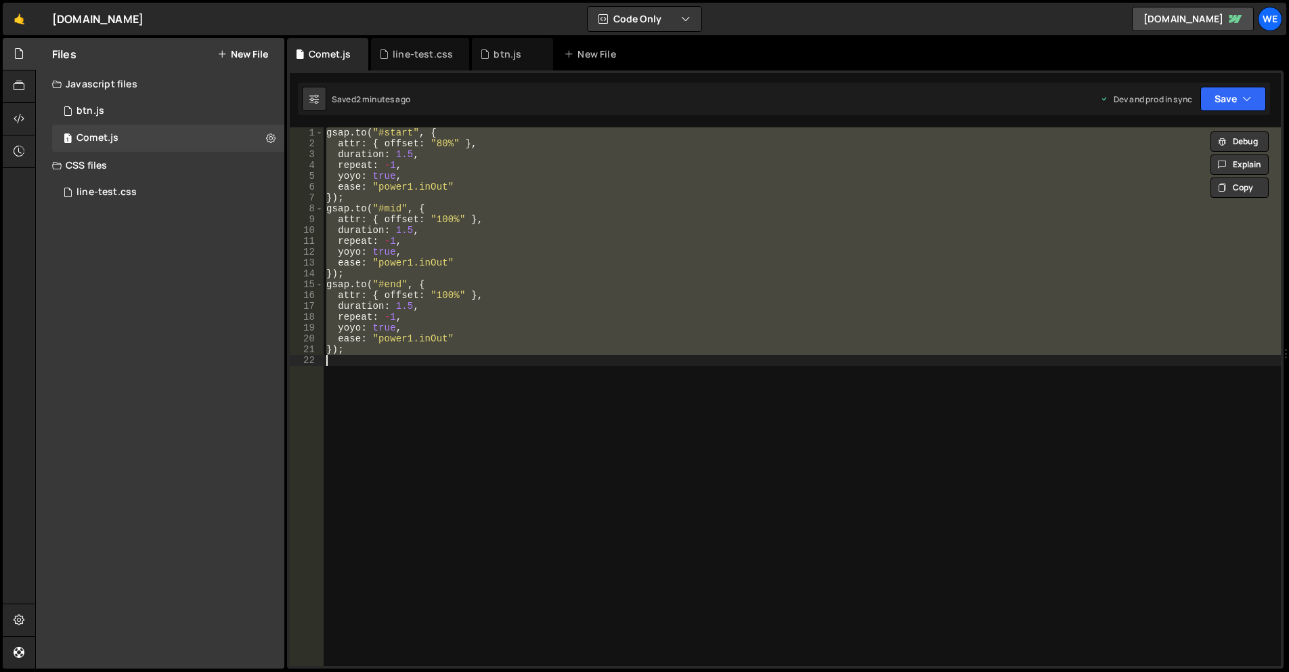
paste textarea "animateCometGradient("#g4s1","#g4s2","#g4s3", 1.5);"
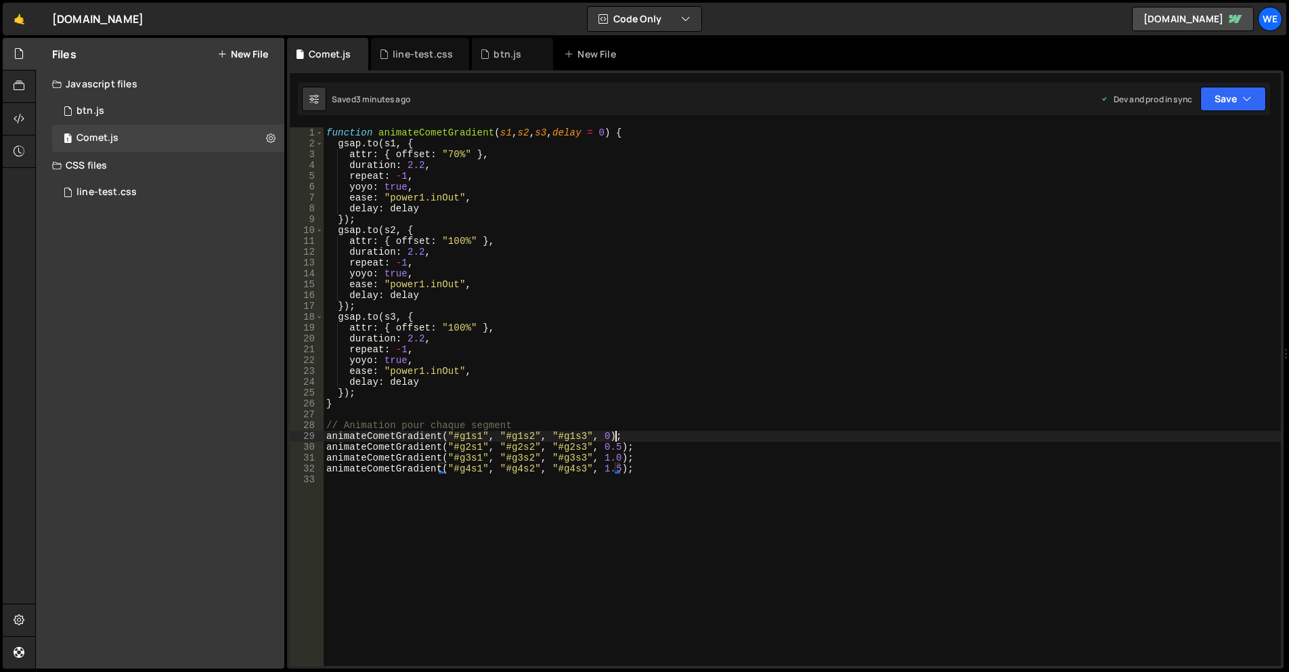
click at [699, 431] on div "function animateCometGradient ( s1 , s2 , s3 , delay = 0 ) { gsap . to ( s1 , {…" at bounding box center [802, 407] width 957 height 560
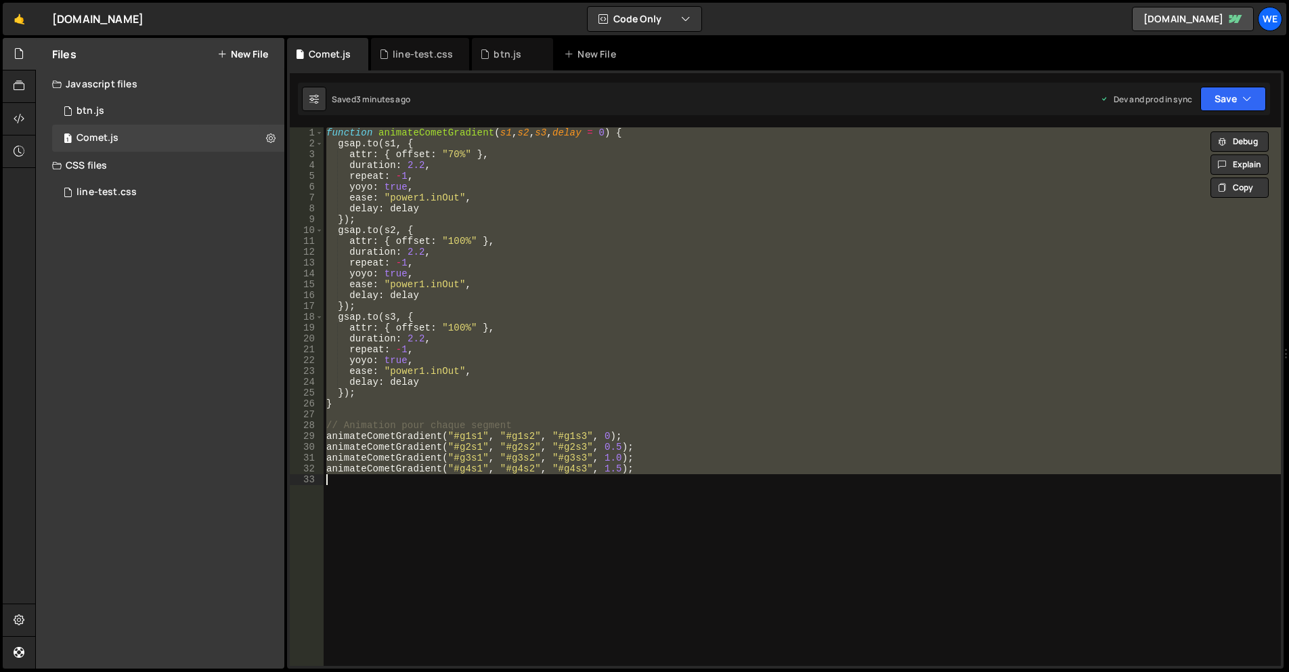
paste textarea "cometGradientComplet("#g4s1", "#g4s2", "#g4s3", 1.5);"
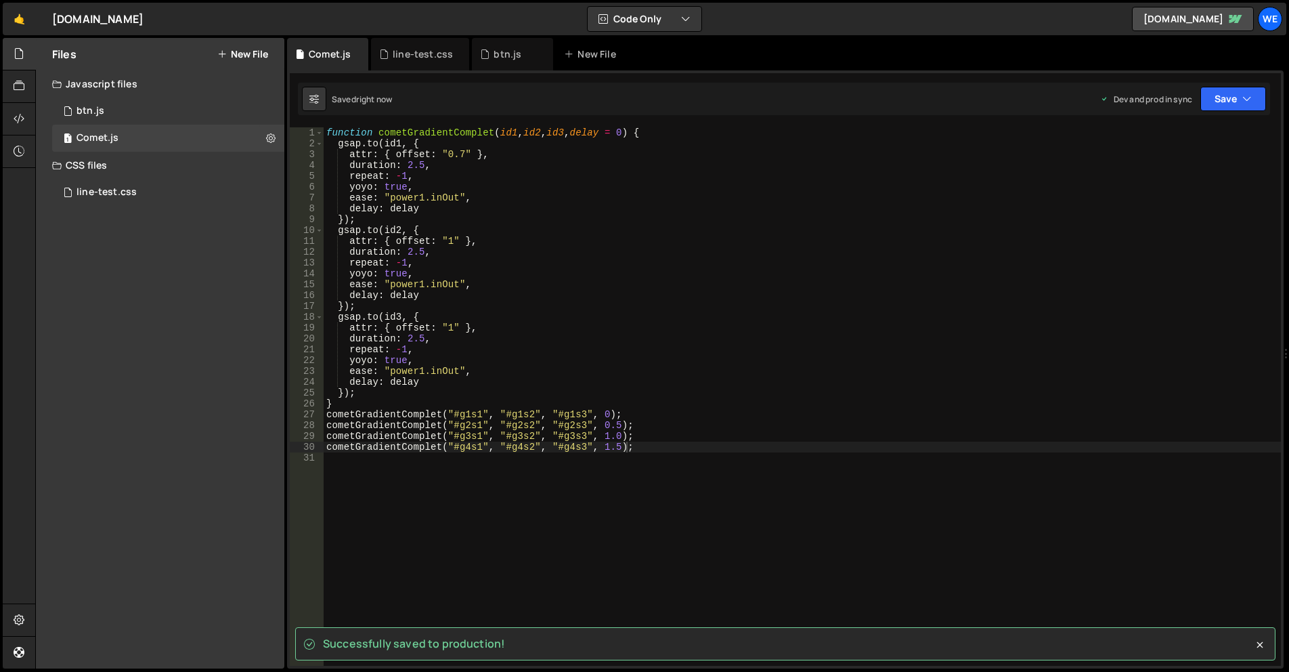
click at [555, 312] on div "function cometGradientComplet ( id1 , id2 , id3 , delay = 0 ) { gsap . to ( id1…" at bounding box center [802, 407] width 957 height 560
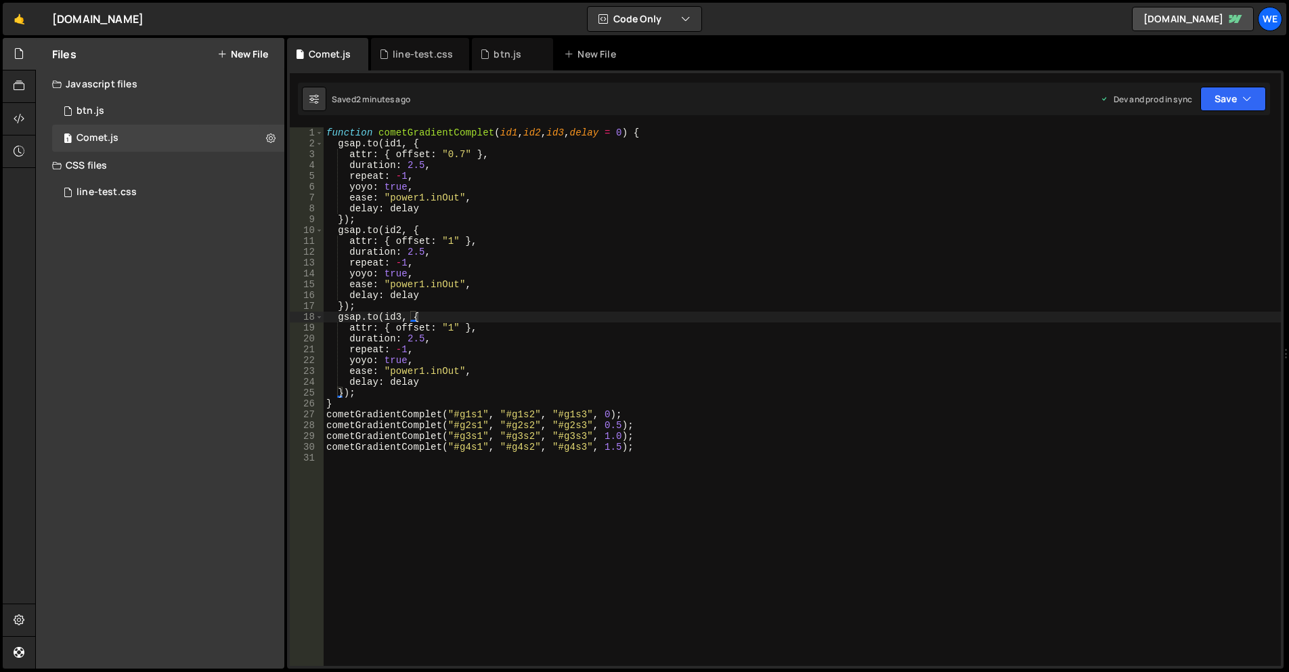
click at [840, 381] on div "function cometGradientComplet ( id1 , id2 , id3 , delay = 0 ) { gsap . to ( id1…" at bounding box center [802, 407] width 957 height 560
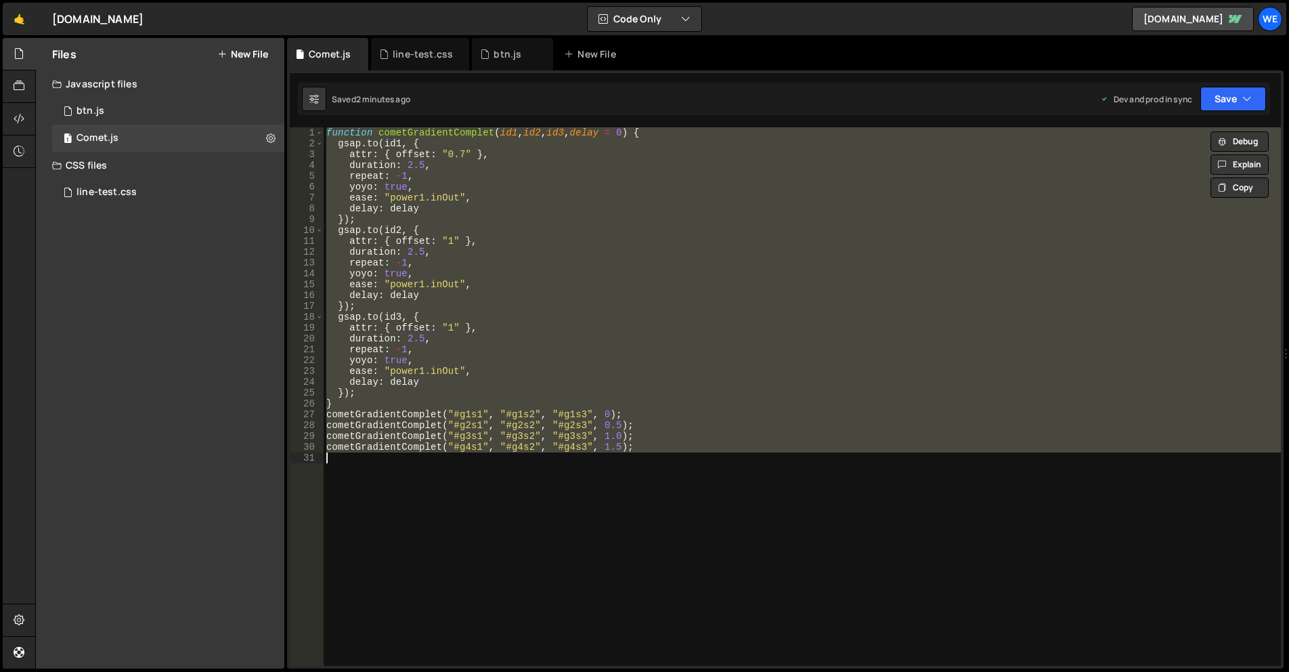
paste textarea "animComet("comet4", 1.8);"
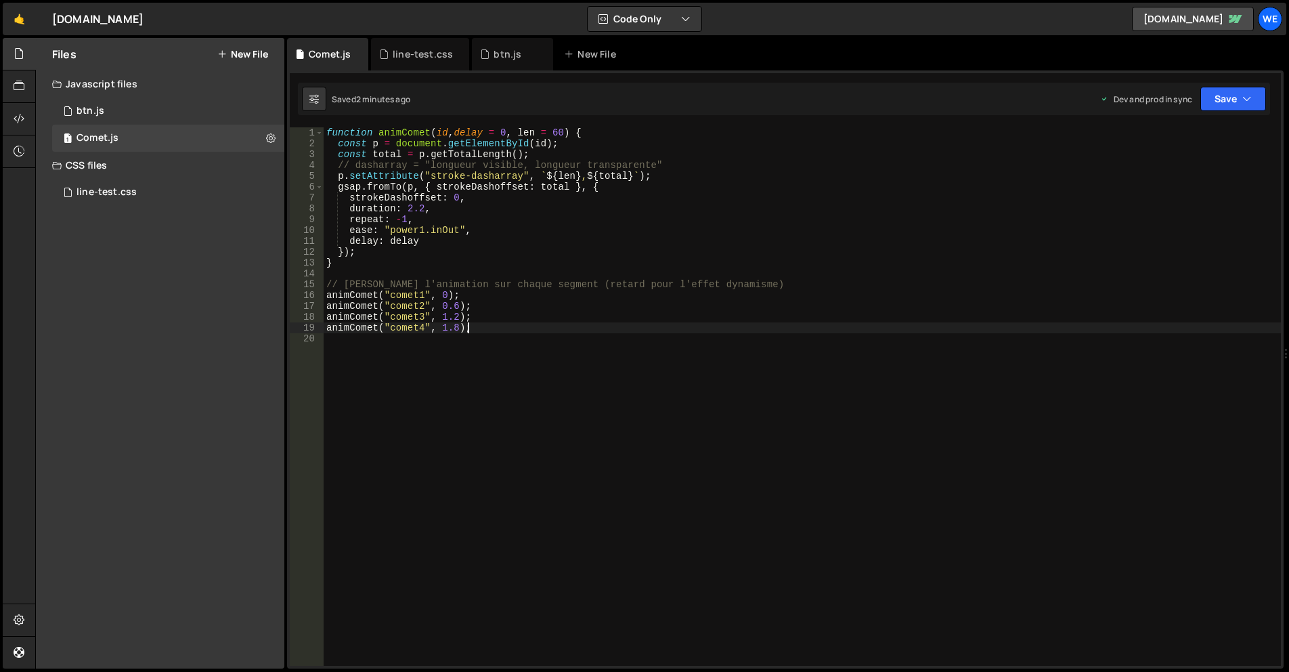
click at [624, 307] on div "function animComet ( id , delay = 0 , len = 60 ) { const p = document . getElem…" at bounding box center [802, 407] width 957 height 560
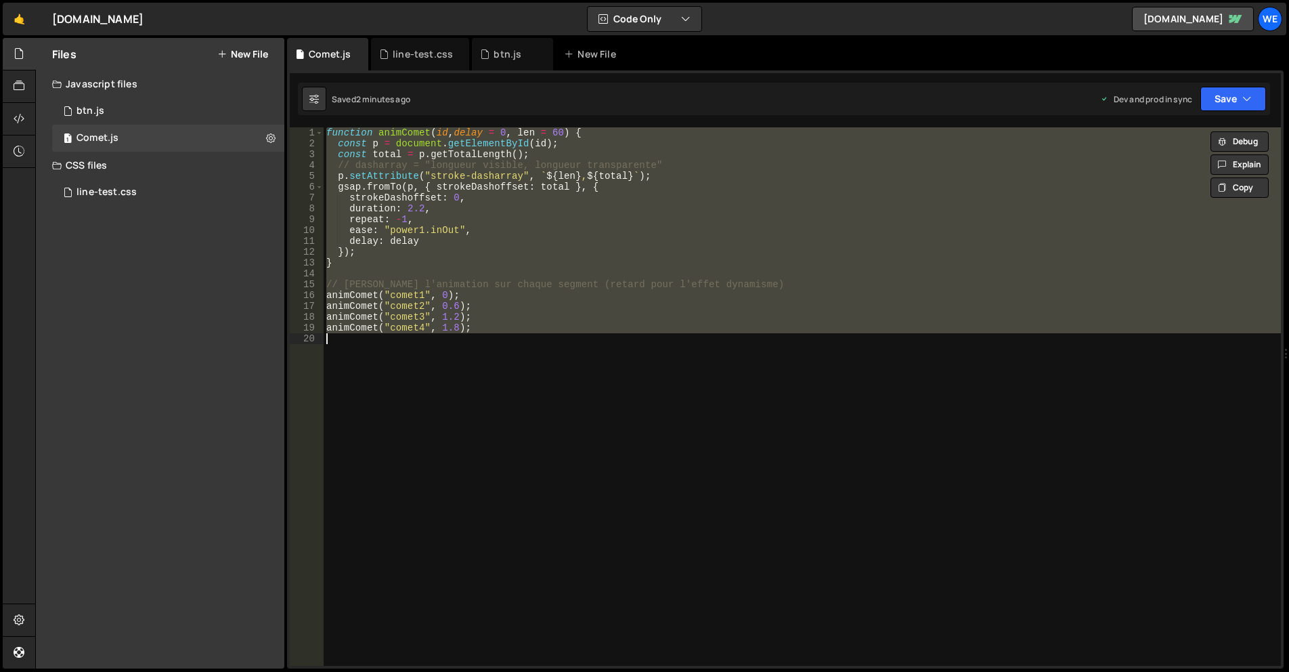
paste textarea "});"
type textarea "});"
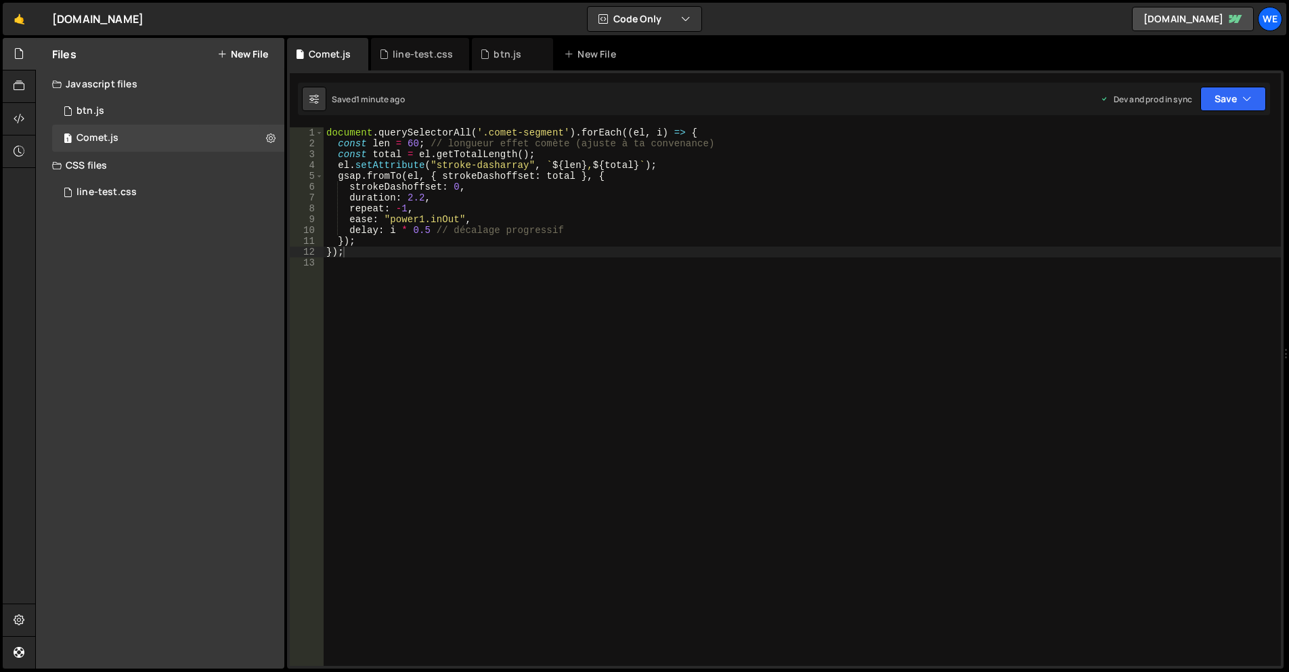
click at [652, 280] on div "document . querySelectorAll ( '.comet-segment' ) . forEach (( el , i ) => { con…" at bounding box center [802, 407] width 957 height 560
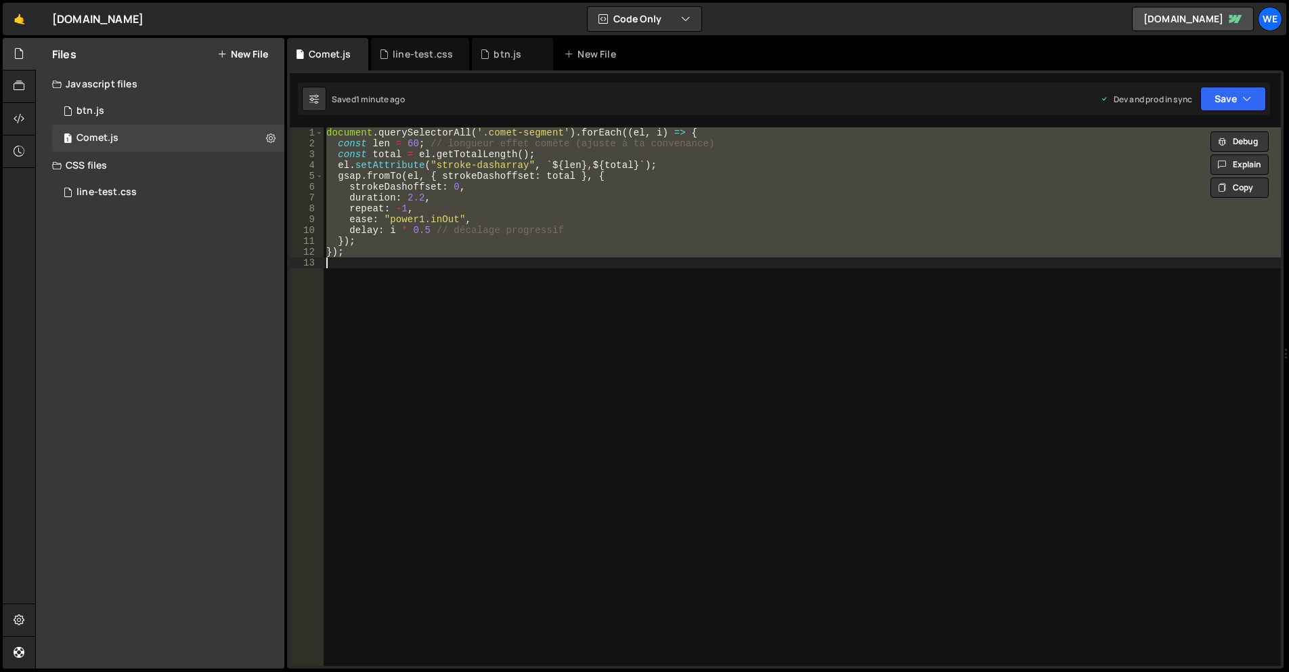
paste textarea
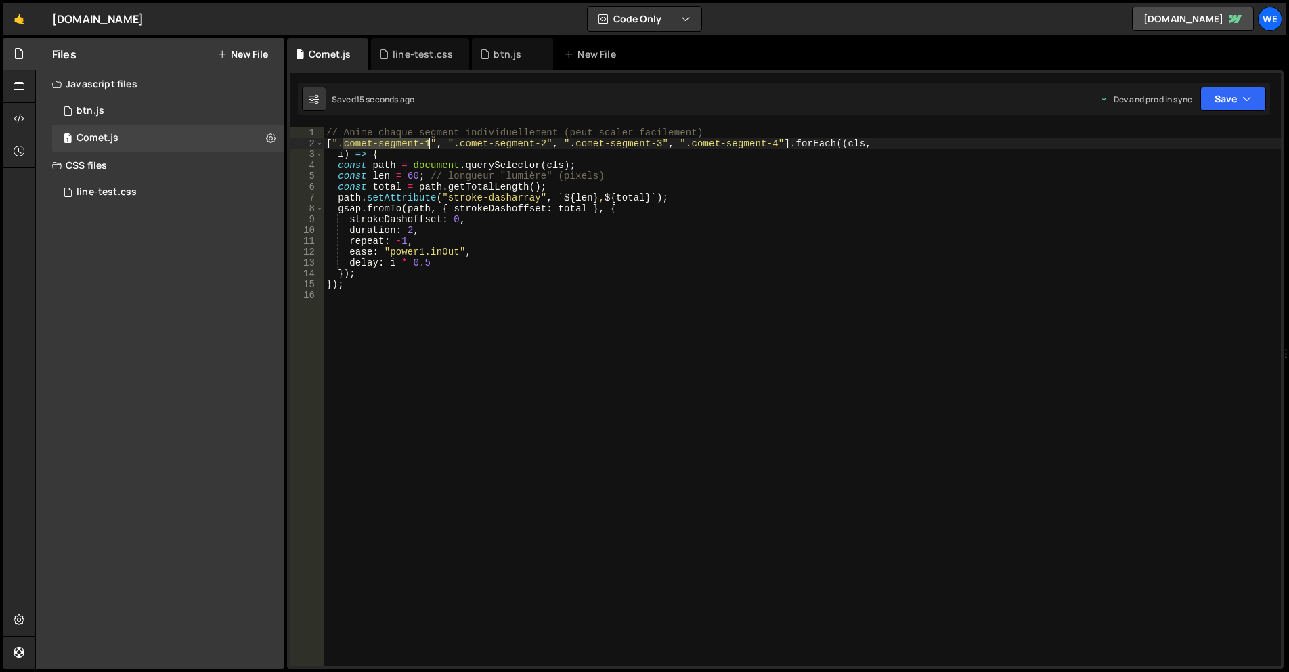
drag, startPoint x: 345, startPoint y: 140, endPoint x: 428, endPoint y: 140, distance: 83.3
click at [428, 140] on div "// Anime chaque segment individuellement (peut scaler facilement) [ ".comet-seg…" at bounding box center [802, 407] width 957 height 560
type textarea "[".comet-segment-1", ".comet-segment-2", ".comet-segment-3", ".comet-segment-4"…"
click at [475, 355] on div "// Anime chaque segment individuellement (peut scaler facilement) [ ".comet-seg…" at bounding box center [802, 407] width 957 height 560
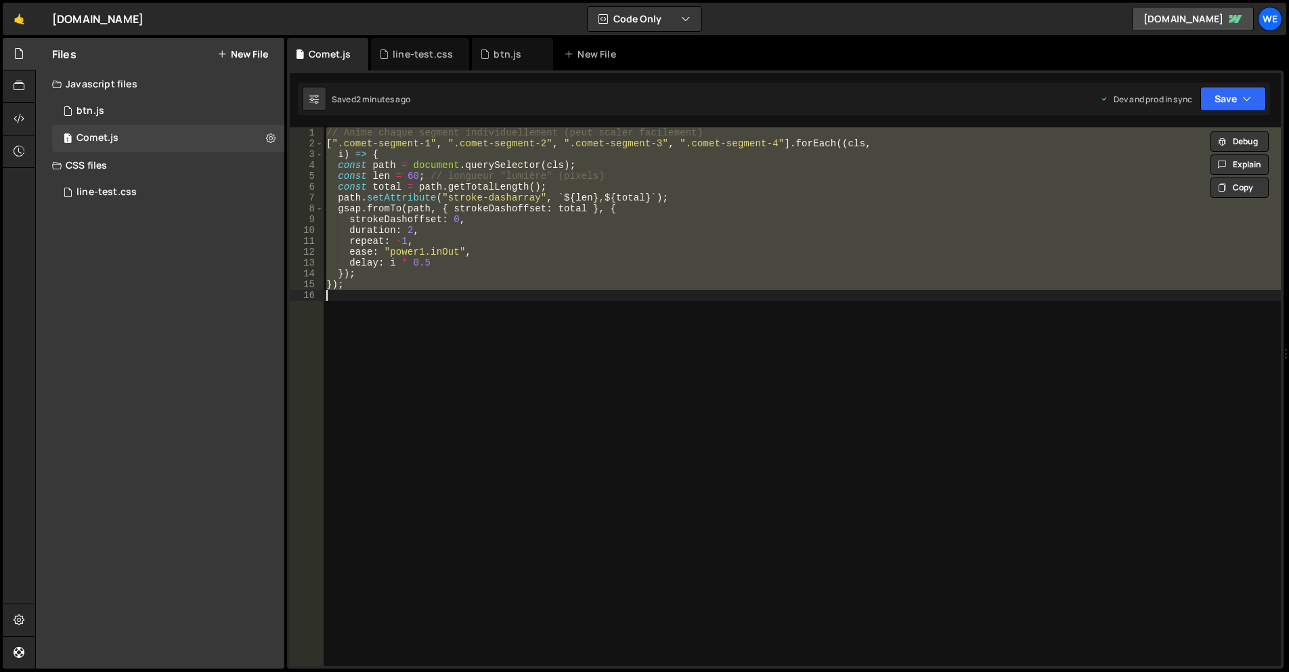
paste textarea
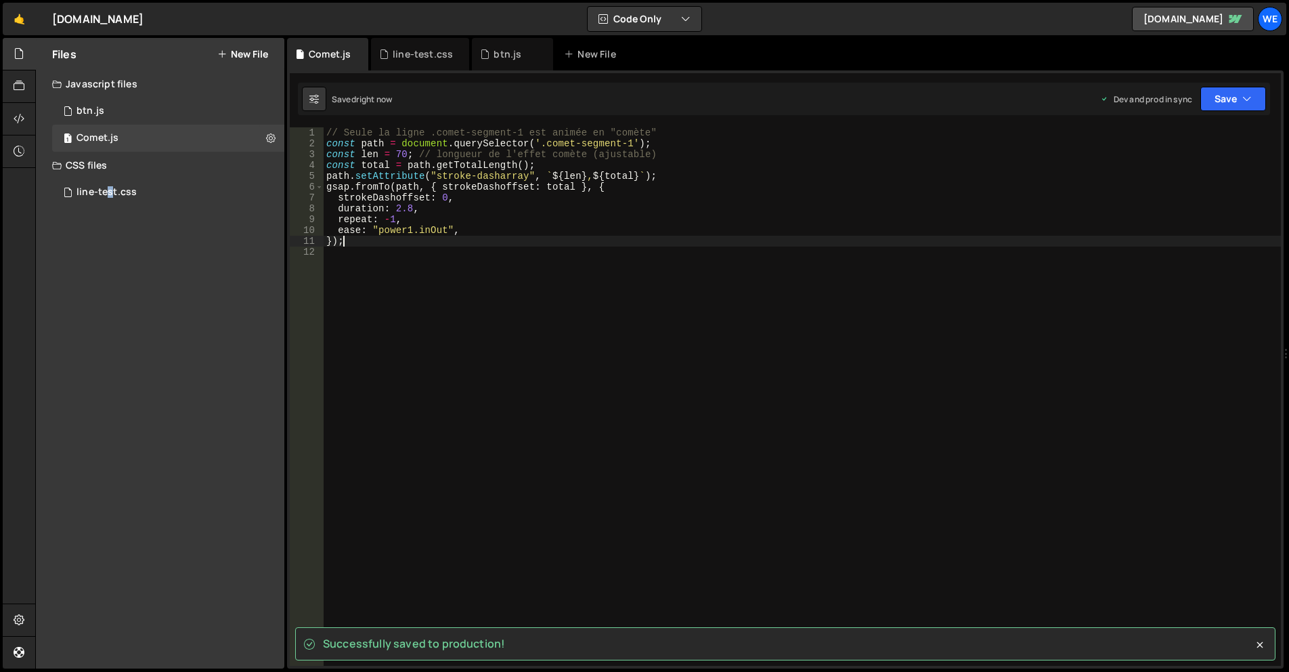
drag, startPoint x: 114, startPoint y: 330, endPoint x: 49, endPoint y: 338, distance: 64.8
click at [104, 334] on div "Files New File Create your first file Get started by starting a Javascript or C…" at bounding box center [160, 353] width 248 height 630
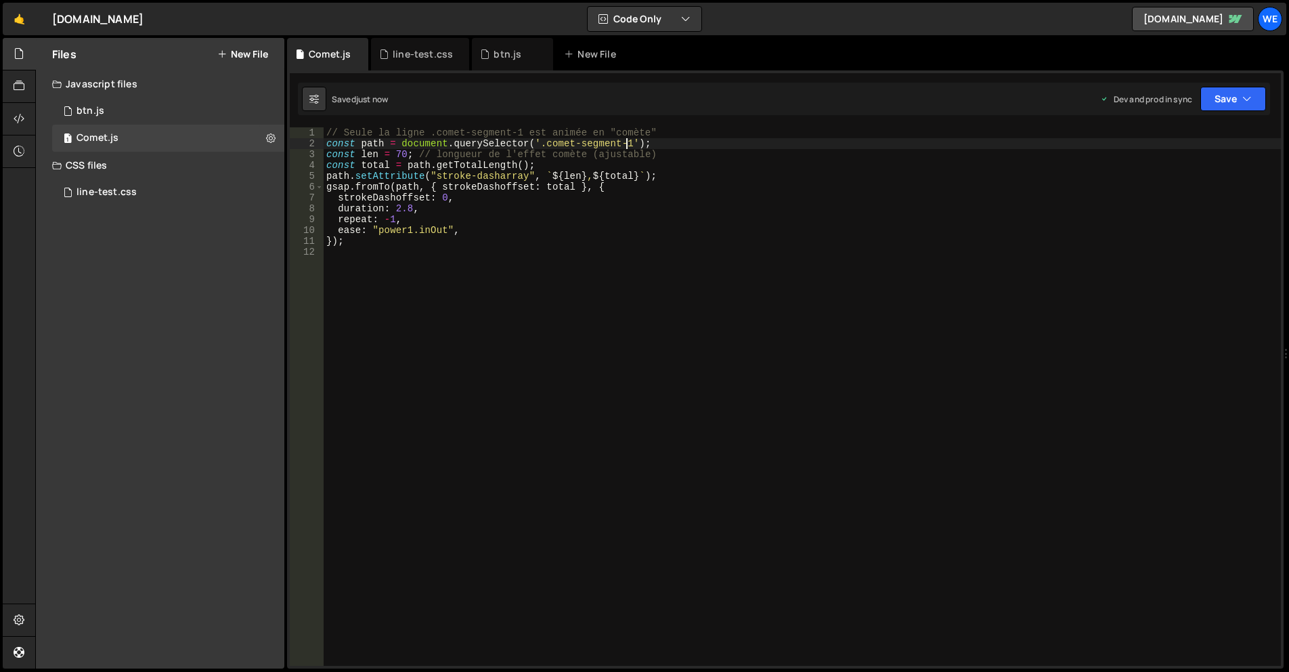
click at [626, 144] on div "// Seule la ligne .comet-segment-1 est animée en "comète" const path = document…" at bounding box center [802, 407] width 957 height 560
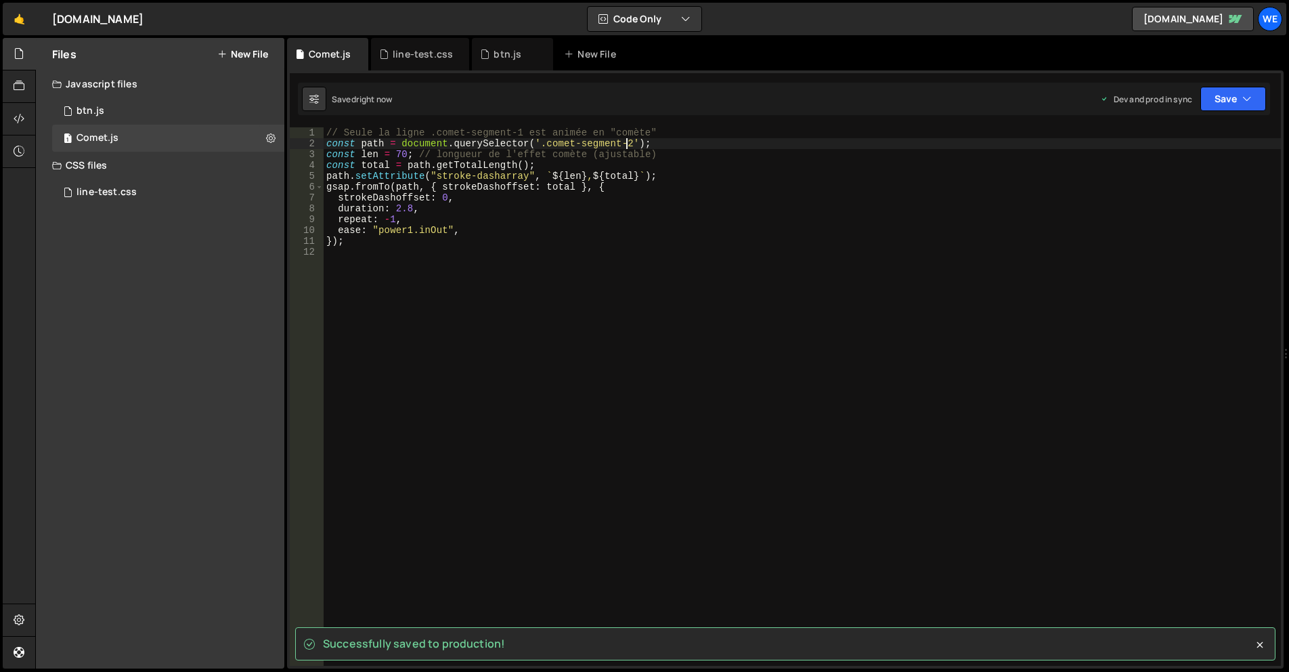
type textarea "const path = document.querySelector('.comet-segment-2');"
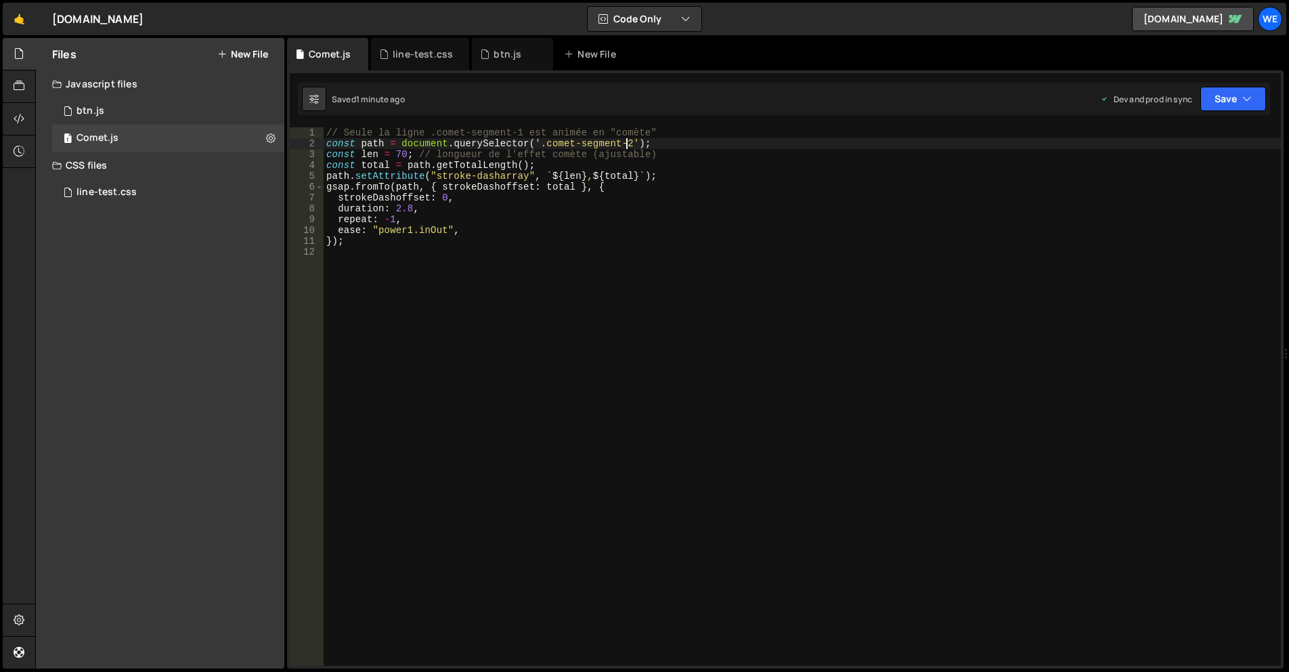
click at [566, 309] on div "// Seule la ligne .comet-segment-1 est animée en "comète" const path = document…" at bounding box center [802, 407] width 957 height 560
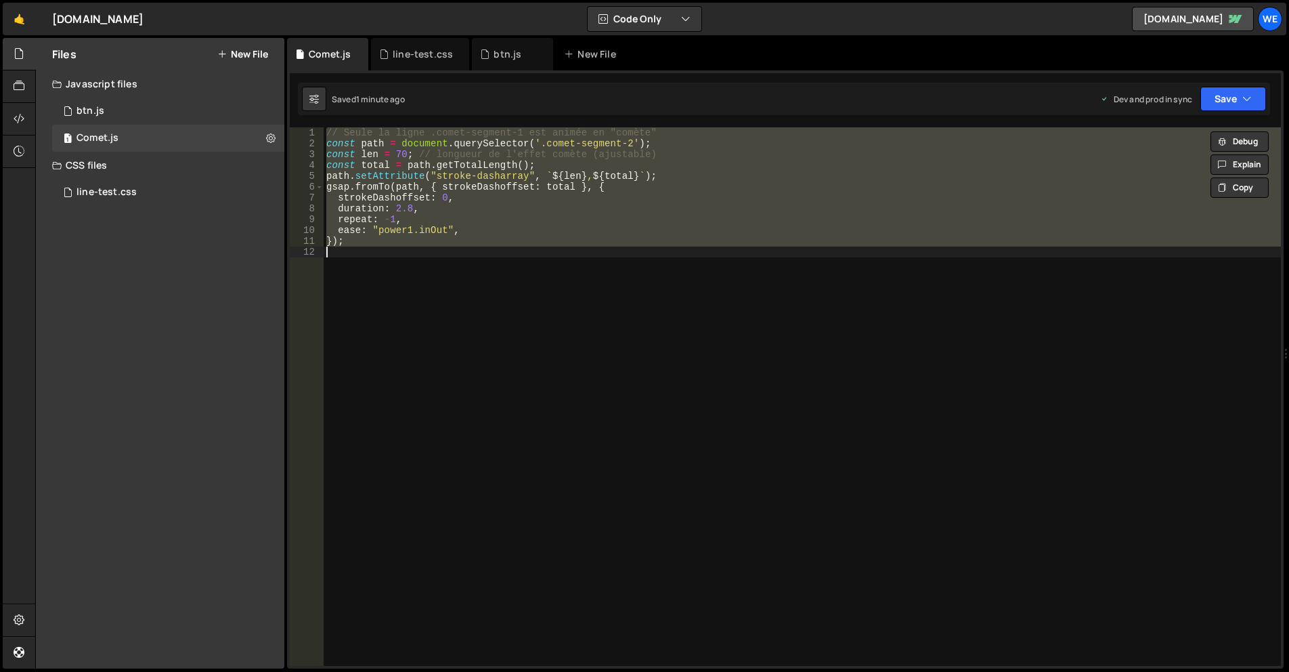
paste textarea
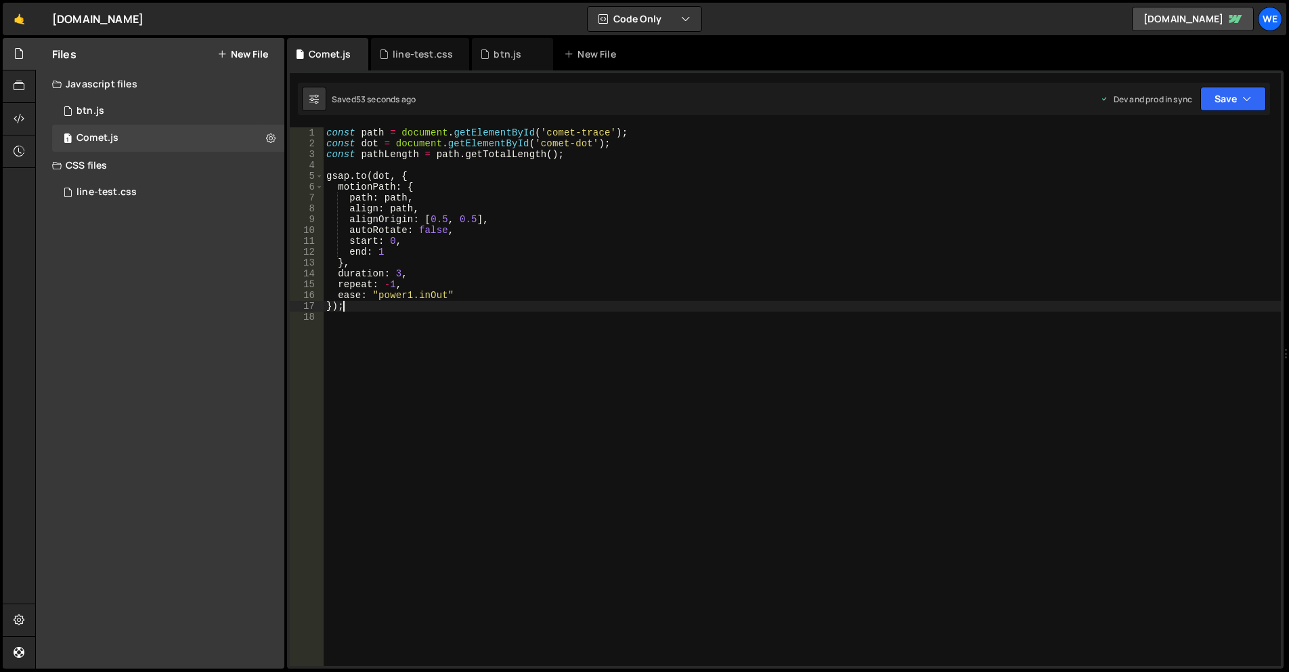
click at [367, 141] on div "const path = document . getElementById ( 'comet-trace' ) ; const dot = document…" at bounding box center [802, 407] width 957 height 560
click at [617, 299] on div "const path = document . getElementById ( 'comet-trace' ) ; const dot = document…" at bounding box center [802, 407] width 957 height 560
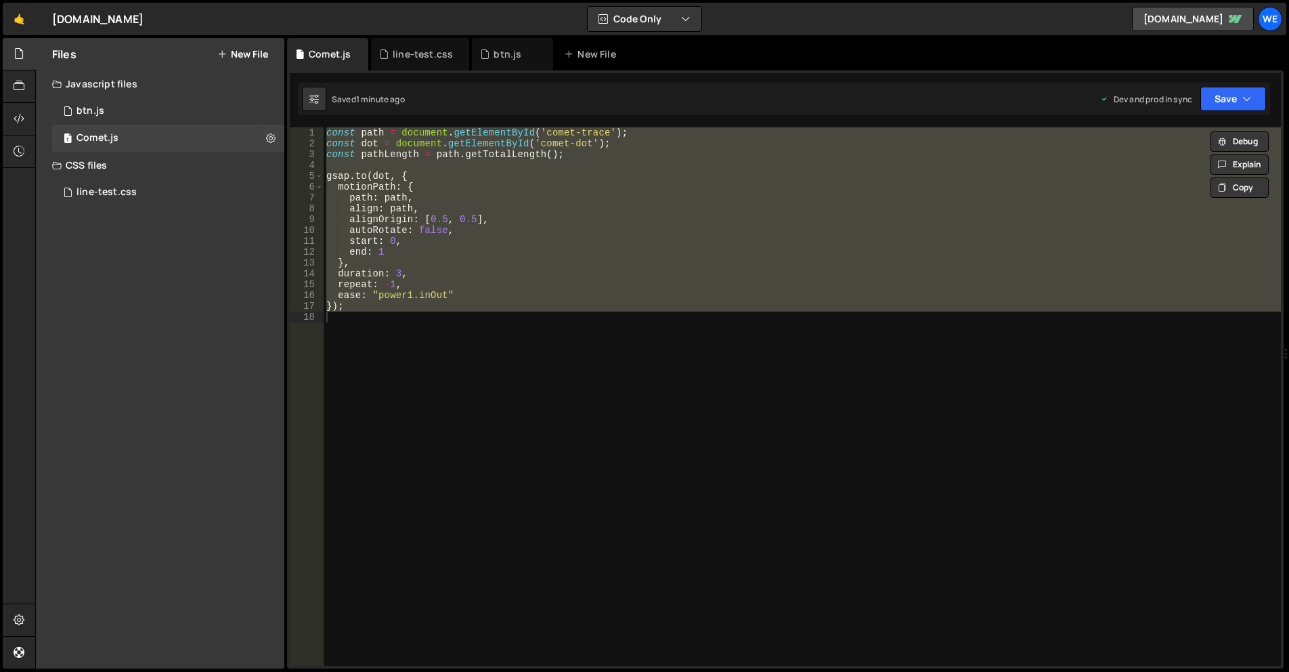
click at [470, 304] on div "const path = document . getElementById ( 'comet-trace' ) ; const dot = document…" at bounding box center [802, 407] width 957 height 560
type textarea "});"
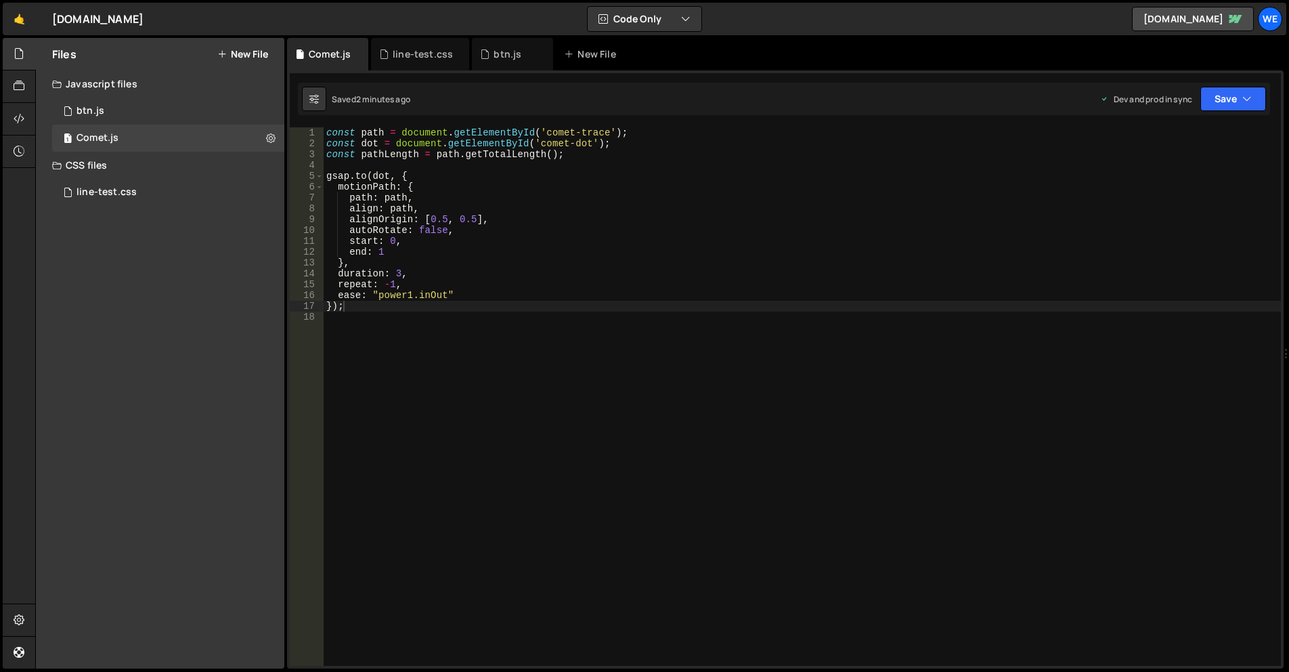
click at [477, 464] on div "const path = document . getElementById ( 'comet-trace' ) ; const dot = document…" at bounding box center [802, 407] width 957 height 560
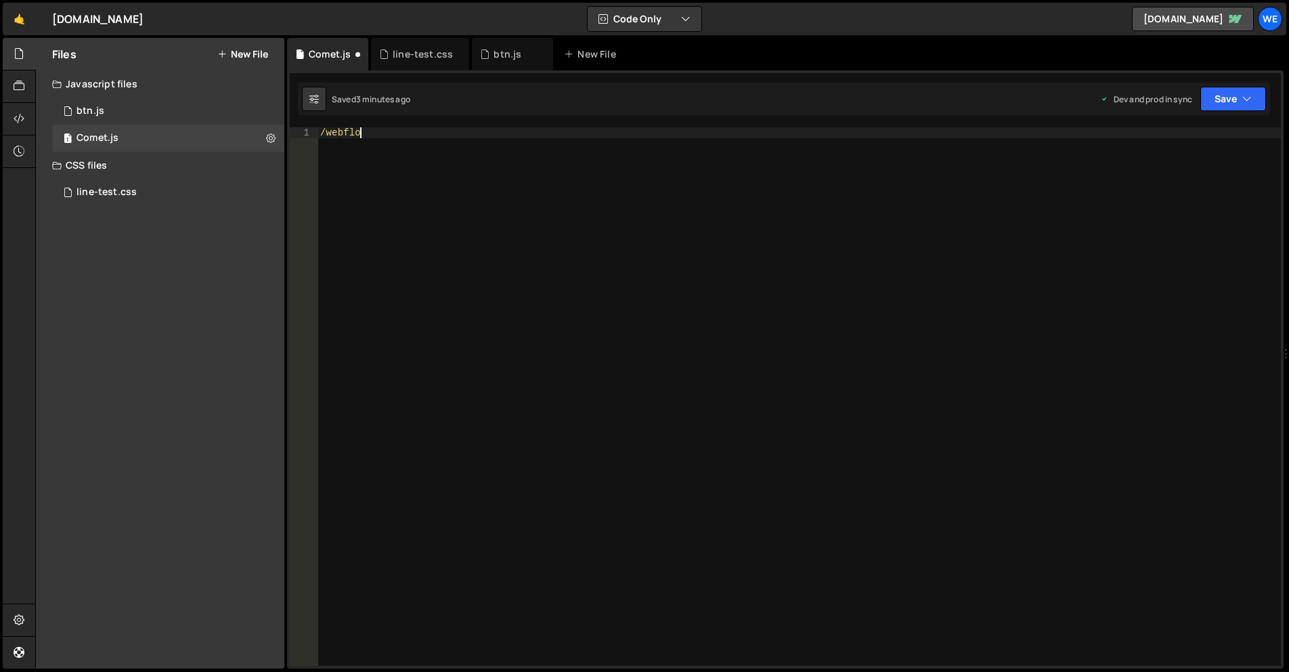
type textarea "/"
type textarea "});"
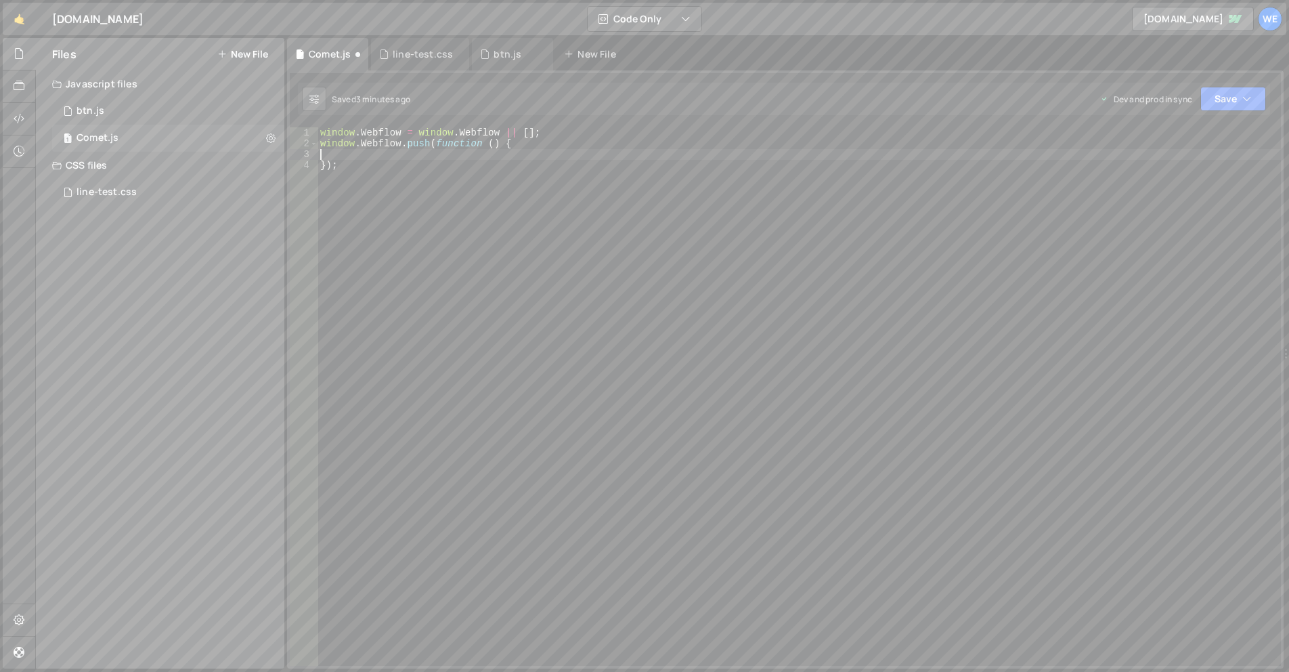
paste textarea "});"
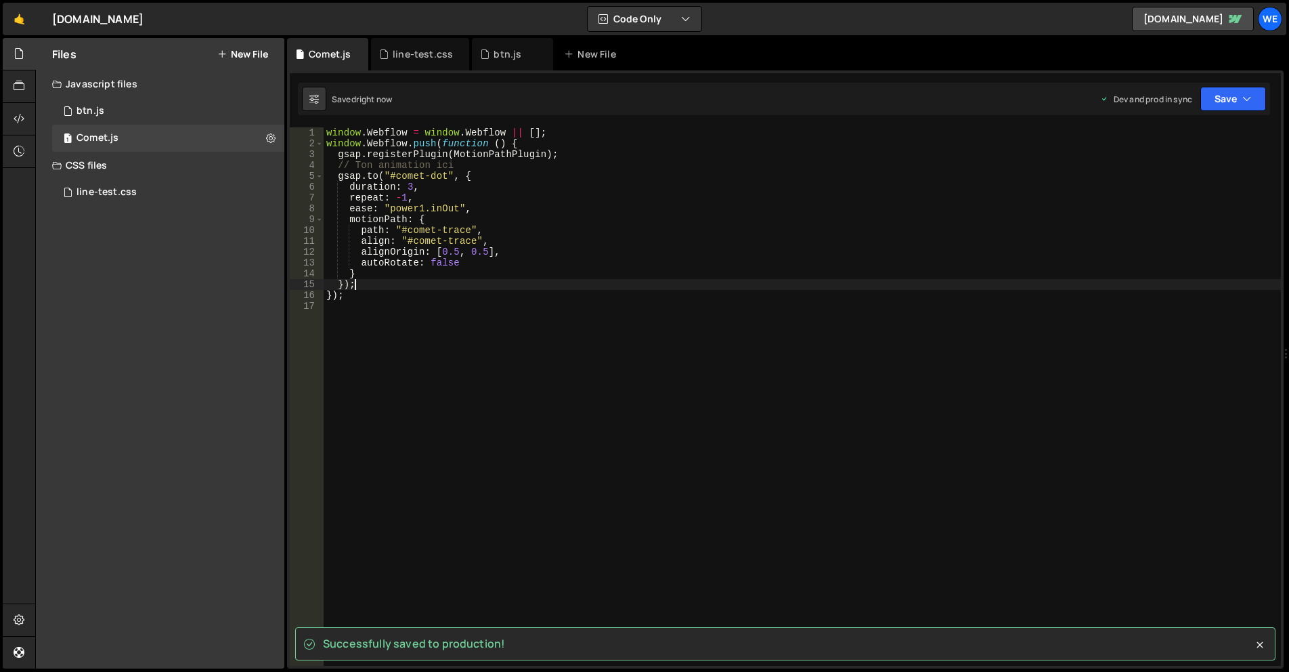
type textarea "});"
click at [461, 444] on div "window . Webflow = window . Webflow || [ ] ; window . Webflow . push ( function…" at bounding box center [802, 407] width 957 height 560
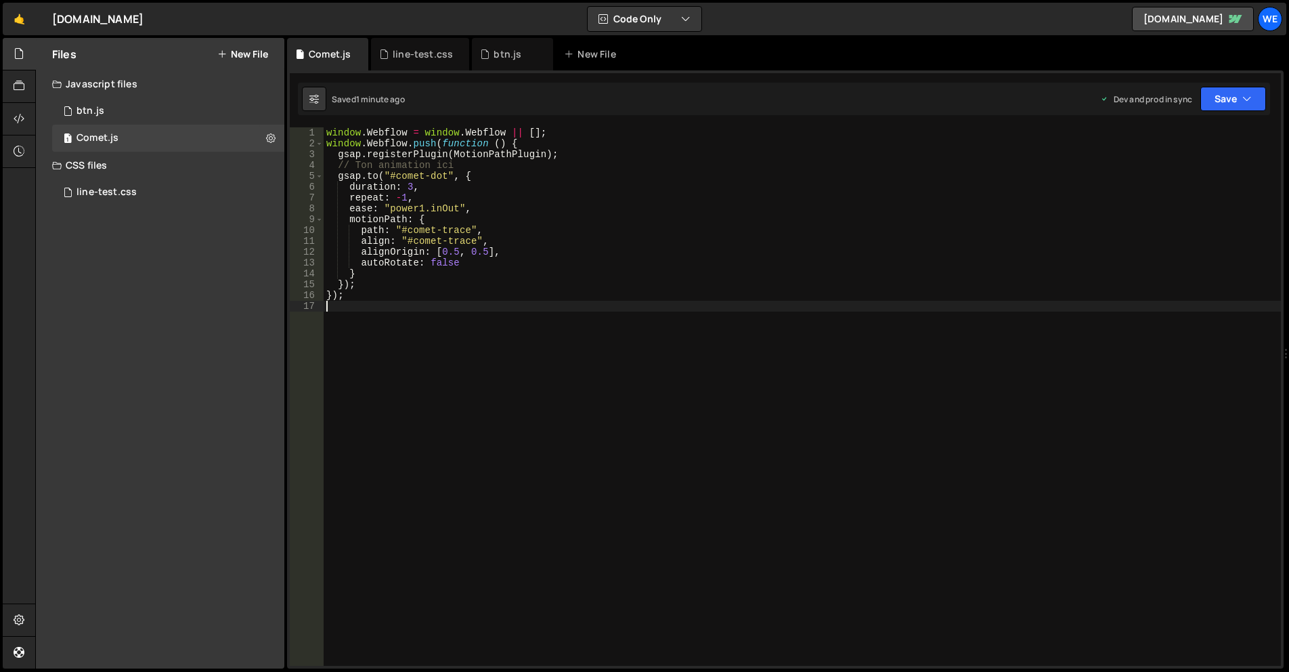
click at [539, 355] on div "window . Webflow = window . Webflow || [ ] ; window . Webflow . push ( function…" at bounding box center [802, 407] width 957 height 560
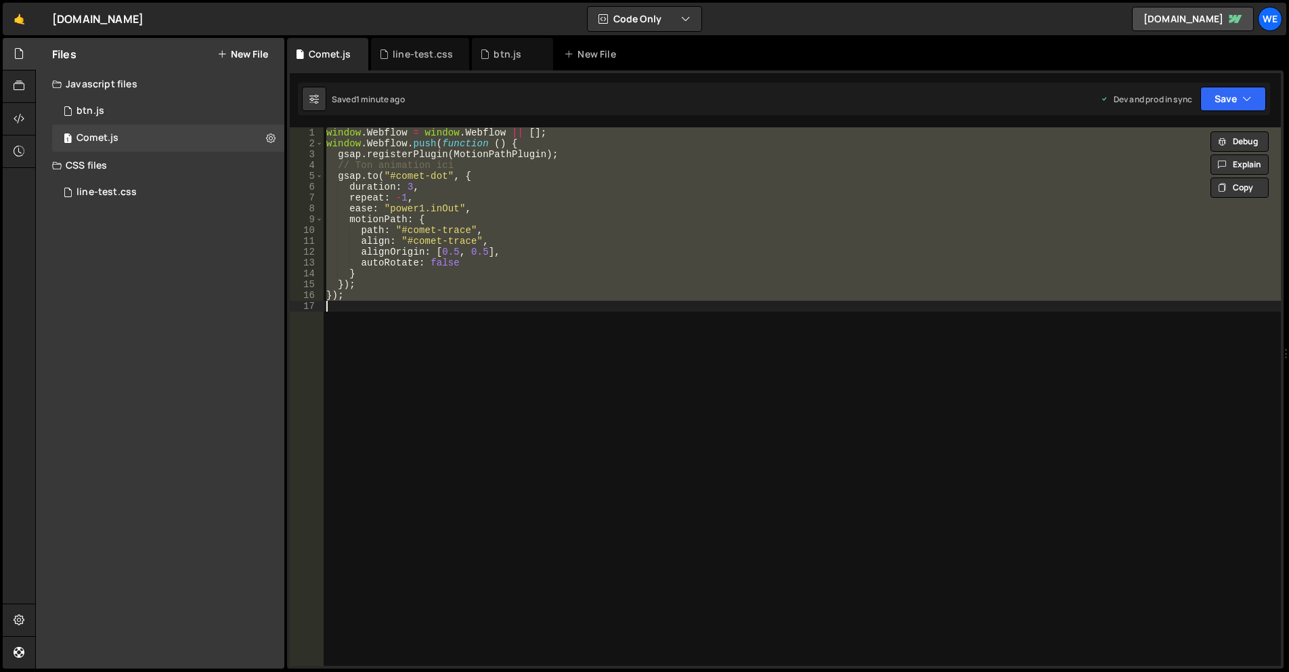
paste textarea
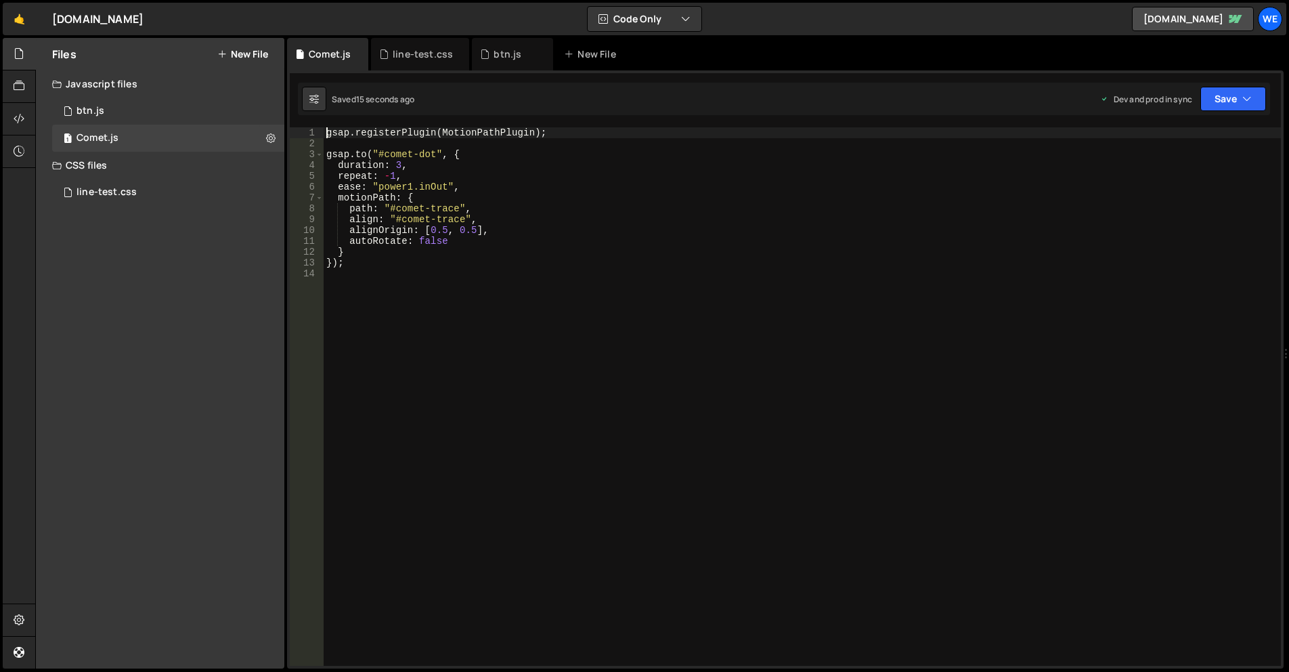
click at [326, 135] on div "gsap . registerPlugin ( MotionPathPlugin ) ; gsap . to ( "#comet-dot" , { durat…" at bounding box center [802, 407] width 957 height 560
type textarea "gsap.registerPlugin(MotionPathPlugin);"
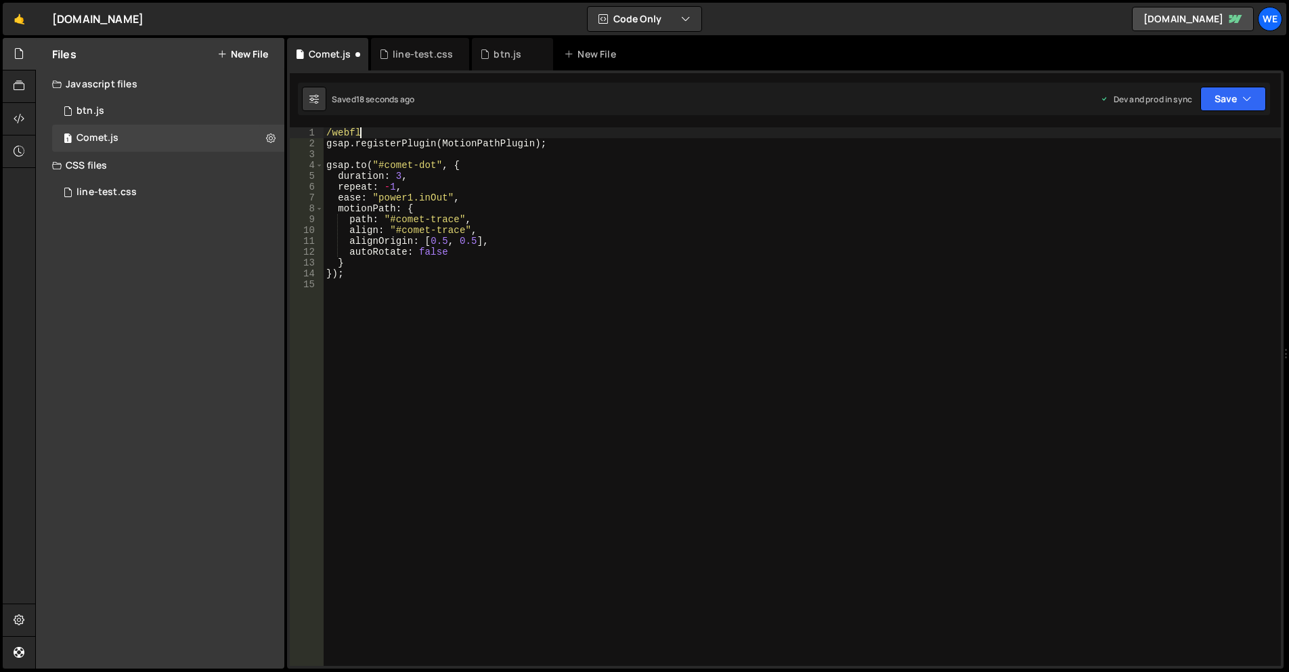
type textarea "/"
type textarea "});"
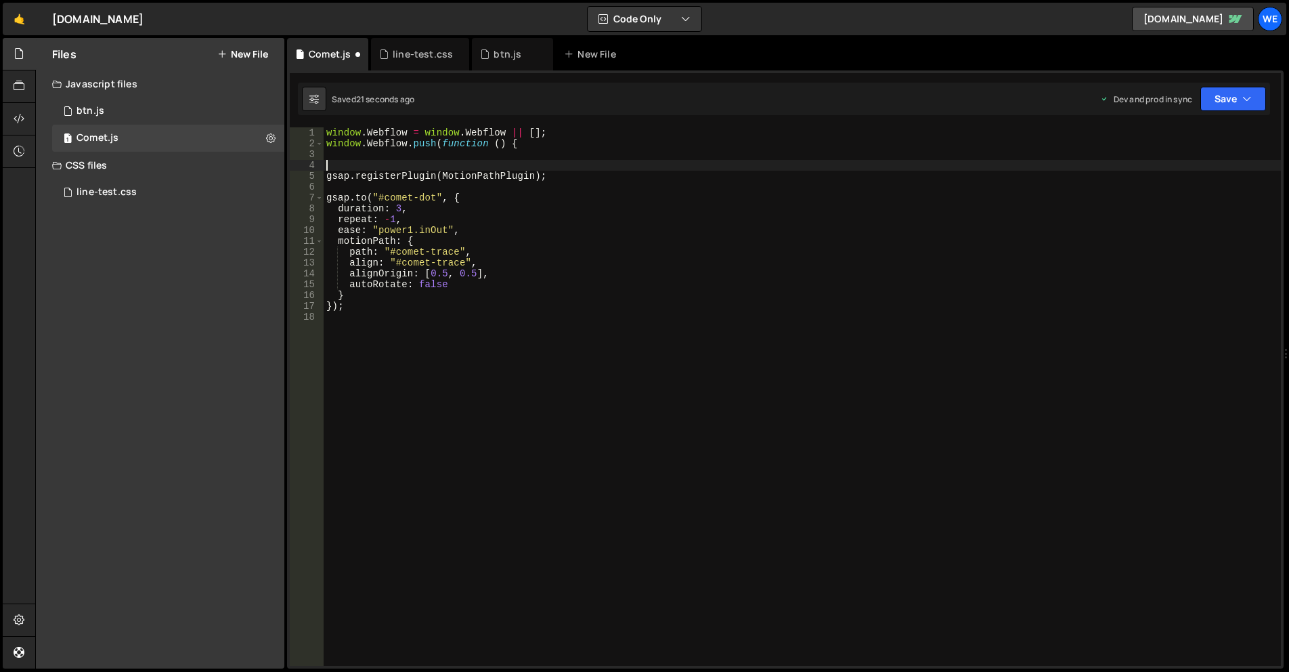
click at [394, 321] on div "window . Webflow = window . Webflow || [ ] ; window . Webflow . push ( function…" at bounding box center [802, 407] width 957 height 560
paste textarea "});"
type textarea "});"
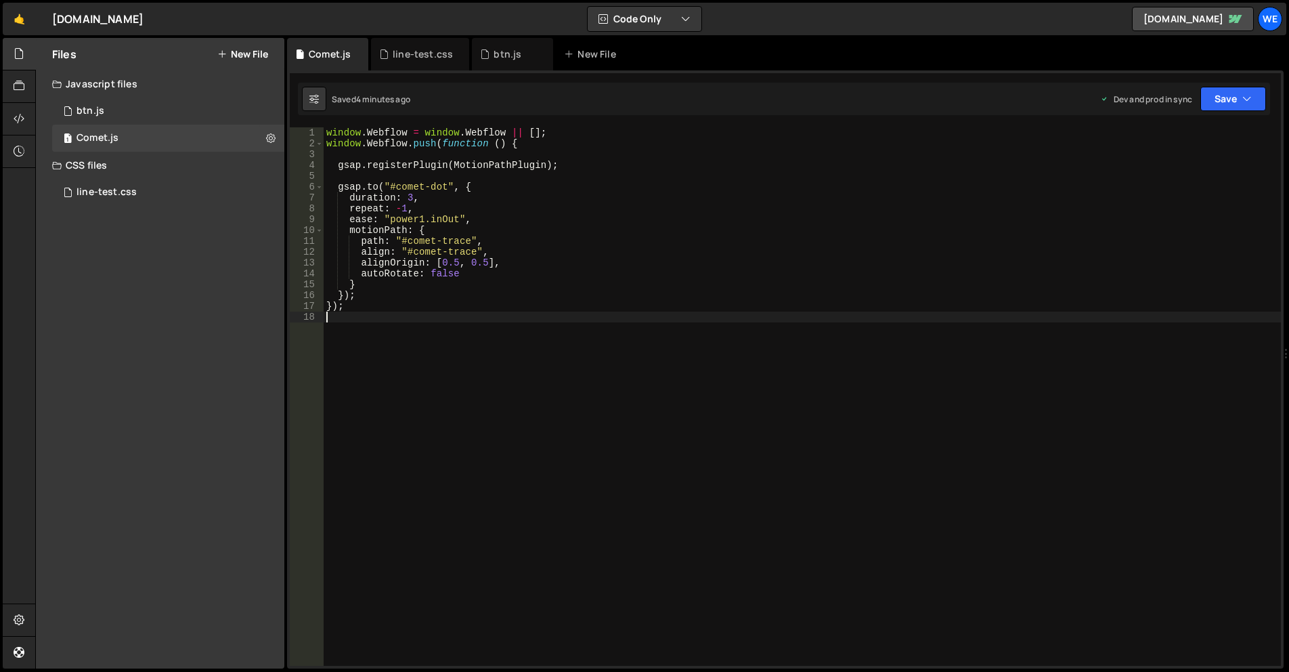
click at [535, 355] on div "window . Webflow = window . Webflow || [ ] ; window . Webflow . push ( function…" at bounding box center [802, 407] width 957 height 560
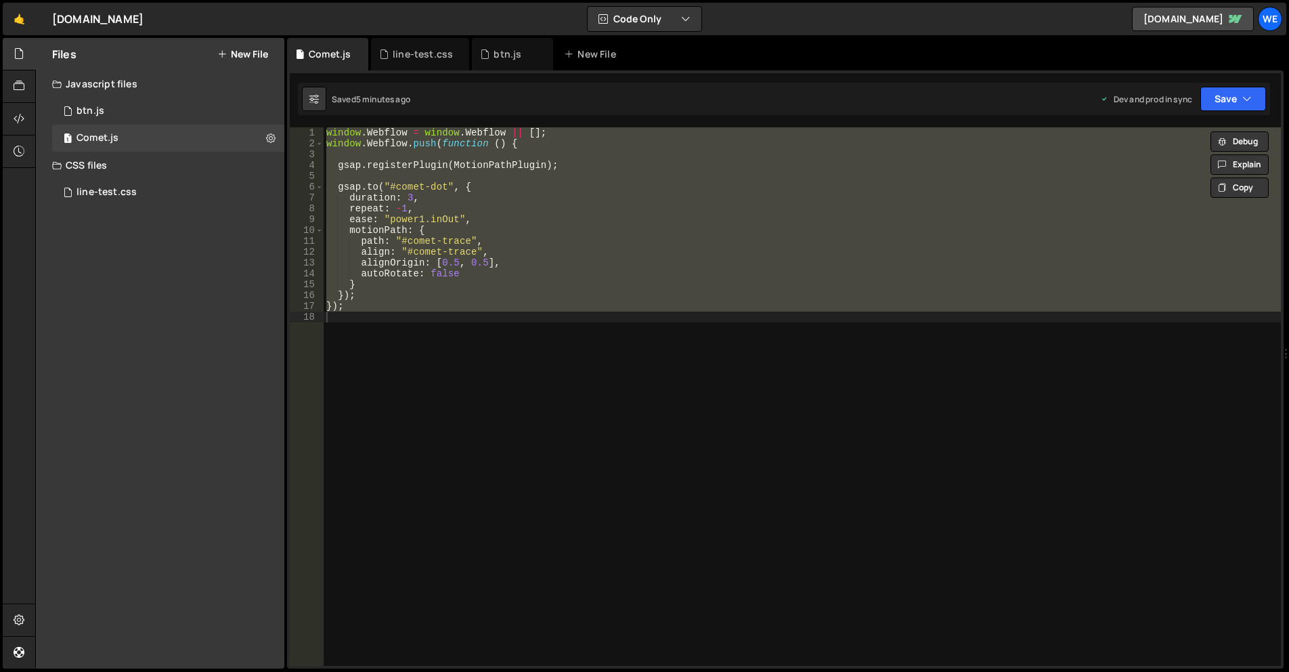
click at [607, 272] on div "window . Webflow = window . Webflow || [ ] ; window . Webflow . push ( function…" at bounding box center [802, 396] width 957 height 538
type textarea "autoRotate: false"
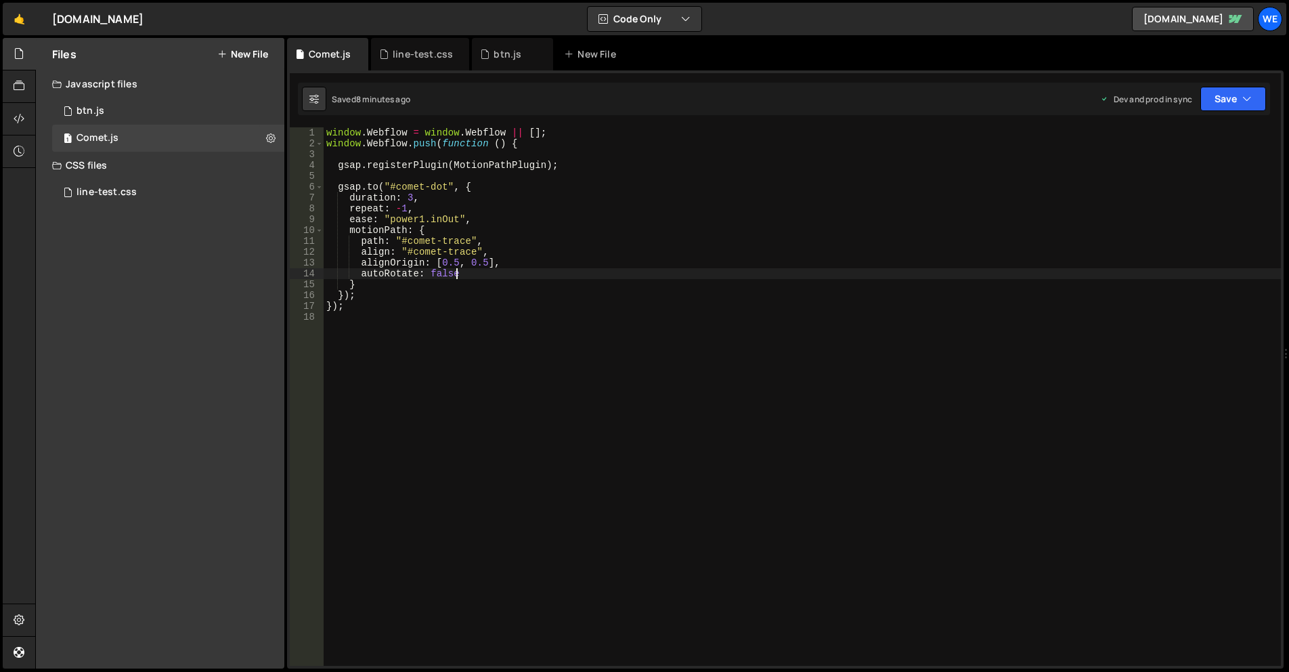
click at [438, 354] on div "window . Webflow = window . Webflow || [ ] ; window . Webflow . push ( function…" at bounding box center [802, 407] width 957 height 560
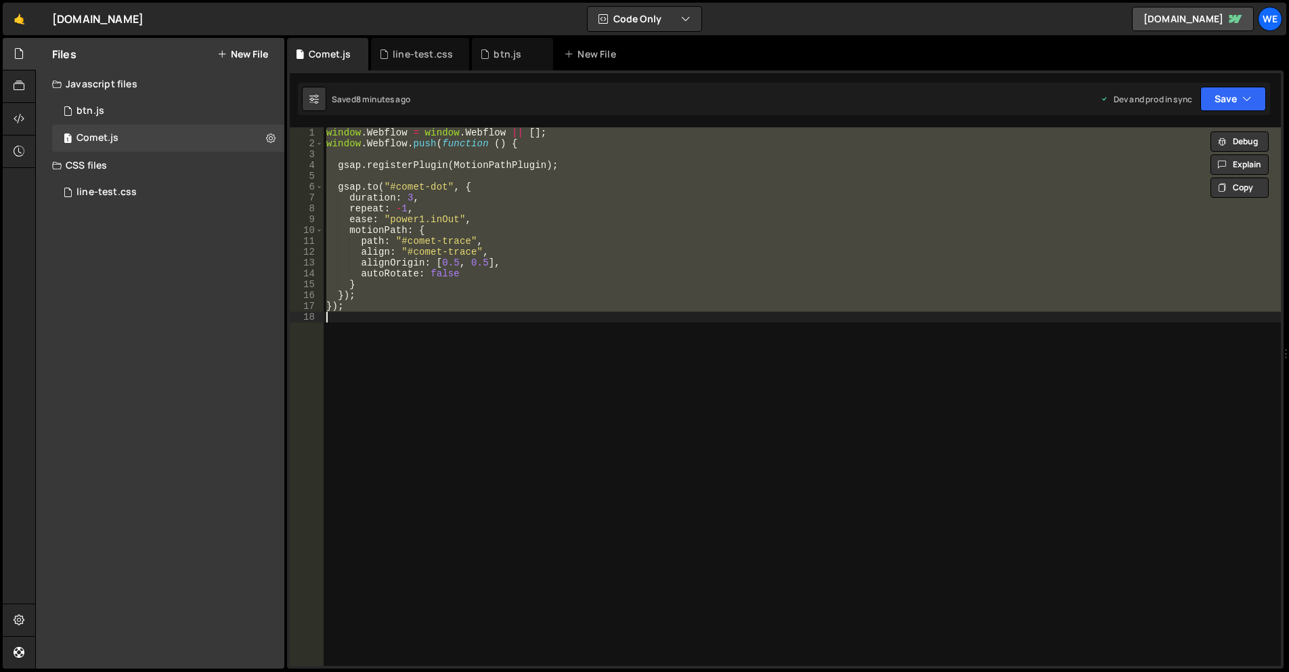
type textarea "// });"
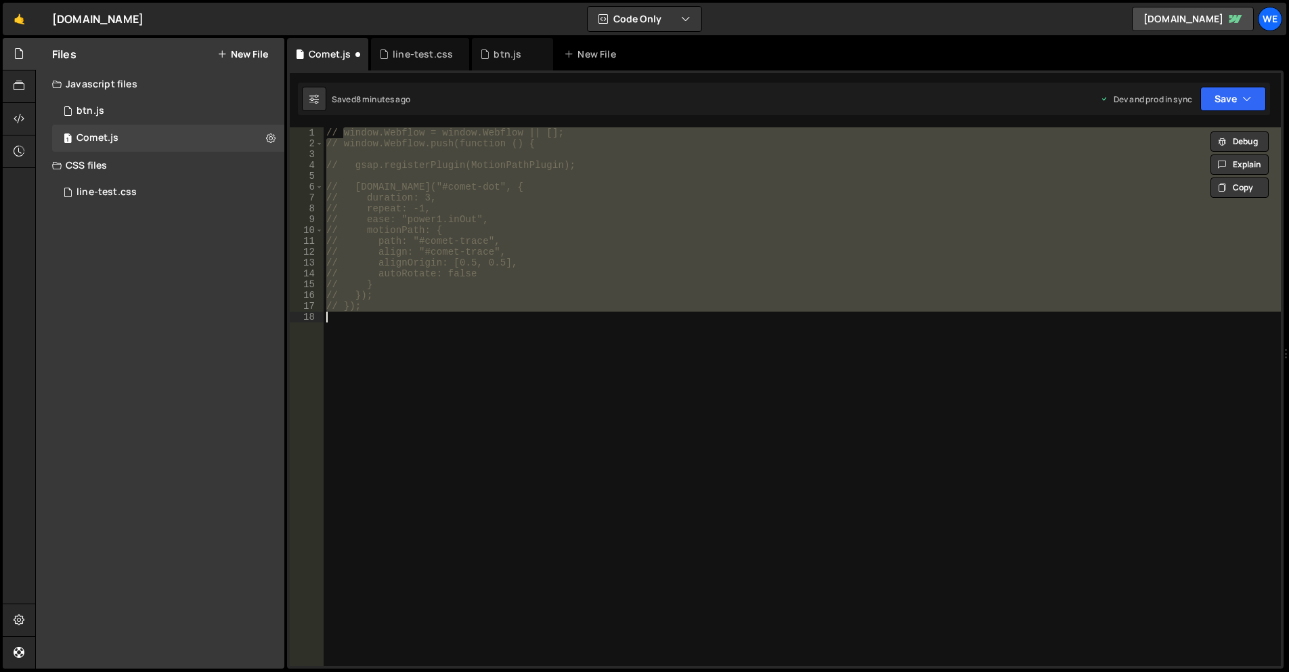
click at [431, 334] on div "// window.Webflow = window.Webflow || []; // window.Webflow.push(function () { …" at bounding box center [802, 396] width 957 height 538
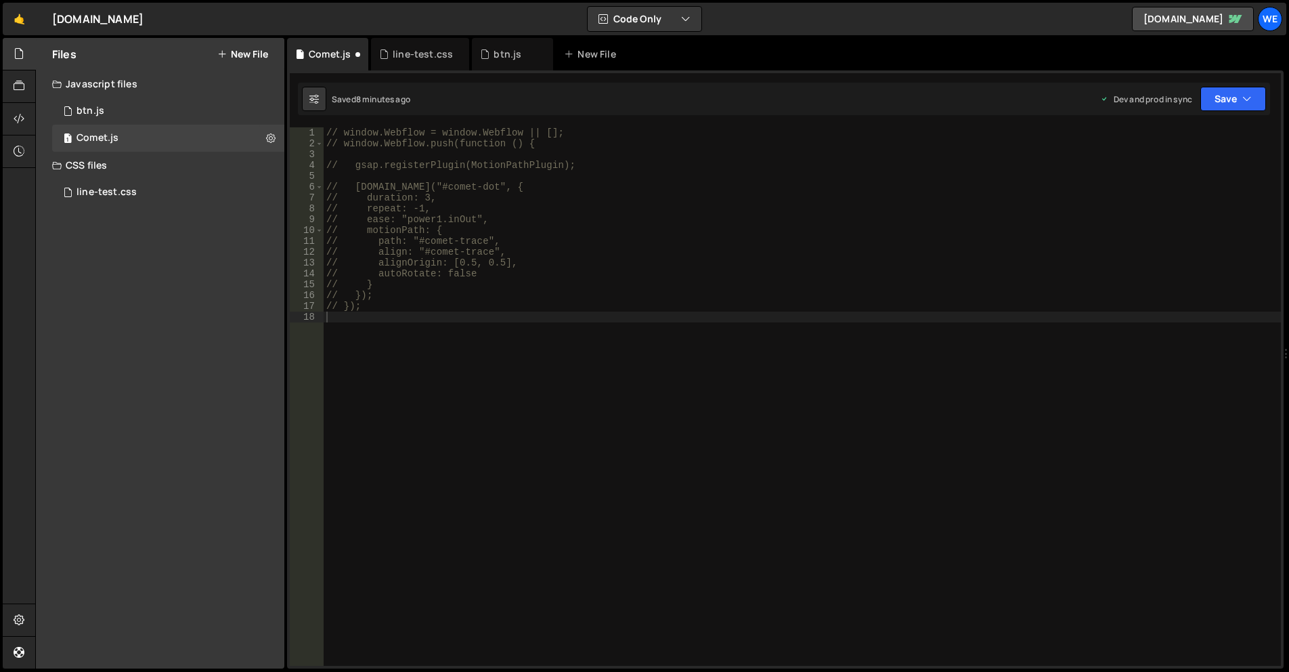
click at [432, 361] on div "// window.Webflow = window.Webflow || []; // window.Webflow.push(function () { …" at bounding box center [802, 407] width 957 height 560
paste textarea "</svg>"
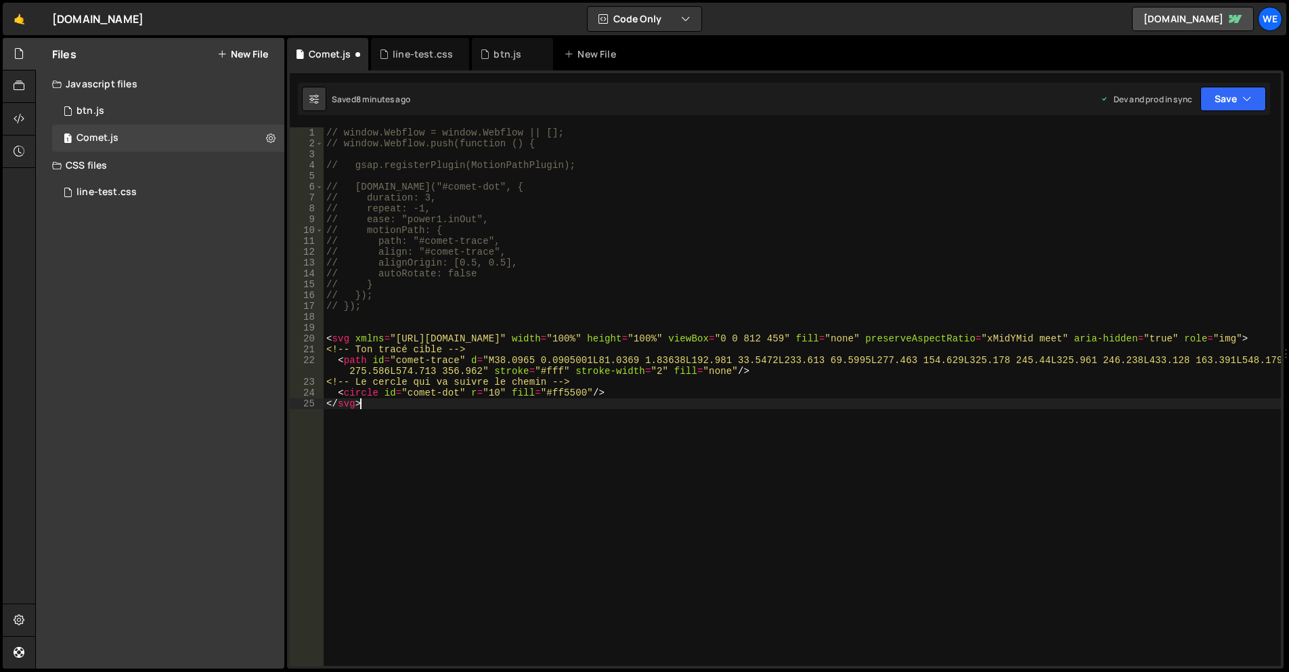
type textarea "</svg>"
click at [246, 53] on button "New File" at bounding box center [242, 54] width 51 height 11
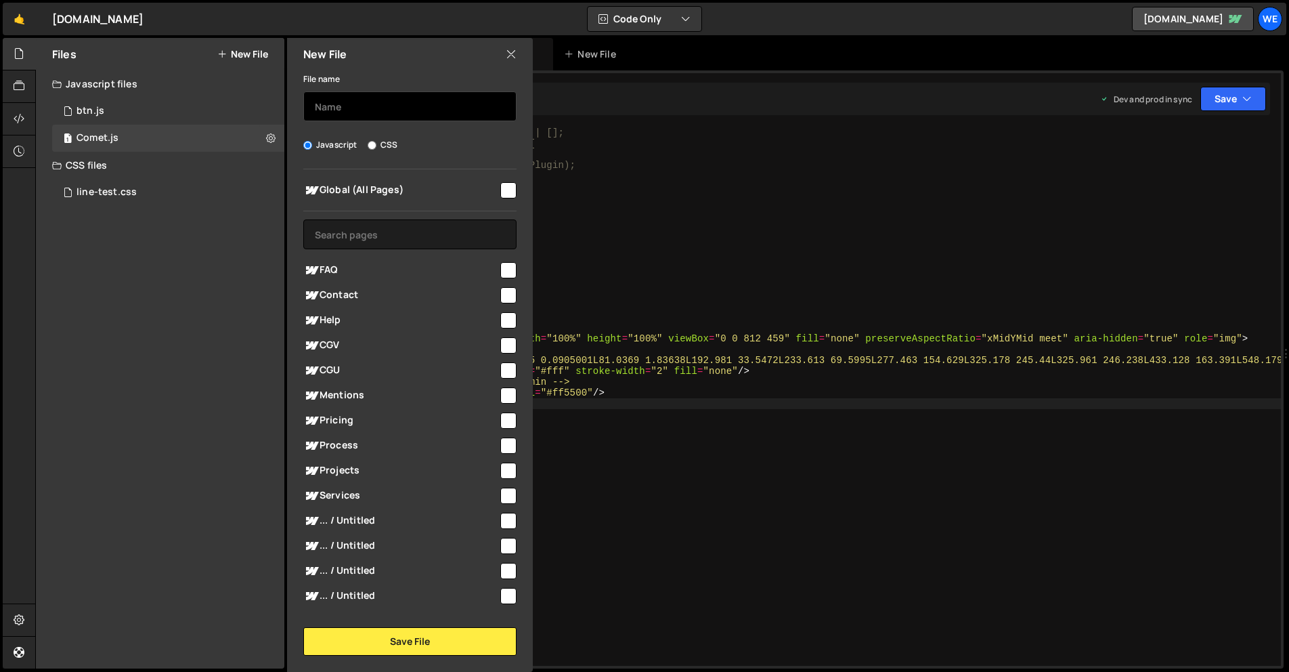
click at [385, 113] on input "text" at bounding box center [409, 106] width 213 height 30
type input "comet-2"
drag, startPoint x: 498, startPoint y: 177, endPoint x: 505, endPoint y: 196, distance: 20.4
click at [498, 177] on div "Global (All Pages) FAQ" at bounding box center [410, 389] width 246 height 441
click at [506, 183] on input "checkbox" at bounding box center [508, 190] width 16 height 16
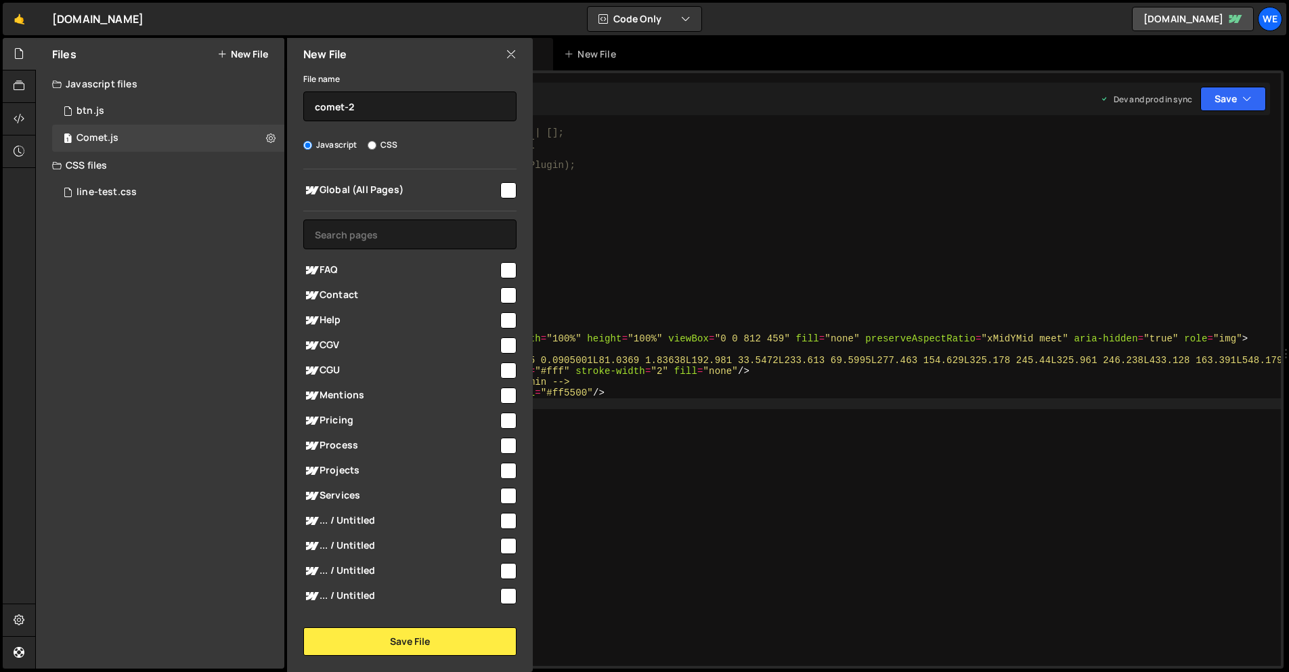
checkbox input "true"
click at [468, 635] on button "Save File" at bounding box center [409, 641] width 213 height 28
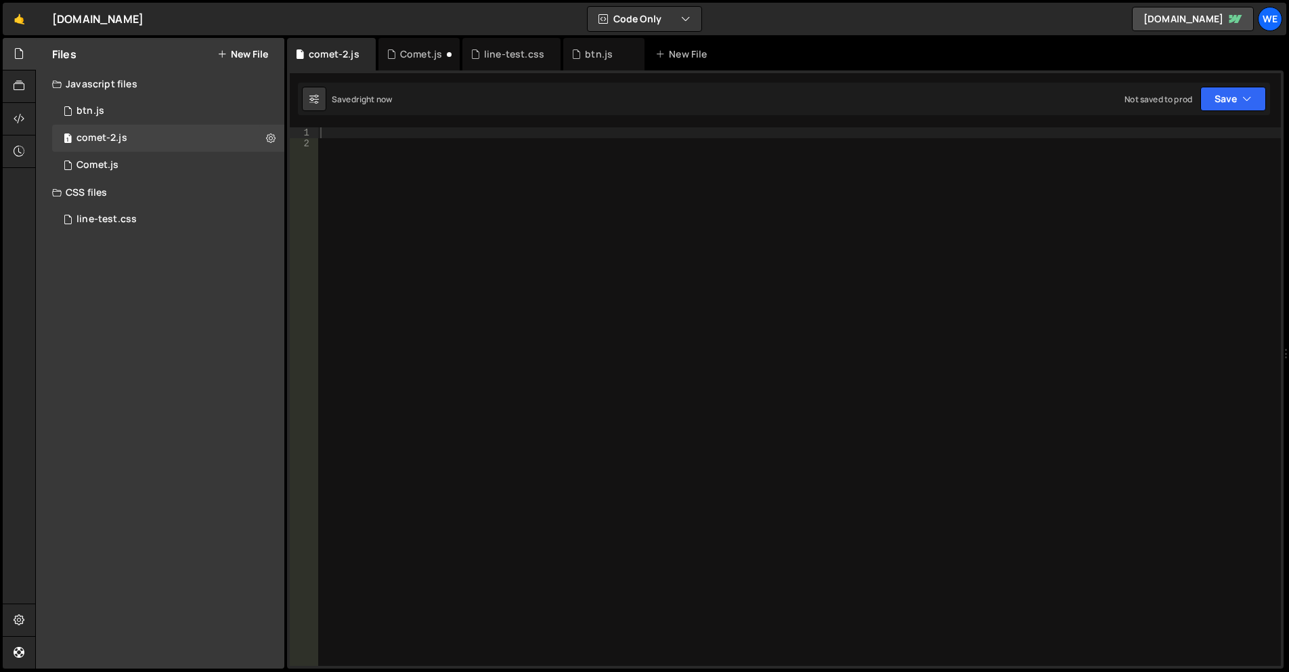
click at [337, 385] on div at bounding box center [799, 407] width 963 height 560
paste textarea "});"
type textarea "});"
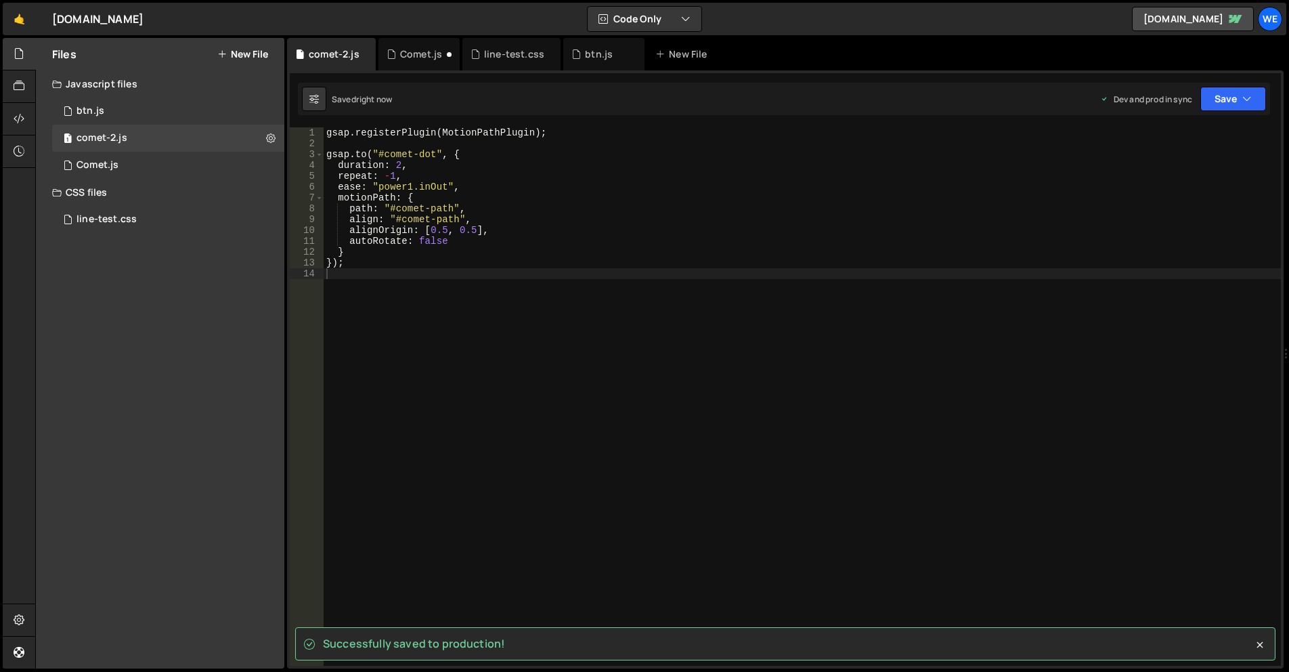
click at [682, 444] on div "gsap . registerPlugin ( MotionPathPlugin ) ; gsap . to ( "#comet-dot" , { durat…" at bounding box center [802, 407] width 957 height 560
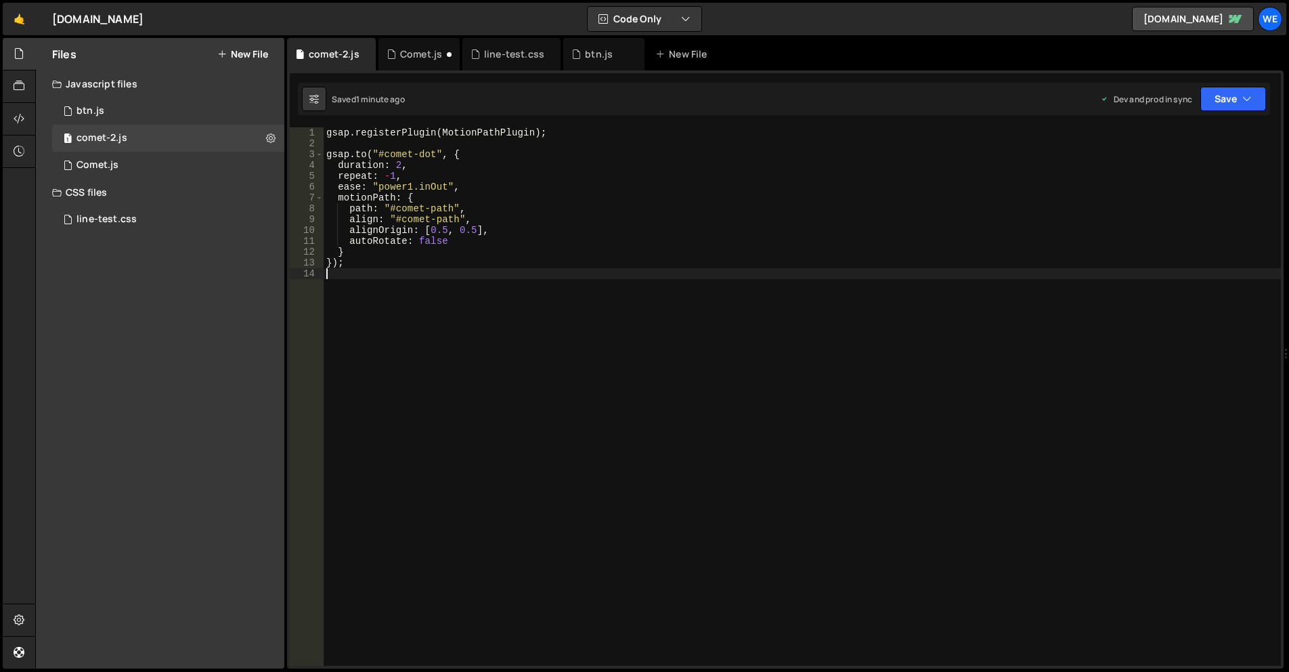
click at [399, 167] on div "gsap . registerPlugin ( MotionPathPlugin ) ; gsap . to ( "#comet-dot" , { durat…" at bounding box center [802, 407] width 957 height 560
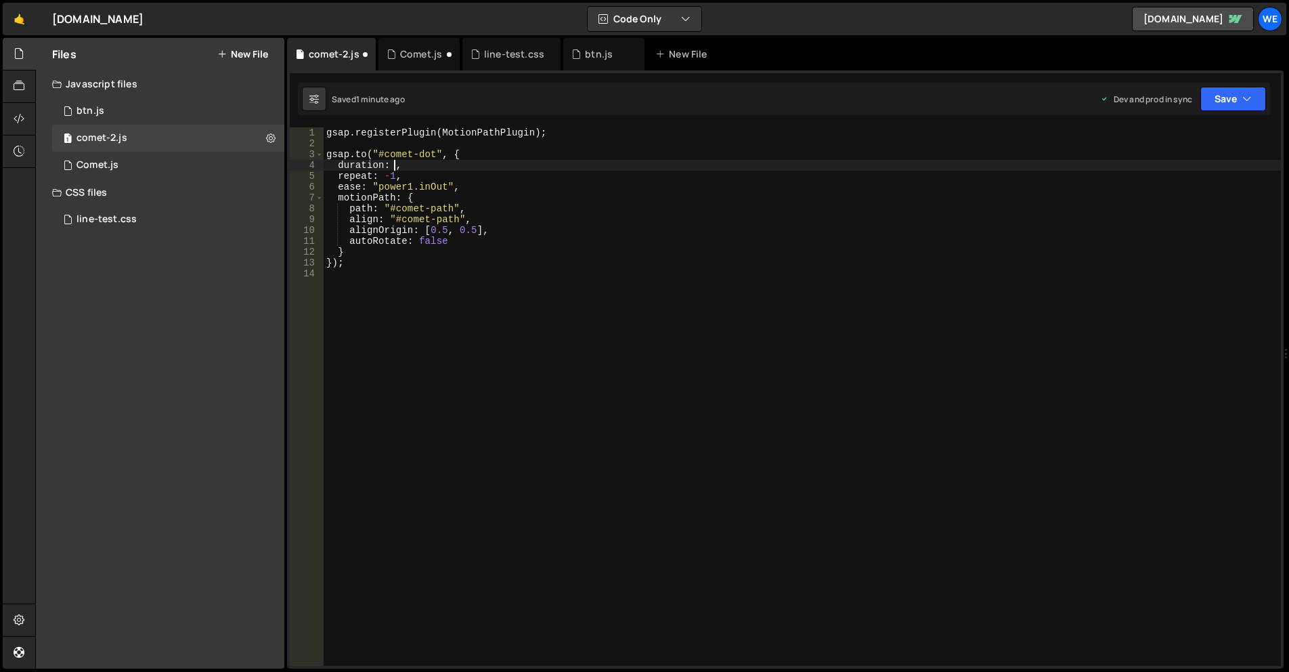
scroll to position [0, 5]
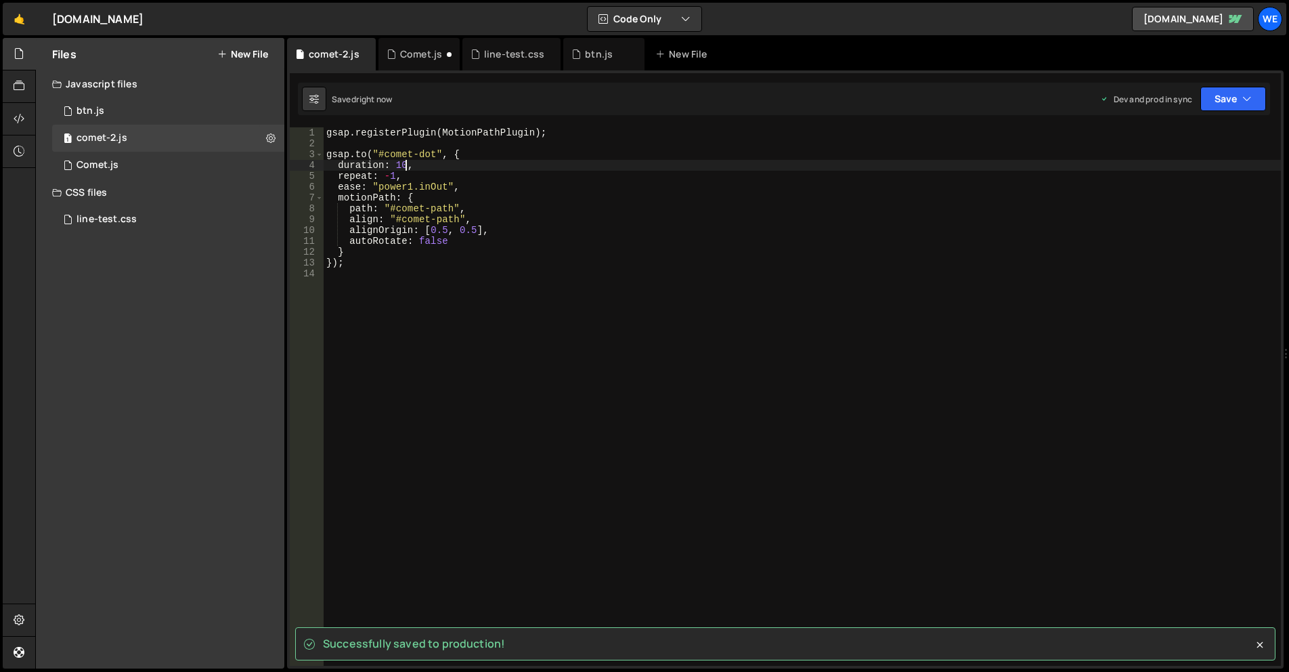
type textarea "duration: 10,"
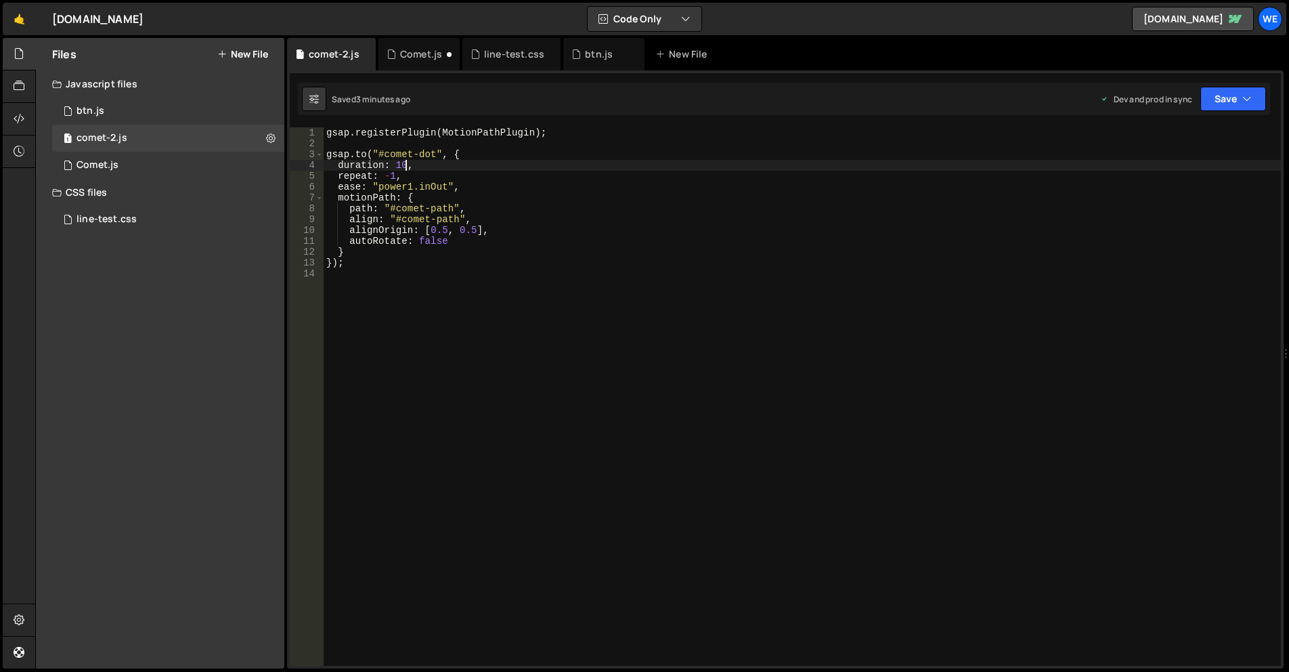
click at [704, 292] on div "gsap . registerPlugin ( MotionPathPlugin ) ; gsap . to ( "#comet-dot" , { durat…" at bounding box center [802, 407] width 957 height 560
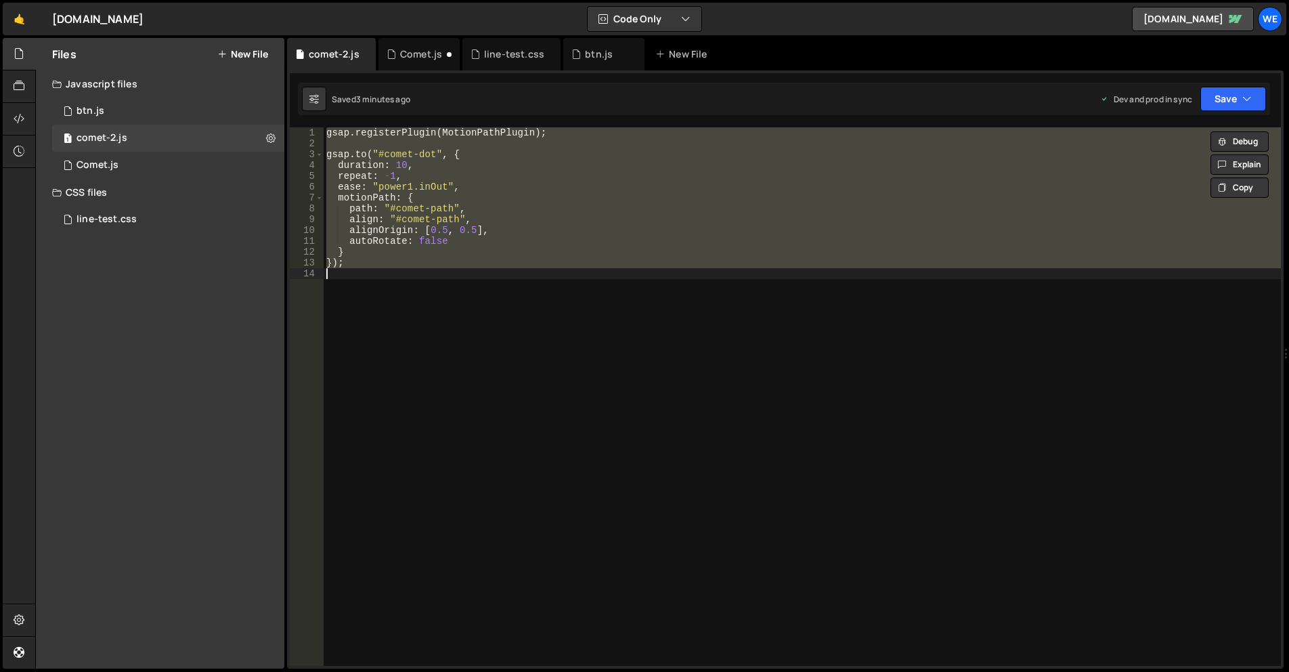
paste textarea
type textarea "});"
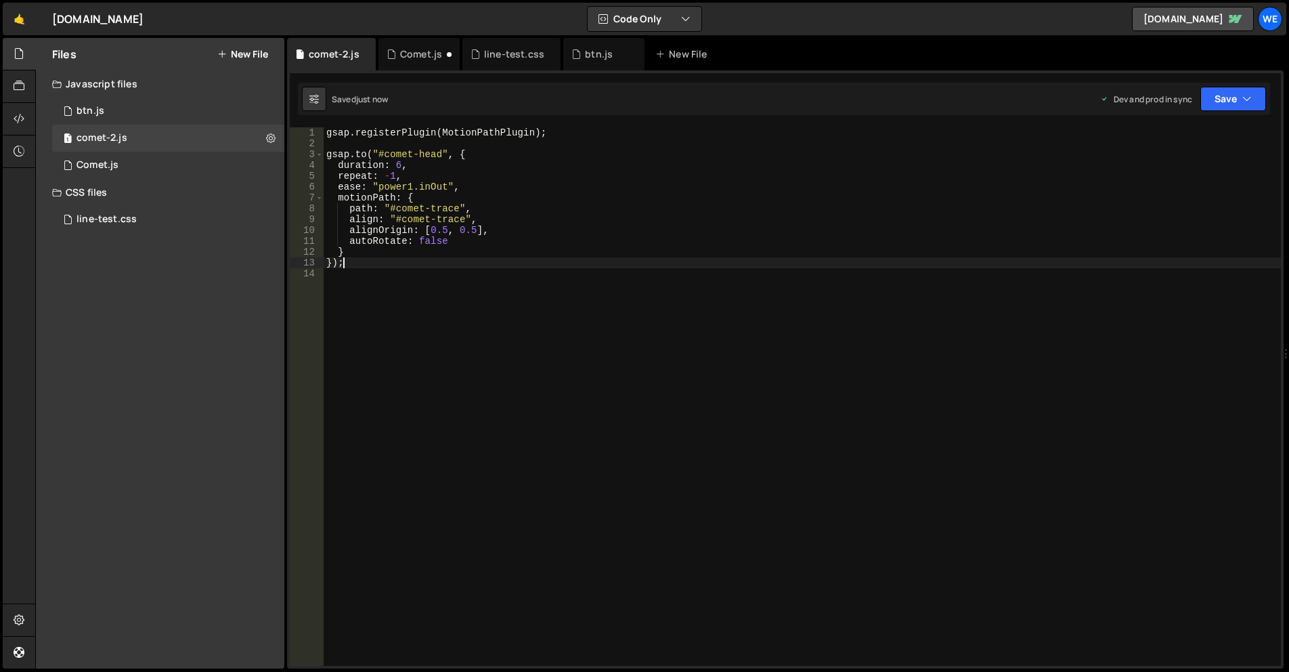
click at [749, 299] on div "gsap . registerPlugin ( MotionPathPlugin ) ; gsap . to ( "#comet-head" , { dura…" at bounding box center [802, 407] width 957 height 560
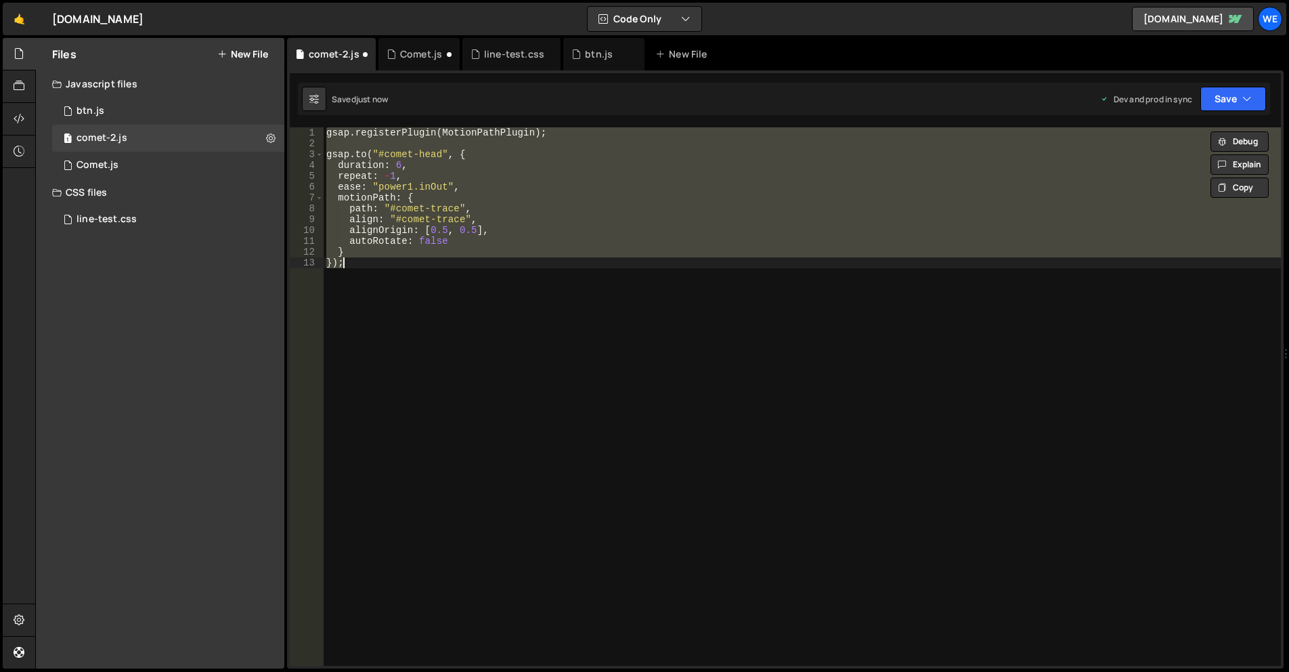
type textarea "});"
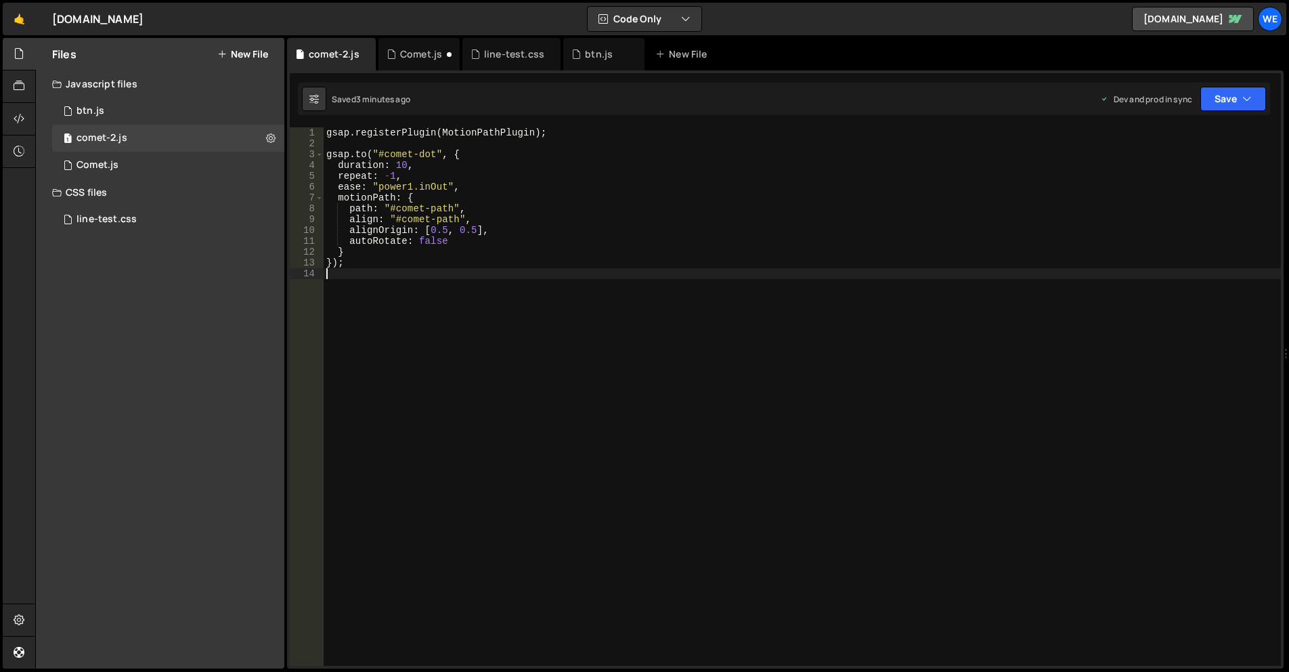
click at [672, 406] on div "gsap . registerPlugin ( MotionPathPlugin ) ; gsap . to ( "#comet-dot" , { durat…" at bounding box center [802, 407] width 957 height 560
type textarea "});"
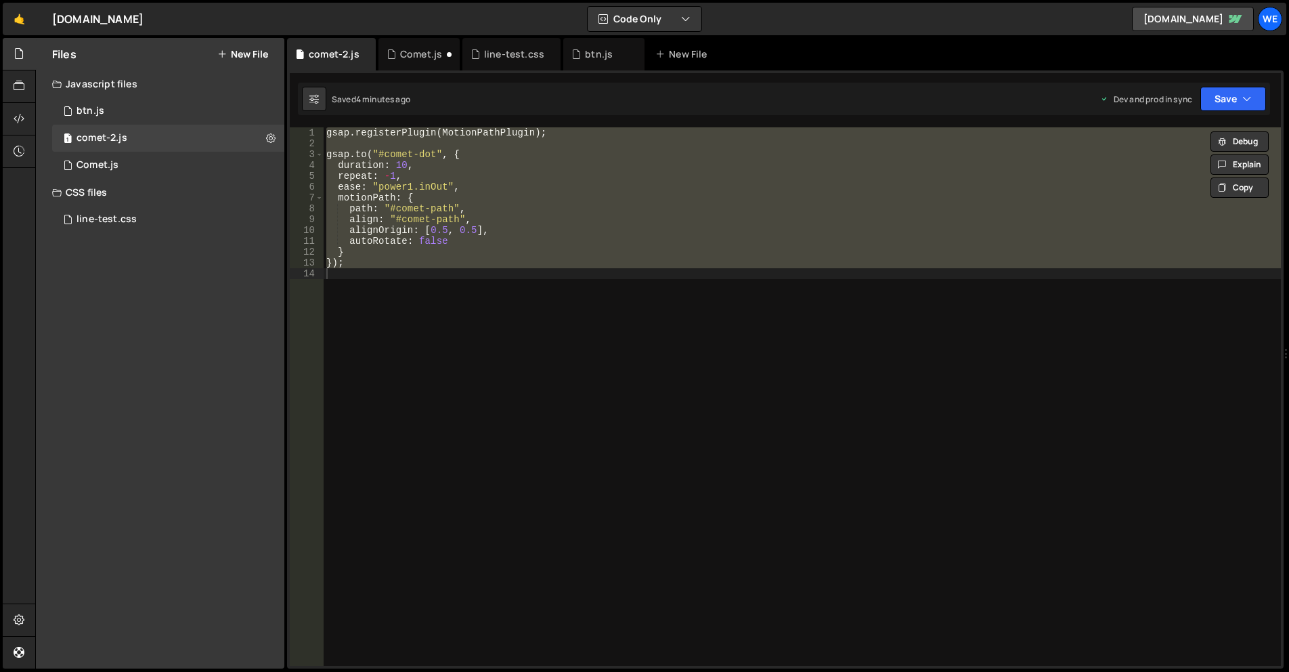
click at [605, 316] on div "gsap . registerPlugin ( MotionPathPlugin ) ; gsap . to ( "#comet-dot" , { durat…" at bounding box center [802, 396] width 957 height 538
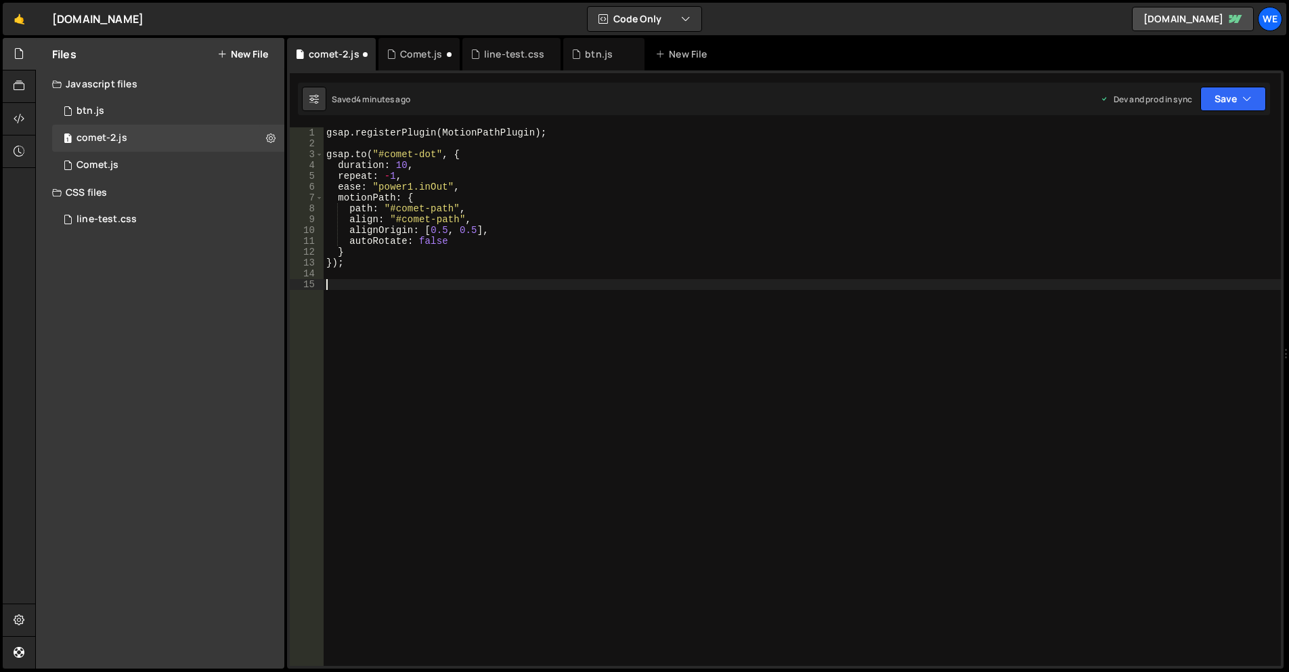
paste textarea "})();"
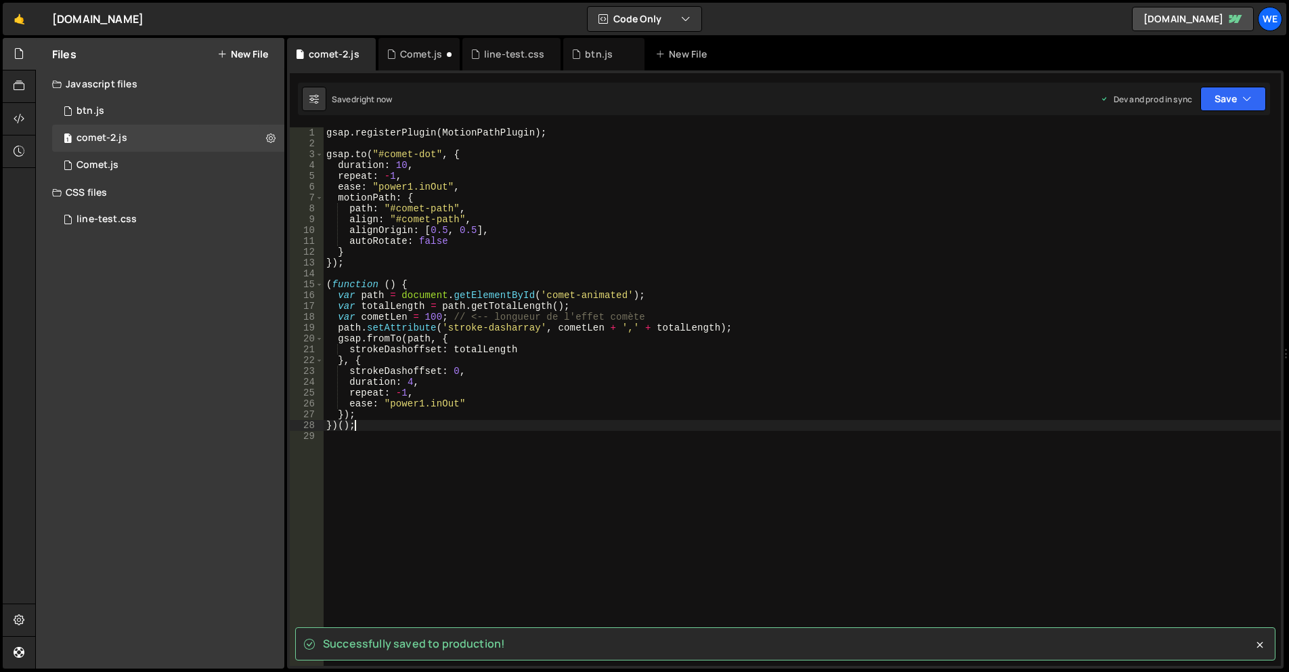
click at [639, 428] on div "gsap . registerPlugin ( MotionPathPlugin ) ; gsap . to ( "#comet-dot" , { durat…" at bounding box center [802, 407] width 957 height 560
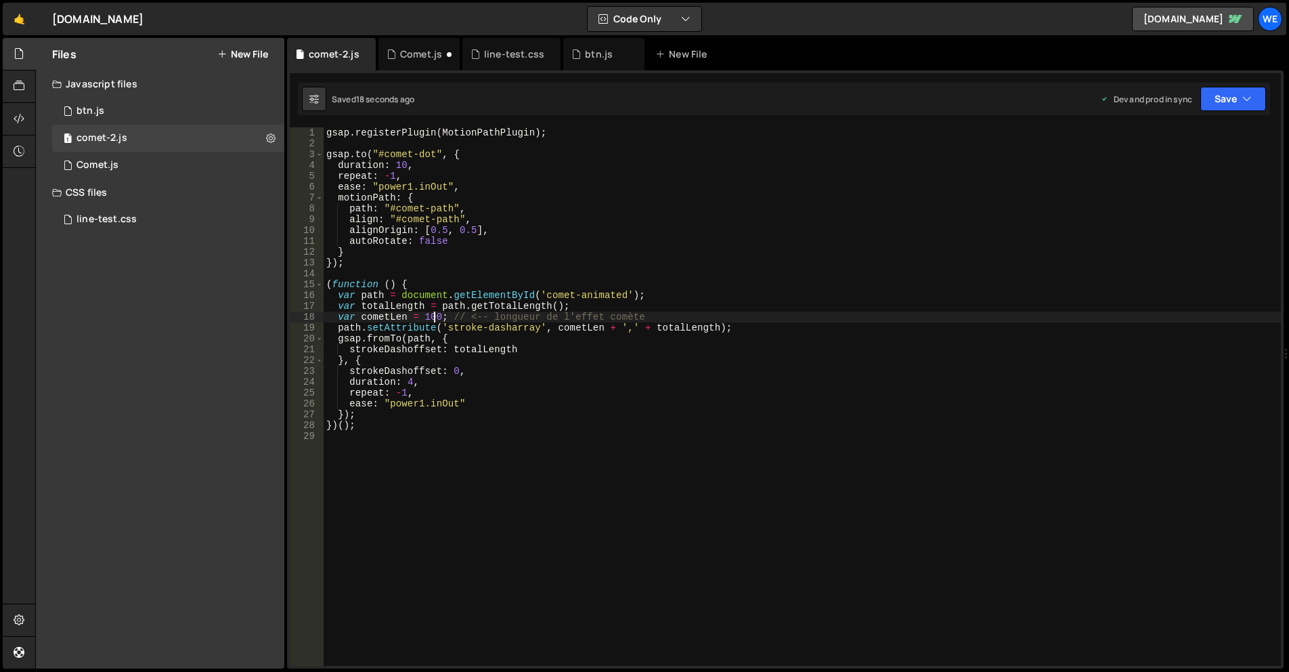
click at [434, 321] on div "gsap . registerPlugin ( MotionPathPlugin ) ; gsap . to ( "#comet-dot" , { durat…" at bounding box center [802, 407] width 957 height 560
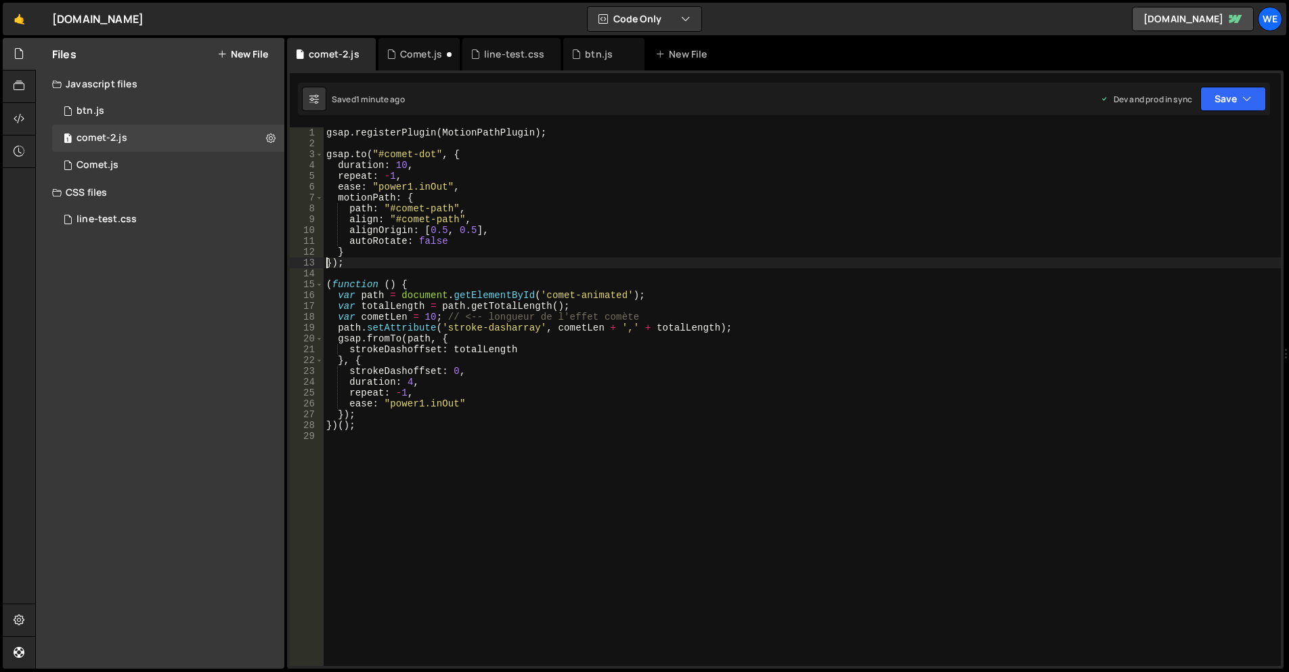
drag, startPoint x: 324, startPoint y: 263, endPoint x: 330, endPoint y: 258, distance: 7.7
click at [324, 259] on div "gsap . registerPlugin ( MotionPathPlugin ) ; gsap . to ( "#comet-dot" , { durat…" at bounding box center [802, 407] width 957 height 560
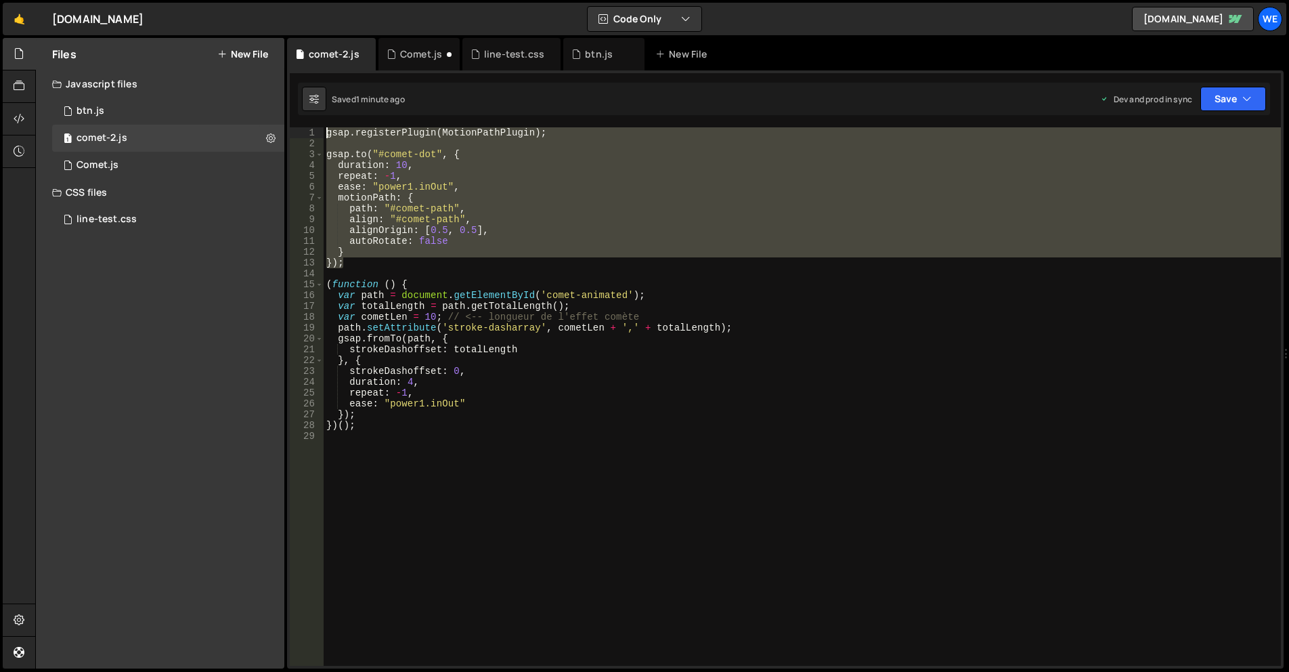
drag, startPoint x: 348, startPoint y: 256, endPoint x: 326, endPoint y: 131, distance: 127.2
click at [326, 131] on div "gsap . registerPlugin ( MotionPathPlugin ) ; gsap . to ( "#comet-dot" , { durat…" at bounding box center [802, 407] width 957 height 560
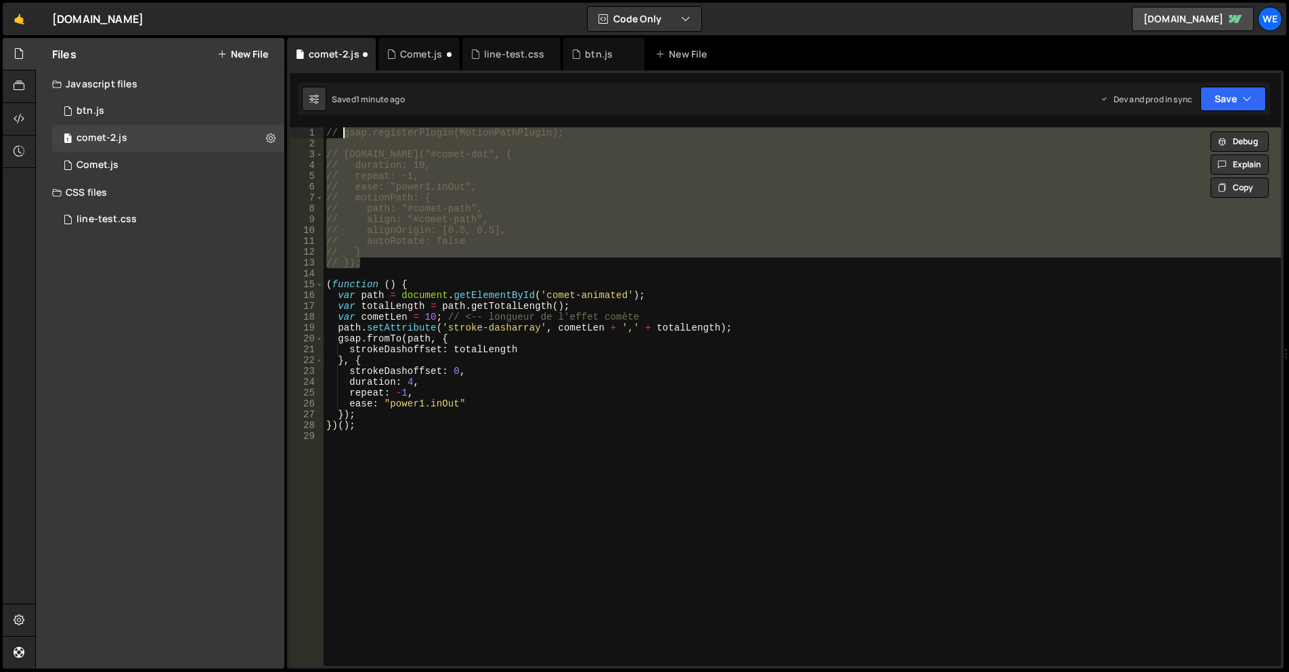
click at [543, 293] on div "// gsap.registerPlugin(MotionPathPlugin); // gsap.to("#comet-dot", { // duratio…" at bounding box center [802, 407] width 957 height 560
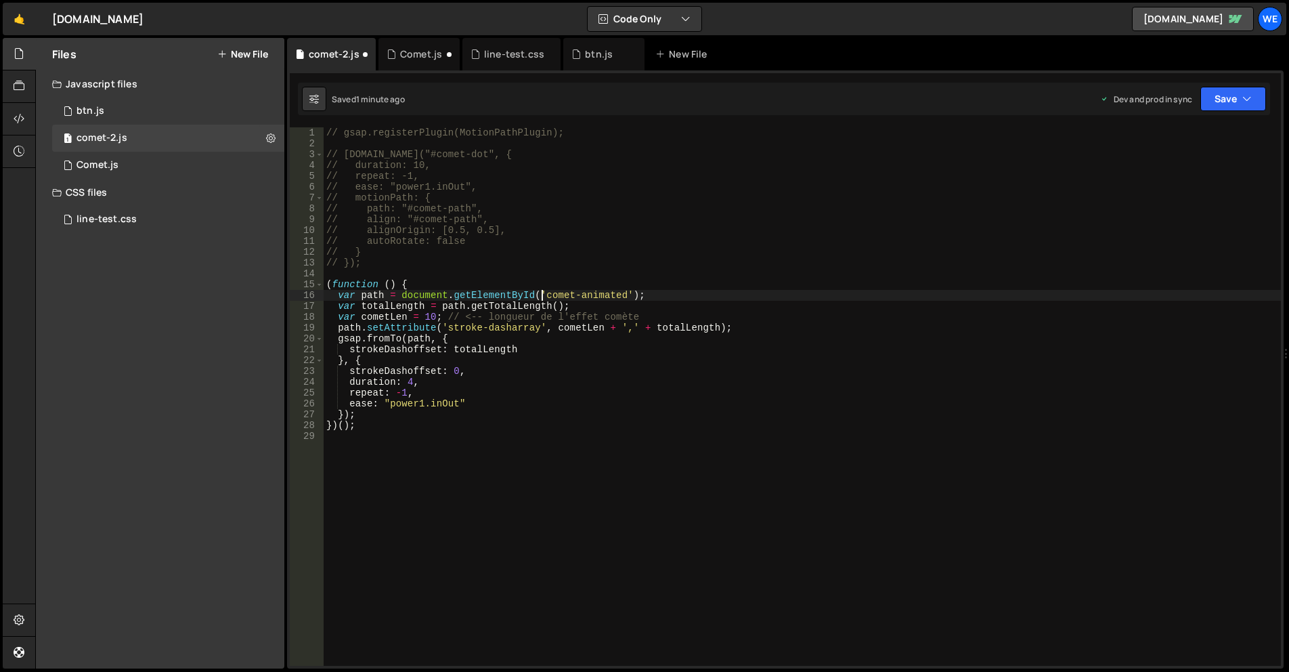
click at [621, 295] on div "// gsap.registerPlugin(MotionPathPlugin); // gsap.to("#comet-dot", { // duratio…" at bounding box center [802, 407] width 957 height 560
paste textarea "dot"
click at [695, 324] on div "// gsap.registerPlugin(MotionPathPlugin); // gsap.to("#comet-dot", { // duratio…" at bounding box center [802, 407] width 957 height 560
click at [435, 313] on div "// gsap.registerPlugin(MotionPathPlugin); // gsap.to("#comet-dot", { // duratio…" at bounding box center [802, 407] width 957 height 560
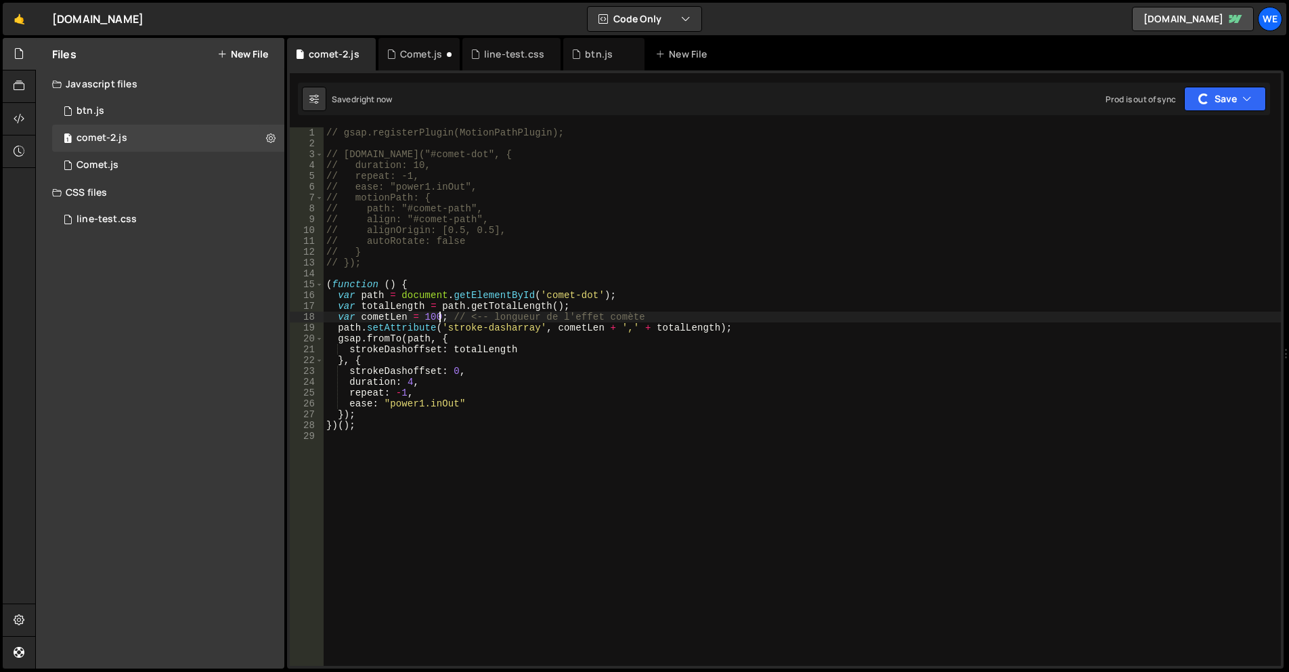
click at [584, 287] on div "// gsap.registerPlugin(MotionPathPlugin); // gsap.to("#comet-dot", { // duratio…" at bounding box center [802, 407] width 957 height 560
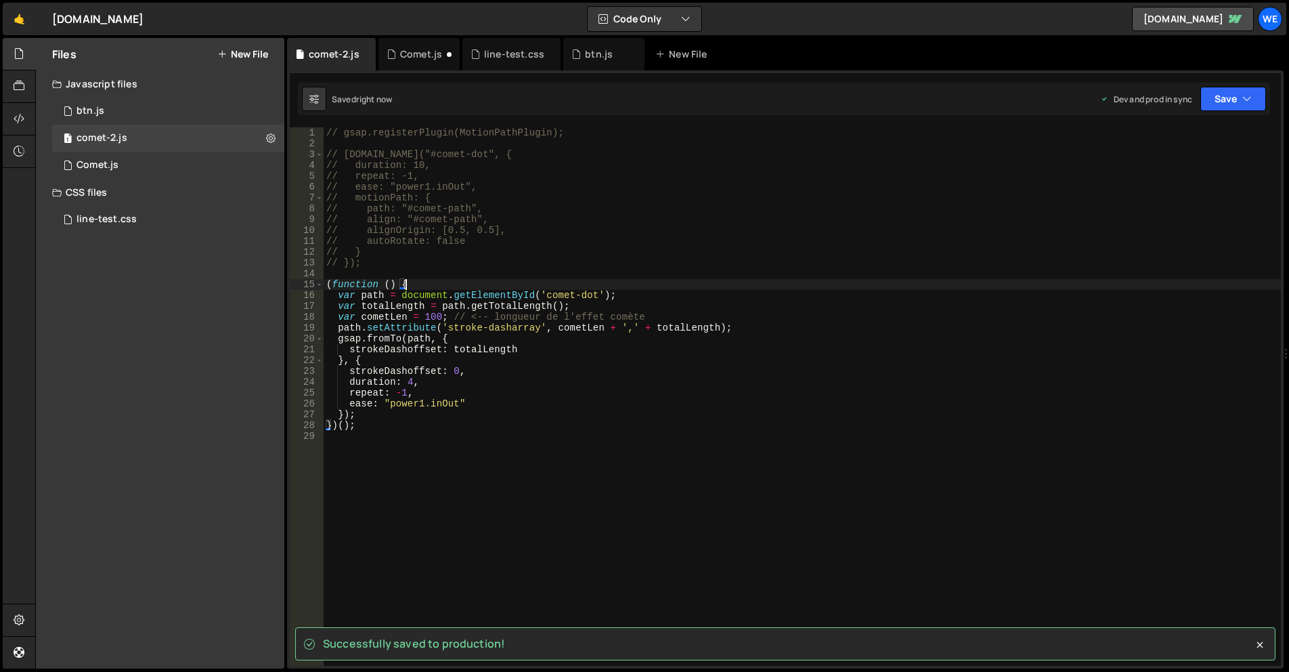
scroll to position [0, 1]
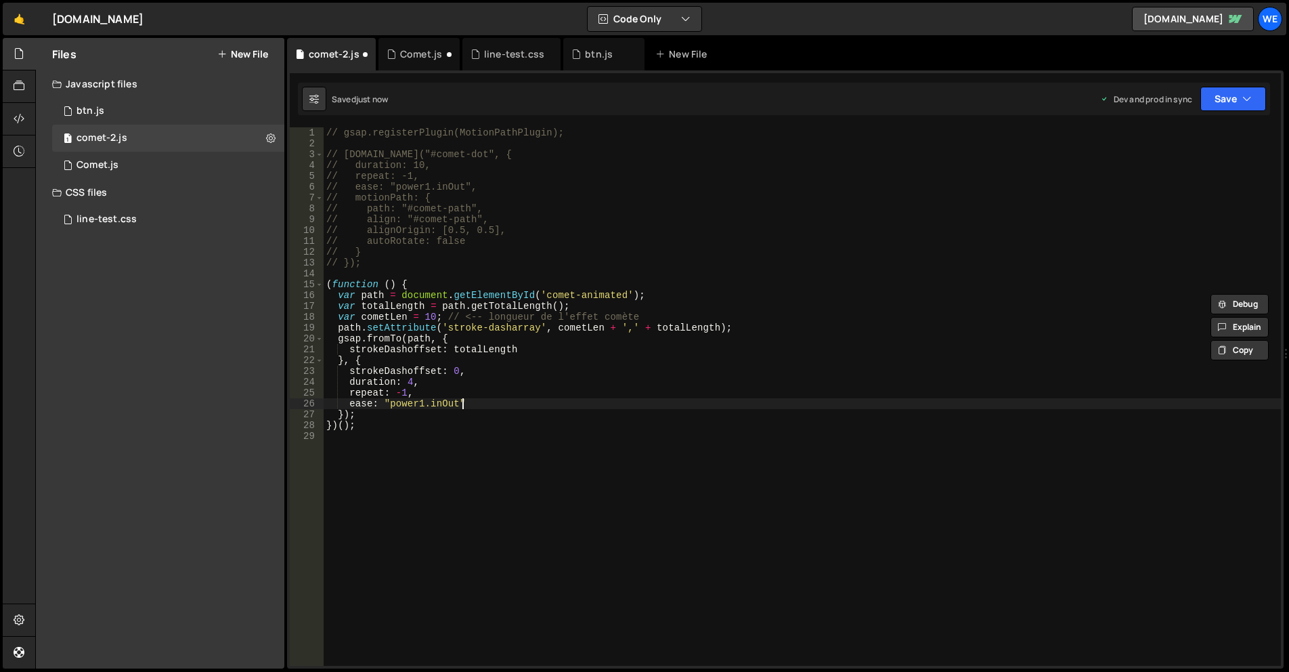
click at [641, 407] on div "// gsap.registerPlugin(MotionPathPlugin); // gsap.to("#comet-dot", { // duratio…" at bounding box center [802, 407] width 957 height 560
click at [609, 422] on div "// gsap.registerPlugin(MotionPathPlugin); // gsap.to("#comet-dot", { // duratio…" at bounding box center [802, 407] width 957 height 560
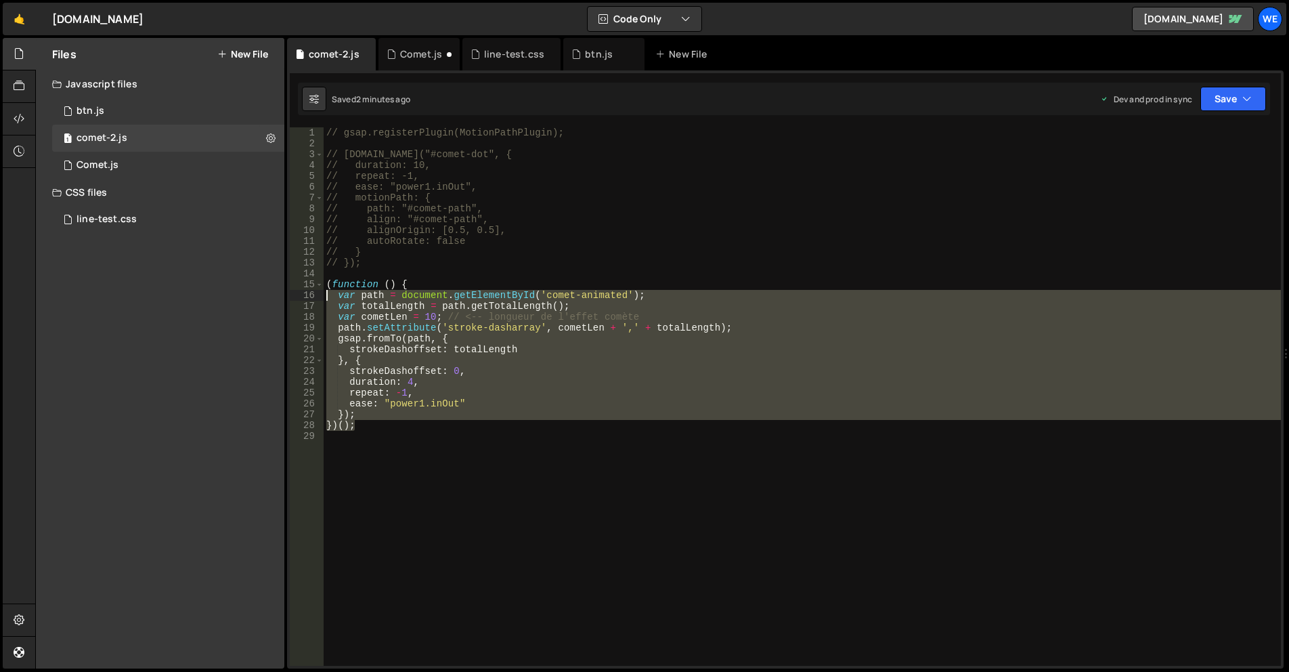
drag, startPoint x: 367, startPoint y: 423, endPoint x: 313, endPoint y: 286, distance: 146.9
click at [313, 286] on div "})(); 1 2 3 4 5 6 7 8 9 10 11 12 13 14 15 16 17 18 19 20 21 22 23 24 25 26 27 2…" at bounding box center [785, 396] width 991 height 538
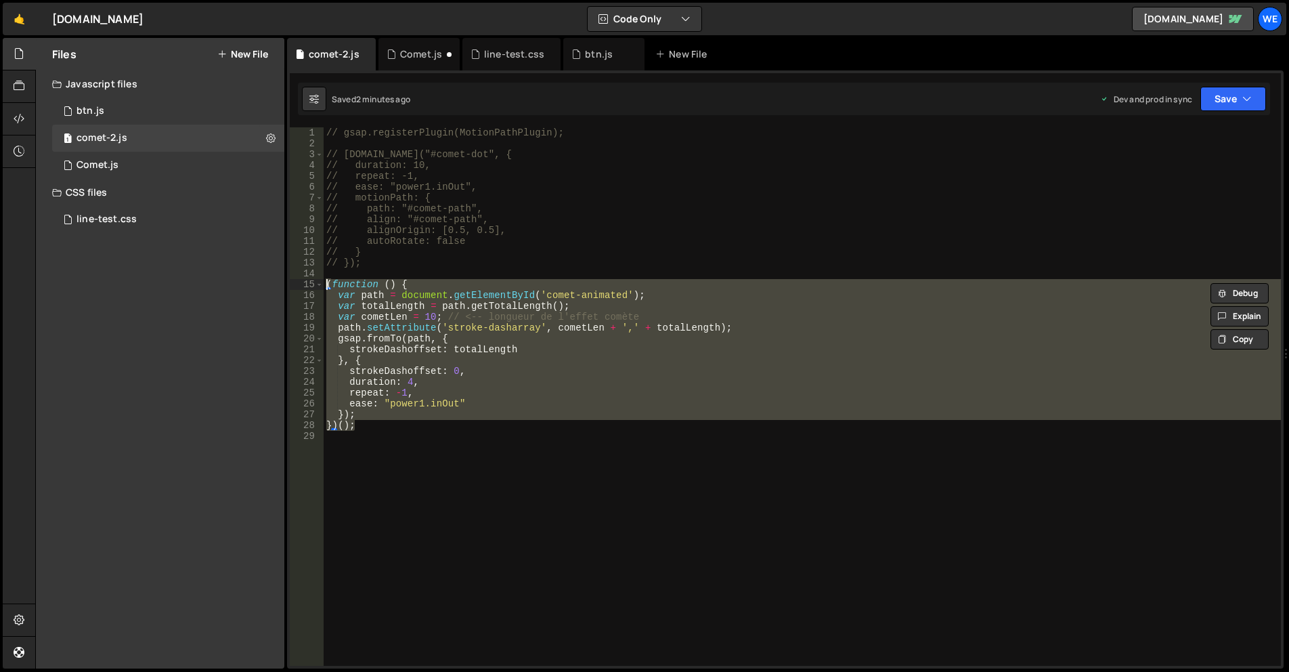
paste textarea "})("
drag, startPoint x: 357, startPoint y: 424, endPoint x: 322, endPoint y: 286, distance: 141.7
click at [322, 286] on div "})(); 1 2 3 4 5 6 7 8 9 10 11 12 13 14 15 16 17 18 19 20 21 22 23 24 25 26 27 2…" at bounding box center [785, 396] width 991 height 538
paste textarea "}"
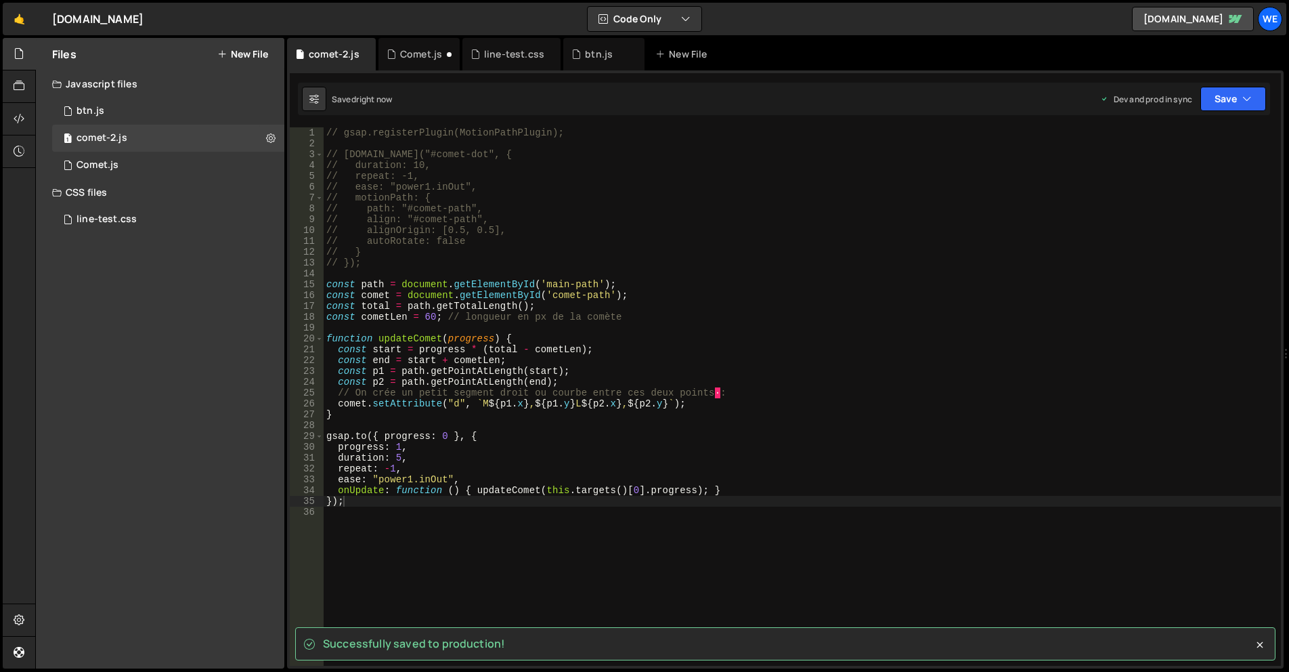
click at [215, 512] on div "Files New File Create your first file Get started by starting a Javascript or C…" at bounding box center [160, 353] width 248 height 630
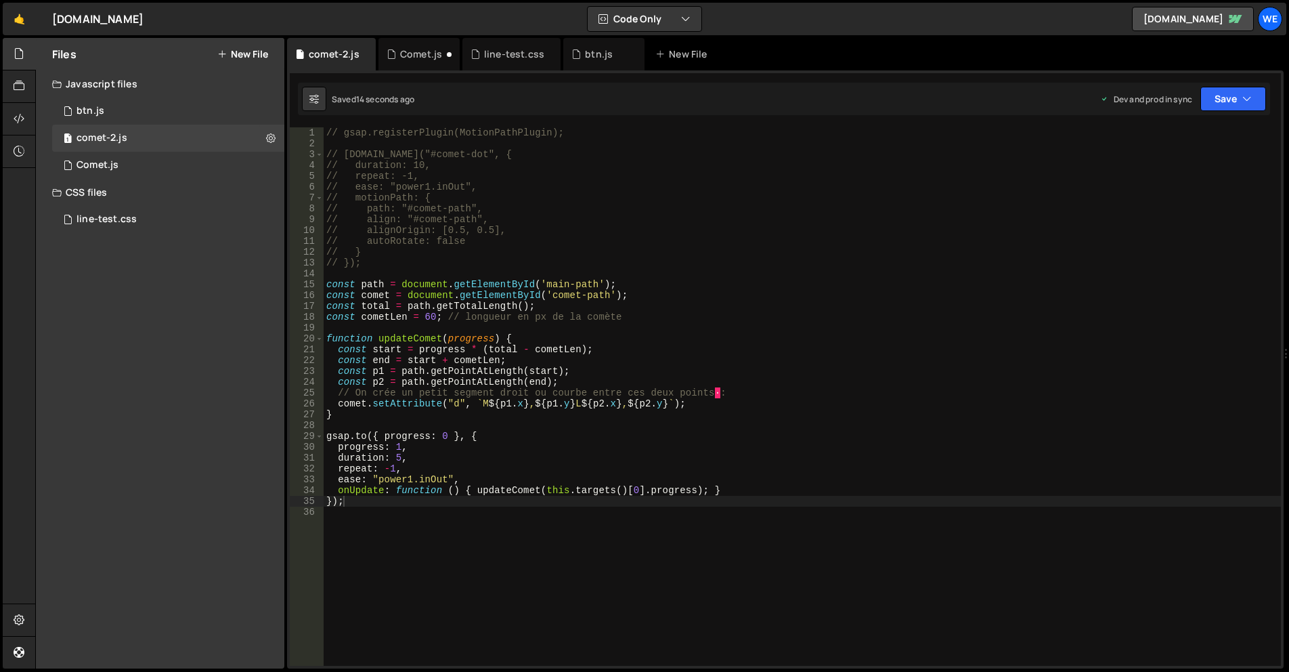
click at [411, 494] on div "// gsap.registerPlugin(MotionPathPlugin); // gsap.to("#comet-dot", { // duratio…" at bounding box center [802, 407] width 957 height 560
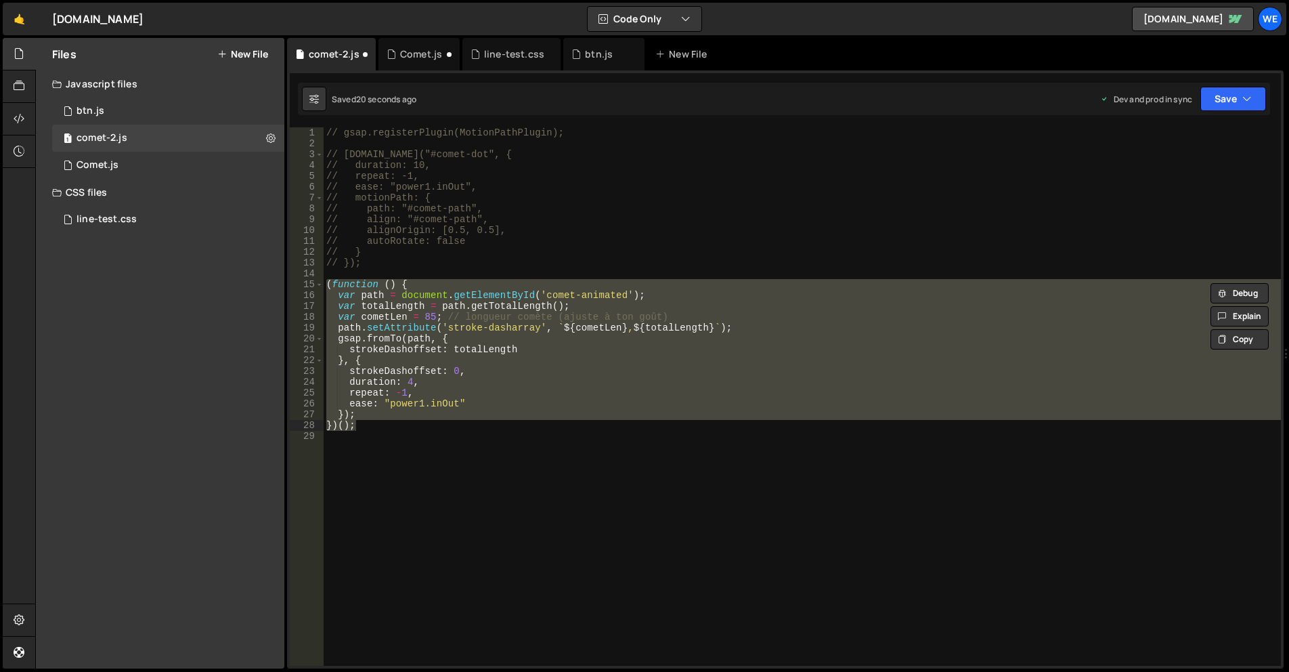
click at [638, 410] on div "// gsap.registerPlugin(MotionPathPlugin); // gsap.to("#comet-dot", { // duratio…" at bounding box center [802, 396] width 957 height 538
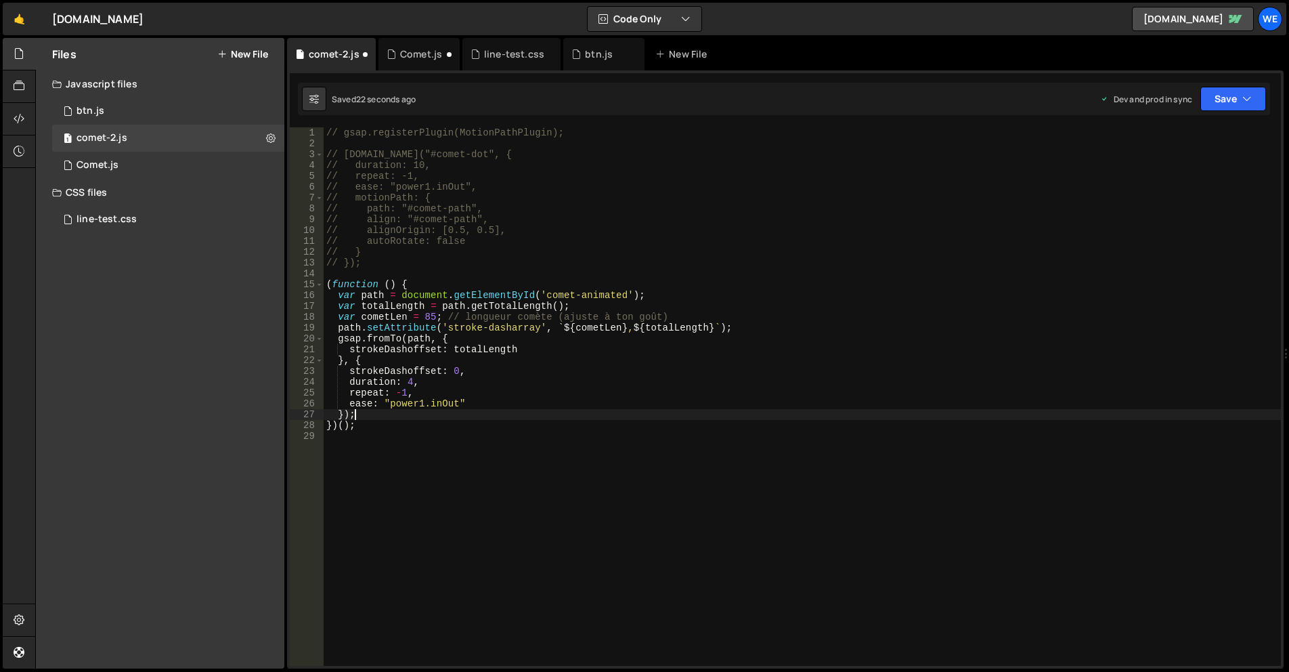
type textarea "})();"
paste textarea "</svg>"
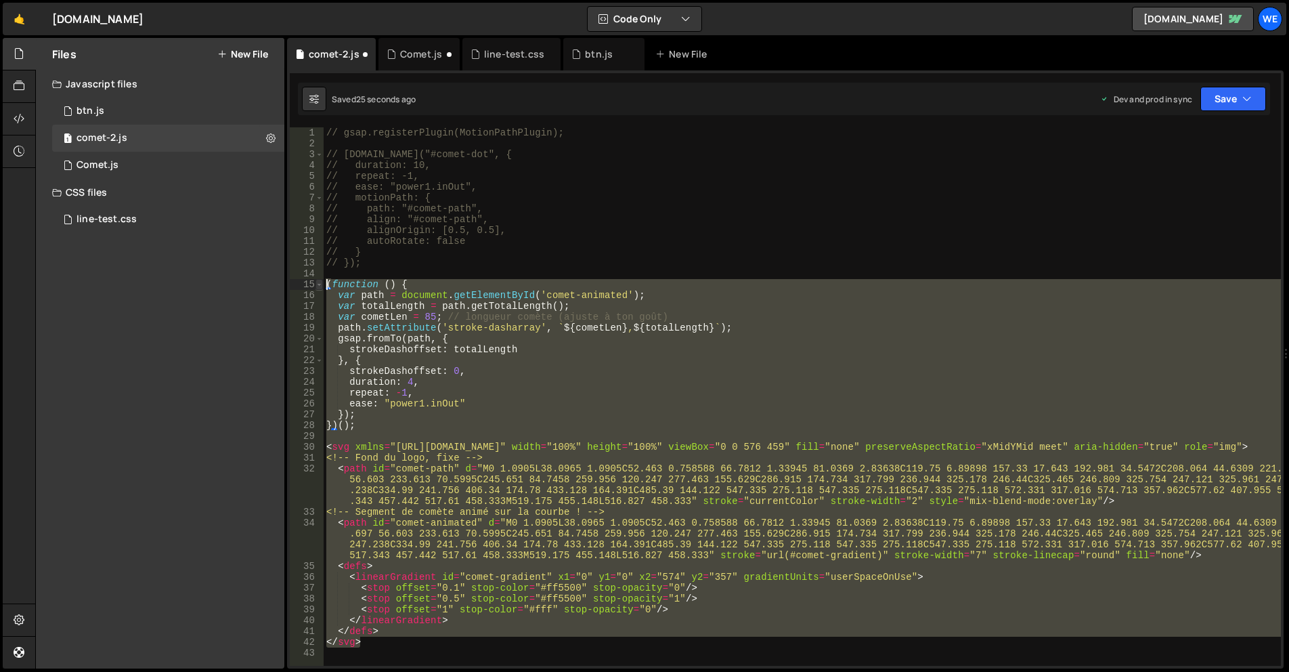
drag, startPoint x: 351, startPoint y: 589, endPoint x: 319, endPoint y: 284, distance: 307.1
click at [319, 284] on div "</svg> 1 2 3 4 5 6 7 8 9 10 11 12 13 14 15 16 17 18 19 20 21 22 23 24 25 26 27 …" at bounding box center [785, 396] width 991 height 538
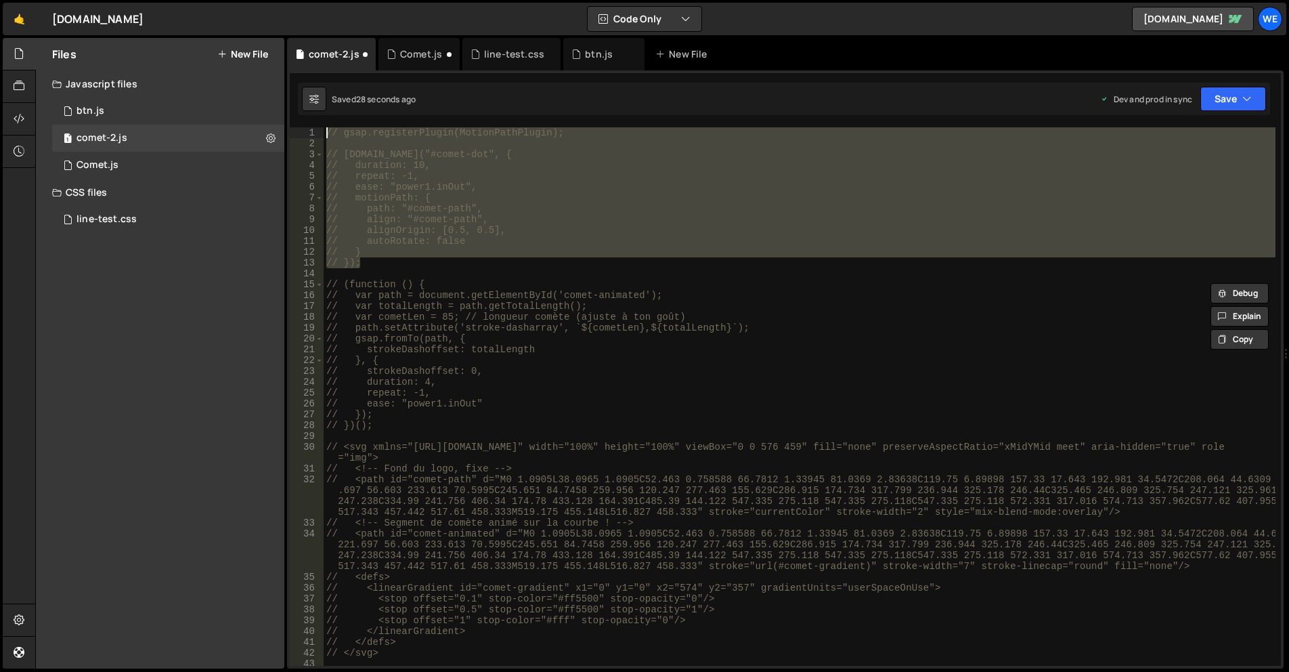
drag, startPoint x: 364, startPoint y: 261, endPoint x: 324, endPoint y: 136, distance: 131.3
click at [324, 136] on div "// gsap.registerPlugin(MotionPathPlugin); // gsap.to("#comet-dot", { // duratio…" at bounding box center [800, 407] width 952 height 560
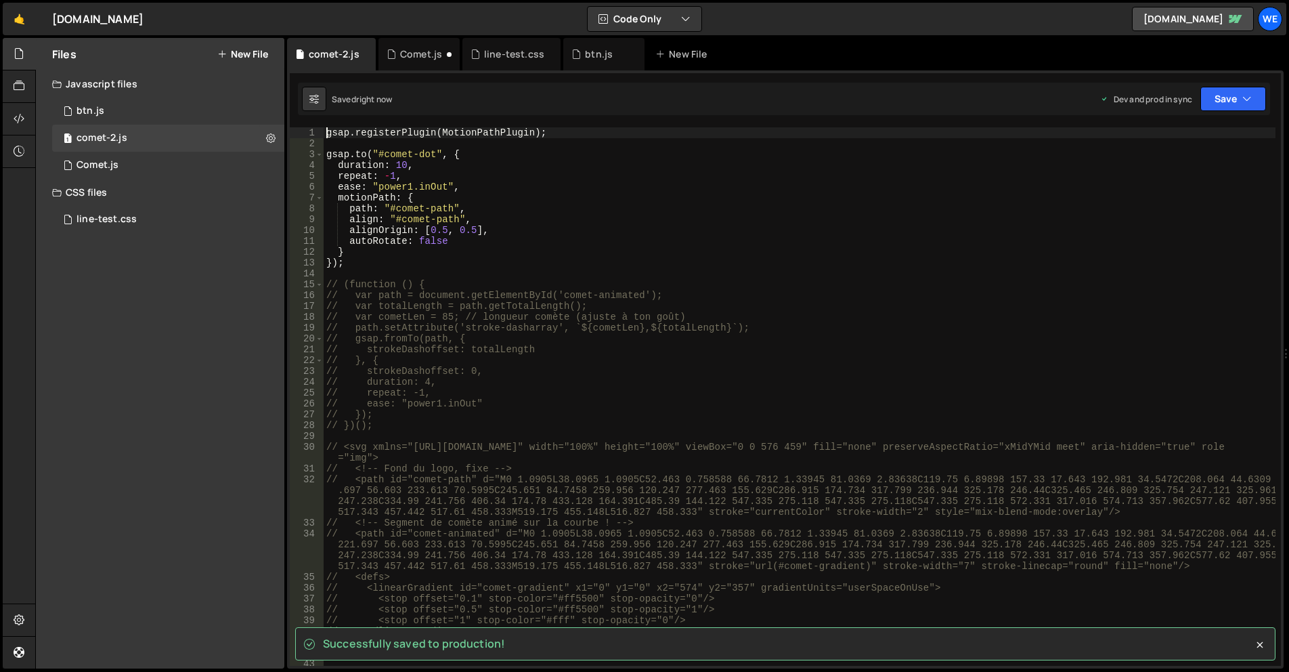
type textarea "gsap.registerPlugin(MotionPathPlugin);"
